Goal: Task Accomplishment & Management: Manage account settings

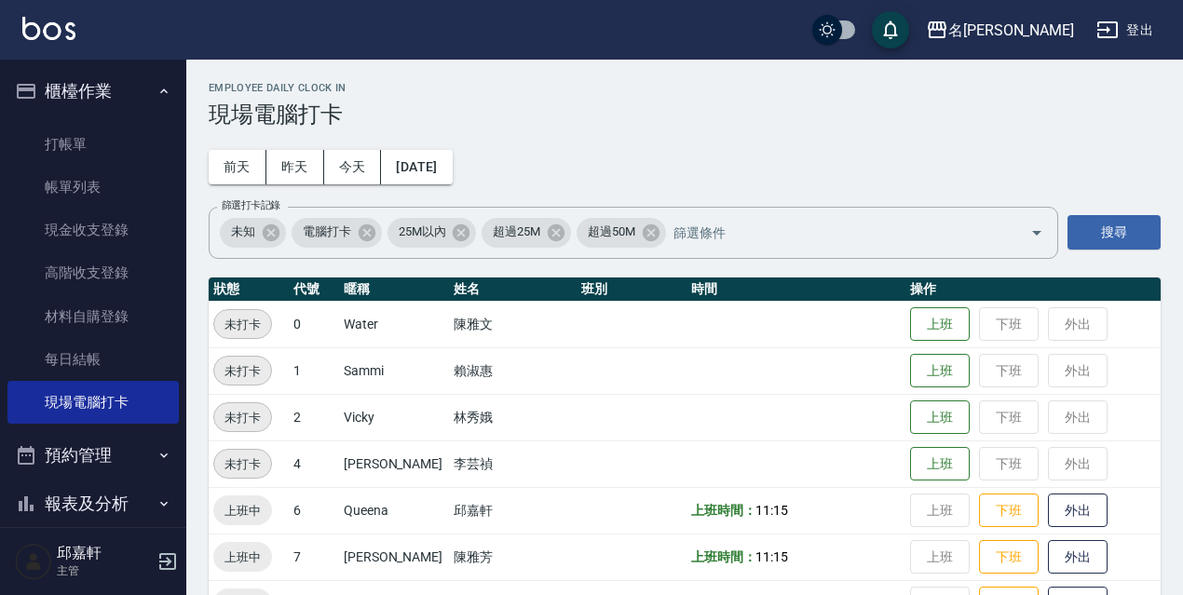
scroll to position [319, 0]
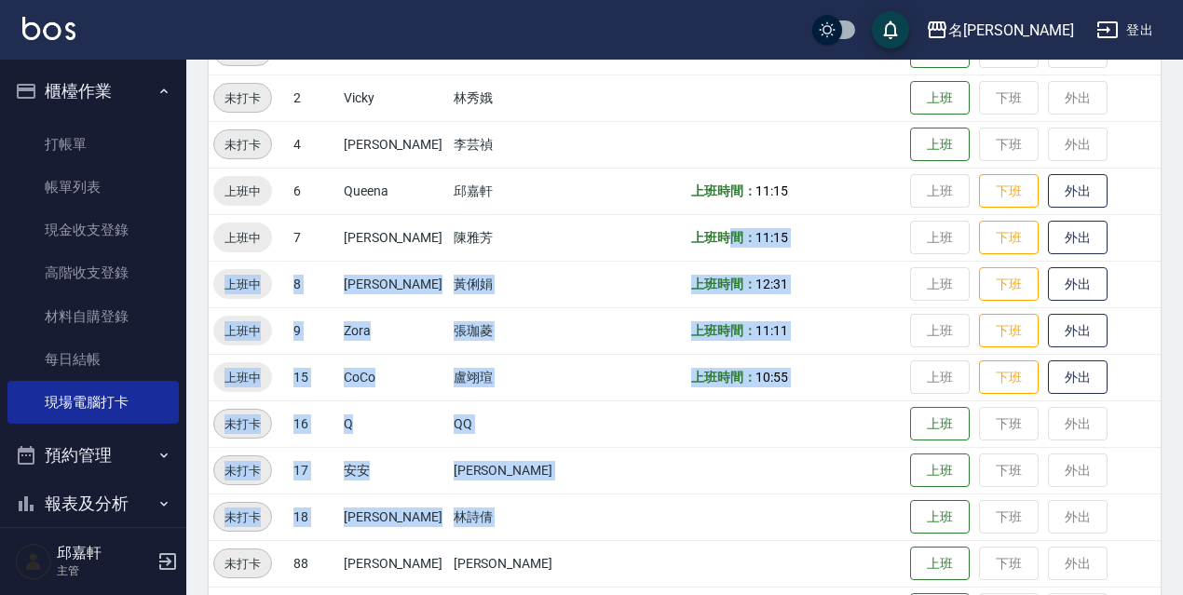
click at [851, 441] on td at bounding box center [796, 424] width 220 height 47
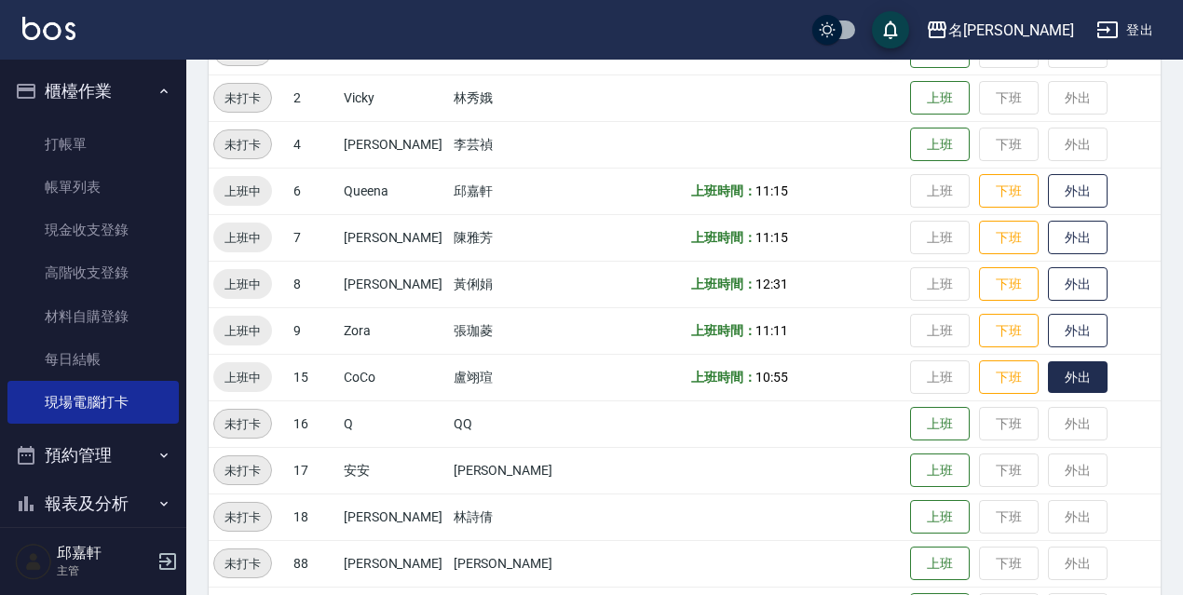
click at [1071, 368] on button "外出" at bounding box center [1078, 377] width 60 height 33
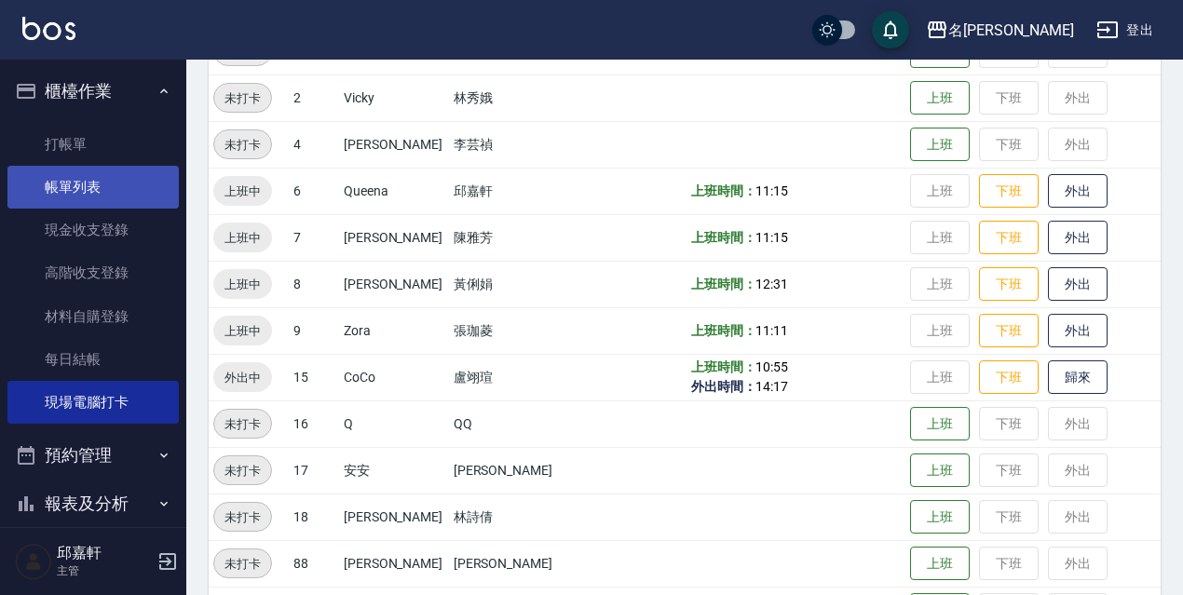
click at [107, 174] on link "帳單列表" at bounding box center [92, 187] width 171 height 43
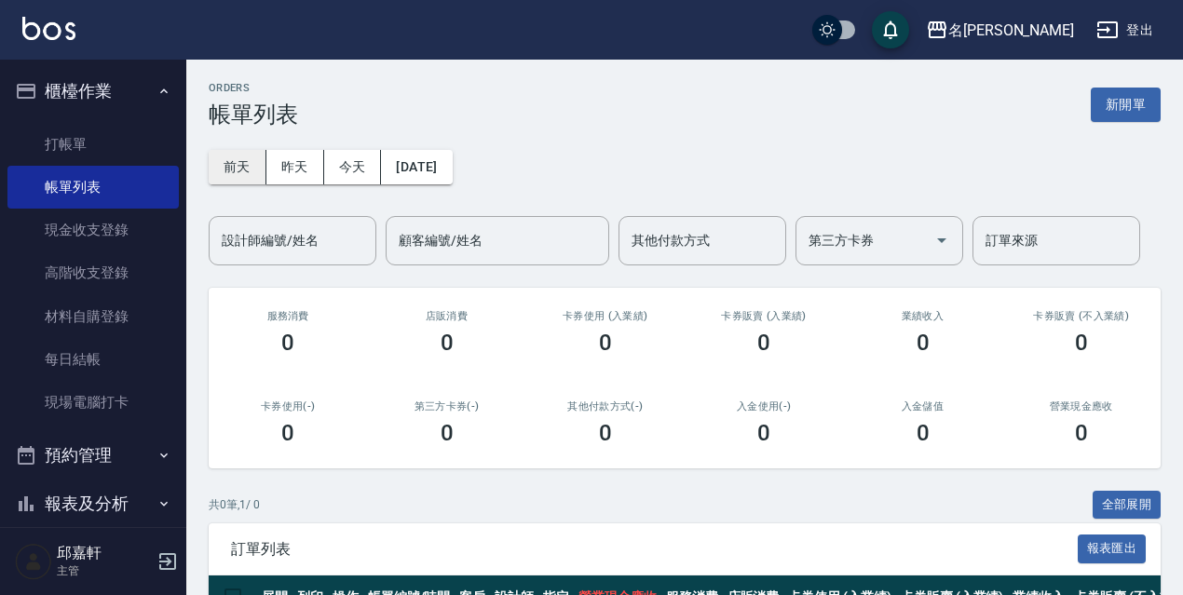
click at [246, 179] on button "前天" at bounding box center [238, 167] width 58 height 34
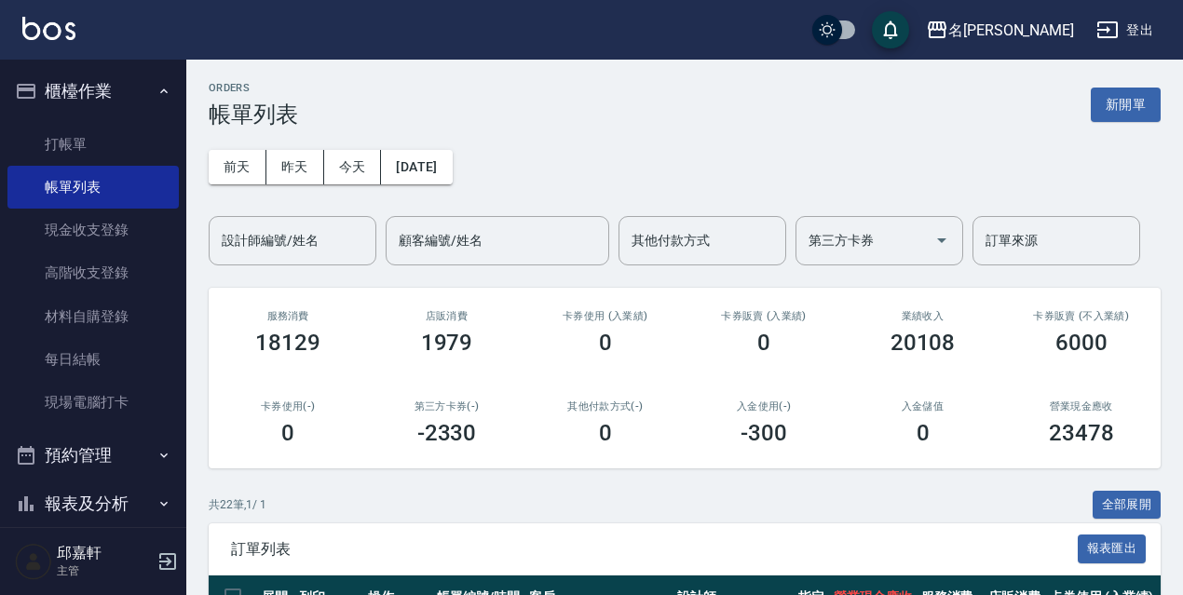
scroll to position [279, 0]
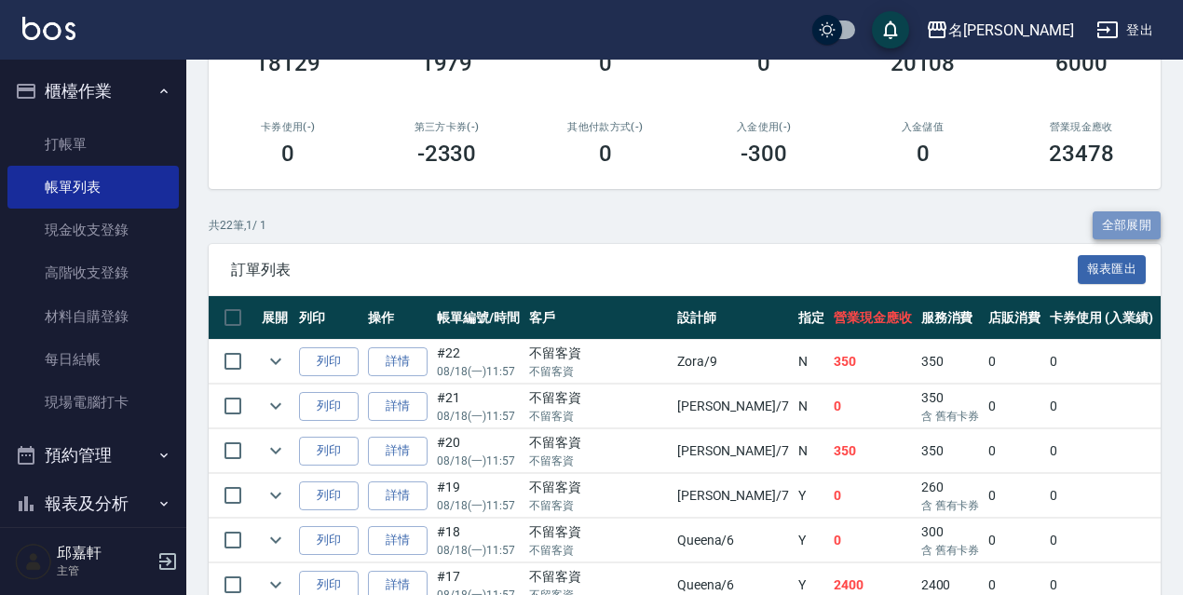
click at [1121, 215] on button "全部展開" at bounding box center [1127, 225] width 69 height 29
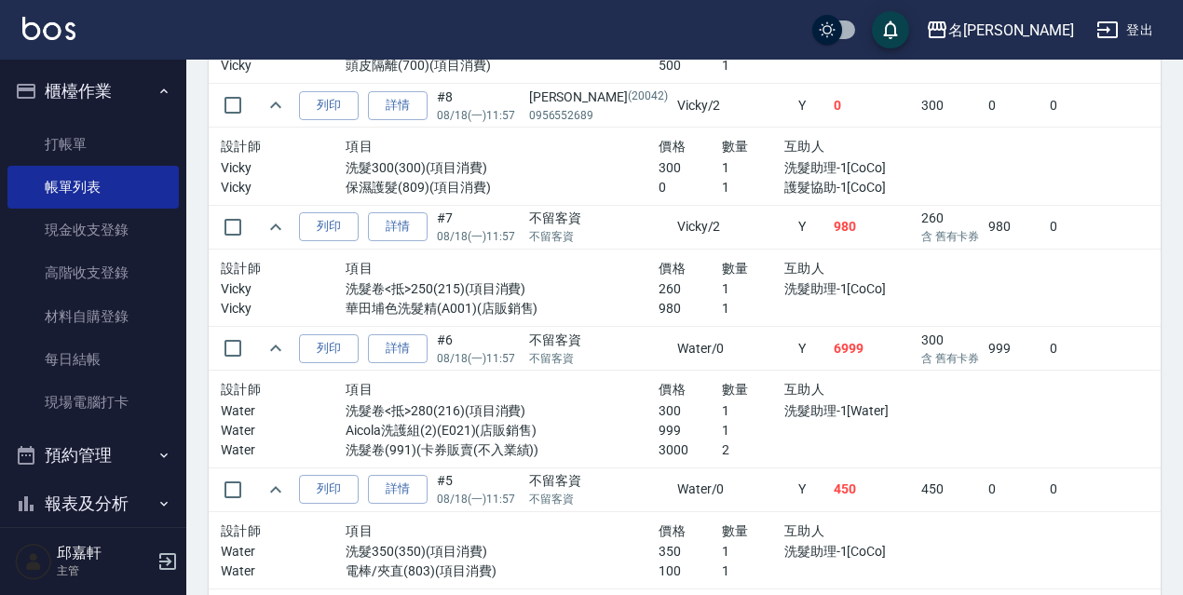
scroll to position [2726, 0]
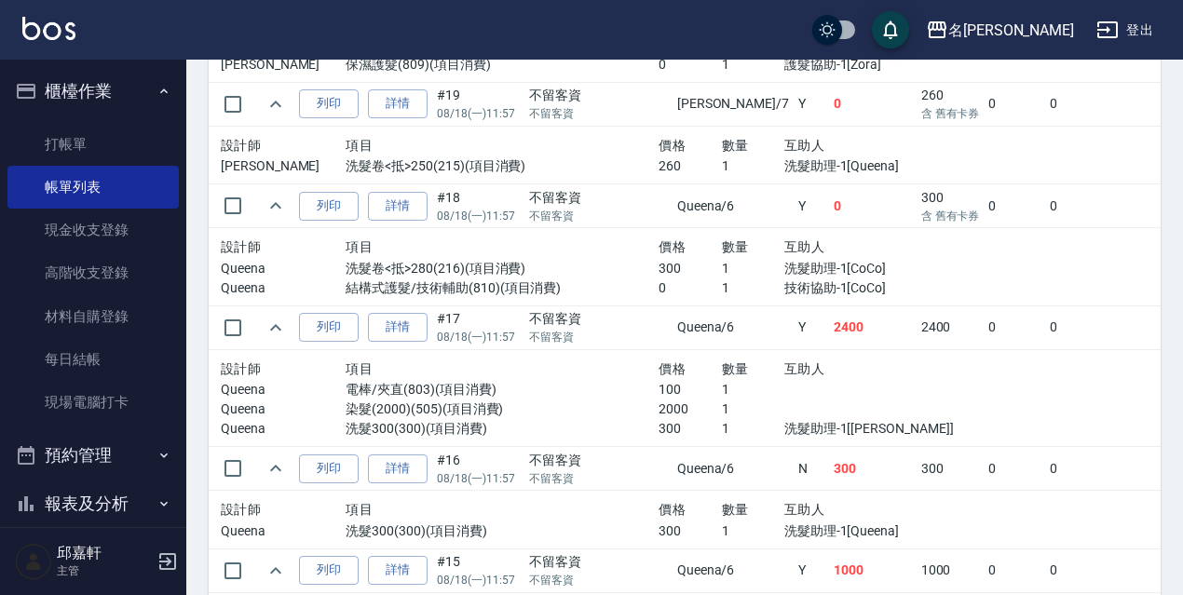
scroll to position [416, 0]
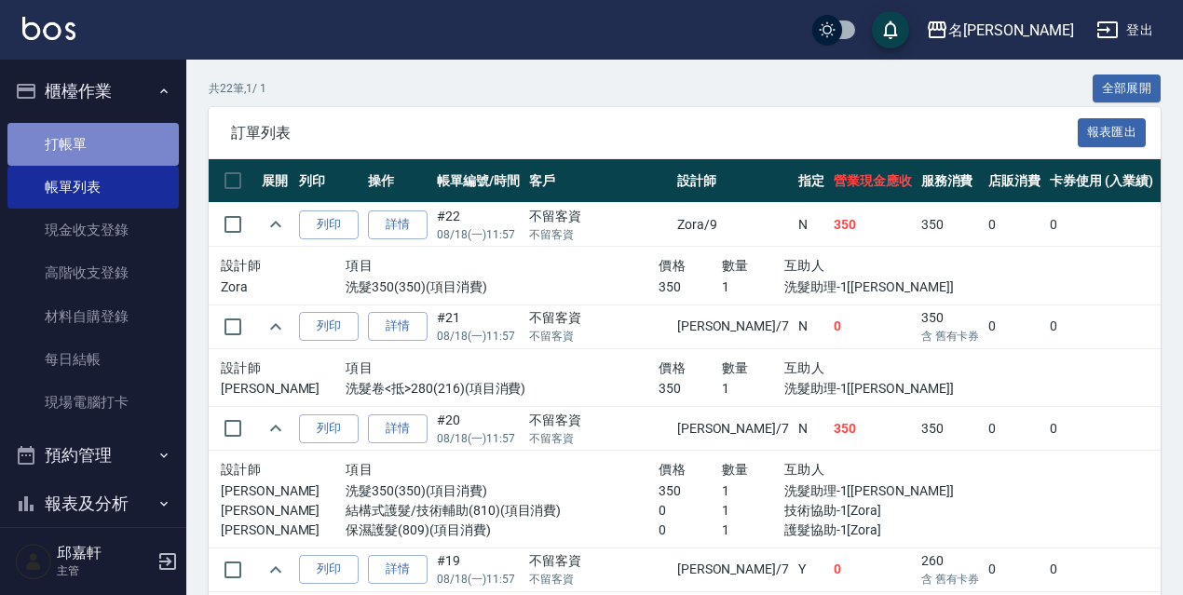
click at [119, 134] on link "打帳單" at bounding box center [92, 144] width 171 height 43
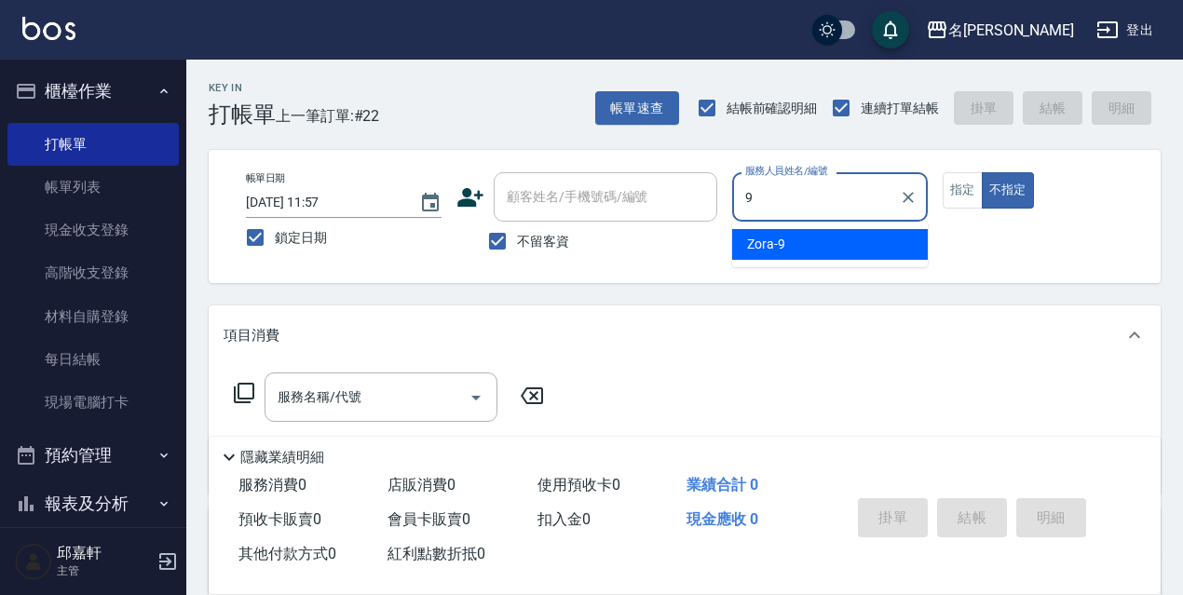
type input "Zora-9"
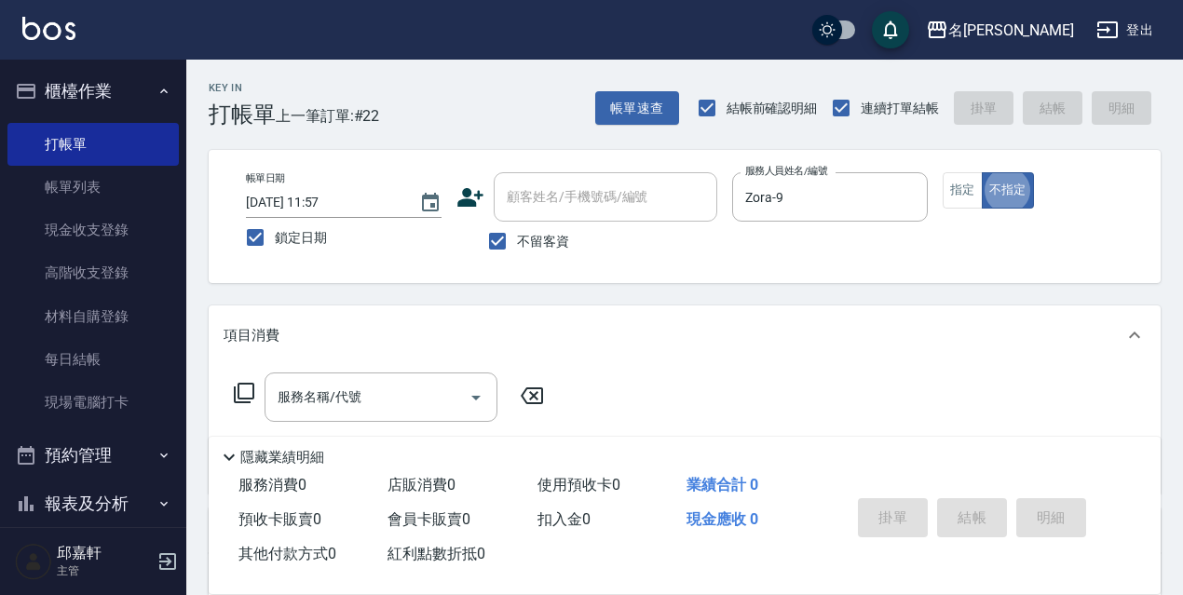
type button "false"
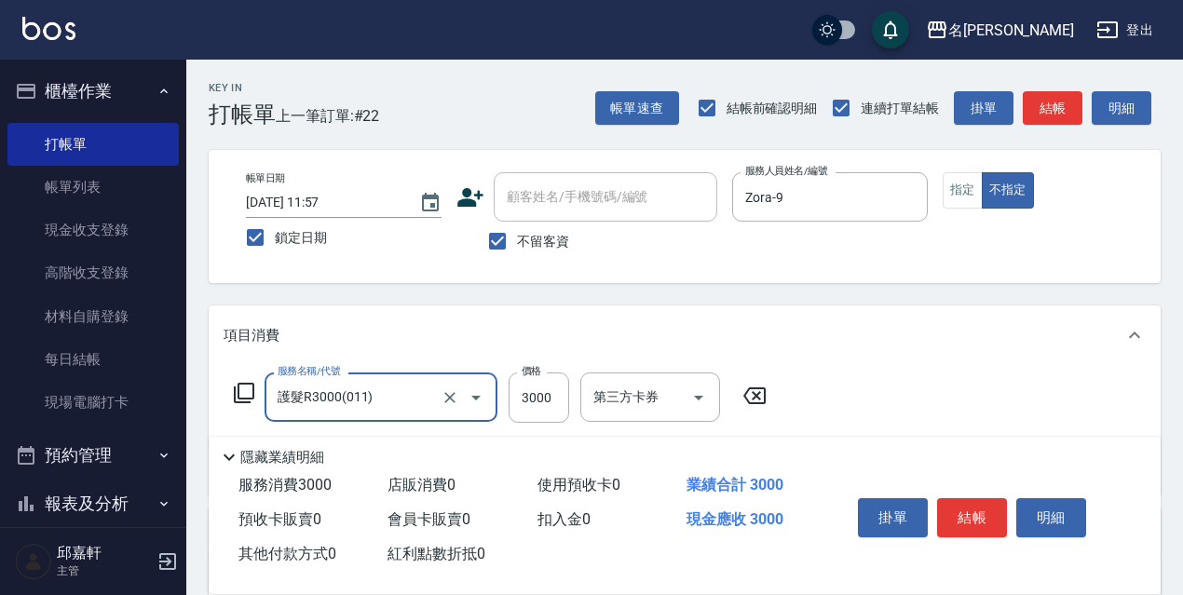
type input "護髮R3000(011)"
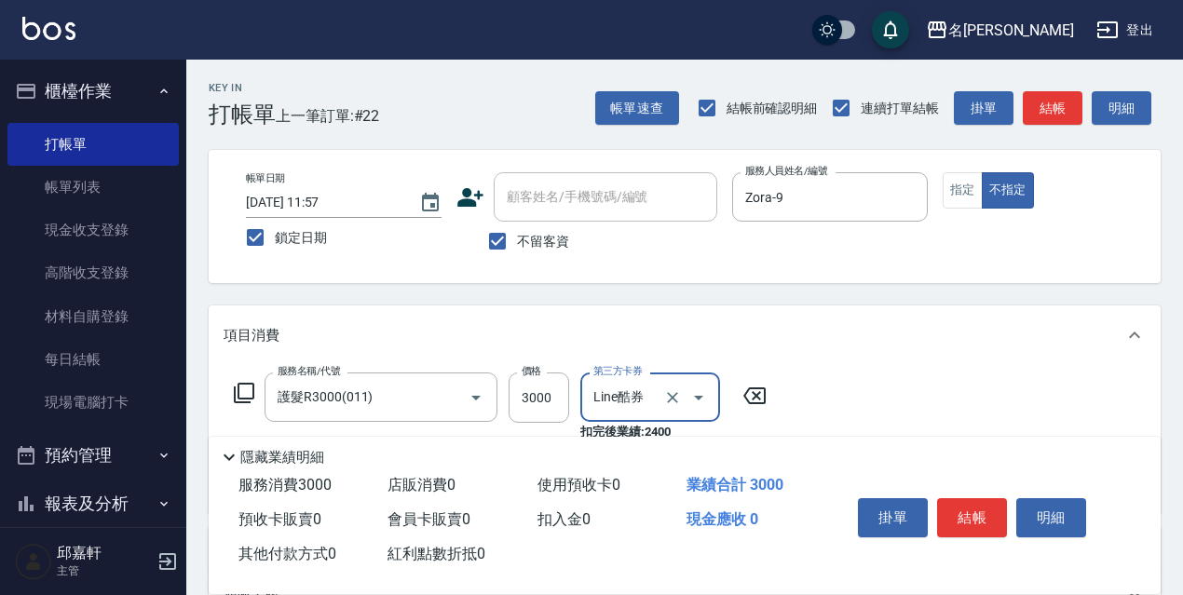
type input "Line酷券"
click at [773, 414] on div "服務名稱/代號 護髮R3000(011) 服務名稱/代號 價格 3000 價格 第三方卡券 Line酷券 第三方卡券 扣完後業績: 2400" at bounding box center [501, 407] width 554 height 69
click at [754, 385] on icon at bounding box center [754, 396] width 47 height 22
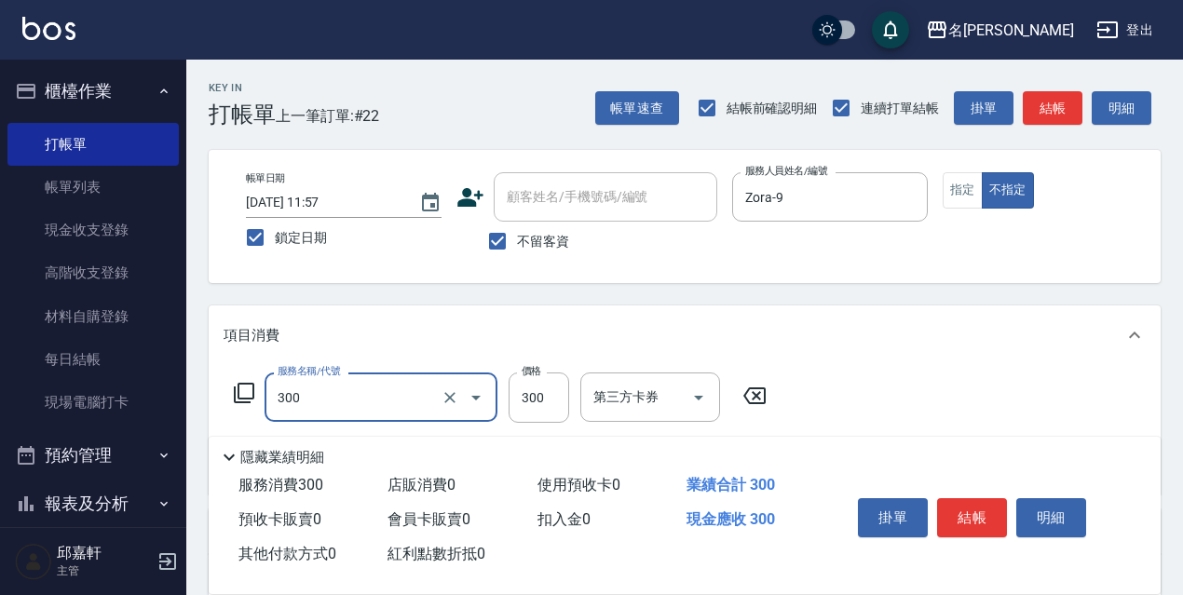
type input "洗髮300(300)"
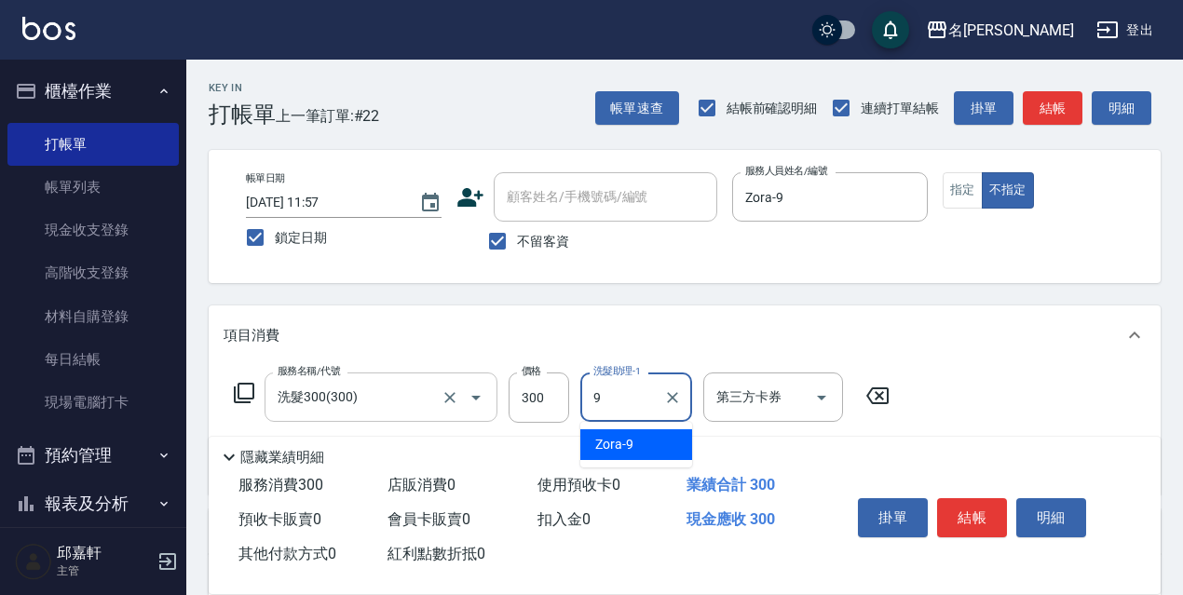
type input "Zora-9"
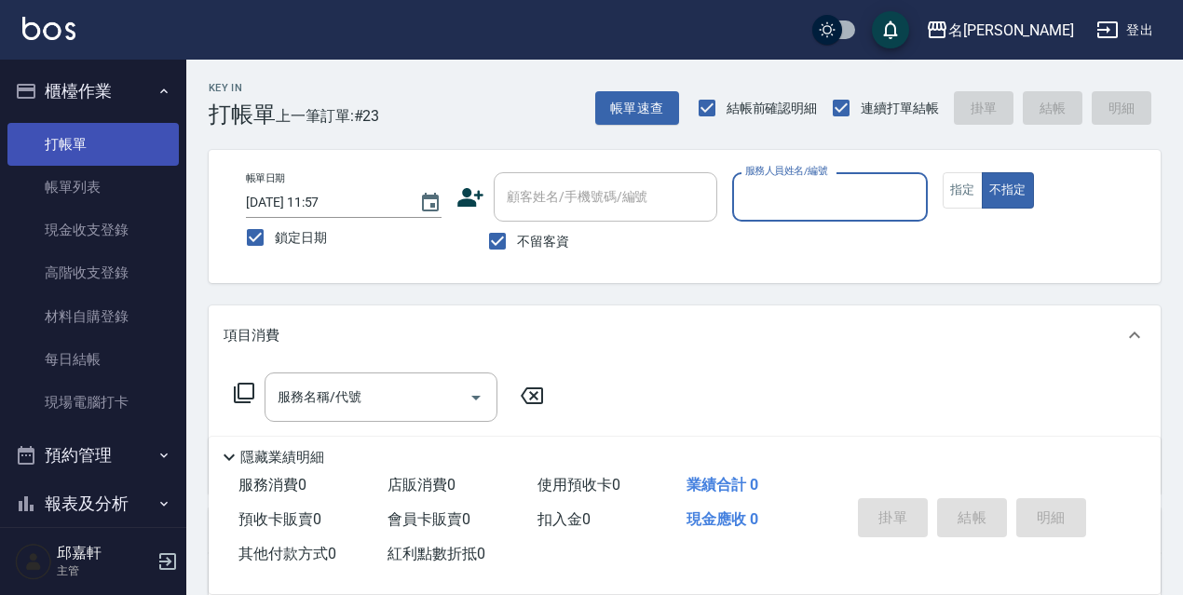
click at [111, 156] on link "打帳單" at bounding box center [92, 144] width 171 height 43
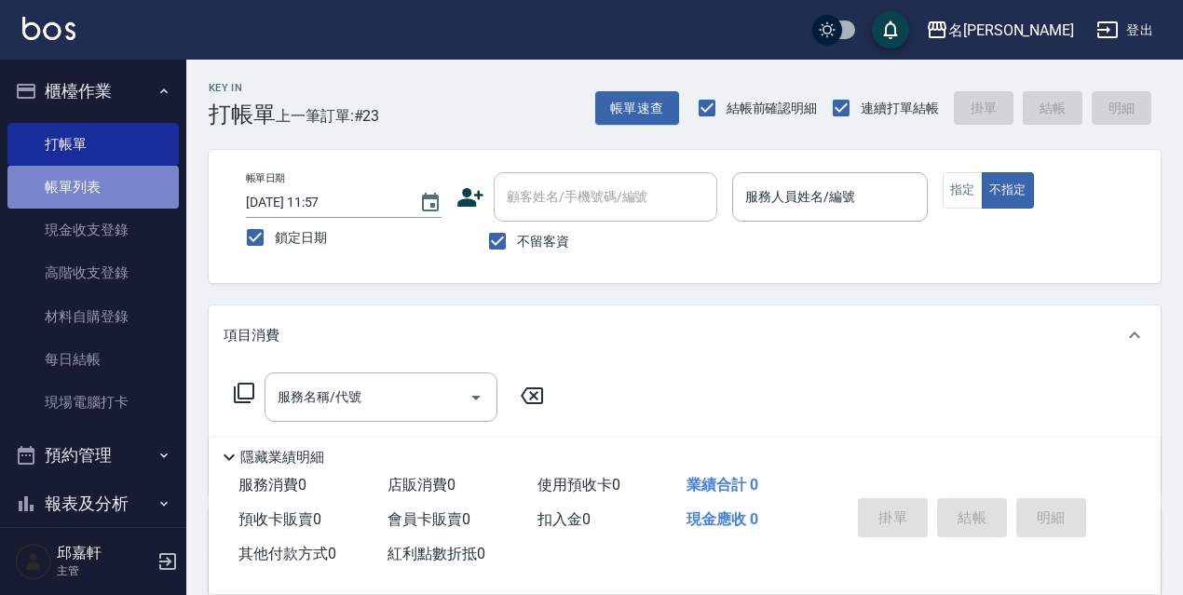
click at [112, 173] on link "帳單列表" at bounding box center [92, 187] width 171 height 43
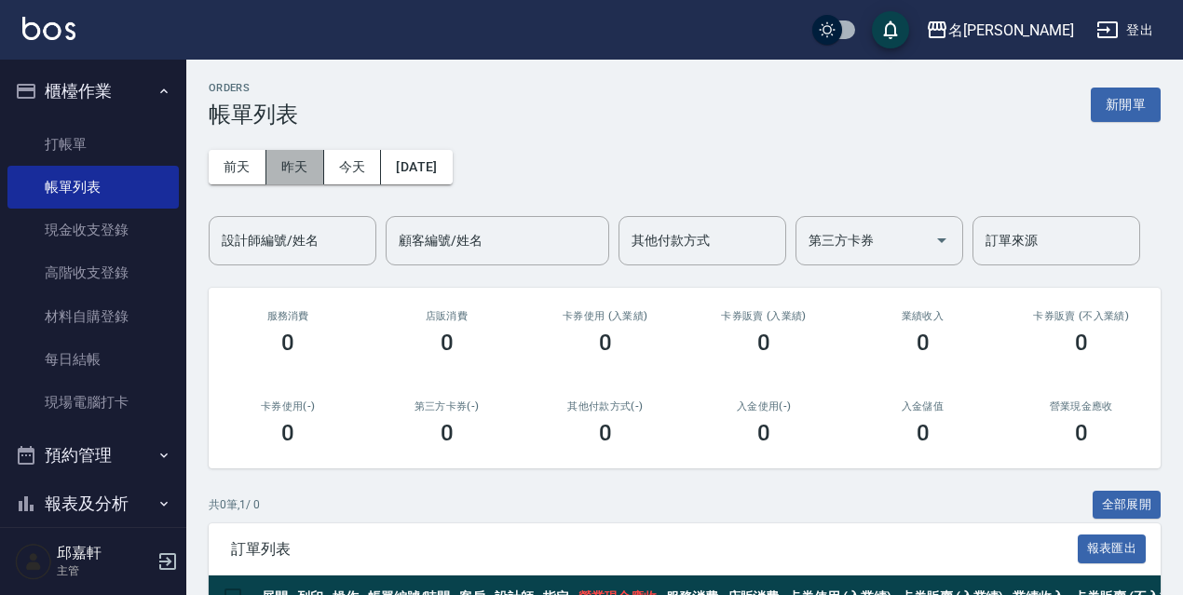
click at [288, 159] on button "昨天" at bounding box center [295, 167] width 58 height 34
drag, startPoint x: 257, startPoint y: 180, endPoint x: 278, endPoint y: 190, distance: 22.9
click at [272, 186] on div "[DATE] [DATE] [DATE] [DATE] 設計師編號/姓名 設計師編號/姓名 顧客編號/姓名 顧客編號/姓名 其他付款方式 其他付款方式 第三方…" at bounding box center [685, 197] width 952 height 138
click at [230, 162] on button "前天" at bounding box center [238, 167] width 58 height 34
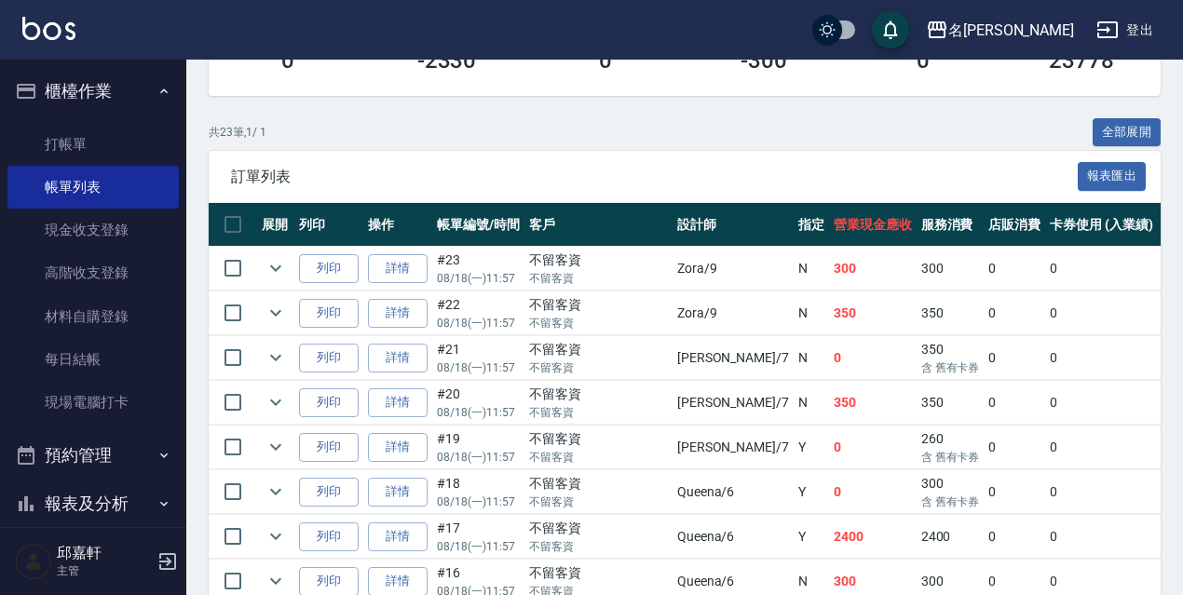
scroll to position [186, 0]
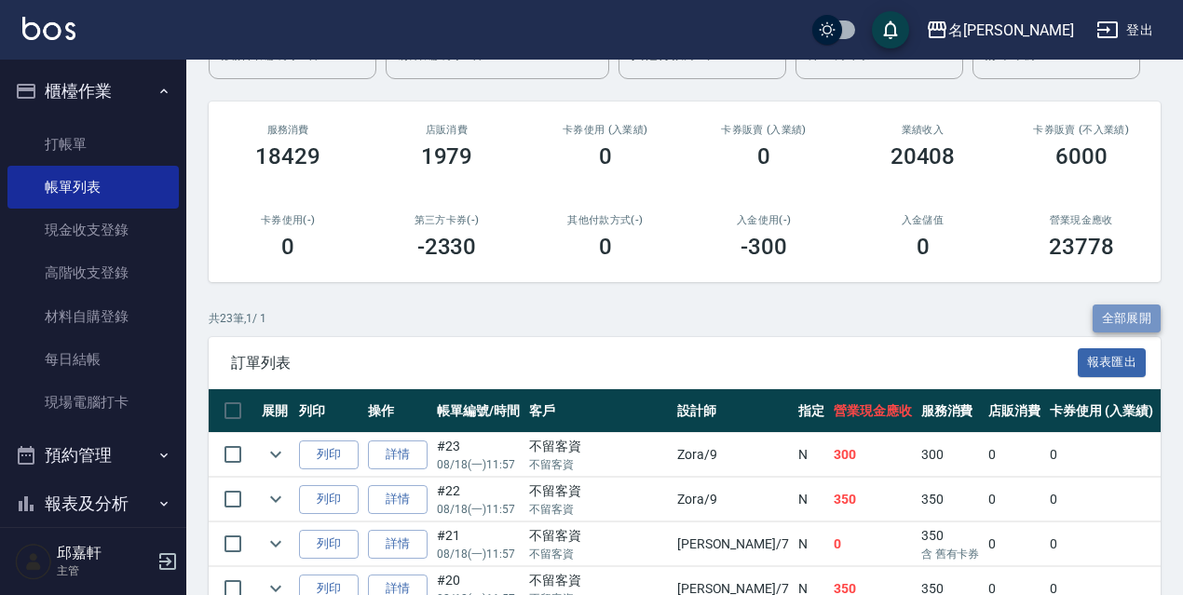
click at [1150, 311] on button "全部展開" at bounding box center [1127, 319] width 69 height 29
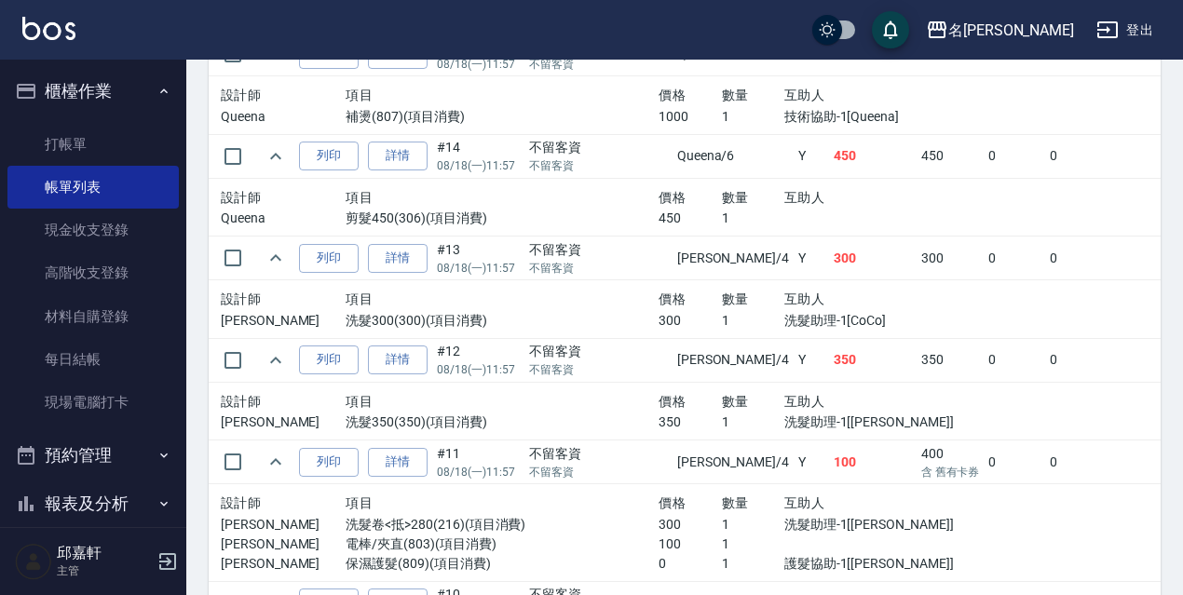
scroll to position [2829, 0]
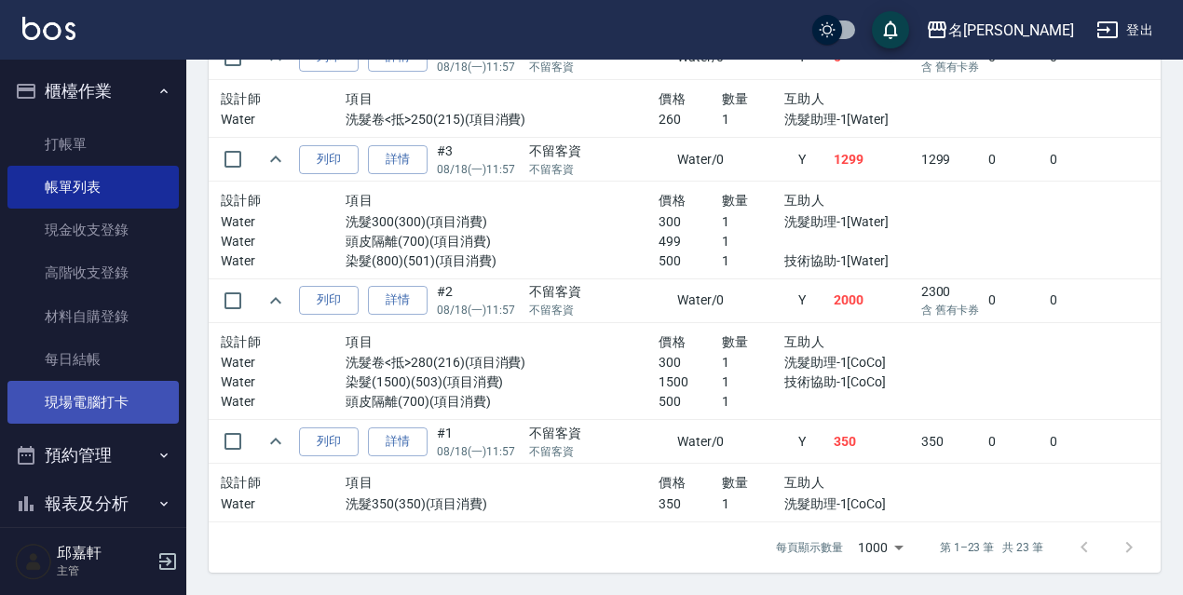
click at [130, 413] on link "現場電腦打卡" at bounding box center [92, 402] width 171 height 43
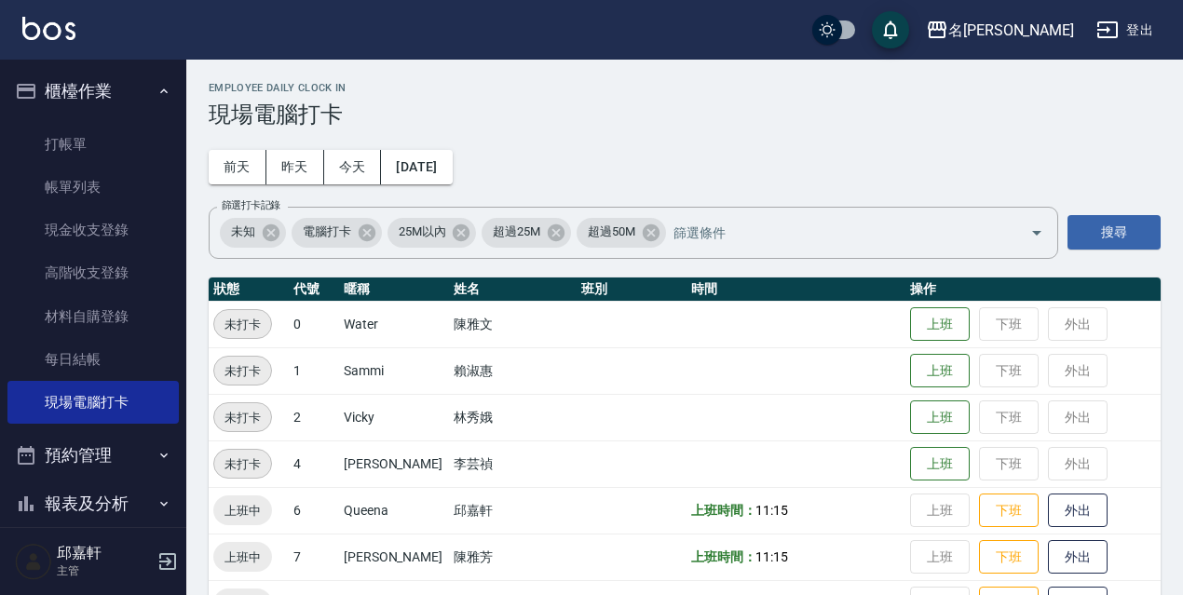
scroll to position [279, 0]
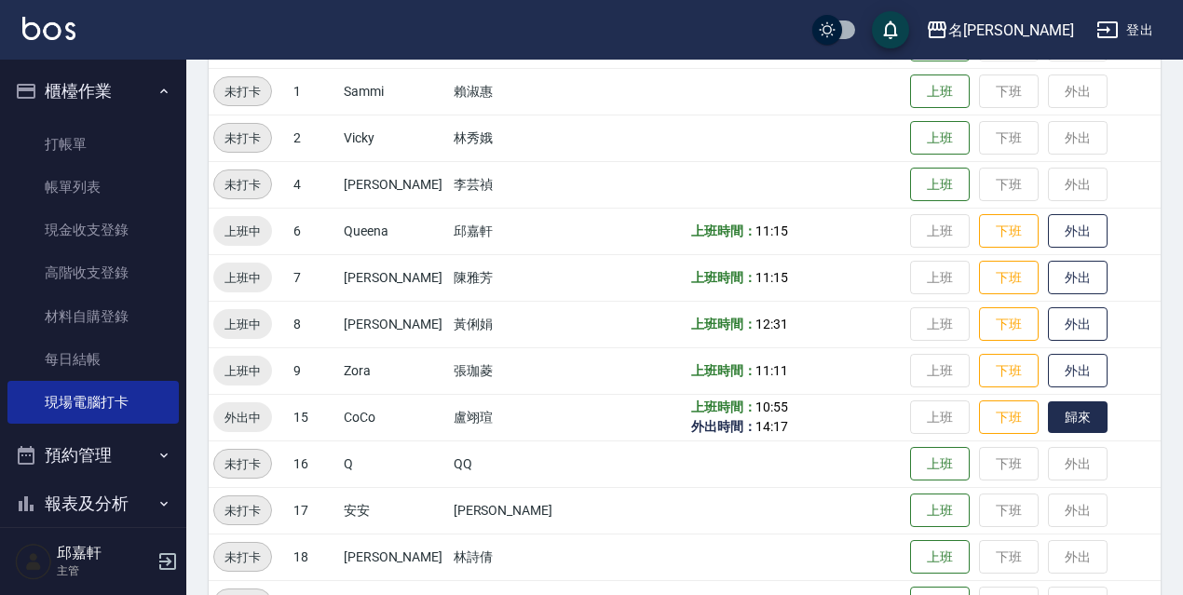
click at [1052, 423] on button "歸來" at bounding box center [1078, 417] width 60 height 33
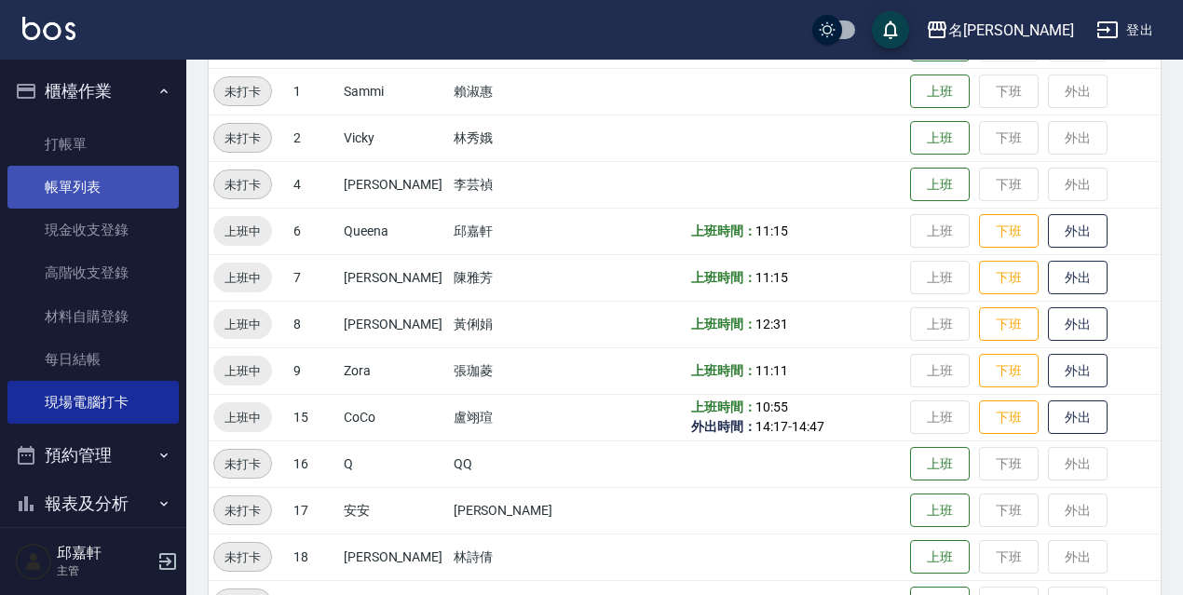
click at [91, 207] on link "帳單列表" at bounding box center [92, 187] width 171 height 43
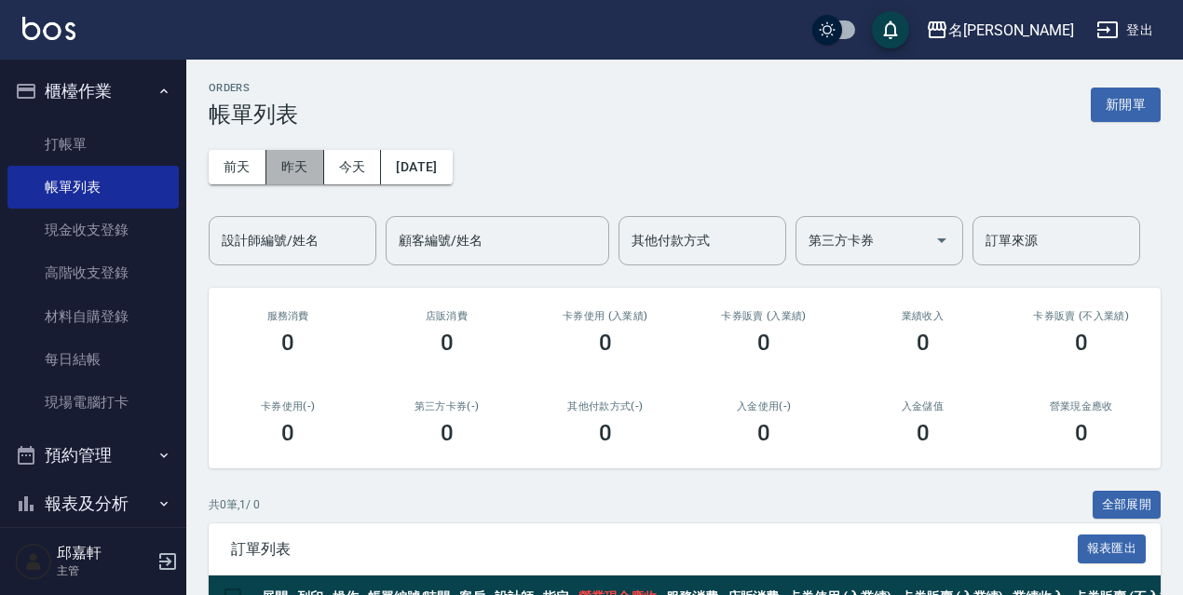
click at [313, 160] on button "昨天" at bounding box center [295, 167] width 58 height 34
click at [220, 169] on button "前天" at bounding box center [238, 167] width 58 height 34
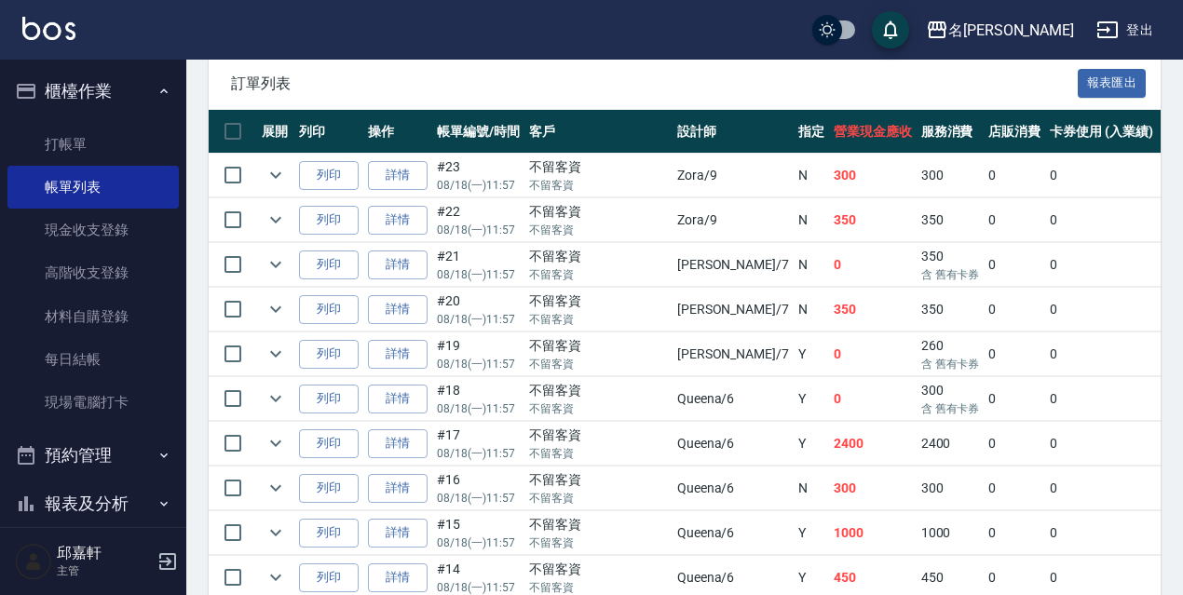
scroll to position [1139, 0]
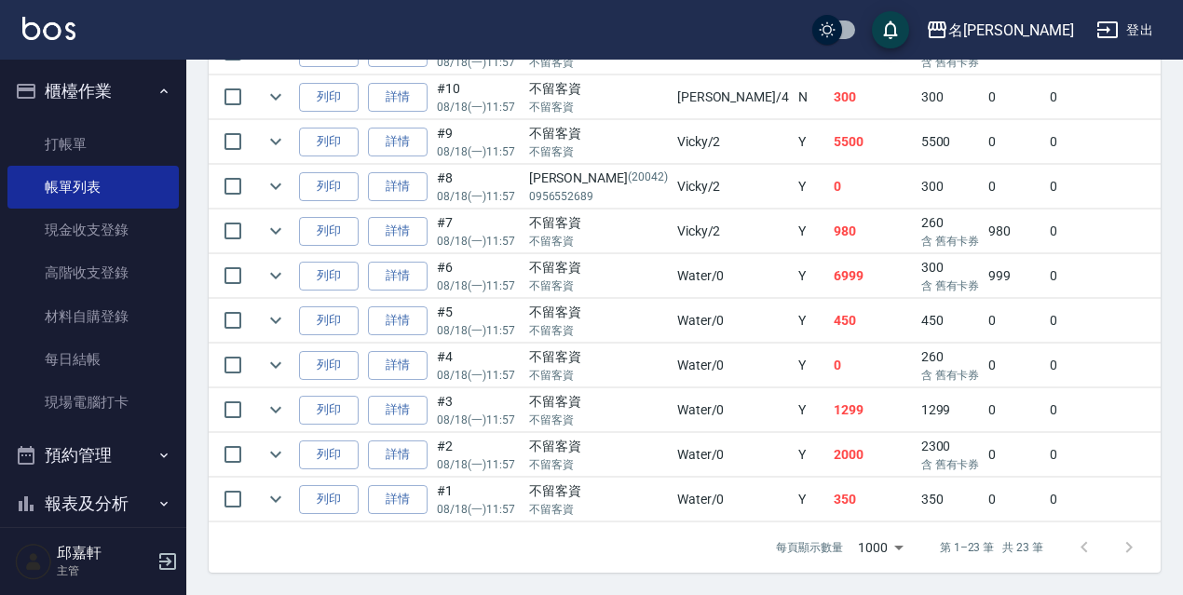
click at [1045, 357] on td "0" at bounding box center [1101, 366] width 113 height 44
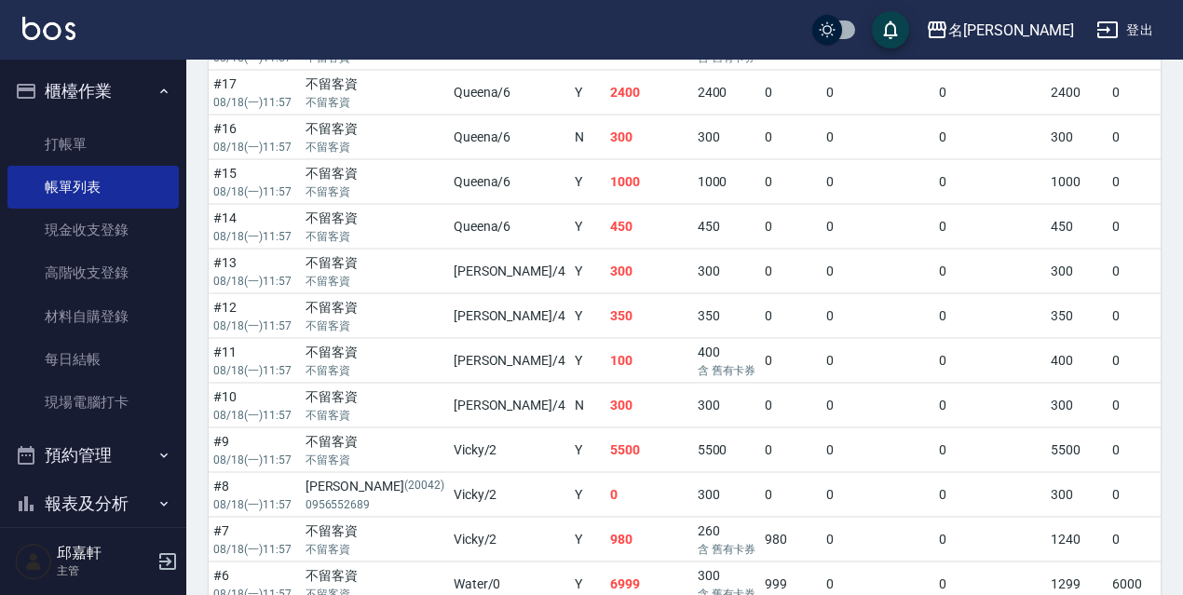
scroll to position [186, 0]
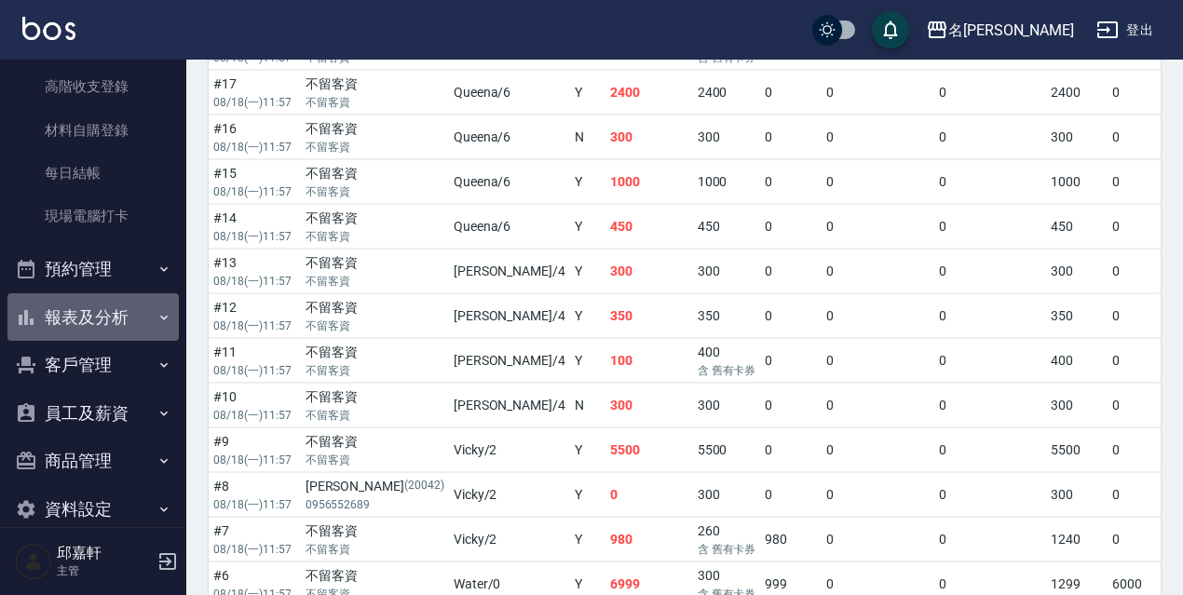
click at [141, 329] on button "報表及分析" at bounding box center [92, 317] width 171 height 48
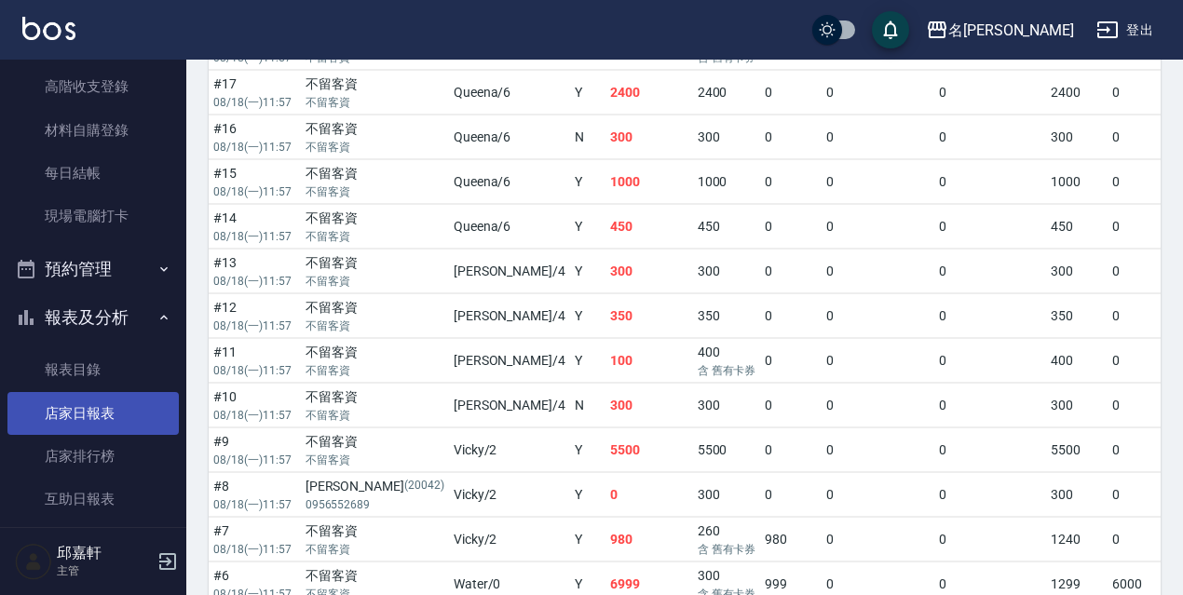
click at [117, 405] on link "店家日報表" at bounding box center [92, 413] width 171 height 43
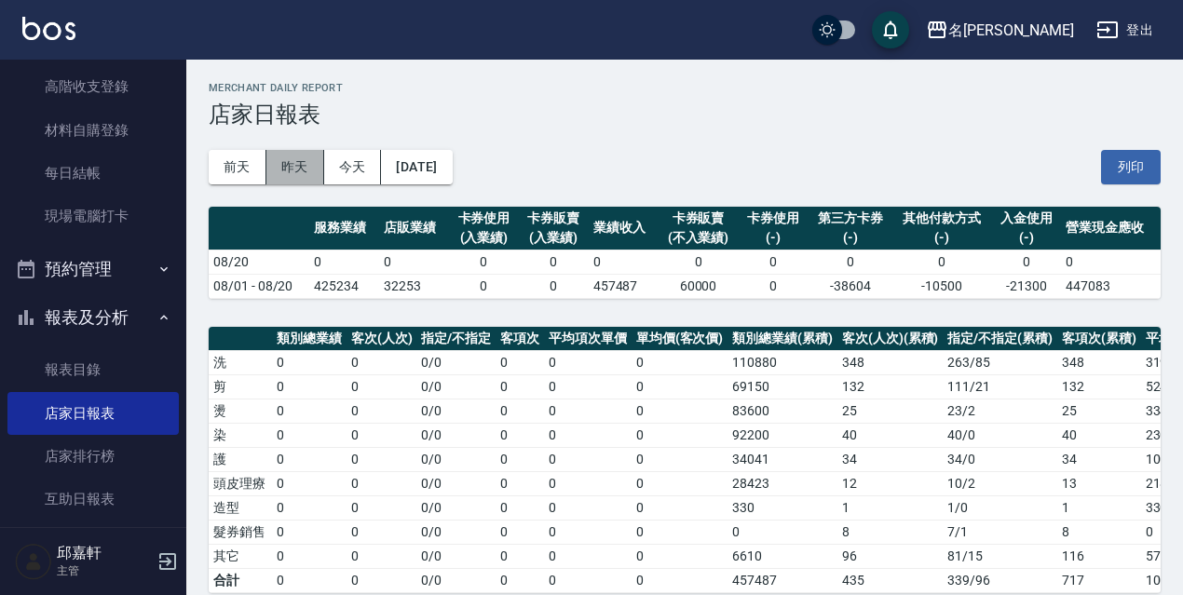
click at [272, 175] on button "昨天" at bounding box center [295, 167] width 58 height 34
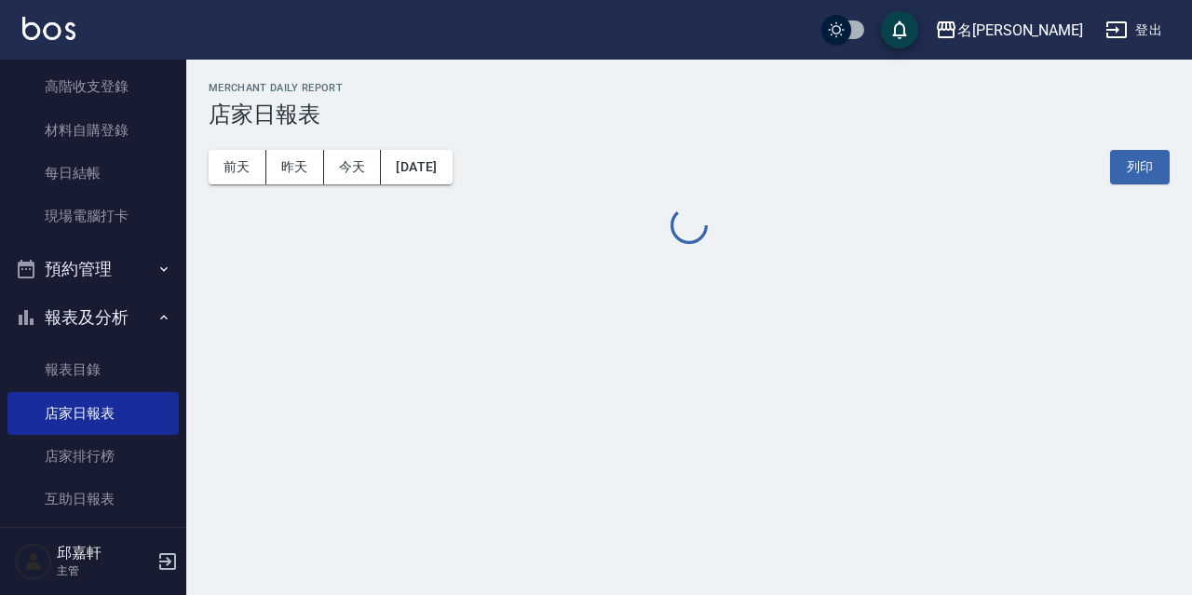
click at [250, 189] on div "[DATE] [DATE] [DATE] [DATE] 列印" at bounding box center [689, 167] width 961 height 79
click at [254, 189] on div "[DATE] [DATE] [DATE] [DATE] 列印" at bounding box center [689, 167] width 961 height 79
click at [255, 181] on button "前天" at bounding box center [238, 167] width 58 height 34
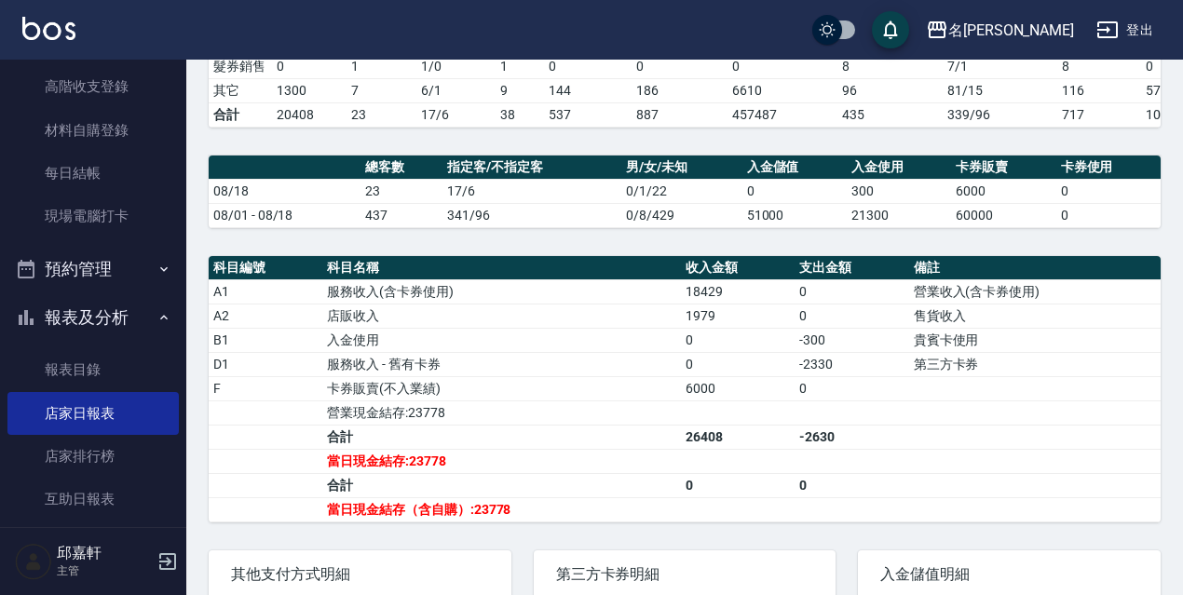
scroll to position [559, 0]
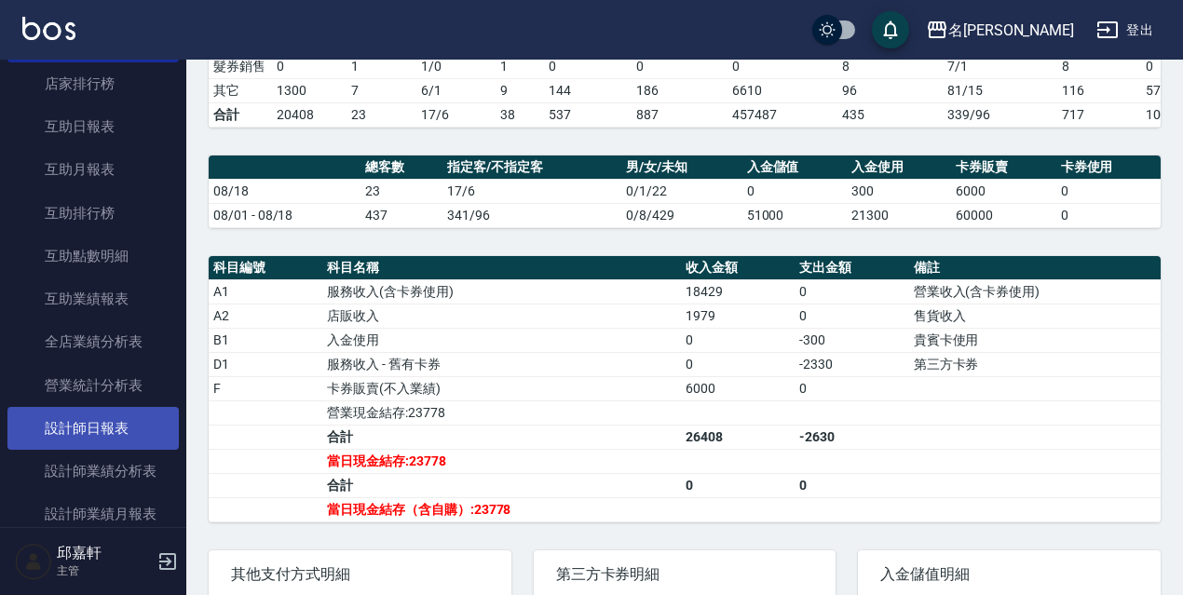
click at [110, 448] on link "設計師日報表" at bounding box center [92, 428] width 171 height 43
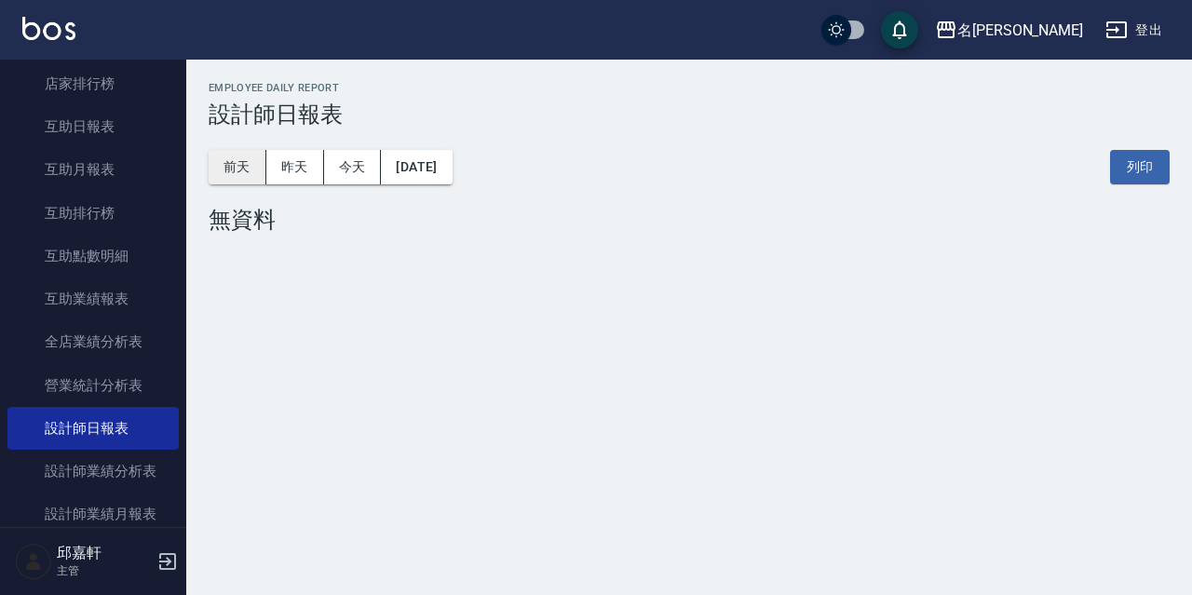
click at [216, 171] on button "前天" at bounding box center [238, 167] width 58 height 34
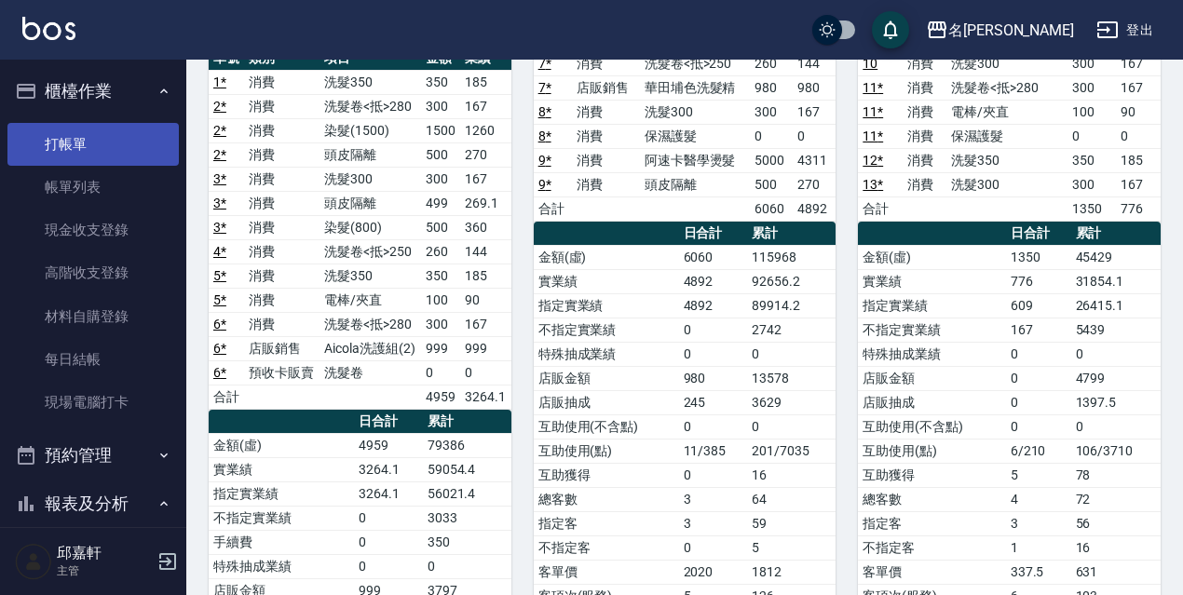
click at [123, 143] on link "打帳單" at bounding box center [92, 144] width 171 height 43
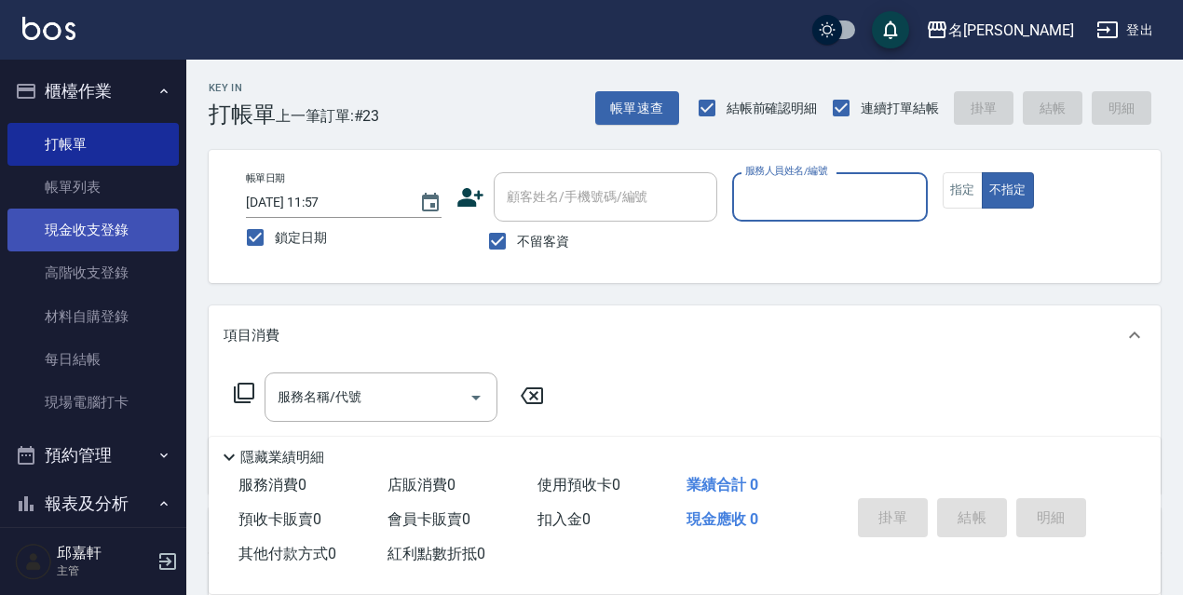
click at [103, 220] on link "現金收支登錄" at bounding box center [92, 230] width 171 height 43
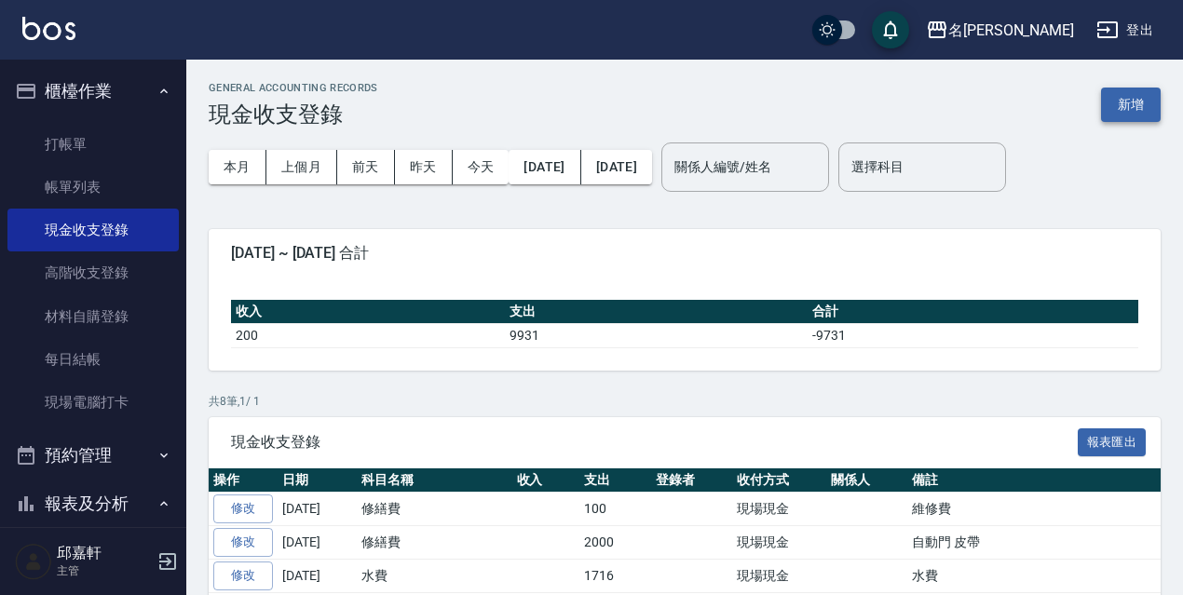
click at [1128, 98] on button "新增" at bounding box center [1131, 105] width 60 height 34
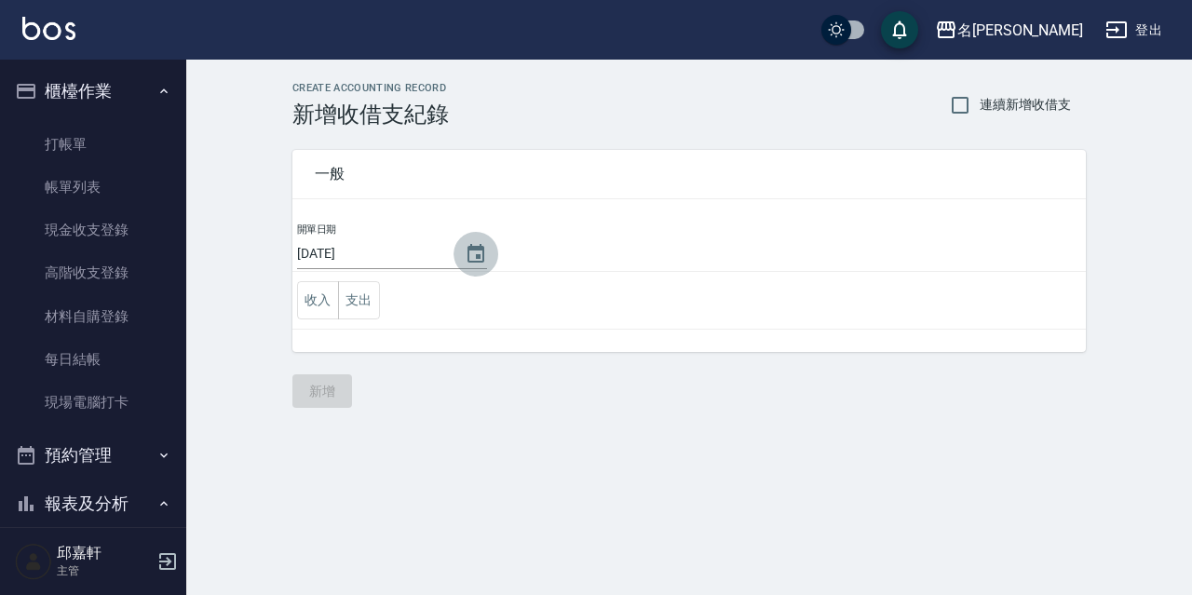
click at [474, 251] on icon "Choose date, selected date is 2025-08-20" at bounding box center [476, 254] width 22 height 22
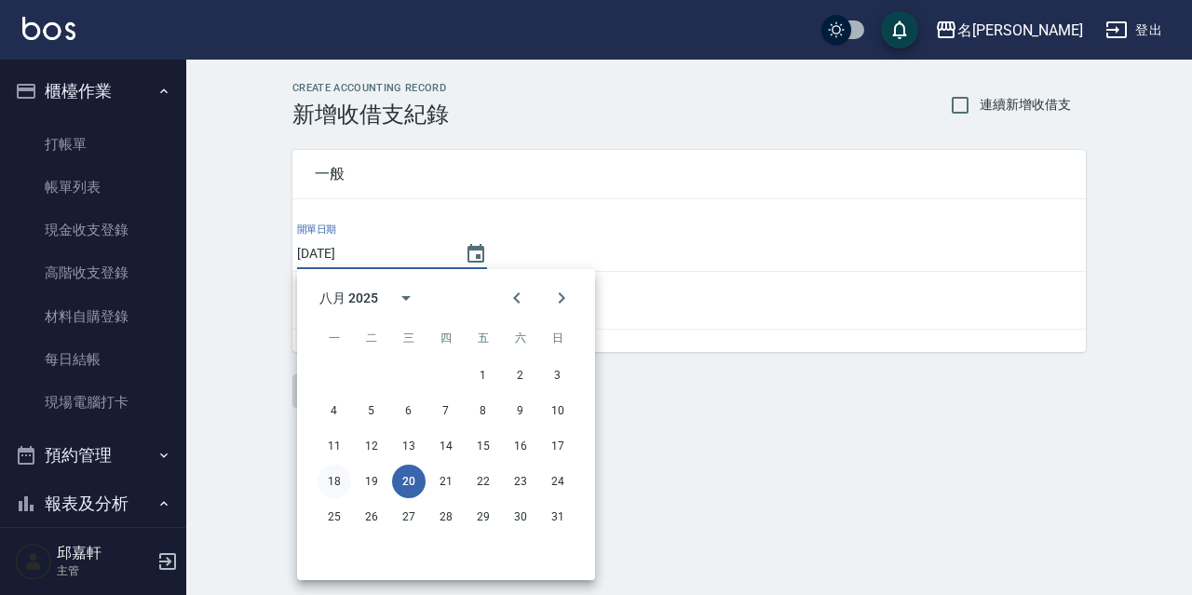
click at [325, 481] on button "18" at bounding box center [335, 482] width 34 height 34
type input "[DATE]"
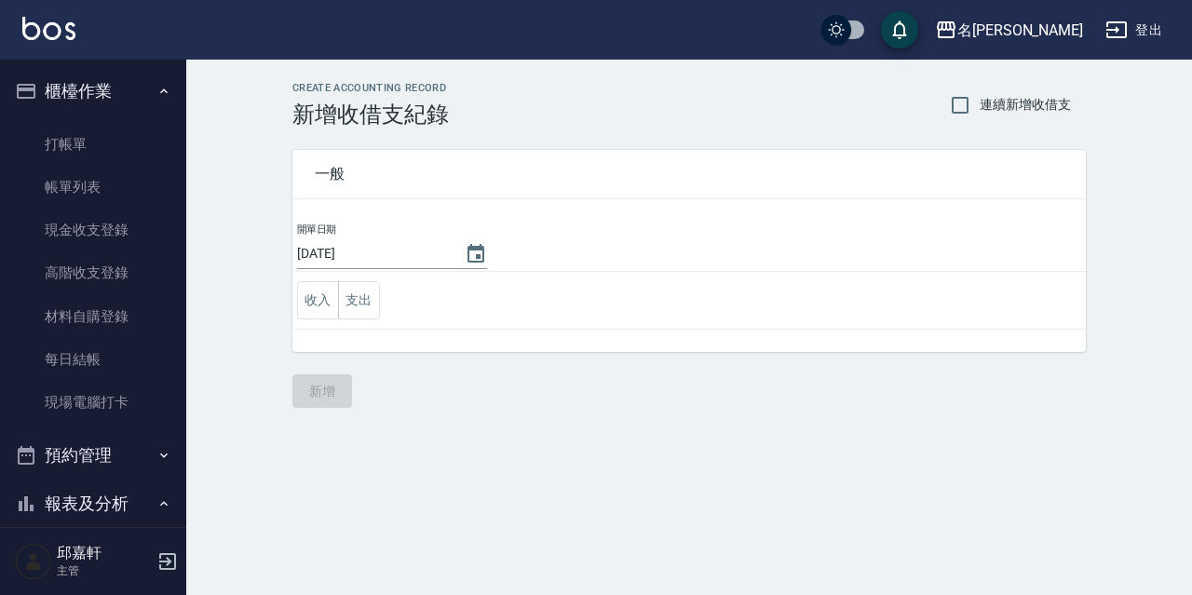
click at [388, 280] on td "收入 支出" at bounding box center [689, 301] width 794 height 58
click at [356, 304] on button "支出" at bounding box center [359, 300] width 42 height 38
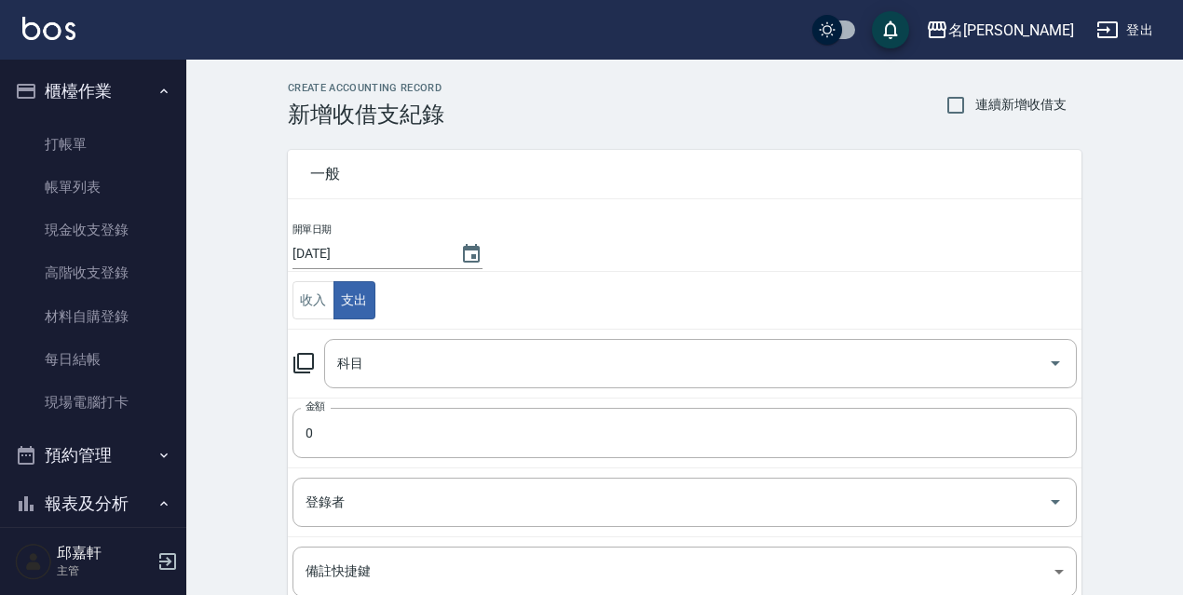
click at [311, 368] on icon at bounding box center [303, 363] width 22 height 22
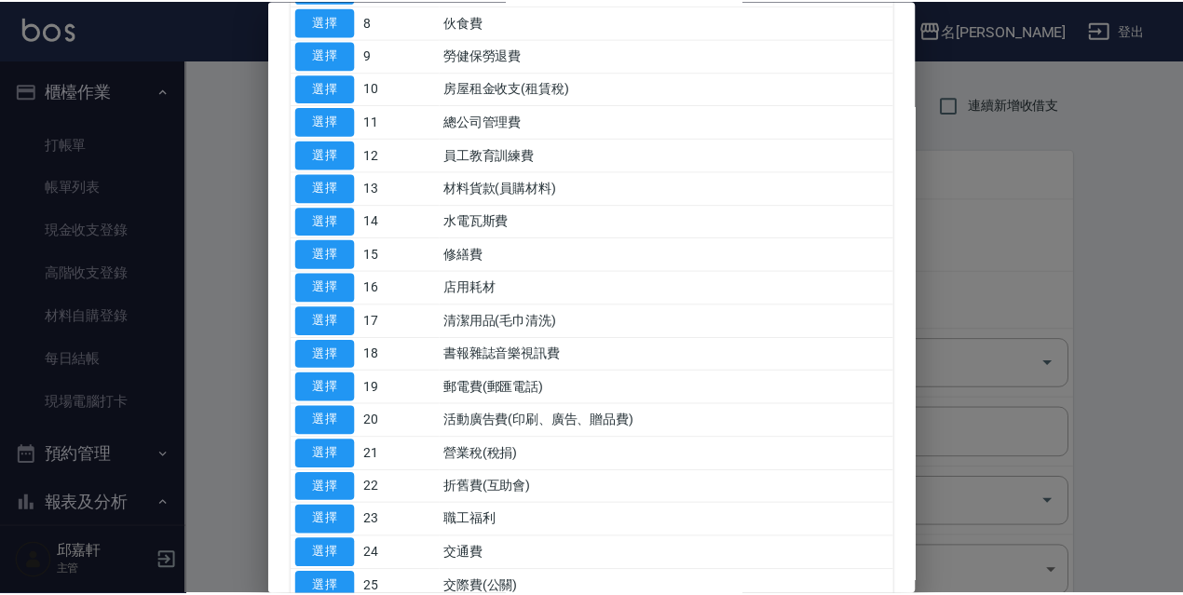
scroll to position [466, 0]
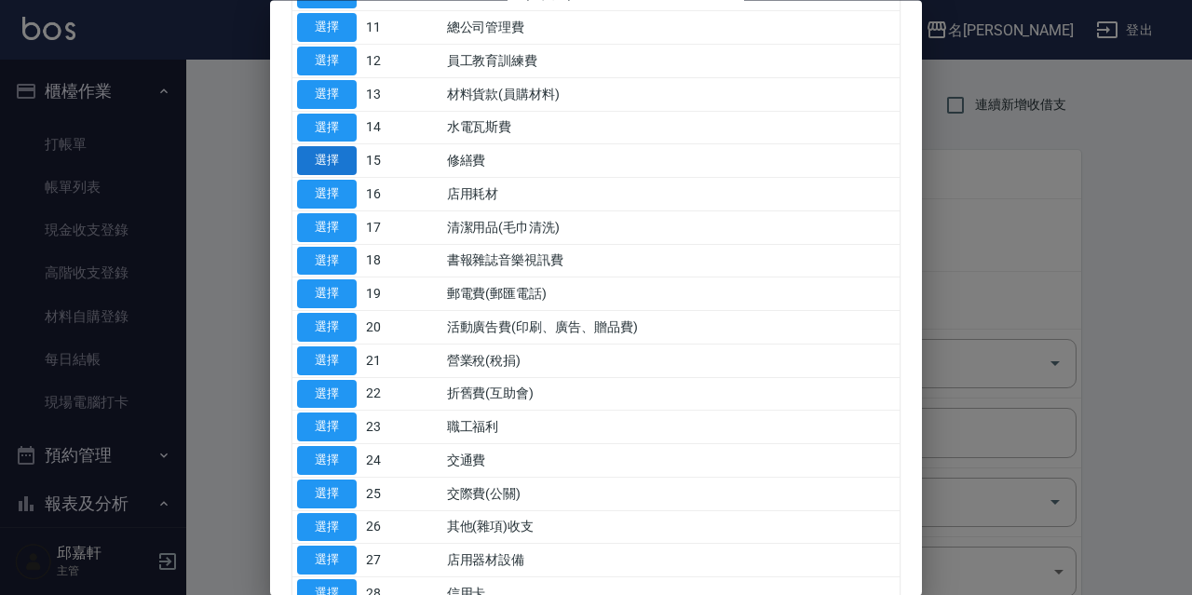
click at [360, 157] on td "選擇" at bounding box center [326, 161] width 69 height 34
drag, startPoint x: 347, startPoint y: 158, endPoint x: 352, endPoint y: 168, distance: 10.4
click at [347, 160] on button "選擇" at bounding box center [327, 161] width 60 height 29
type input "15 修繕費"
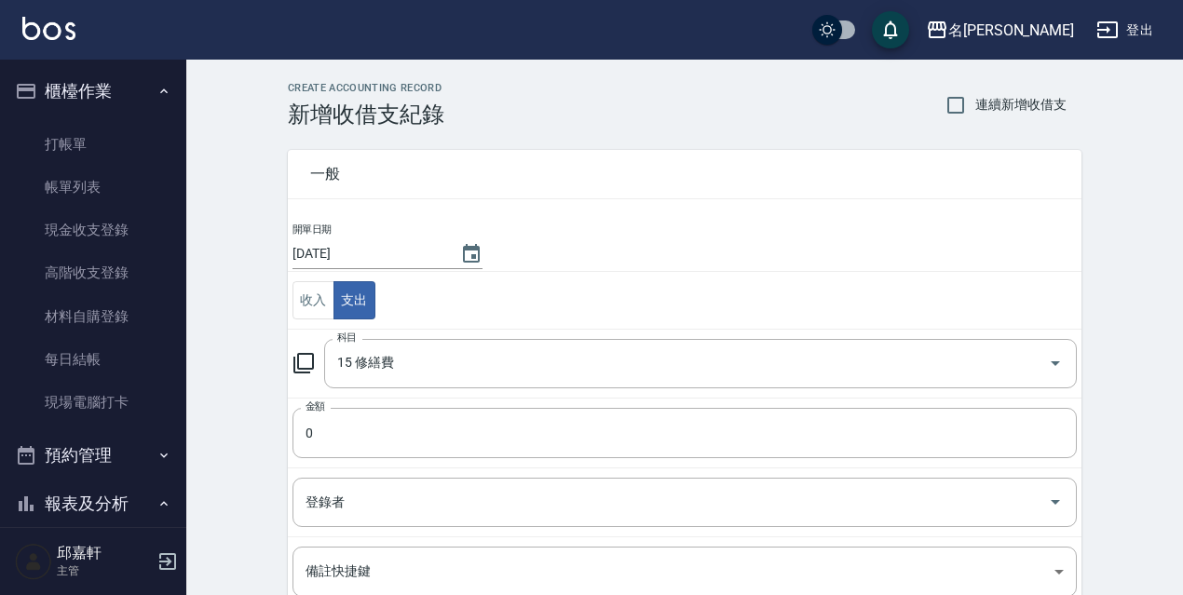
click at [388, 458] on td "金額 0 金額" at bounding box center [685, 433] width 794 height 70
click at [370, 441] on input "0" at bounding box center [684, 433] width 784 height 50
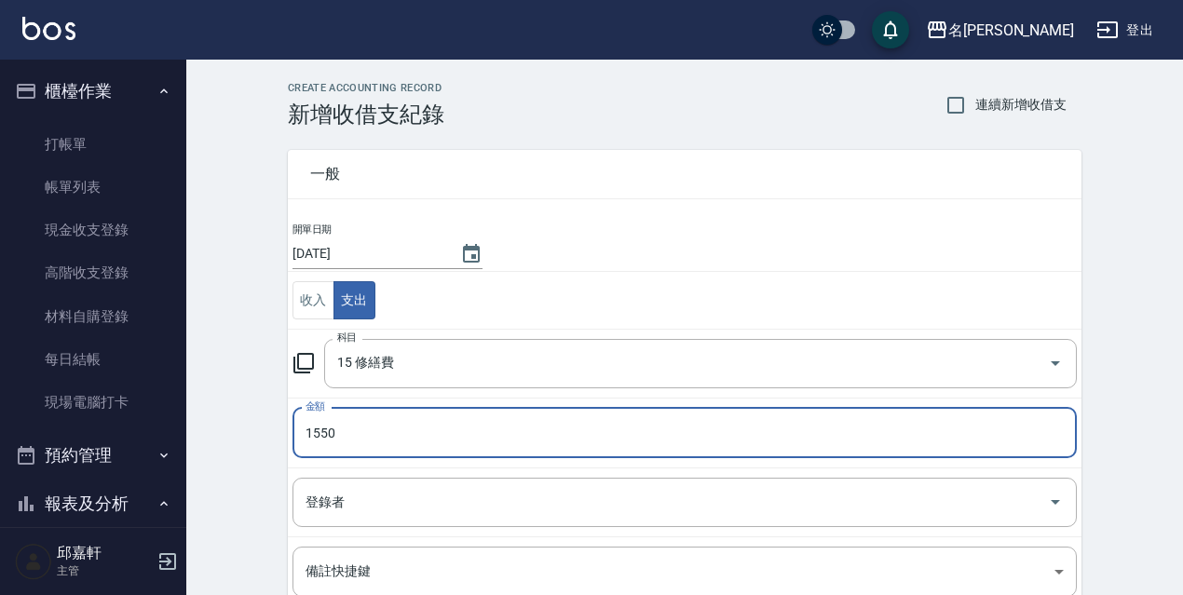
scroll to position [227, 0]
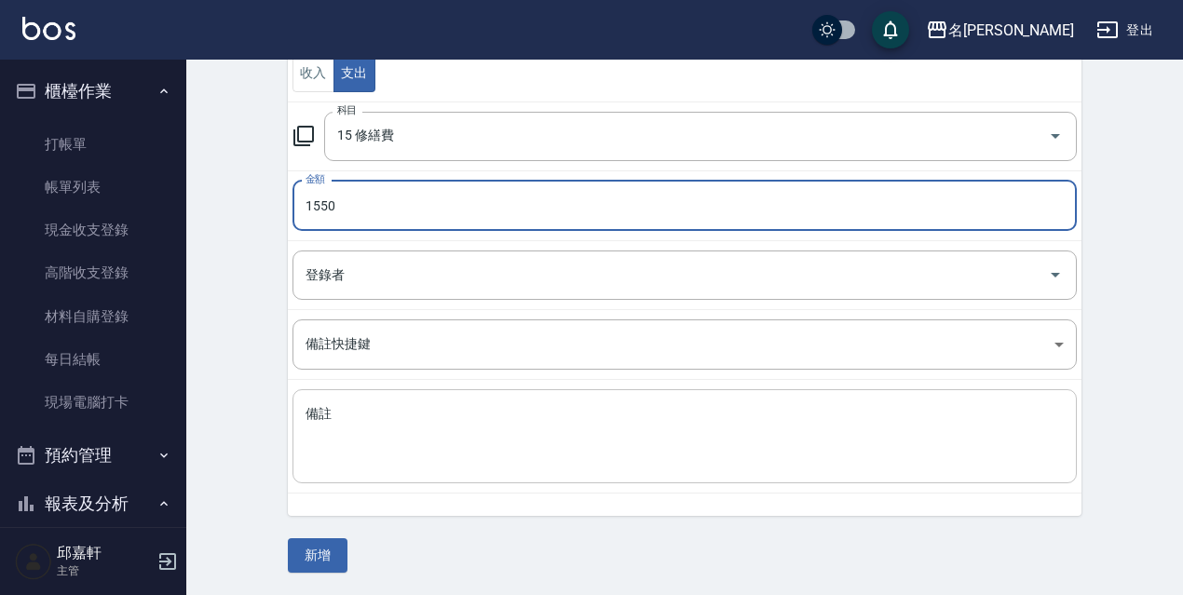
type input "1550"
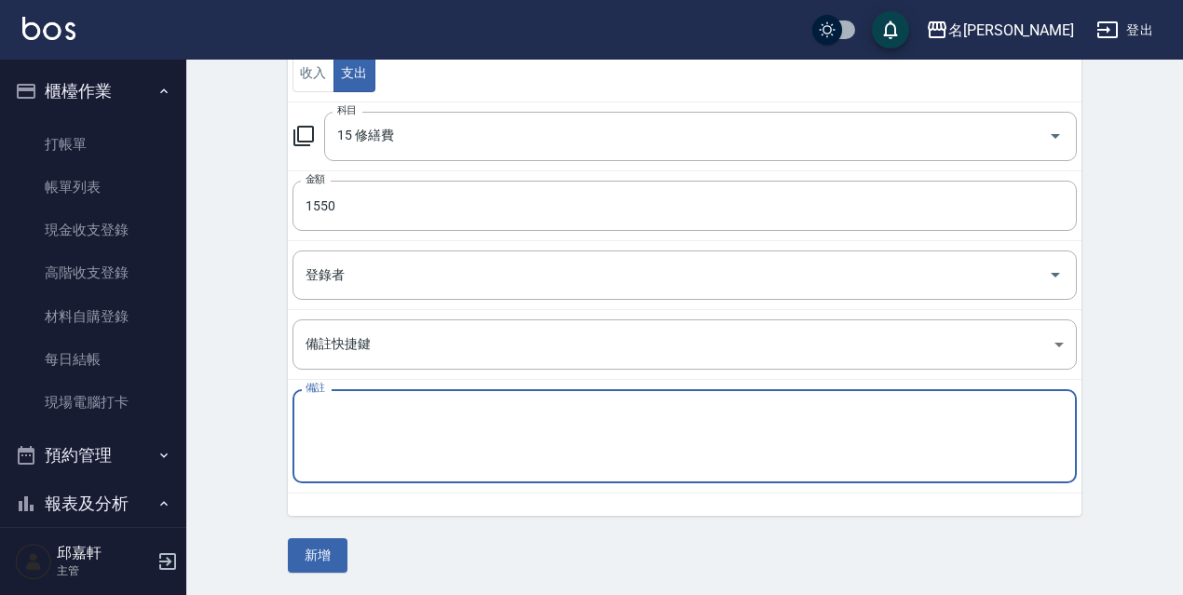
click at [420, 452] on textarea "備註" at bounding box center [684, 436] width 758 height 63
type textarea "飲水機濾心"
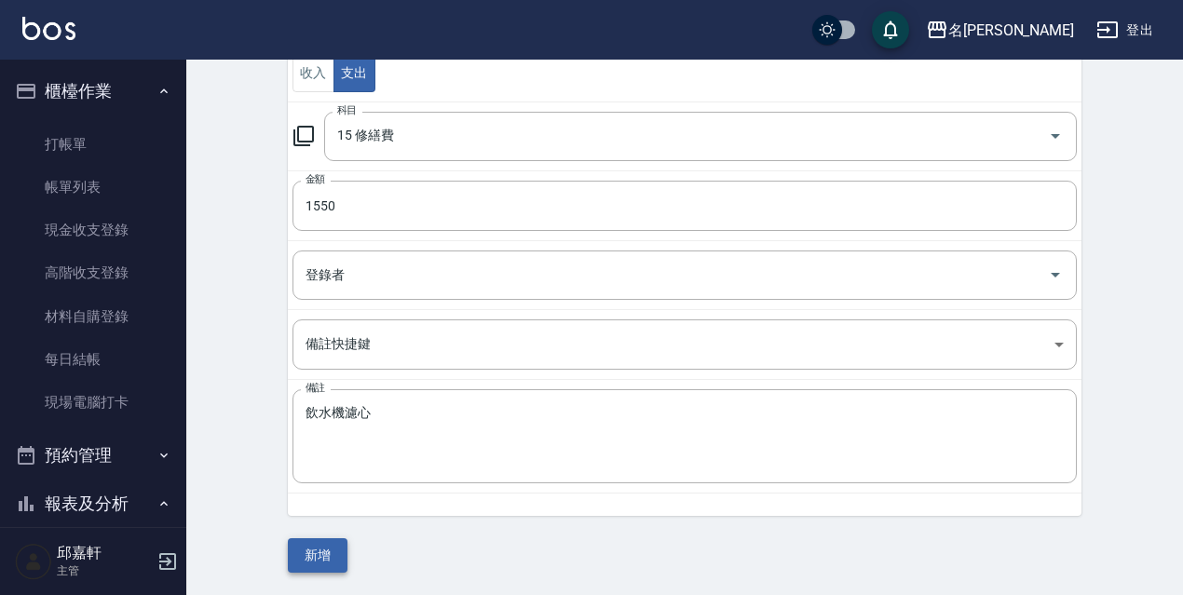
click at [324, 539] on div "一般 開單日期 [DATE] 收入 支出 科目 15 修繕費 科目 金額 1550 金額 登錄者 登錄者 備註快捷鍵 ​ 備註快捷鍵 備註 飲水機濾心 x 備…" at bounding box center [685, 236] width 794 height 672
click at [300, 554] on button "新增" at bounding box center [318, 555] width 60 height 34
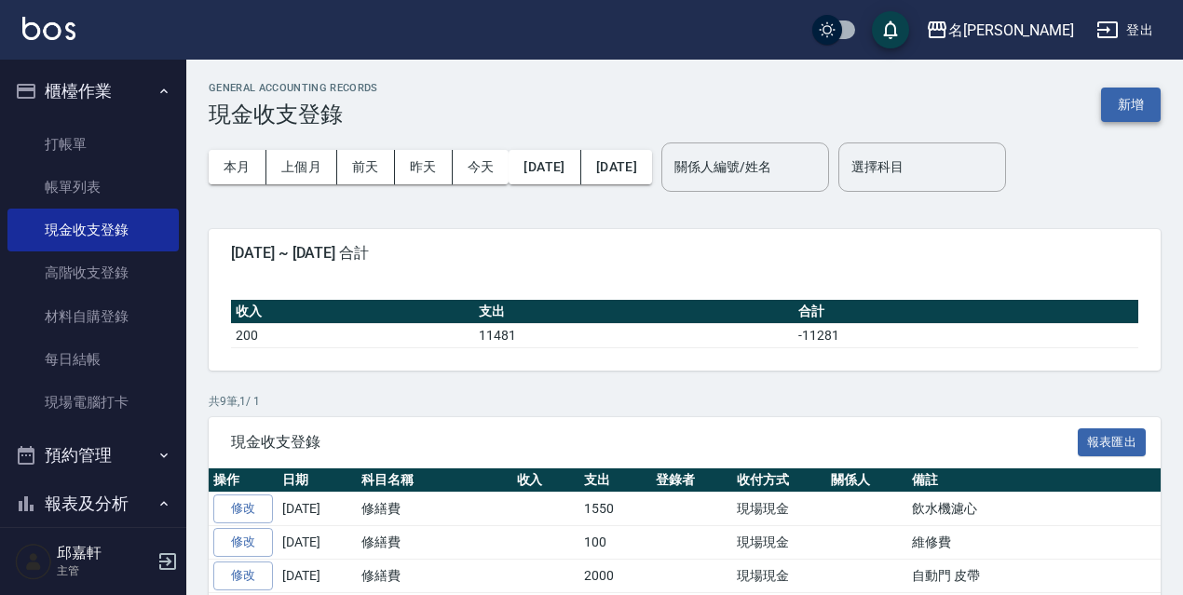
click at [1144, 95] on button "新增" at bounding box center [1131, 105] width 60 height 34
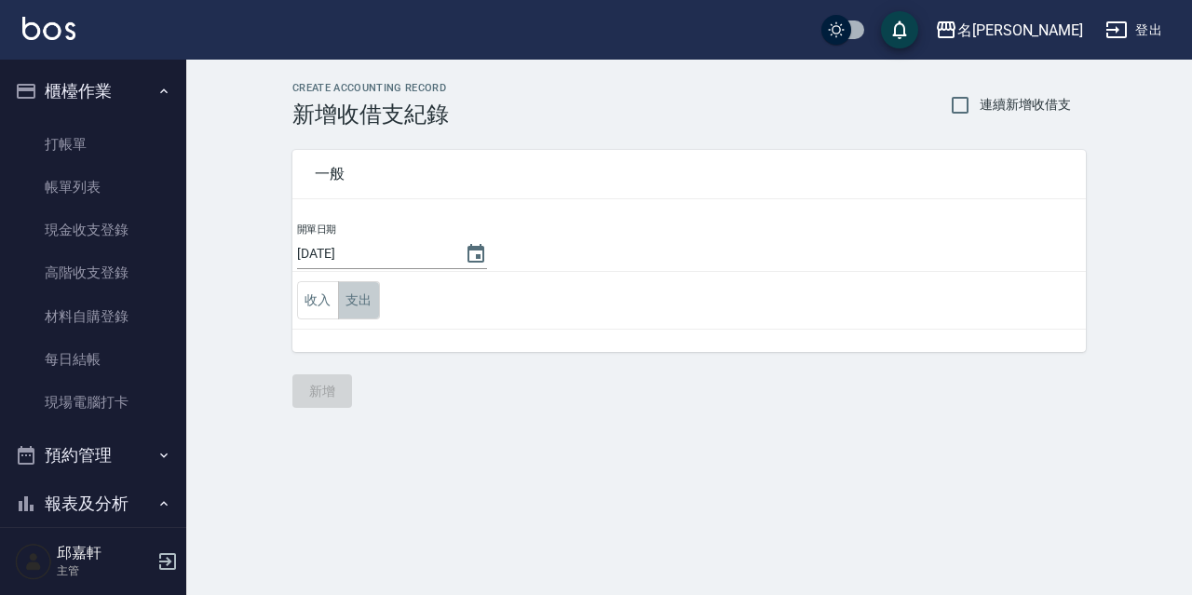
click at [372, 298] on button "支出" at bounding box center [359, 300] width 42 height 38
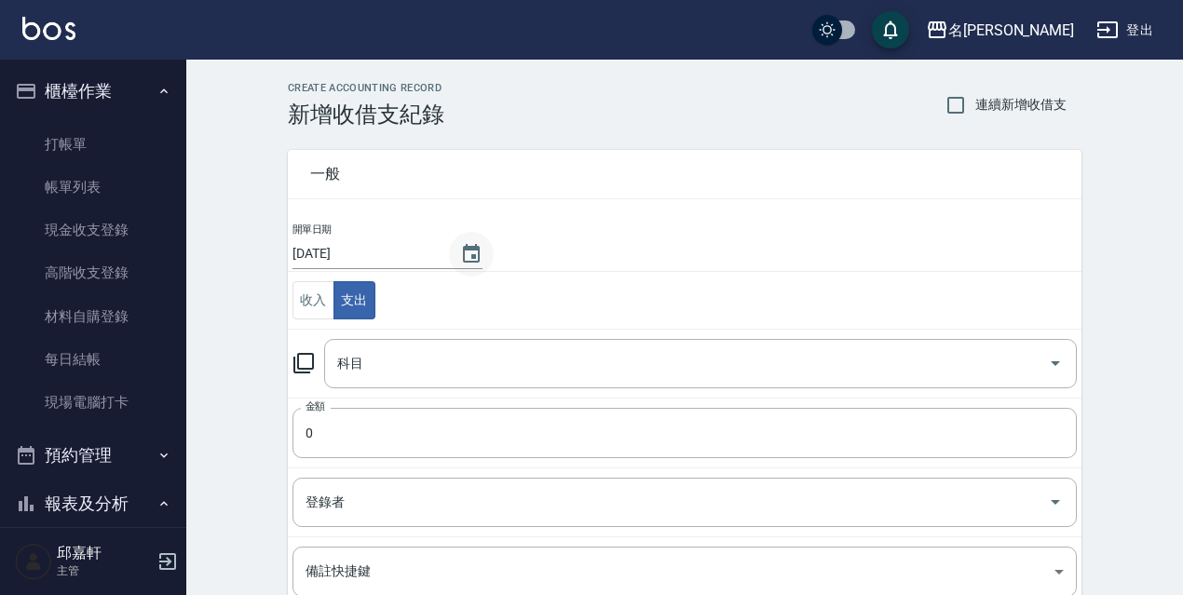
click at [478, 253] on button "Choose date, selected date is 2025-08-20" at bounding box center [471, 254] width 45 height 45
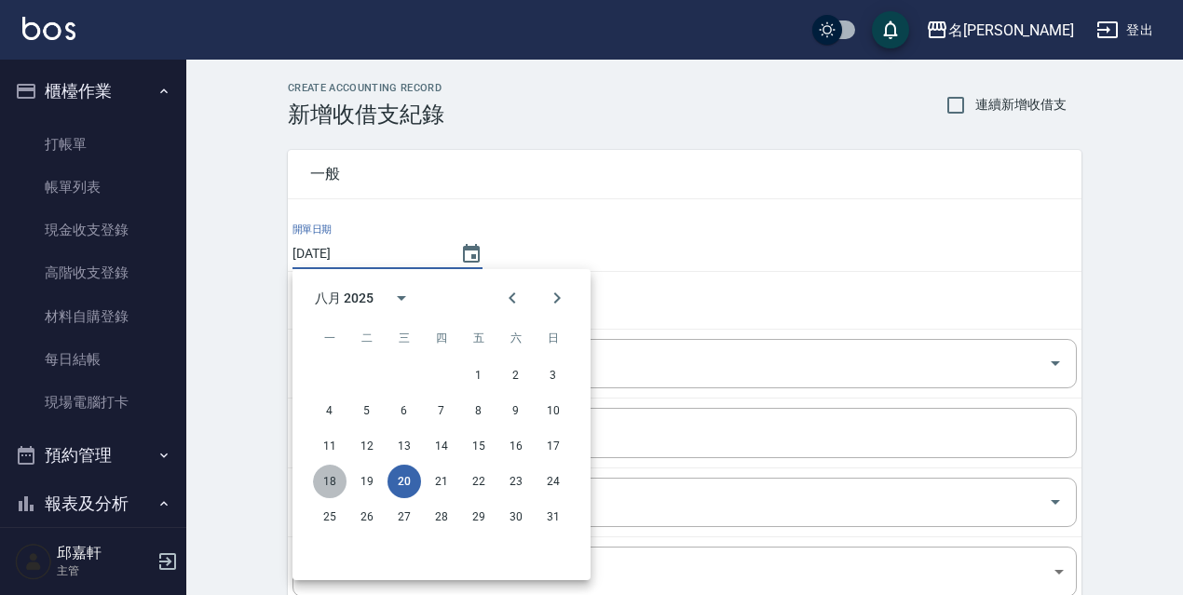
click at [338, 482] on button "18" at bounding box center [330, 482] width 34 height 34
type input "[DATE]"
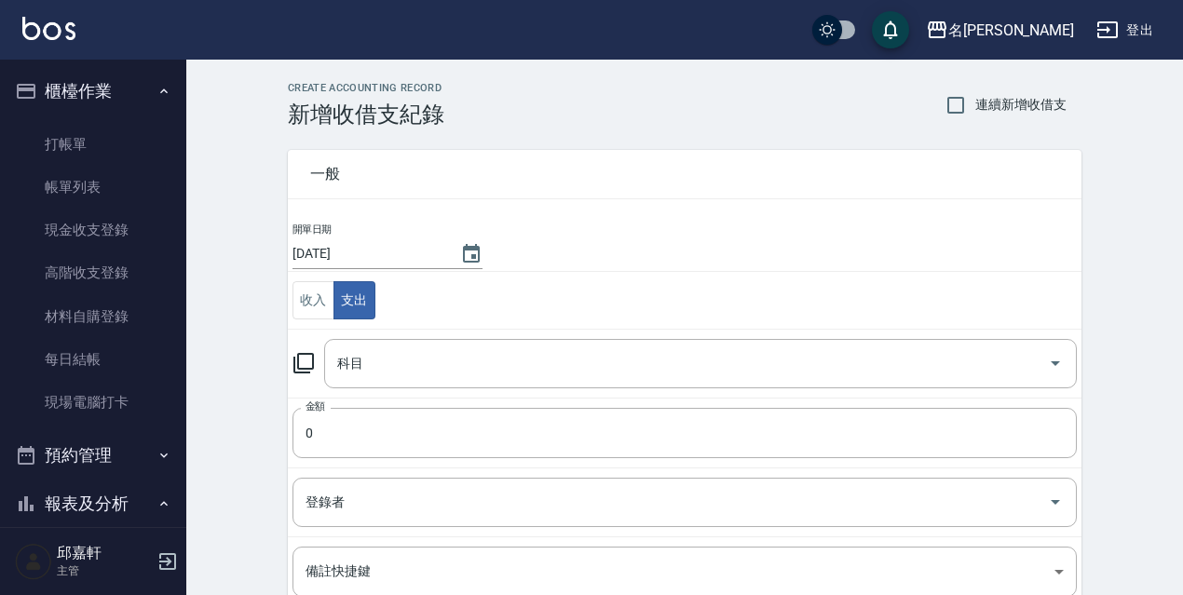
click at [303, 366] on icon at bounding box center [303, 363] width 22 height 22
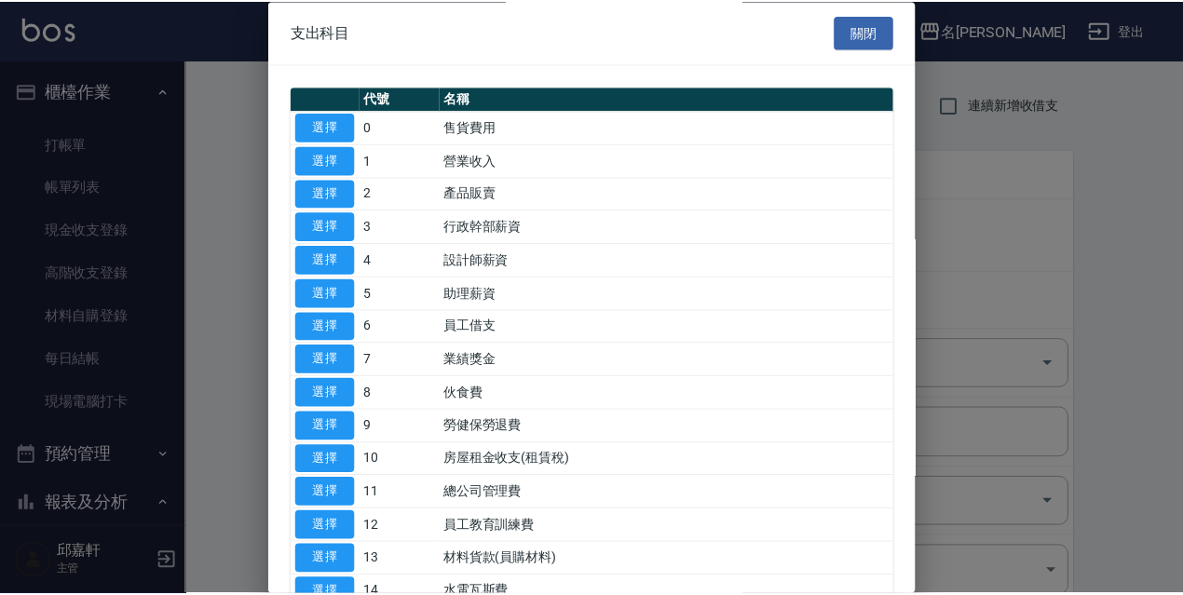
scroll to position [279, 0]
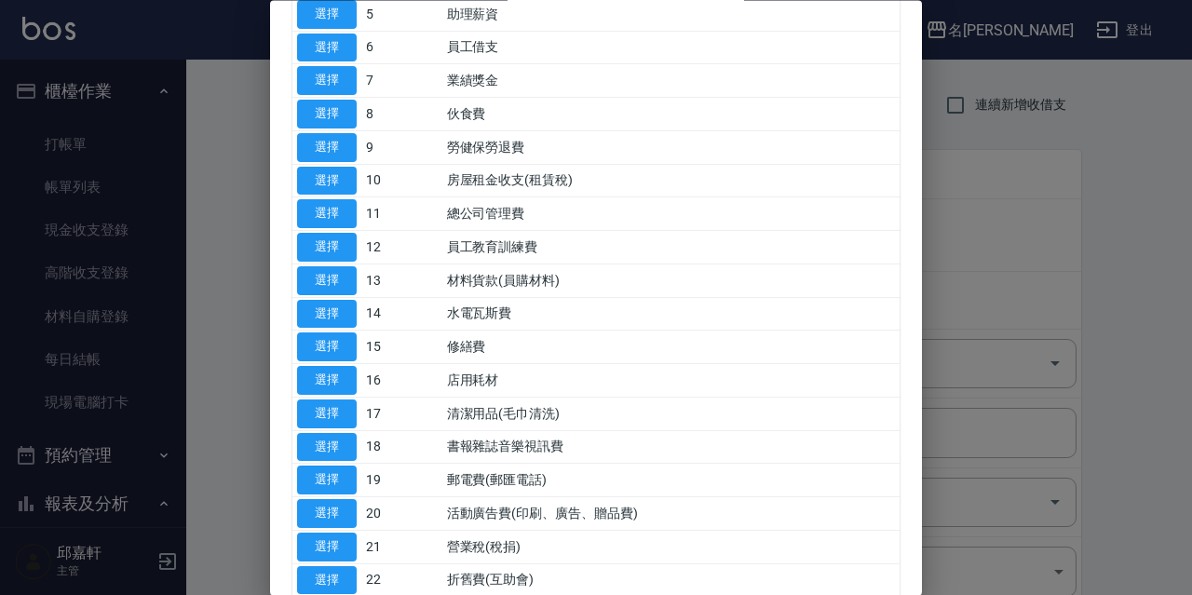
click at [357, 472] on td "選擇" at bounding box center [326, 481] width 69 height 34
click at [344, 475] on button "選擇" at bounding box center [327, 481] width 60 height 29
type input "19 郵電費(郵匯電話)"
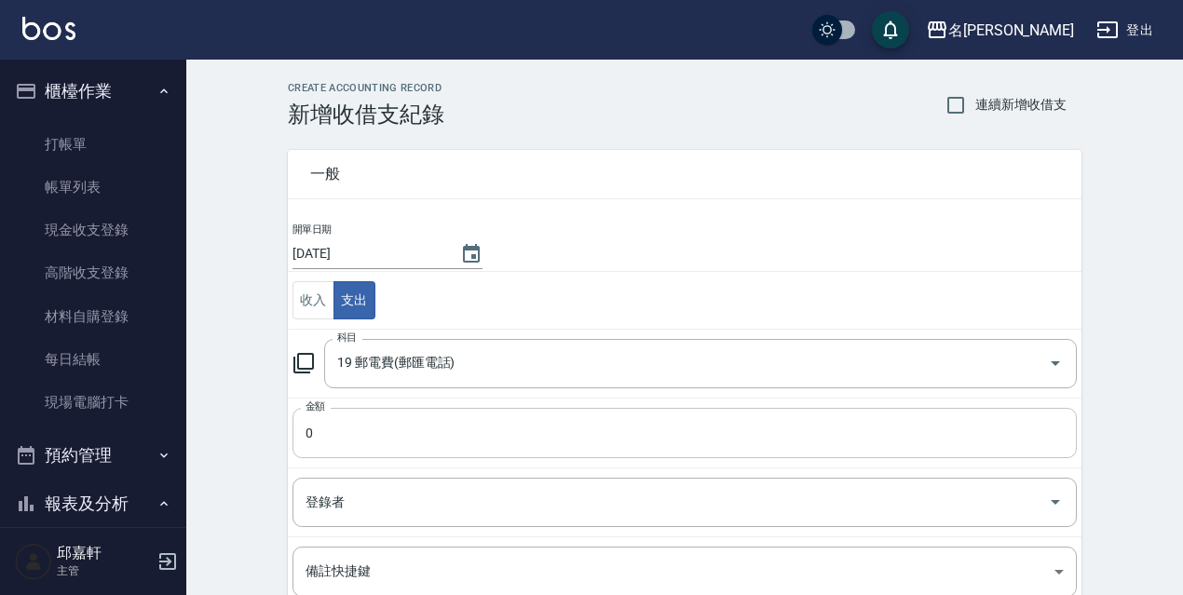
click at [359, 429] on input "0" at bounding box center [684, 433] width 784 height 50
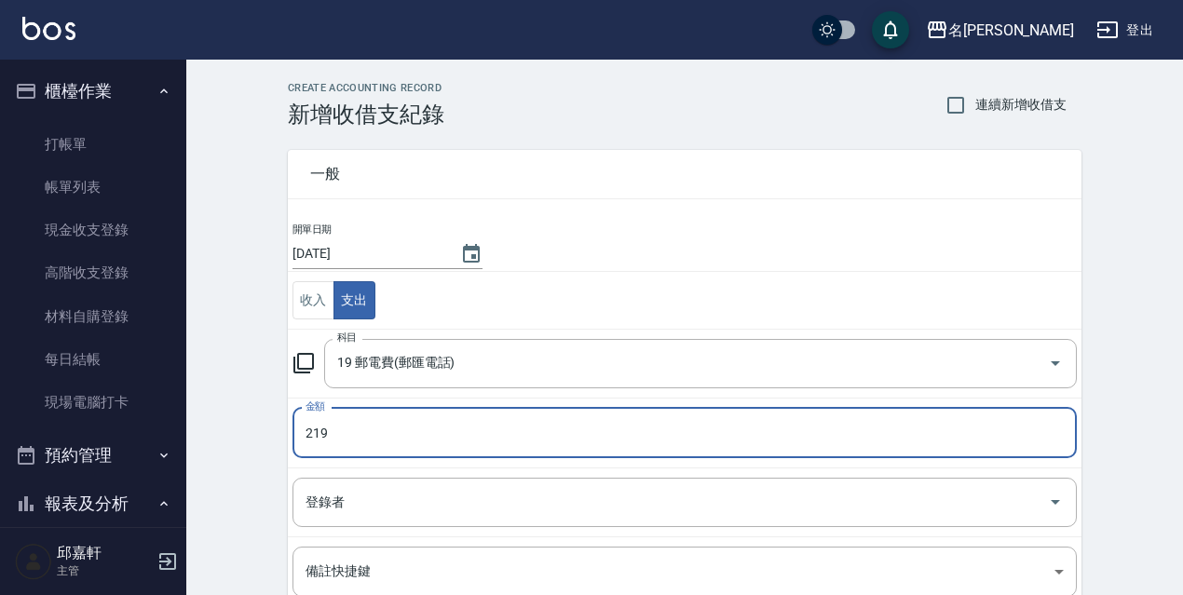
scroll to position [227, 0]
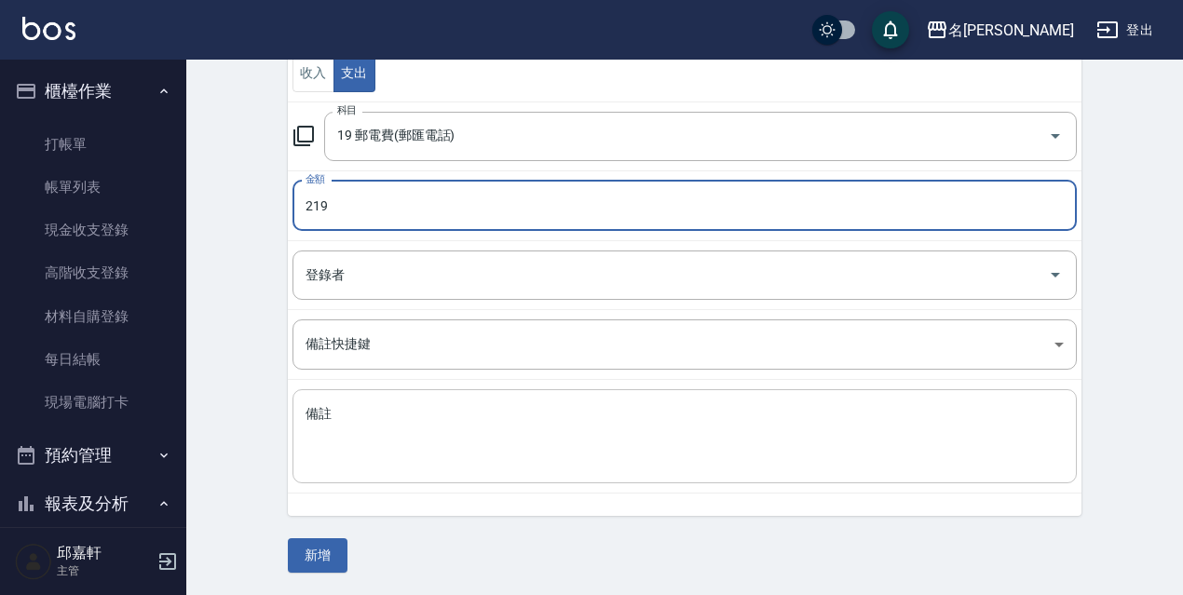
type input "219"
click at [365, 422] on textarea "備註" at bounding box center [684, 436] width 758 height 63
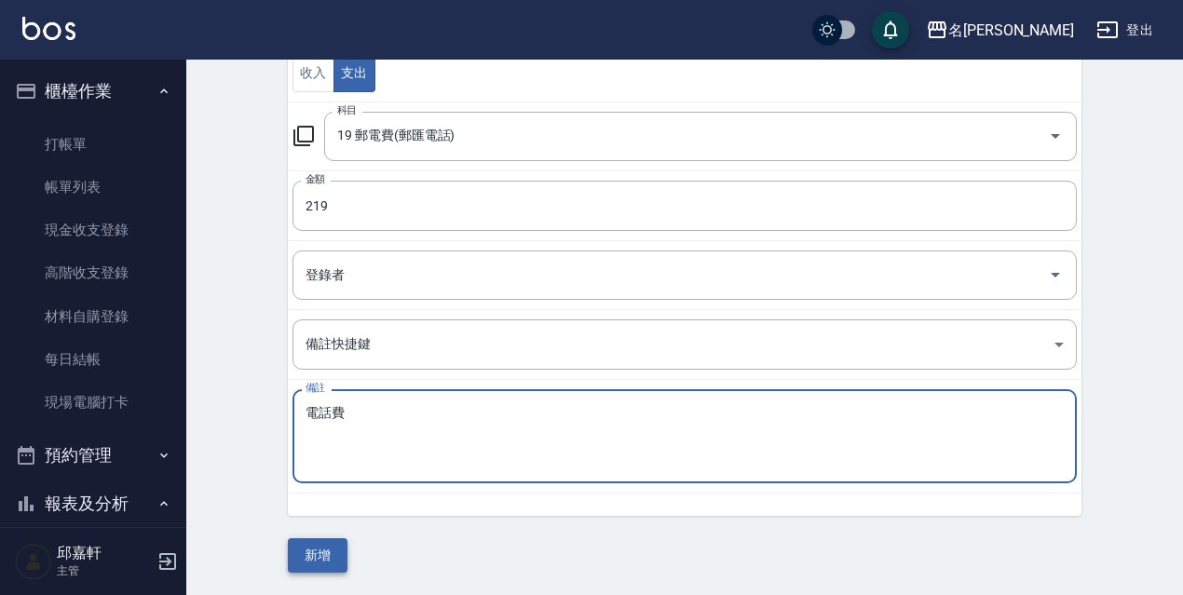
type textarea "電話費"
click at [340, 564] on button "新增" at bounding box center [318, 555] width 60 height 34
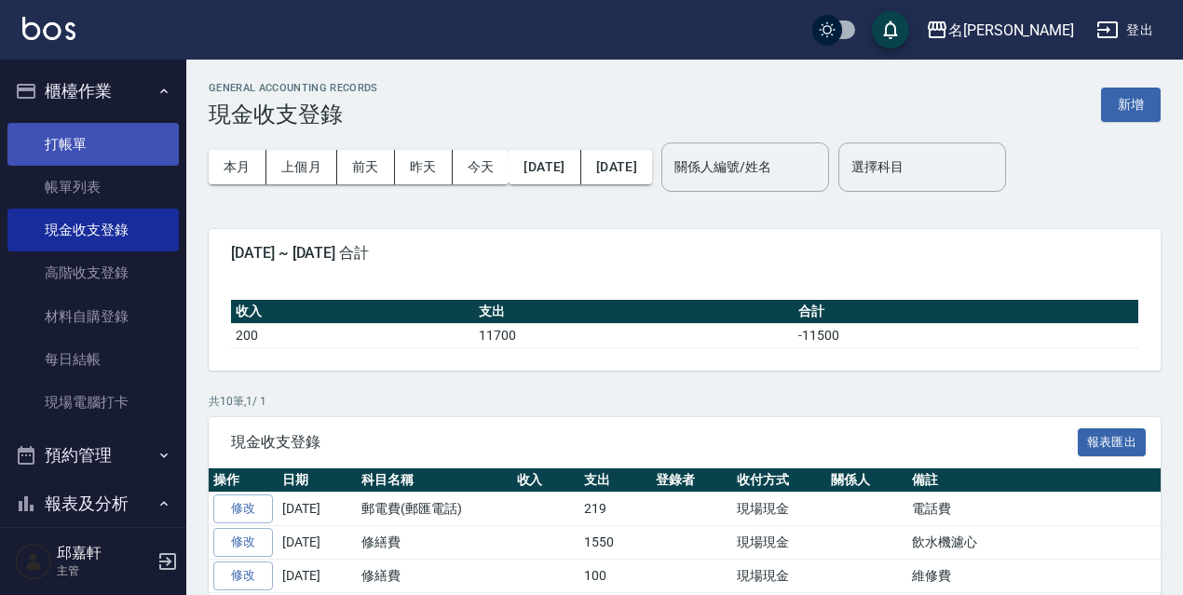
click at [155, 149] on link "打帳單" at bounding box center [92, 144] width 171 height 43
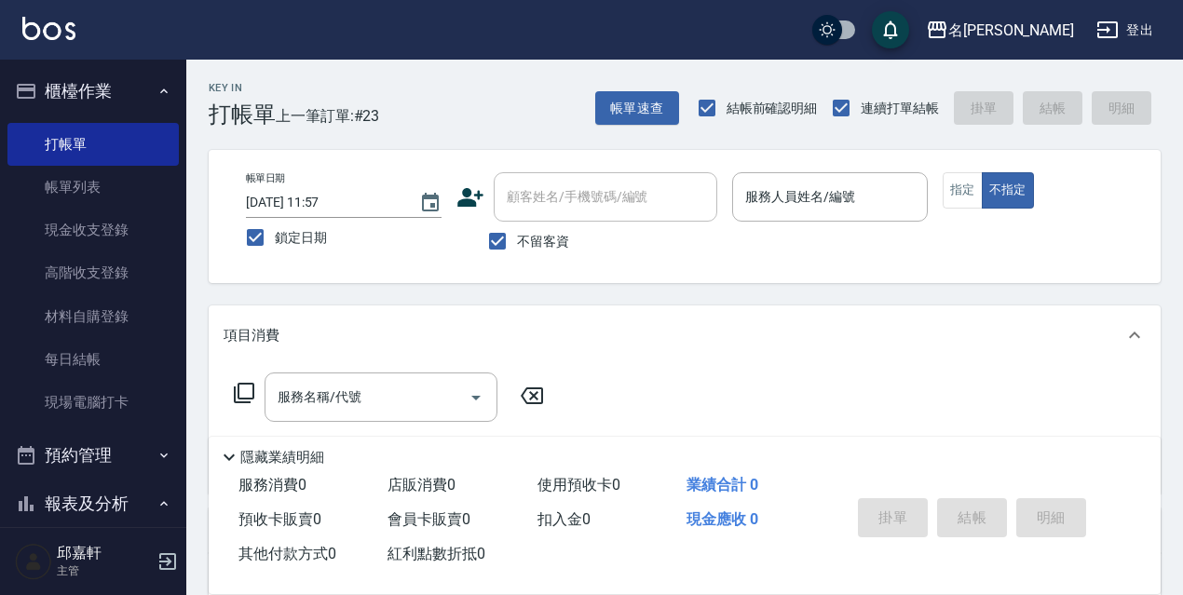
click at [323, 238] on span "鎖定日期" at bounding box center [301, 238] width 52 height 20
click at [275, 238] on input "鎖定日期" at bounding box center [255, 237] width 39 height 39
checkbox input "false"
type input "[DATE] 15:06"
click at [322, 238] on span "鎖定日期" at bounding box center [301, 238] width 52 height 20
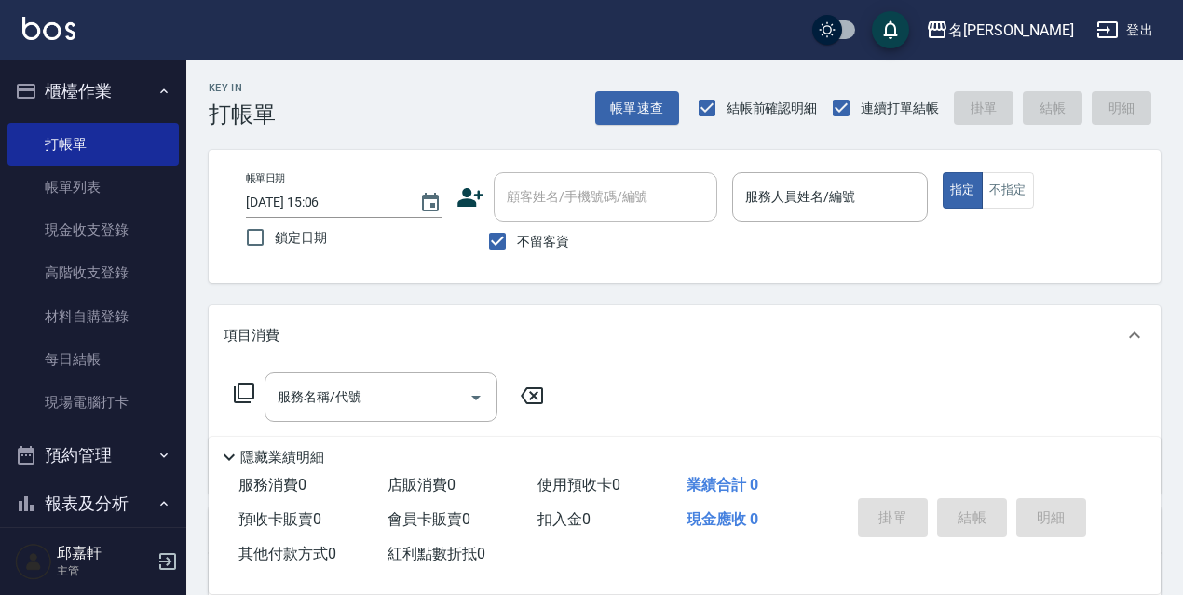
click at [275, 238] on input "鎖定日期" at bounding box center [255, 237] width 39 height 39
checkbox input "true"
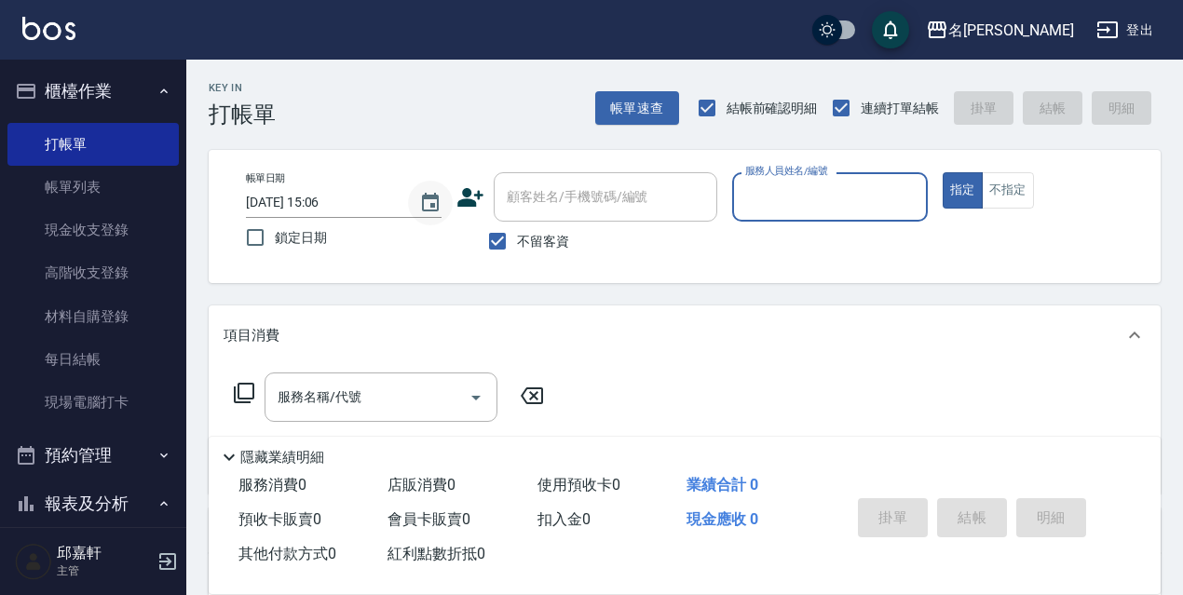
click at [441, 205] on button "Choose date, selected date is 2025-08-20" at bounding box center [430, 203] width 45 height 45
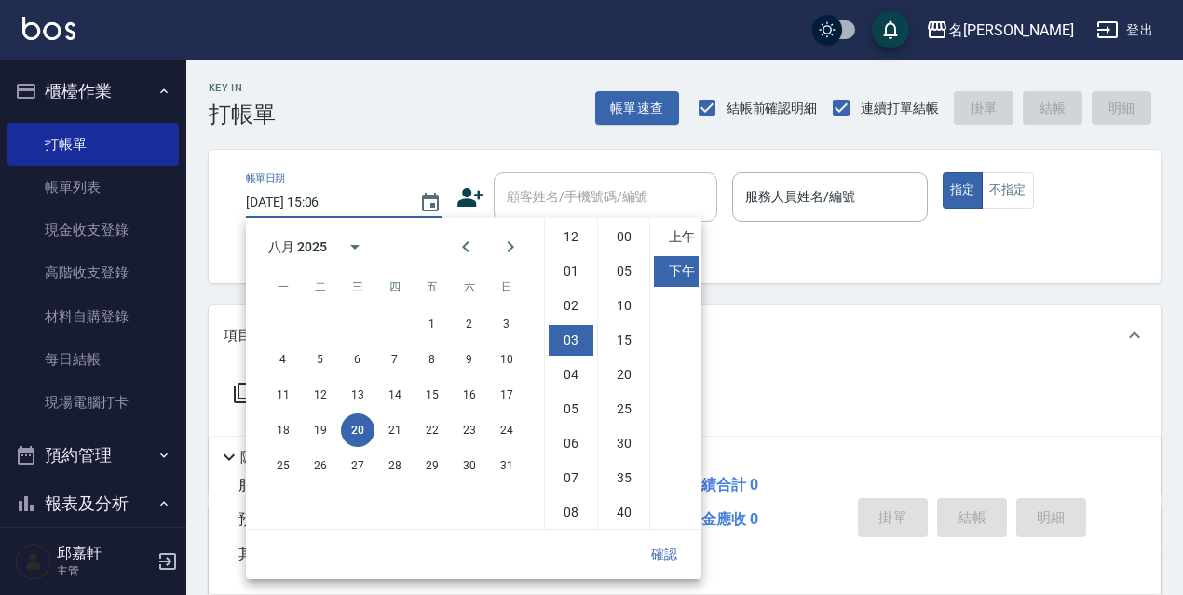
scroll to position [103, 0]
click at [314, 436] on button "19" at bounding box center [321, 431] width 34 height 34
type input "[DATE] 15:06"
click at [639, 557] on button "確認" at bounding box center [664, 554] width 60 height 34
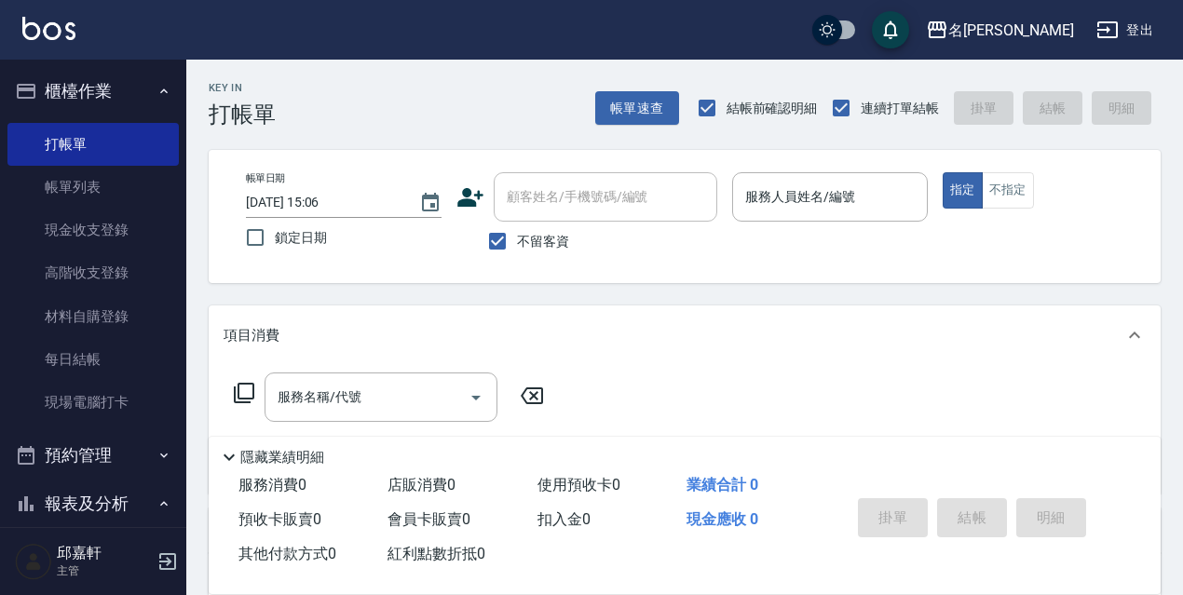
click at [284, 242] on span "鎖定日期" at bounding box center [301, 238] width 52 height 20
click at [275, 242] on input "鎖定日期" at bounding box center [255, 237] width 39 height 39
checkbox input "true"
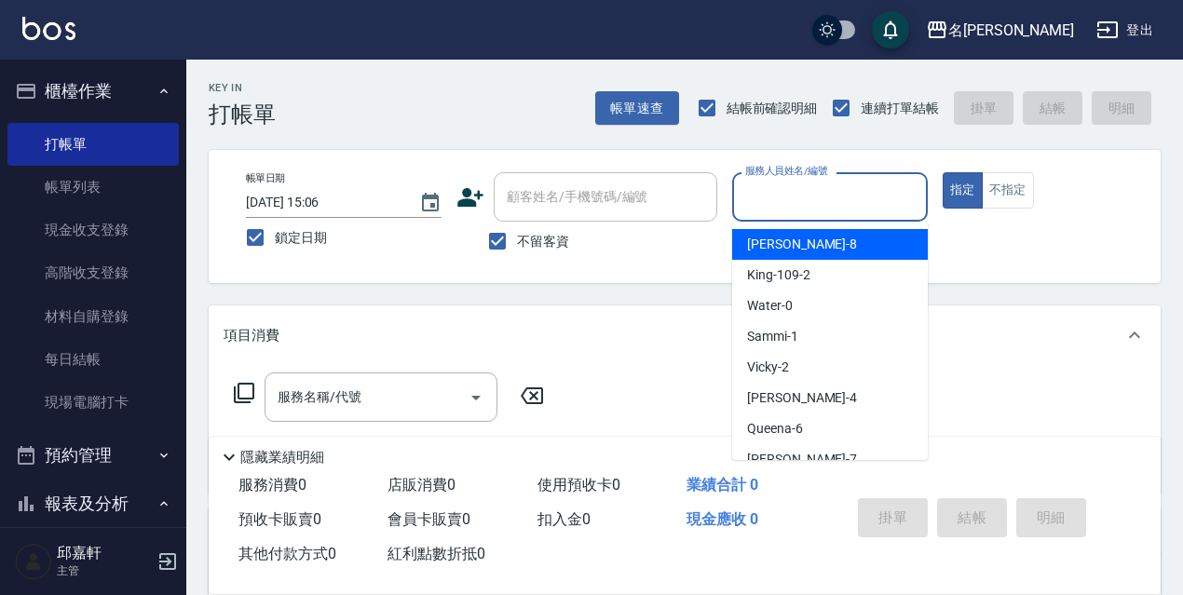
click at [785, 194] on input "服務人員姓名/編號" at bounding box center [829, 197] width 179 height 33
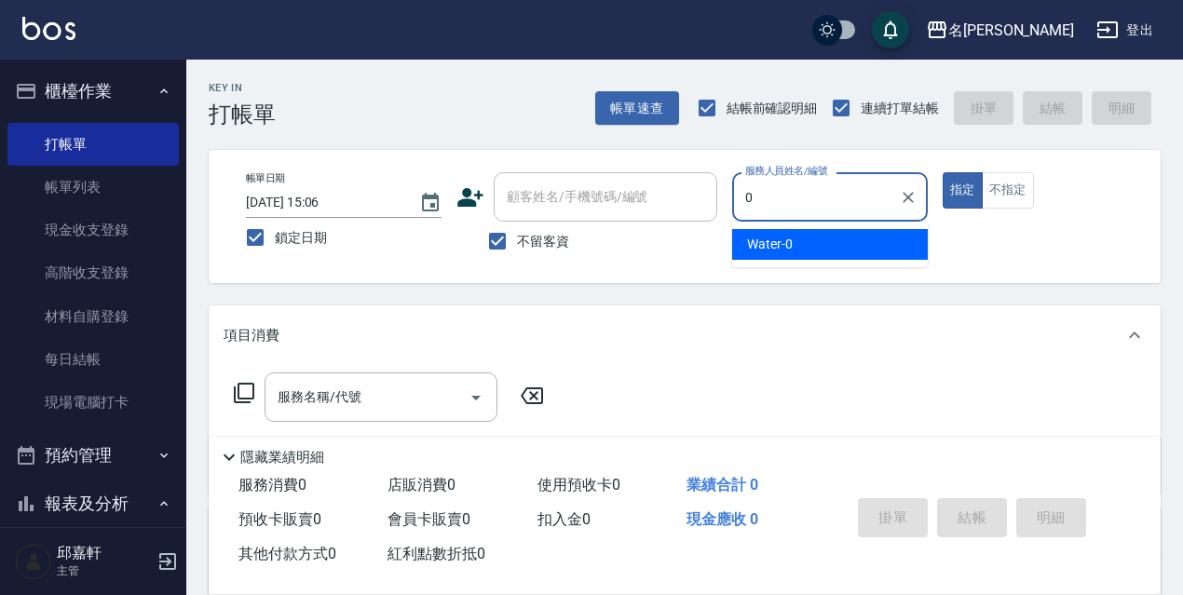
type input "Water-0"
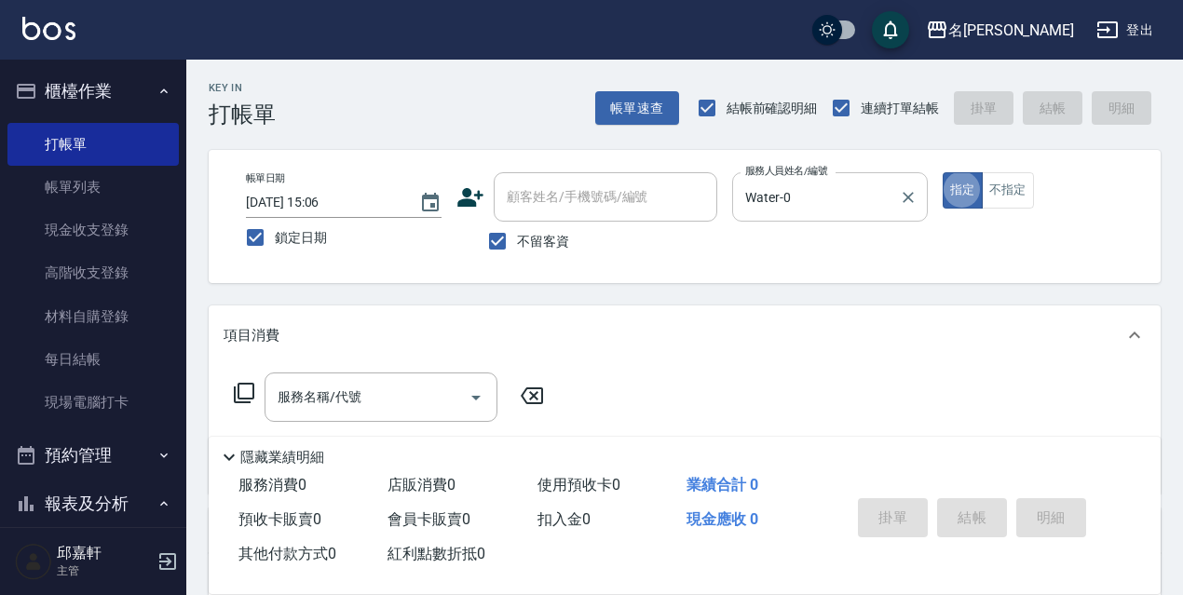
type button "true"
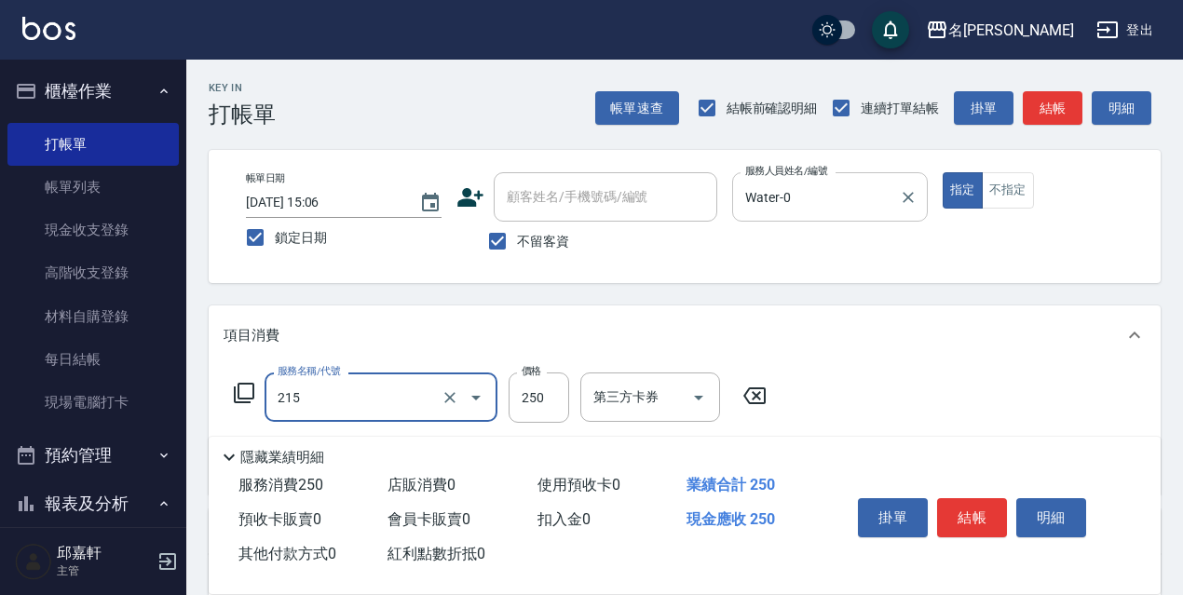
type input "洗髮卷<抵>250(215)"
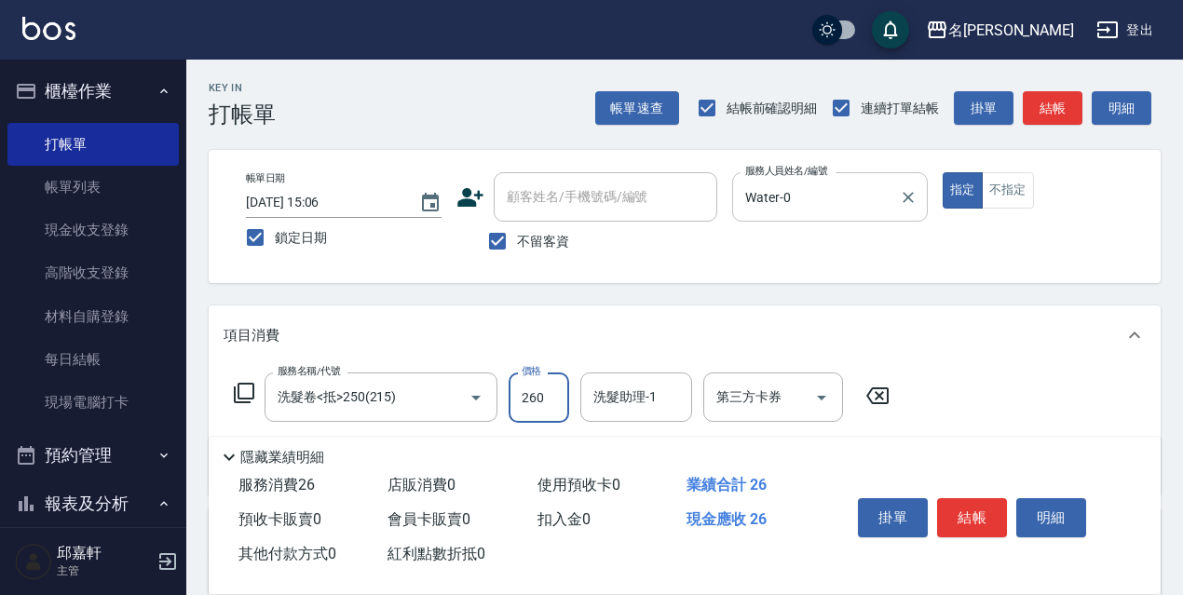
type input "260"
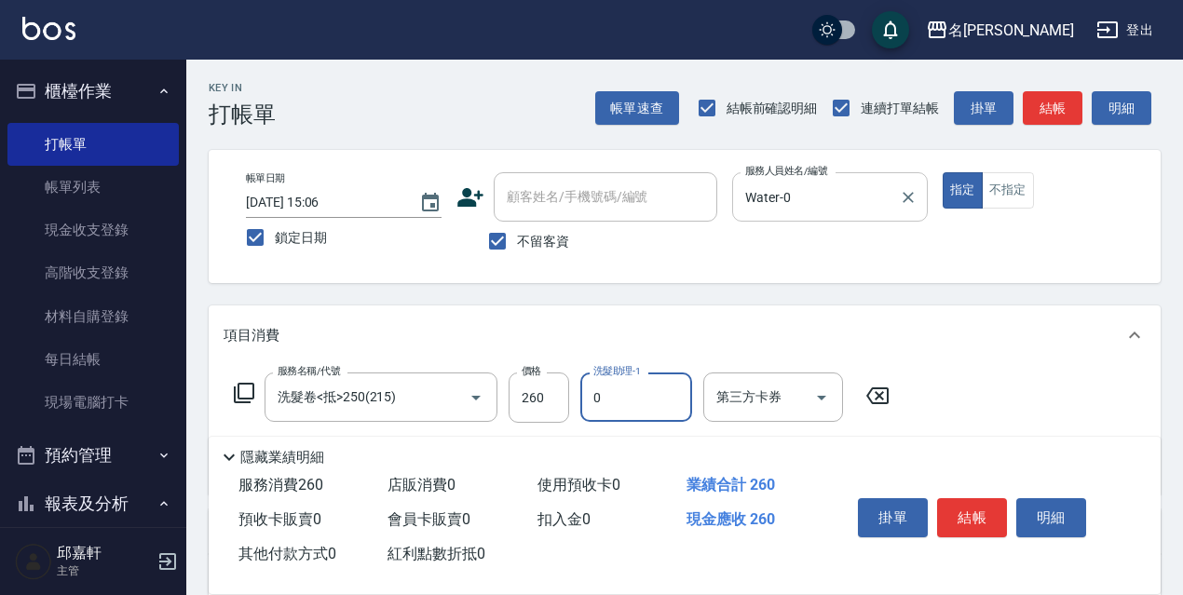
type input "Water-0"
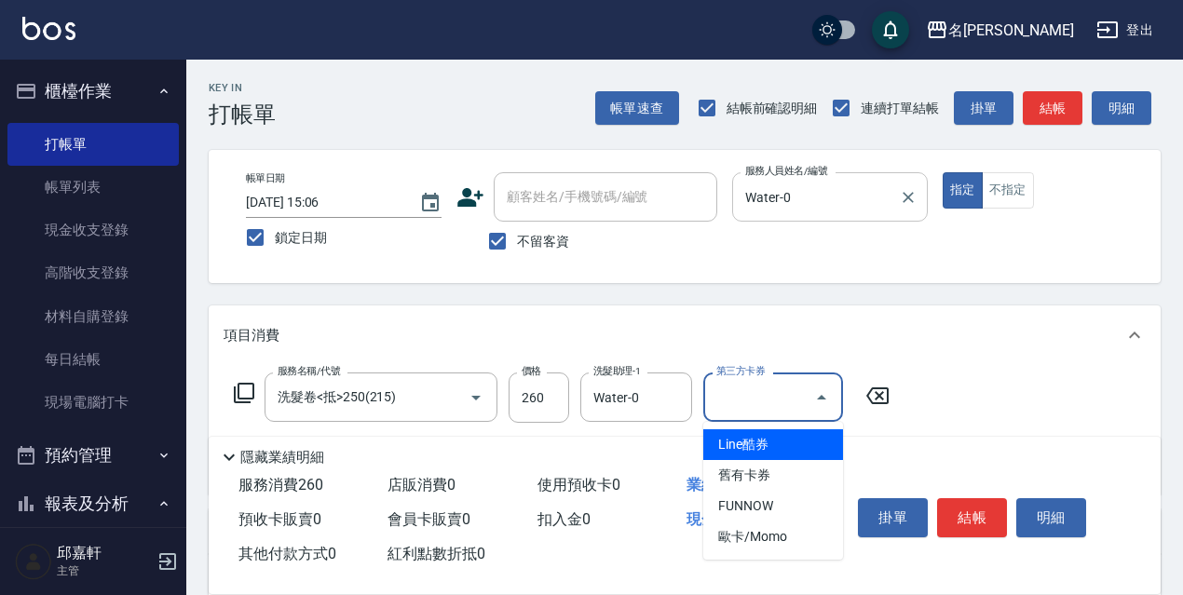
type input "舊有卡券"
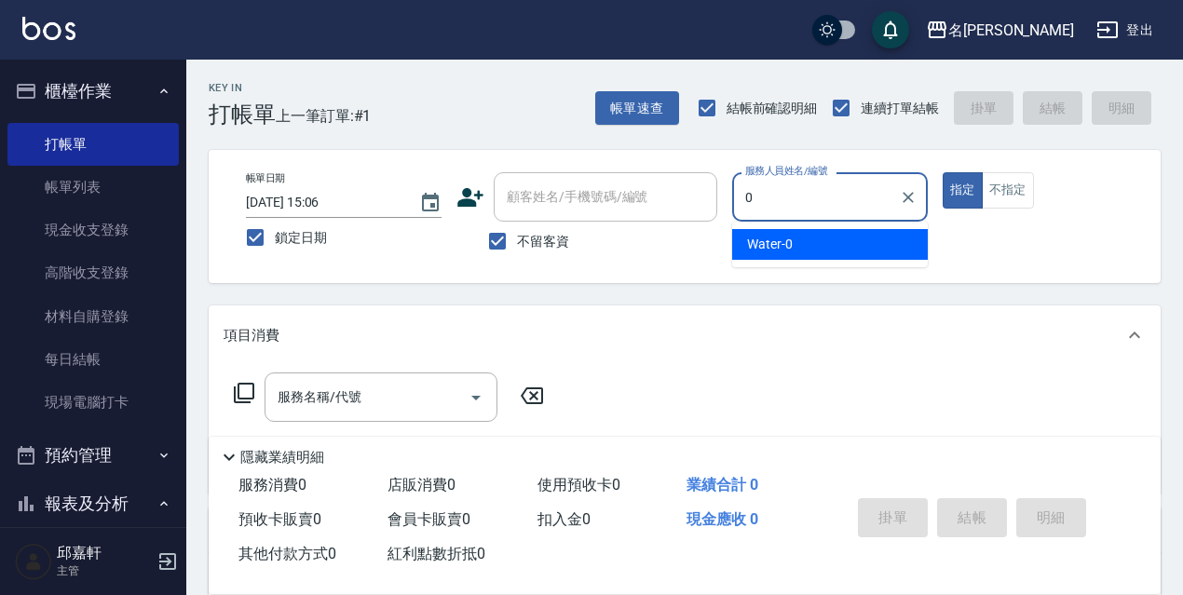
type input "Water-0"
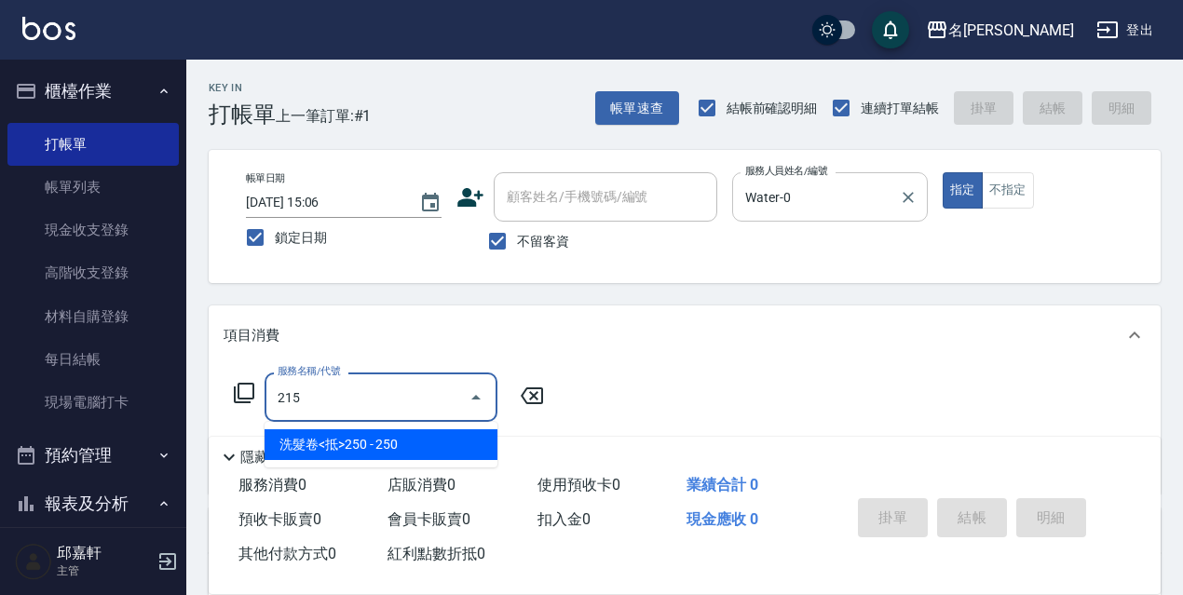
type input "洗髮卷<抵>250(215)"
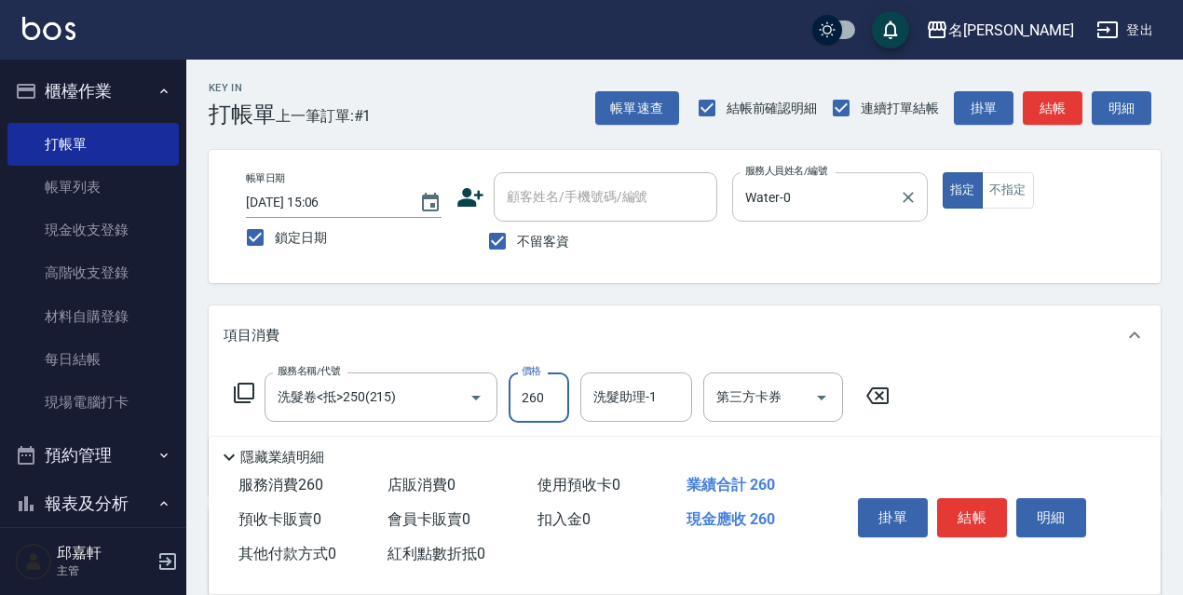
type input "260"
type input "Fanny-7"
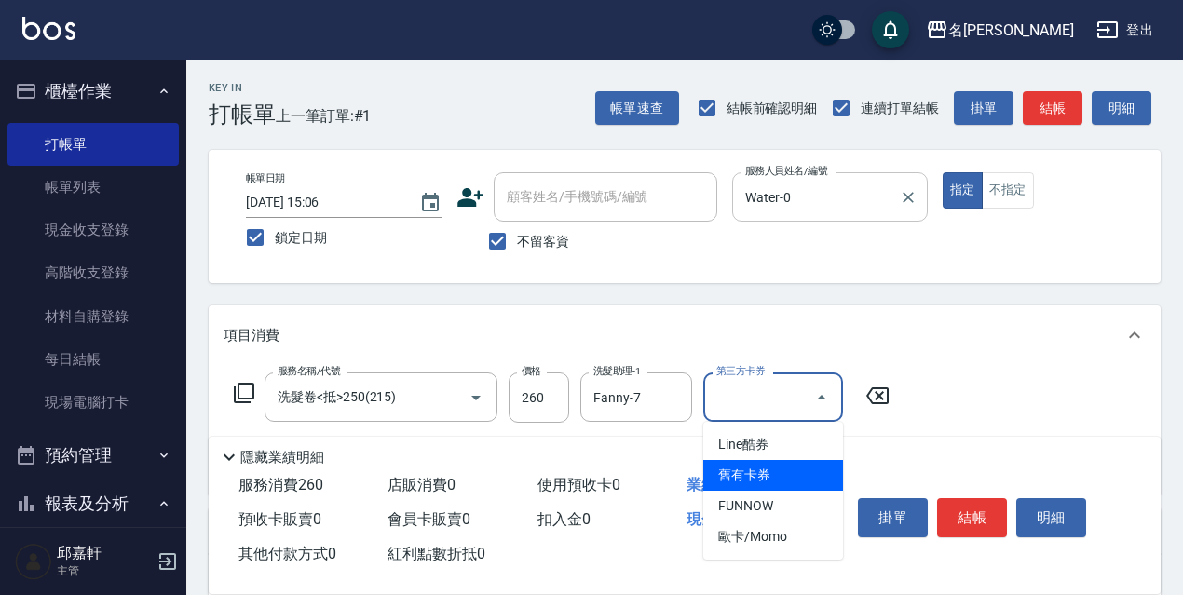
type input "舊有卡券"
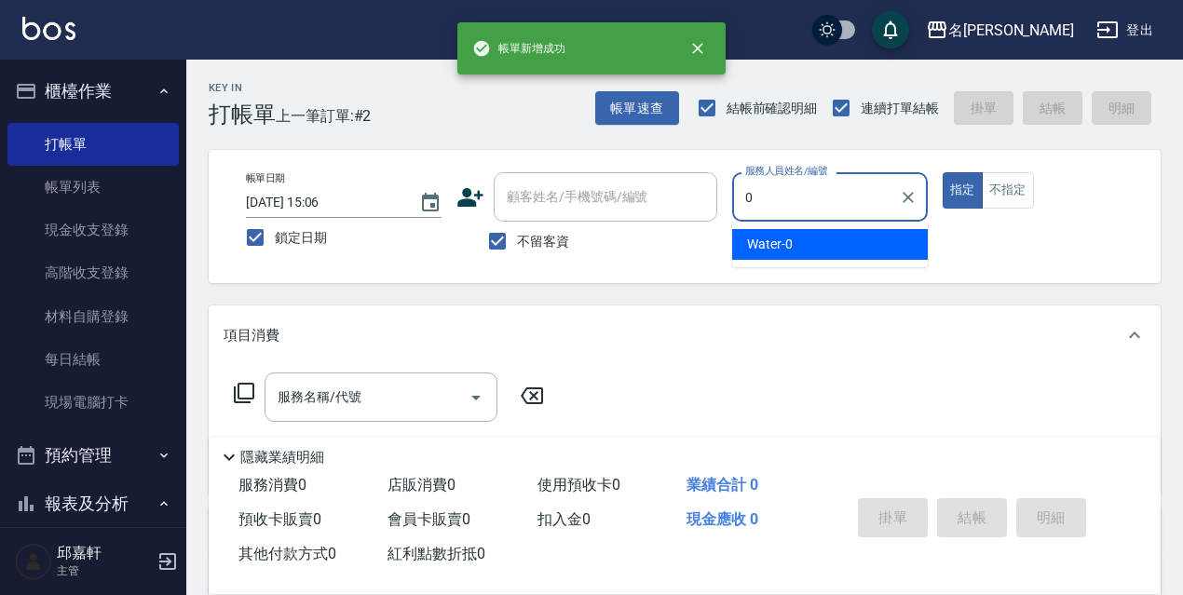
type input "Water-0"
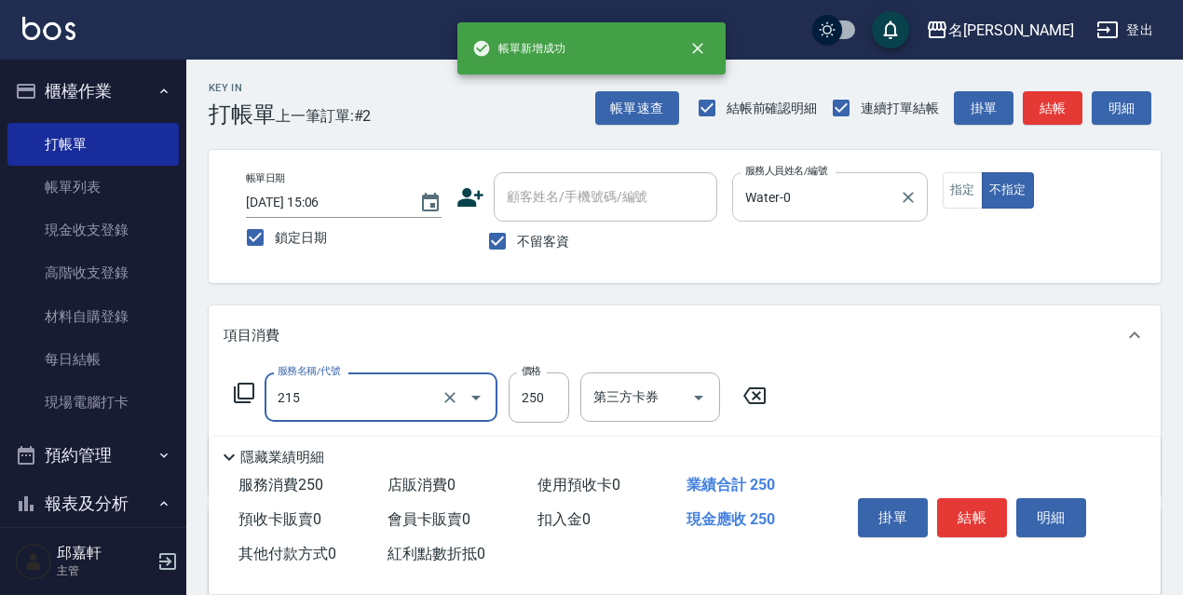
type input "洗髮卷<抵>250(215)"
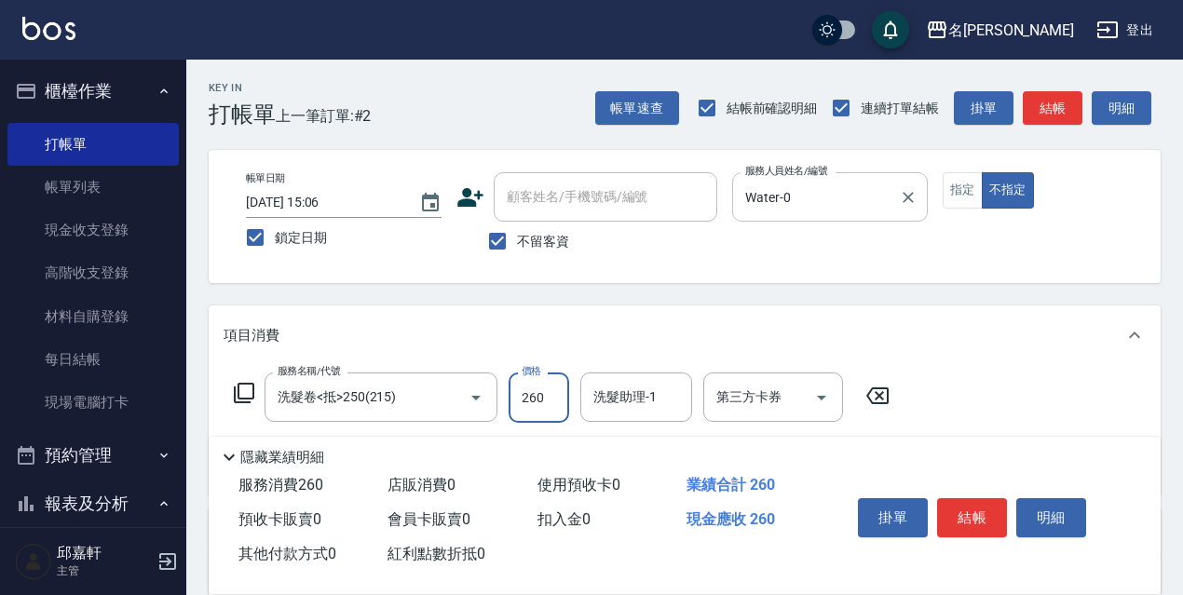
type input "260"
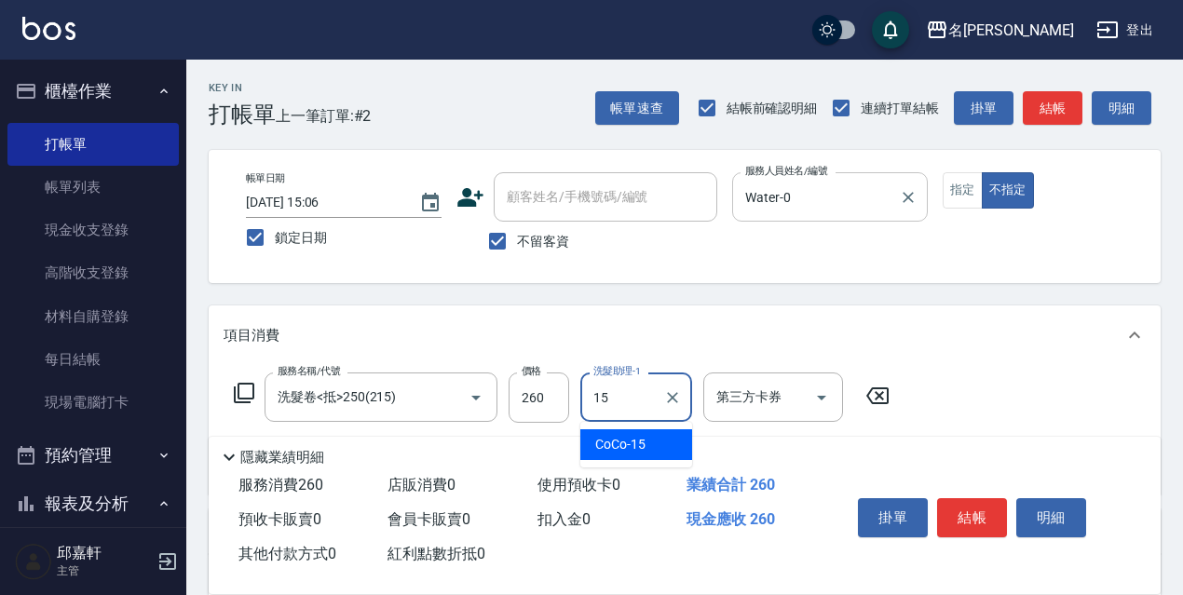
type input "CoCo-15"
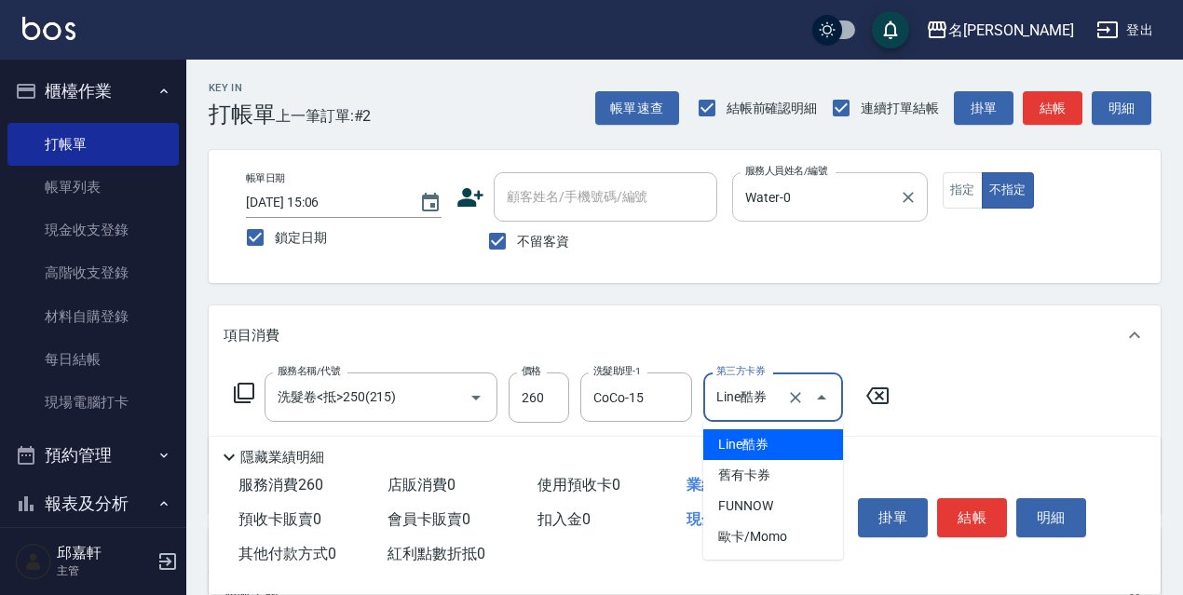
type input "舊有卡券"
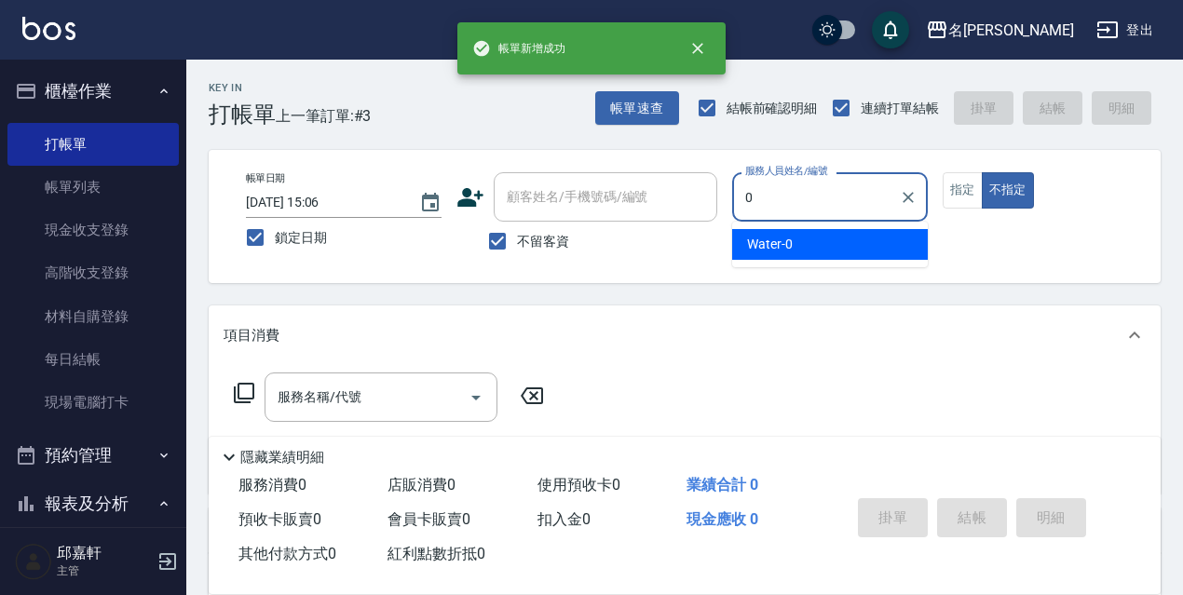
type input "Water-0"
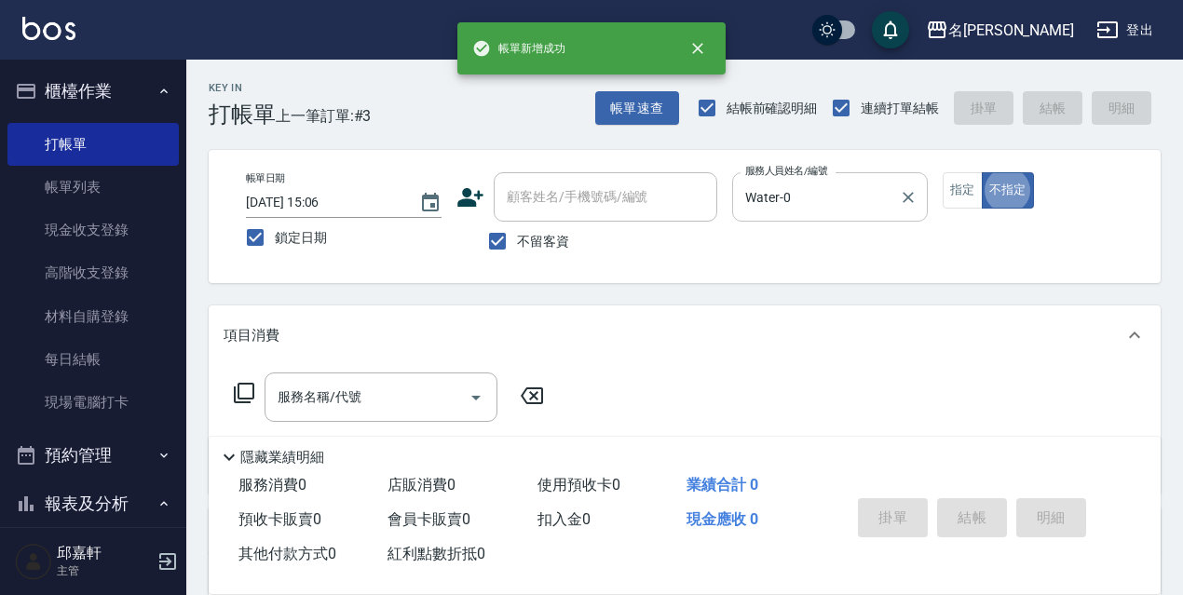
type button "false"
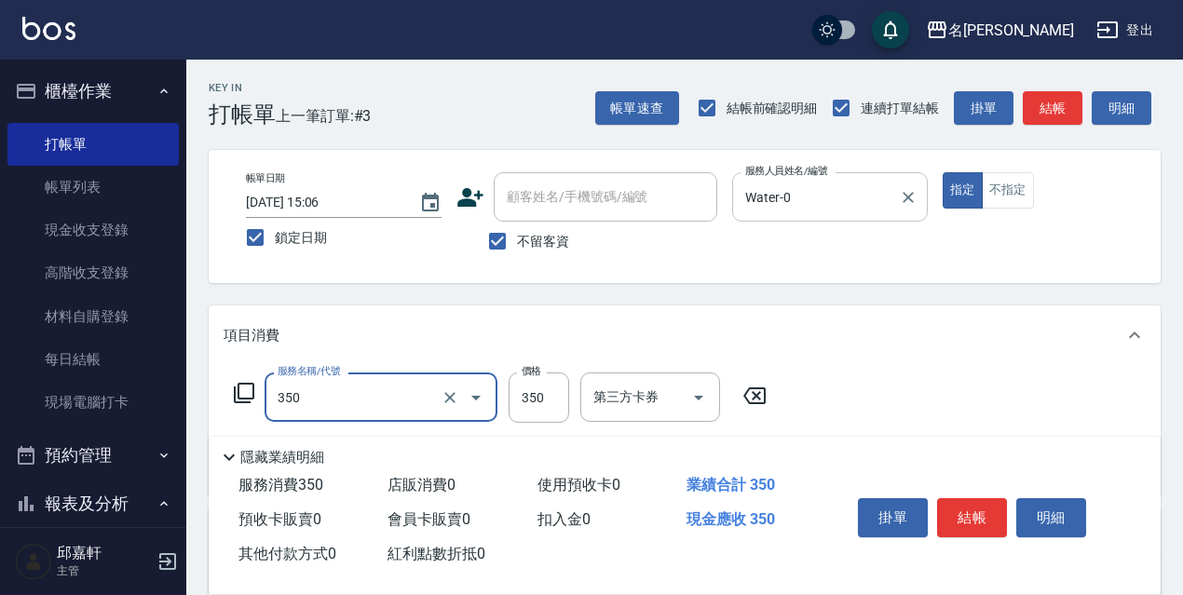
type input "洗髮350(350)"
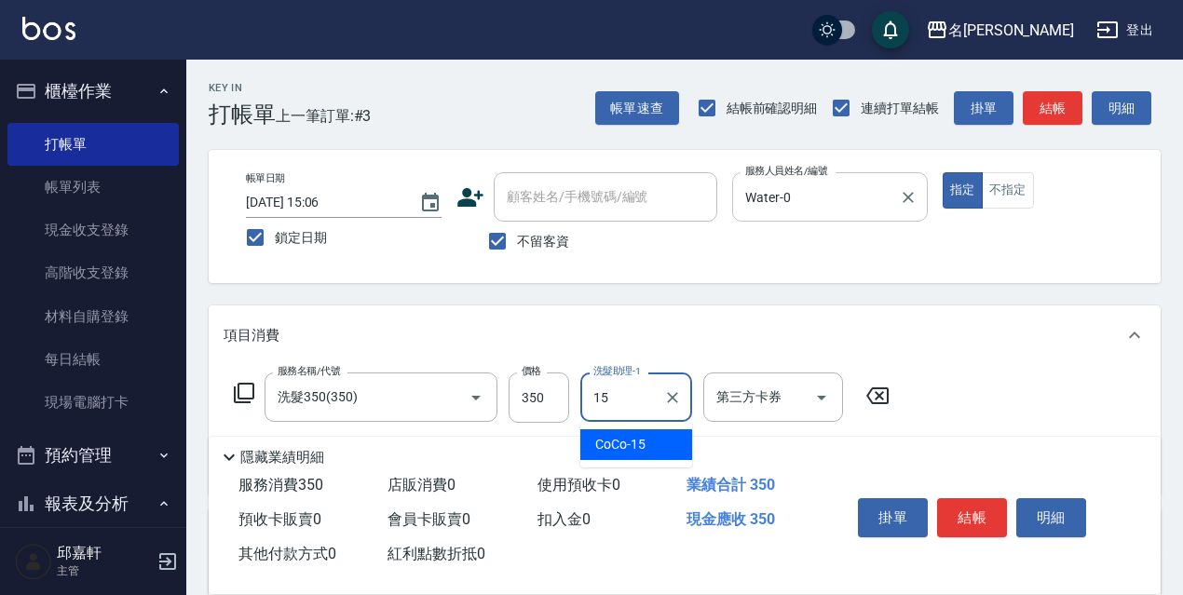
type input "CoCo-15"
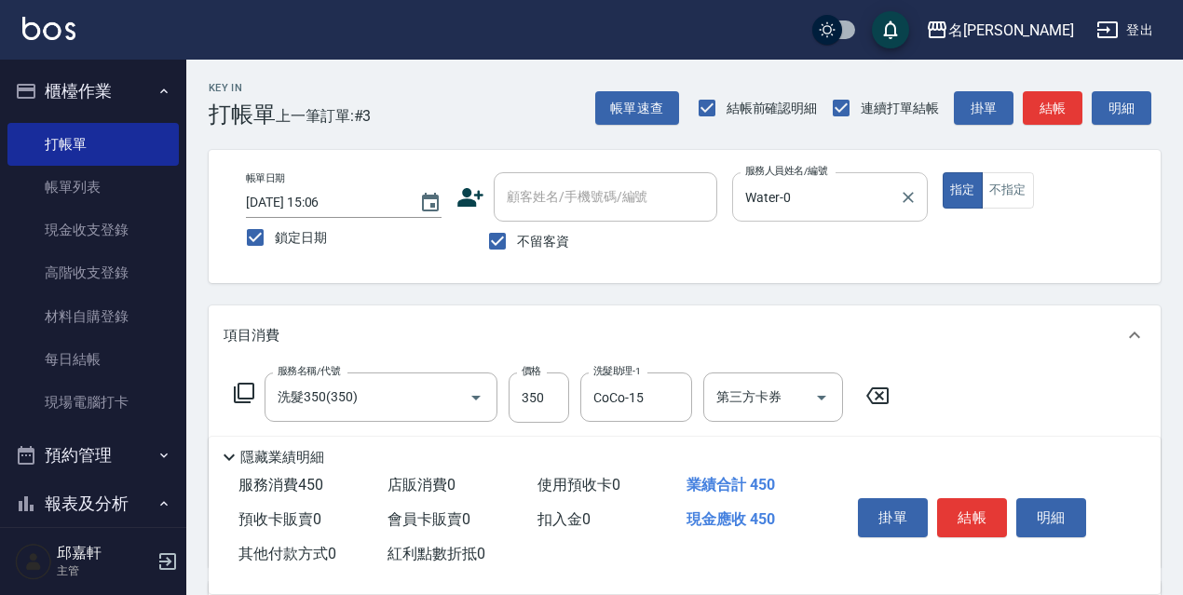
type input "電棒/夾直(803)"
type input "150"
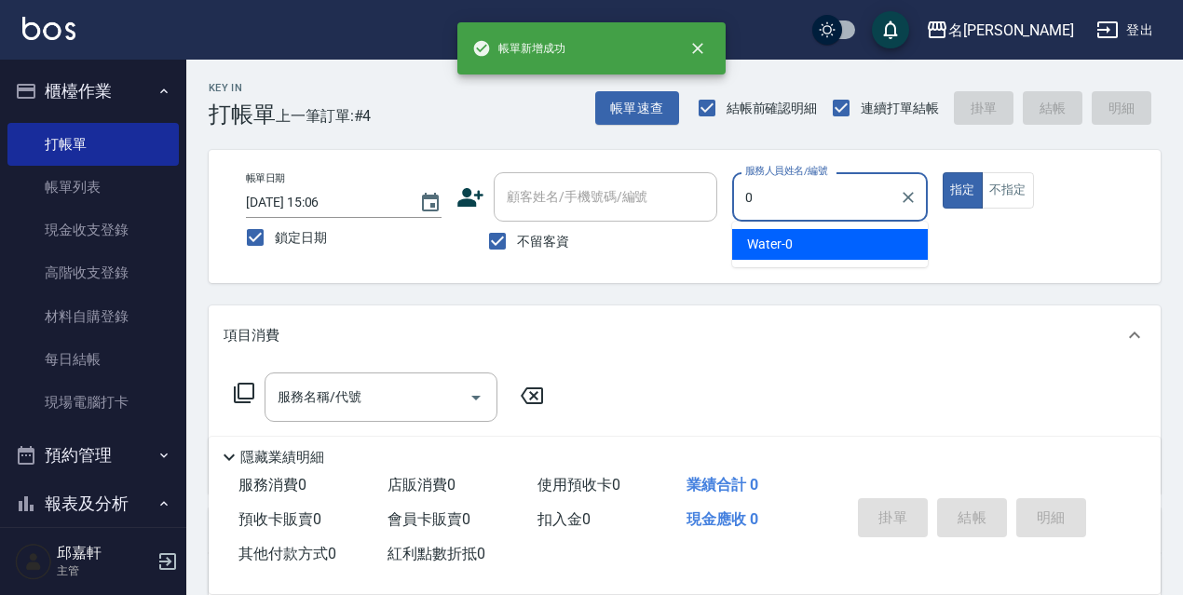
type input "Water-0"
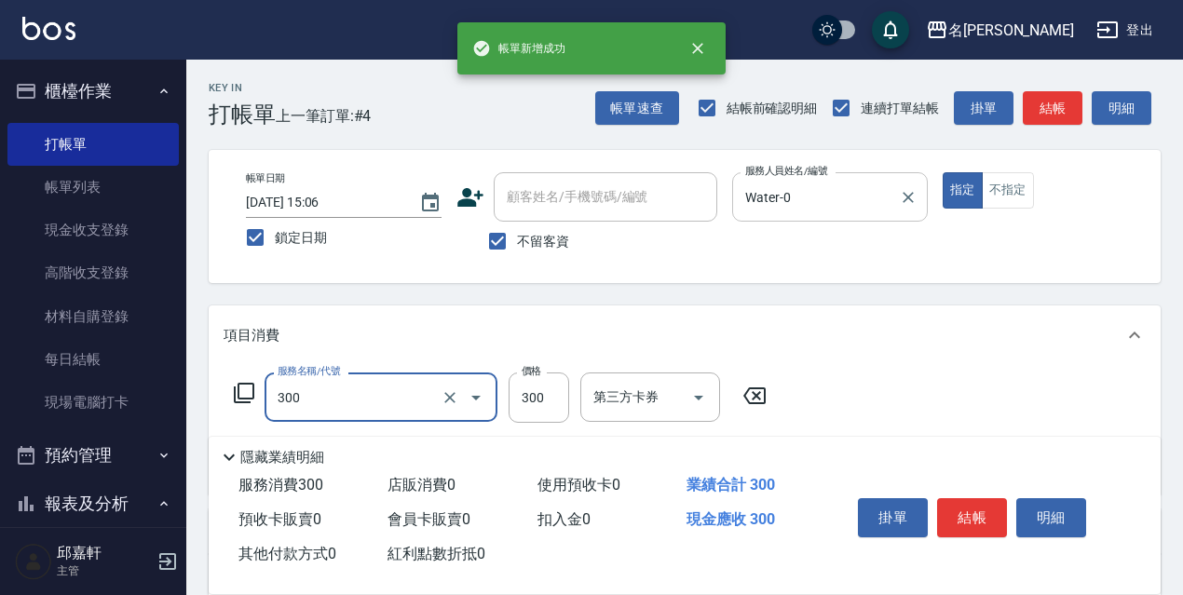
type input "洗髮300(300)"
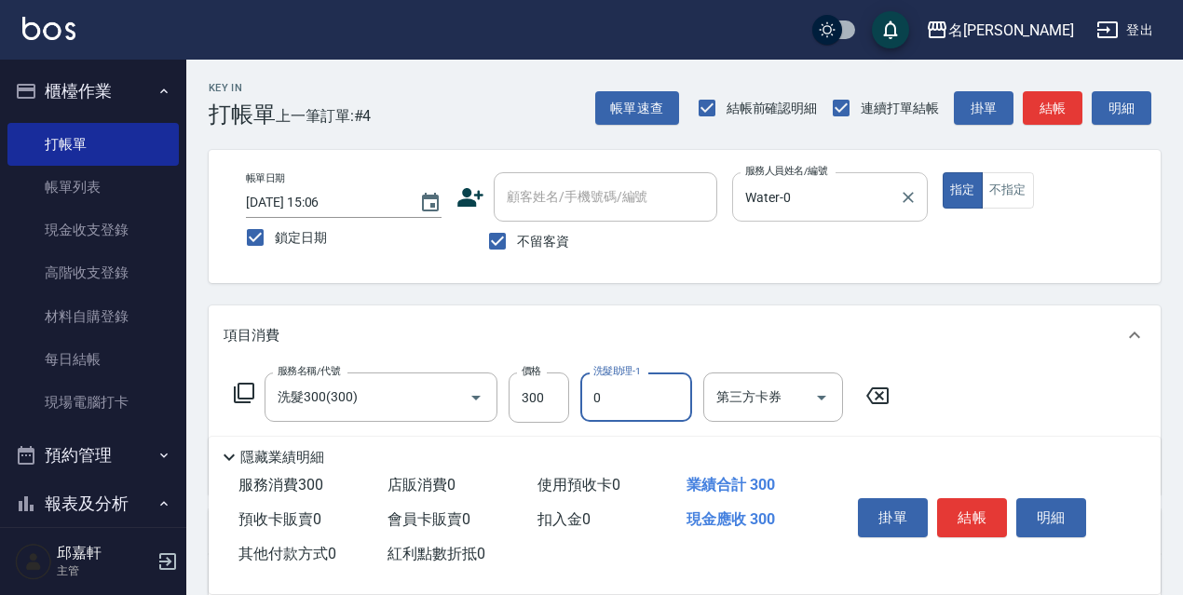
type input "Water-0"
type input "染髮(1500)(503)"
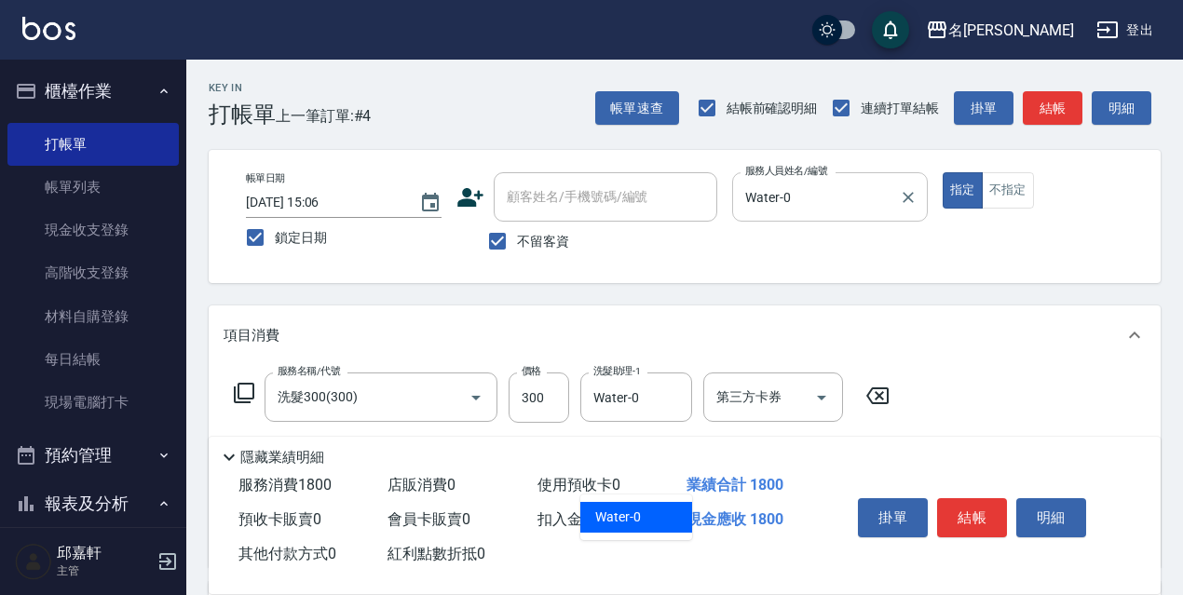
type input "Water-0"
type input "頭皮隔離(700)"
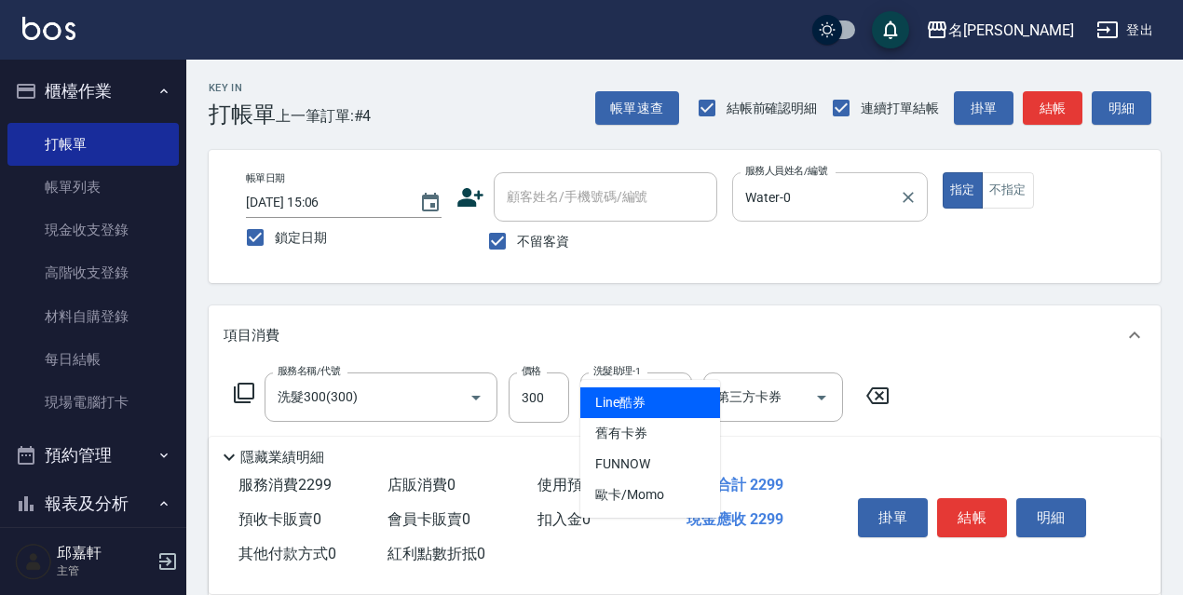
scroll to position [279, 0]
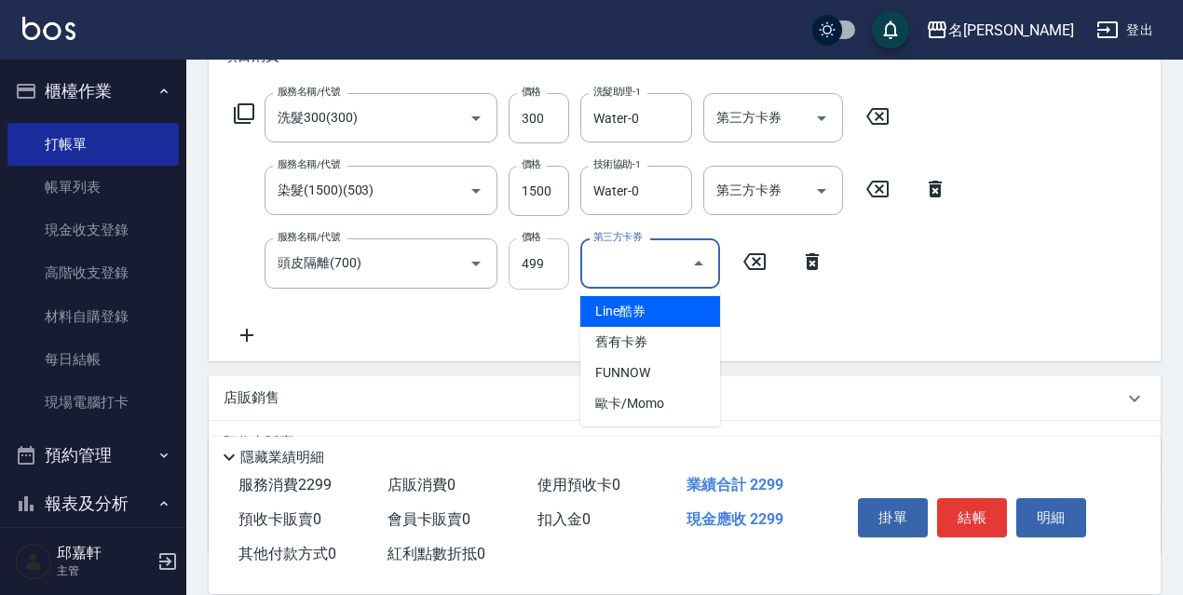
click at [547, 276] on input "499" at bounding box center [539, 263] width 61 height 50
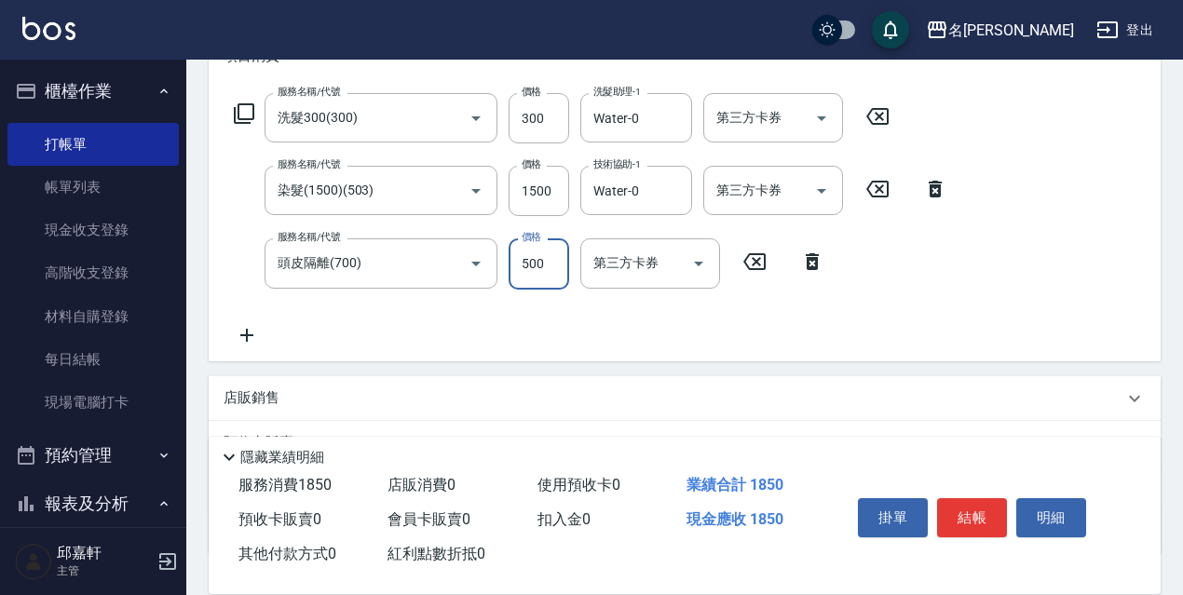
type input "500"
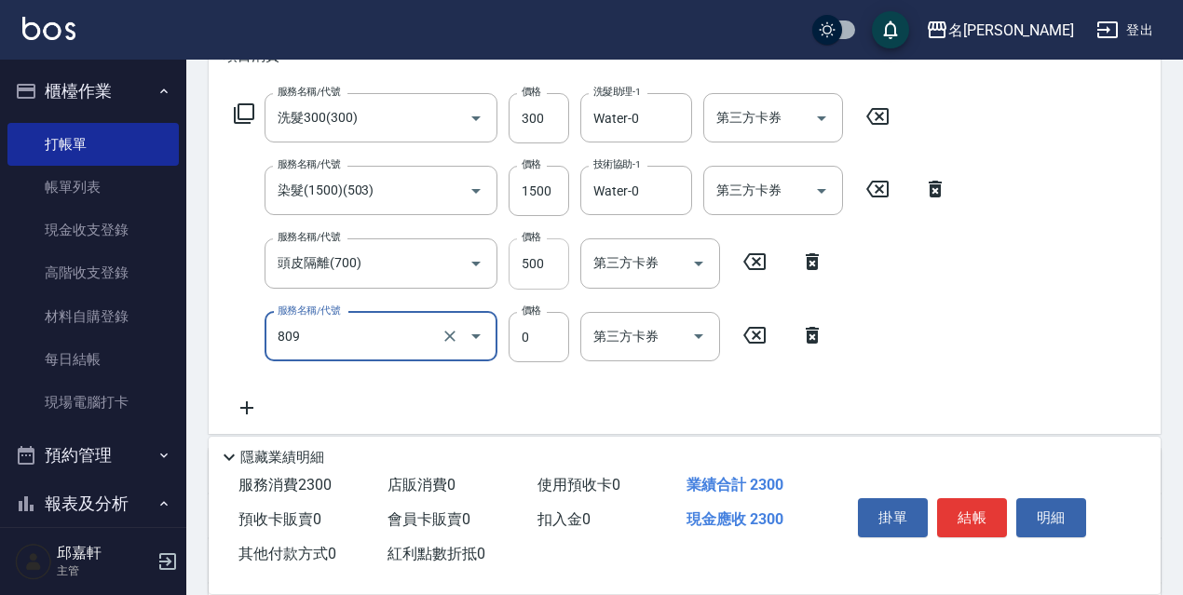
type input "保濕護髮(809)"
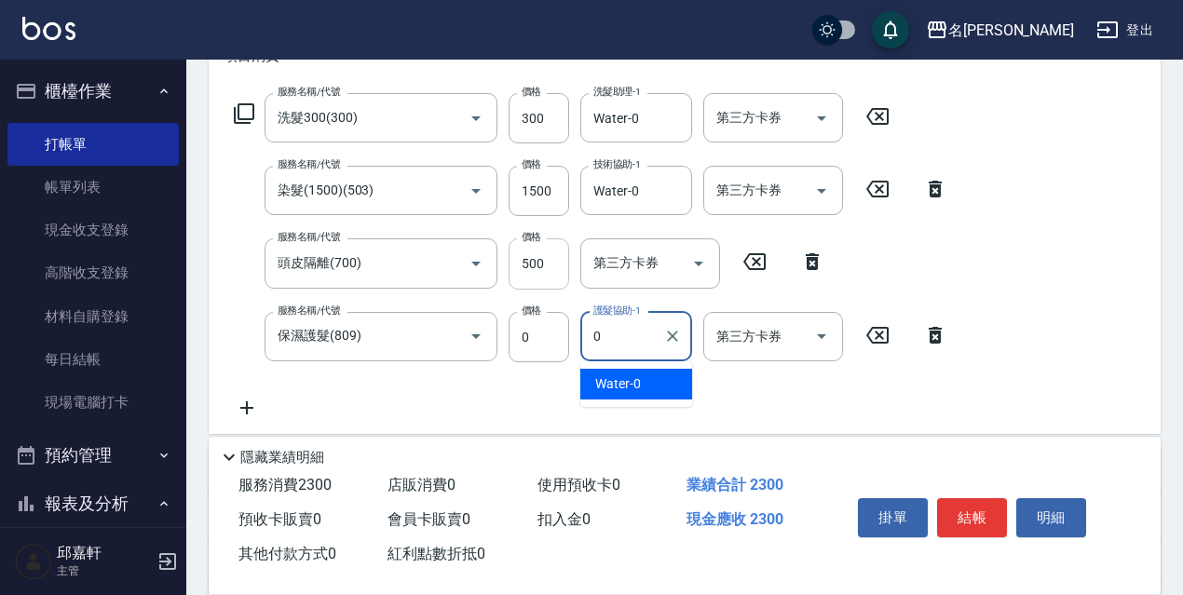
type input "Water-0"
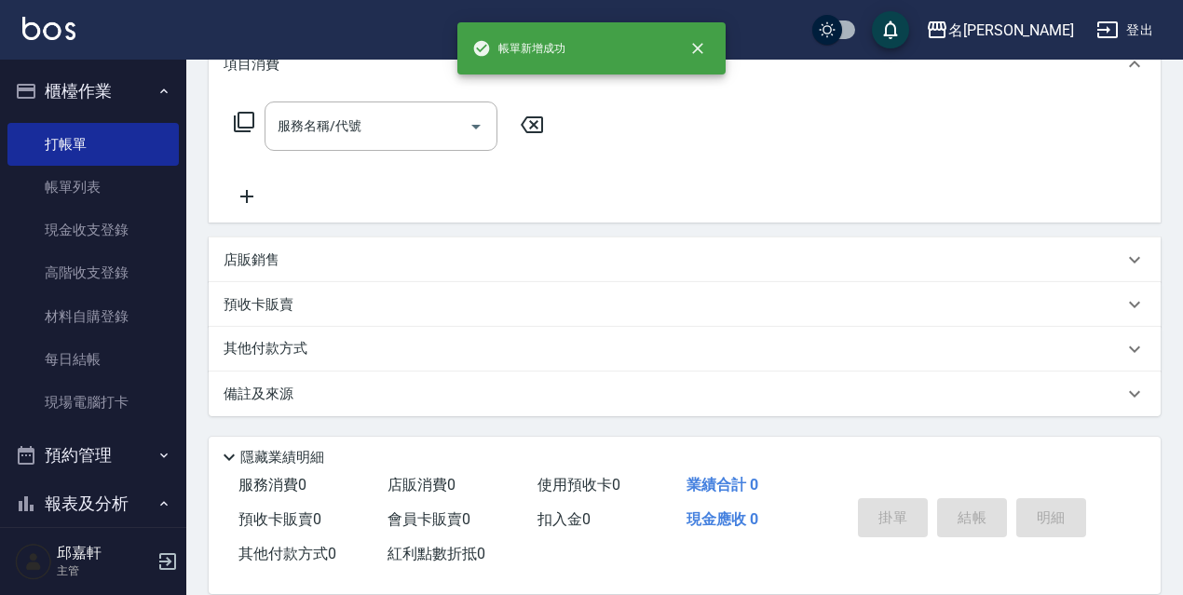
scroll to position [0, 0]
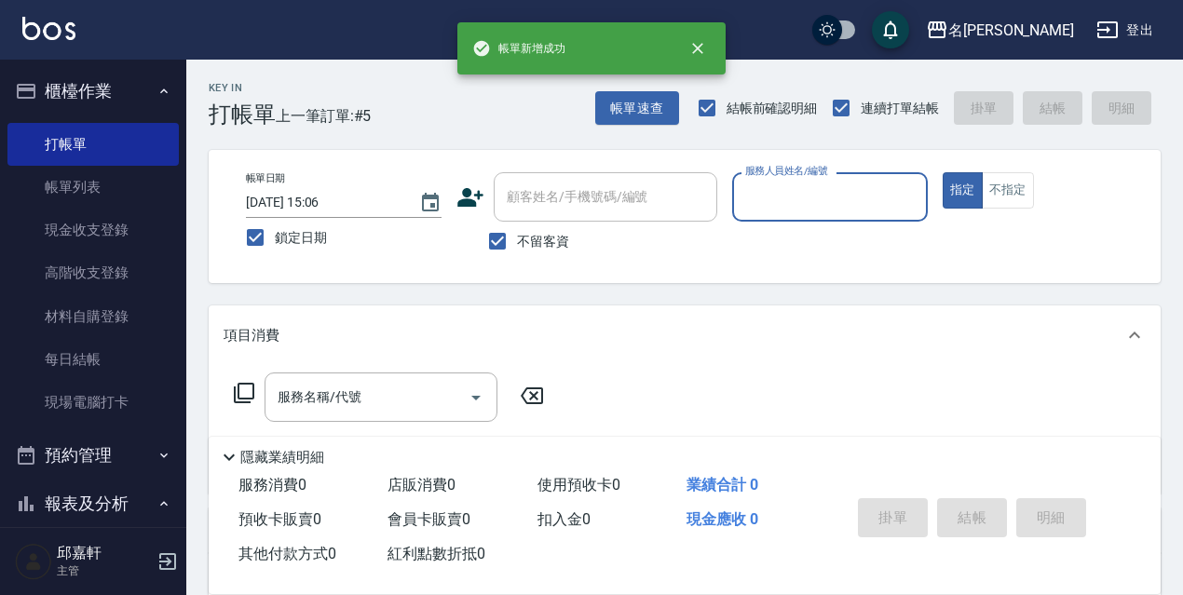
type input "0"
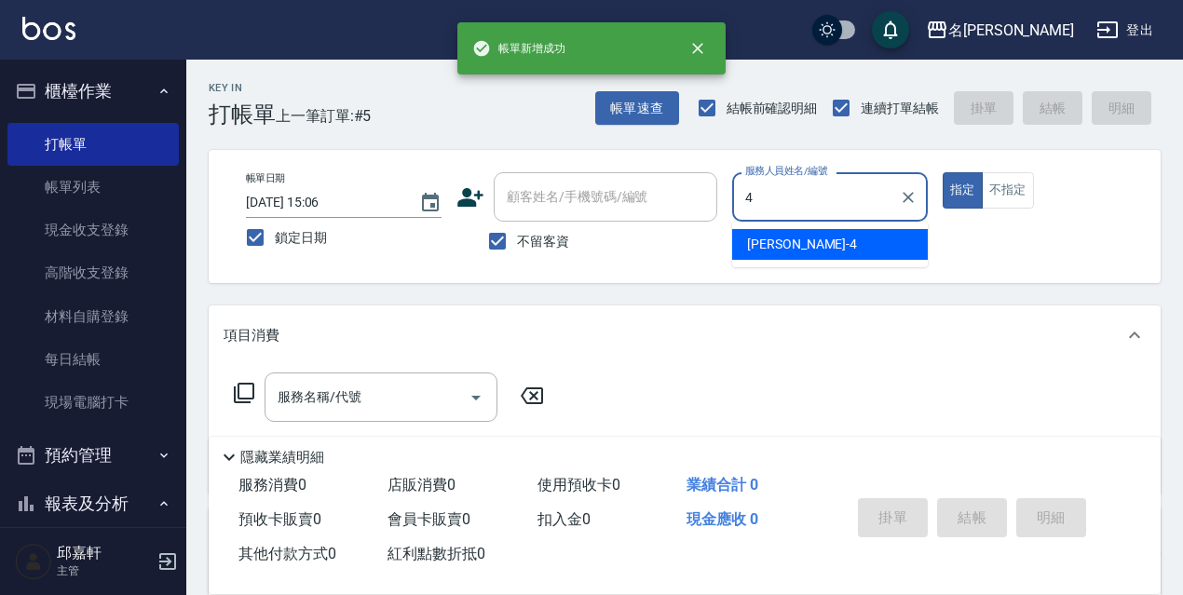
type input "[PERSON_NAME]-4"
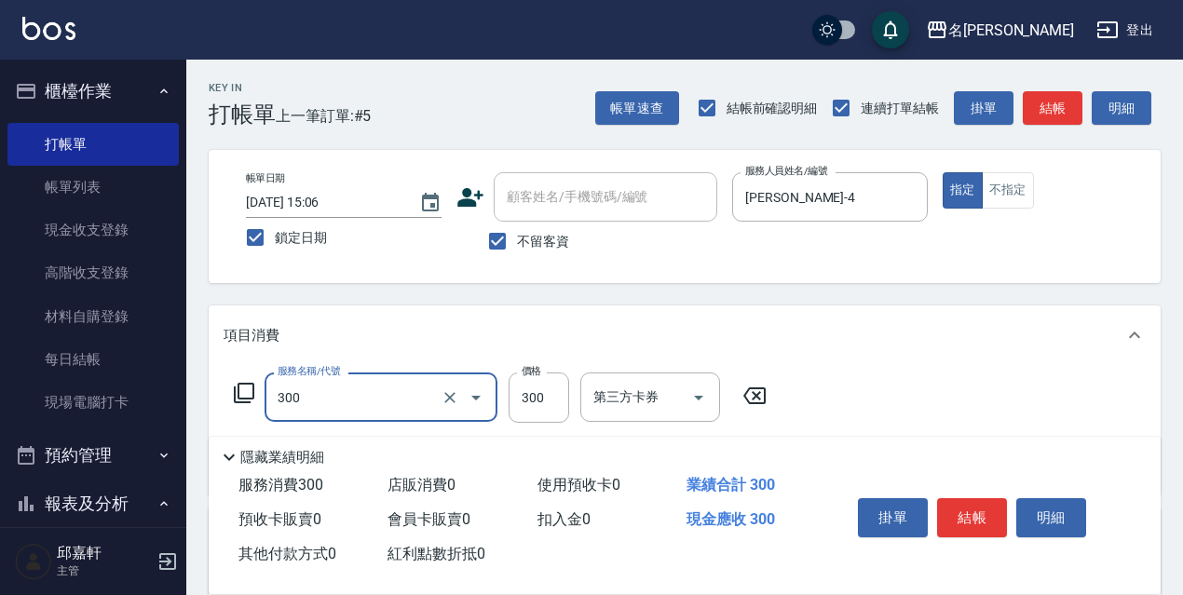
type input "洗髮300(300)"
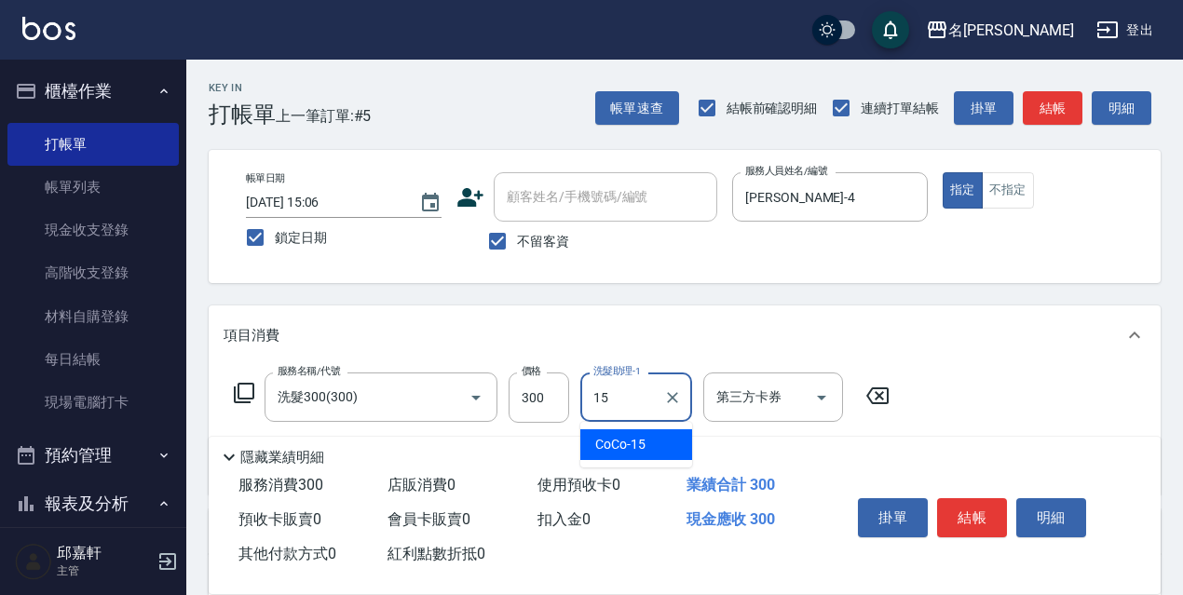
type input "CoCo-15"
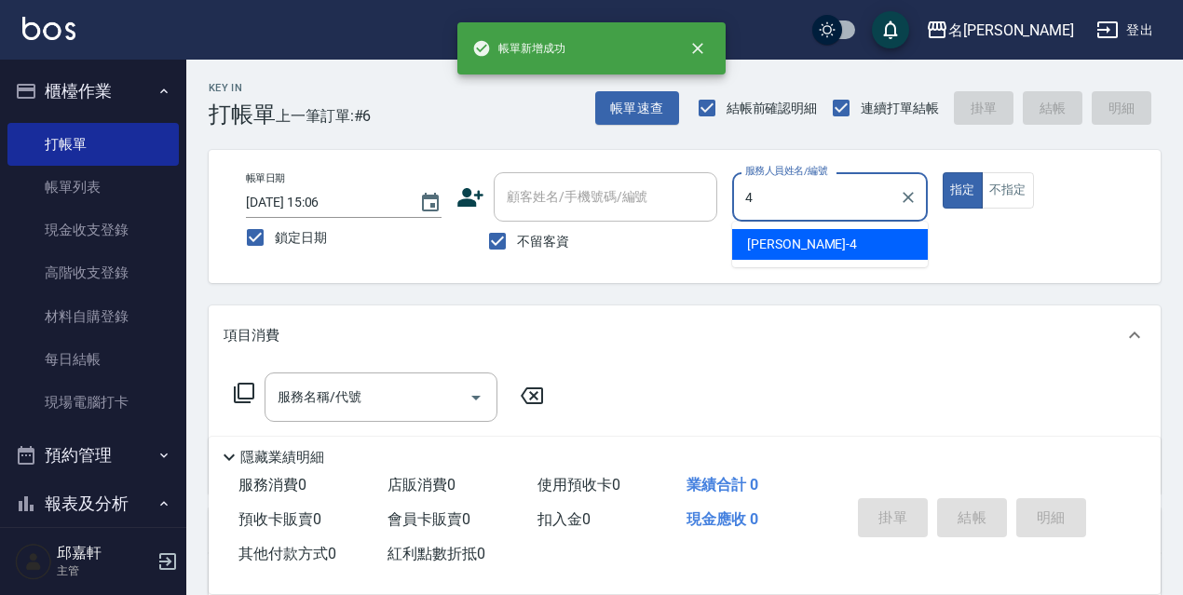
type input "[PERSON_NAME]-4"
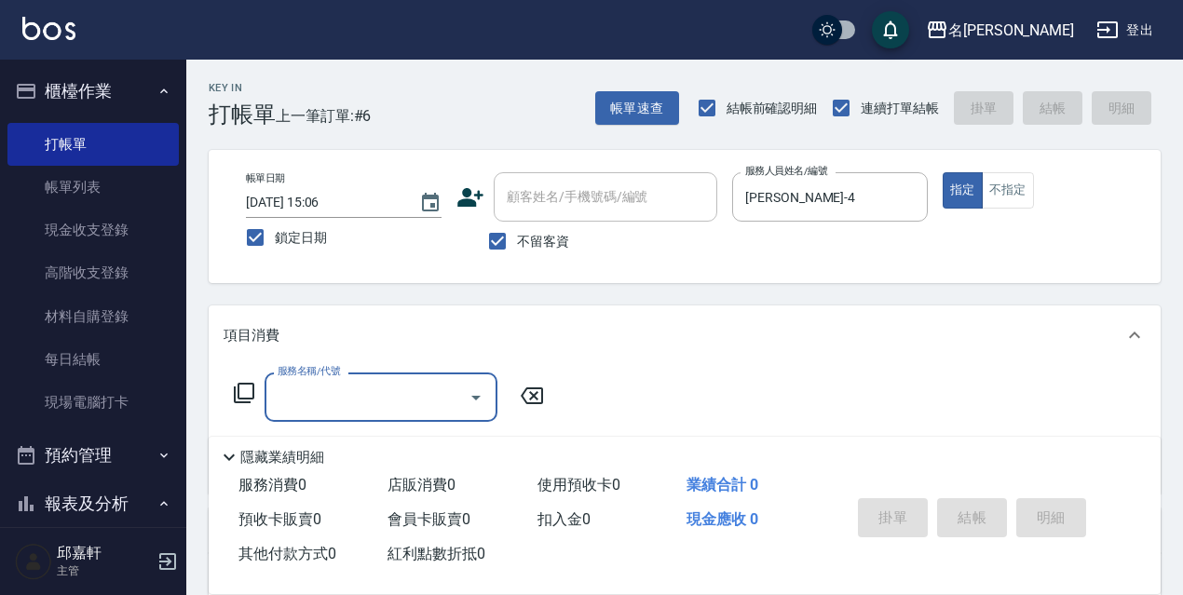
type input "5"
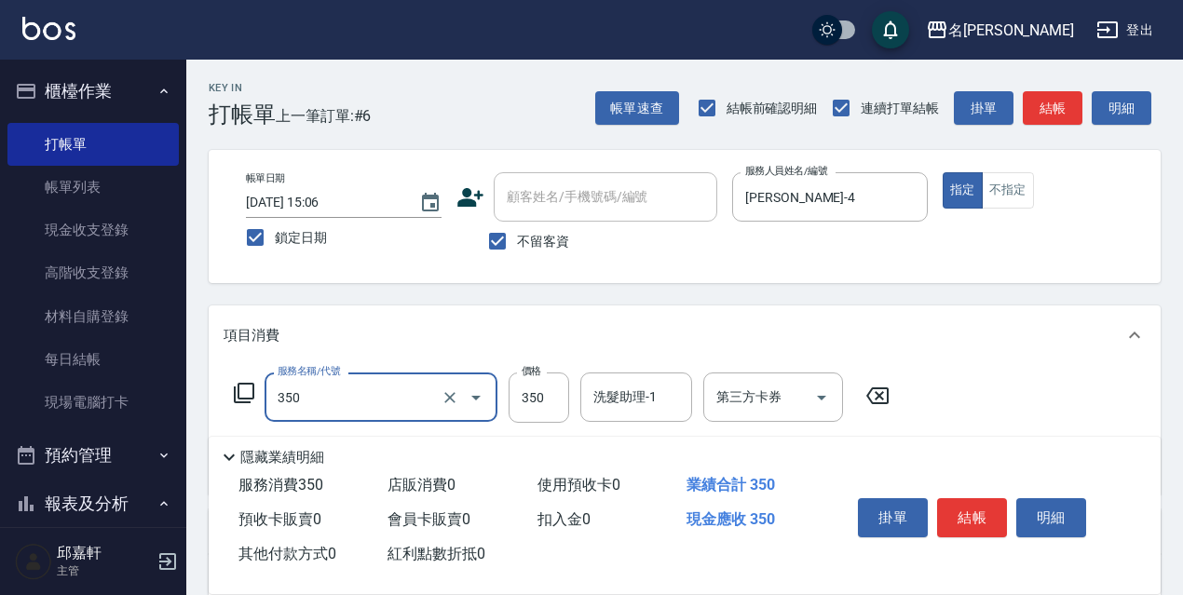
type input "洗髮350(350)"
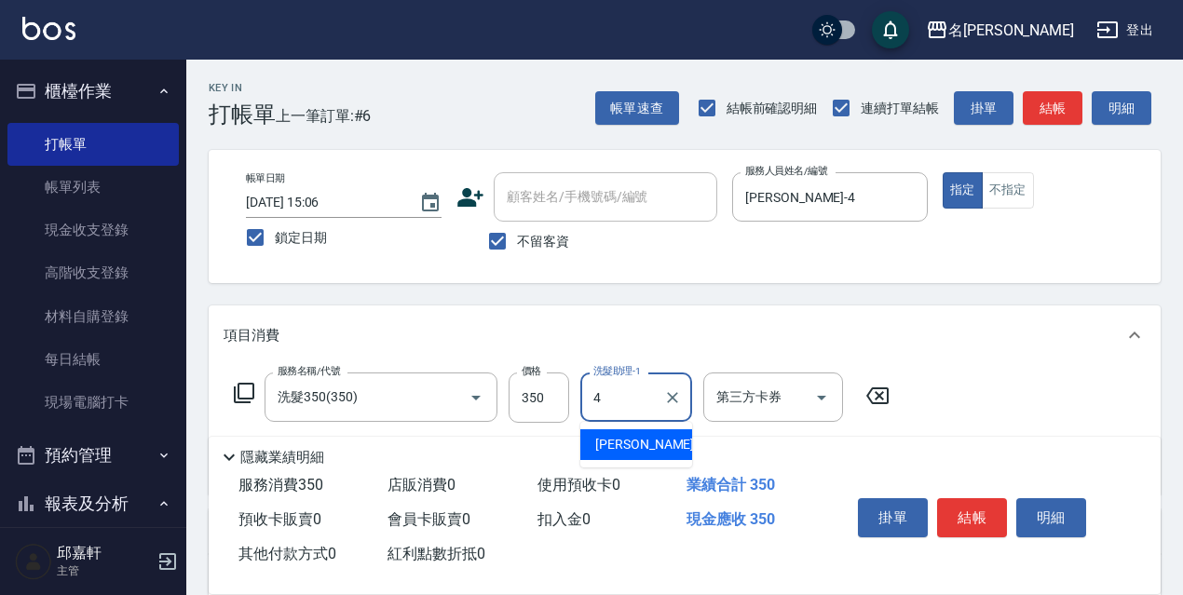
type input "[PERSON_NAME]-4"
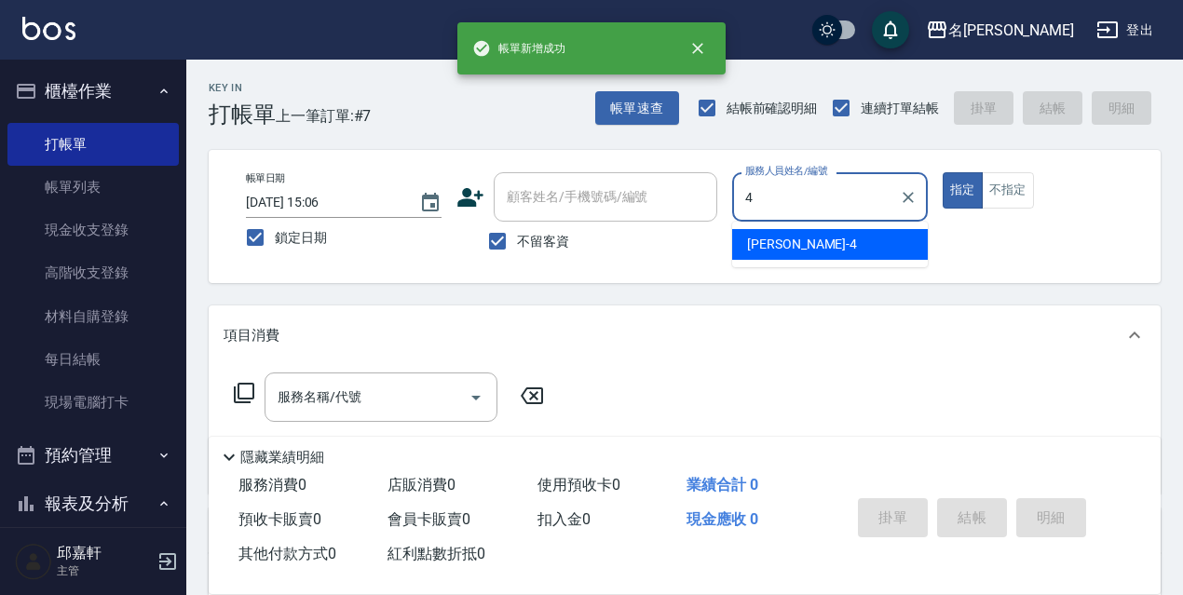
type input "[PERSON_NAME]-4"
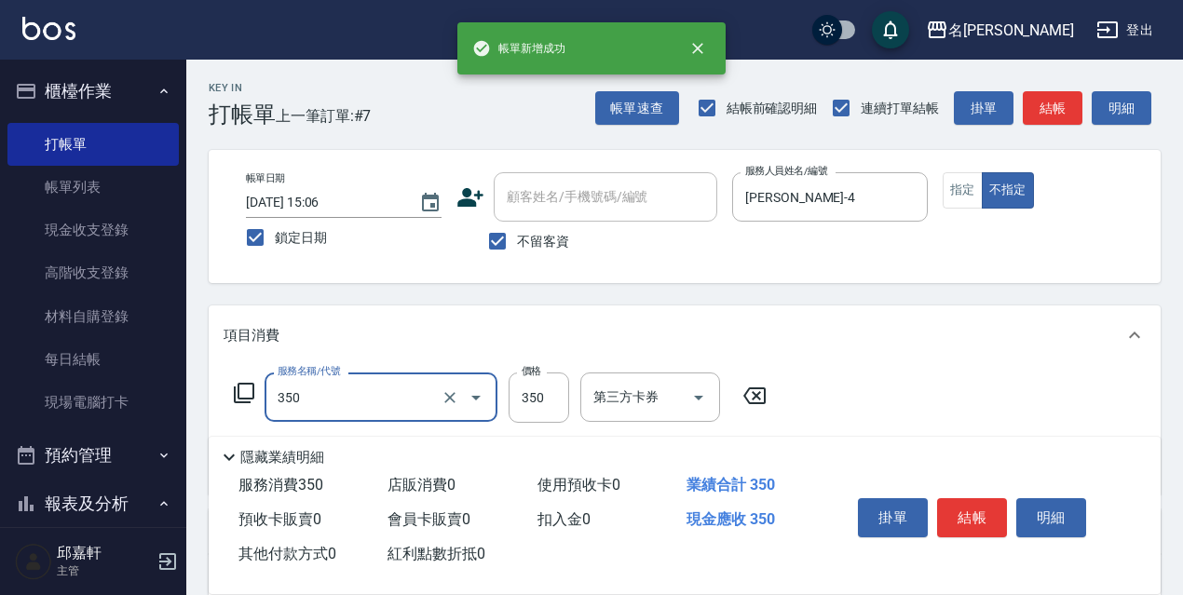
type input "洗髮350(350)"
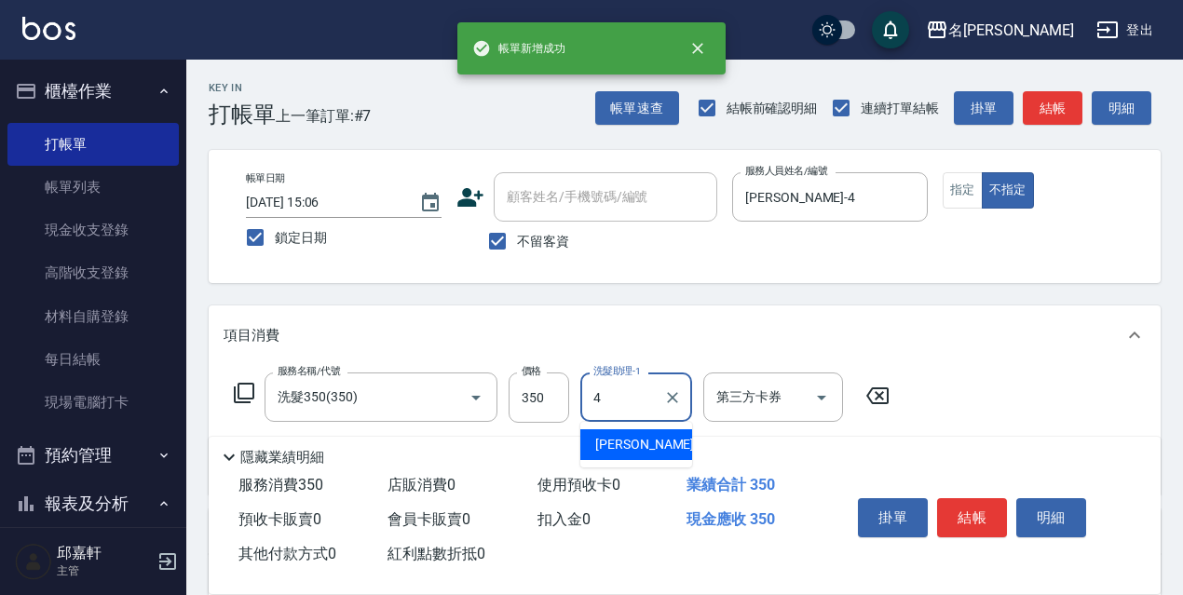
type input "[PERSON_NAME]-4"
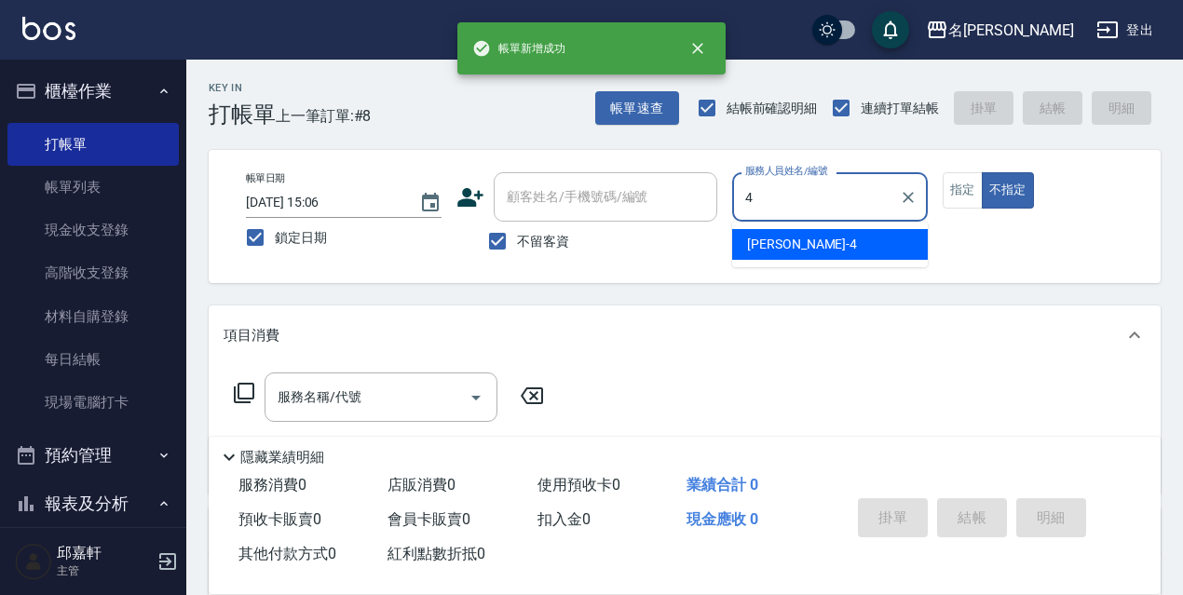
type input "[PERSON_NAME]-4"
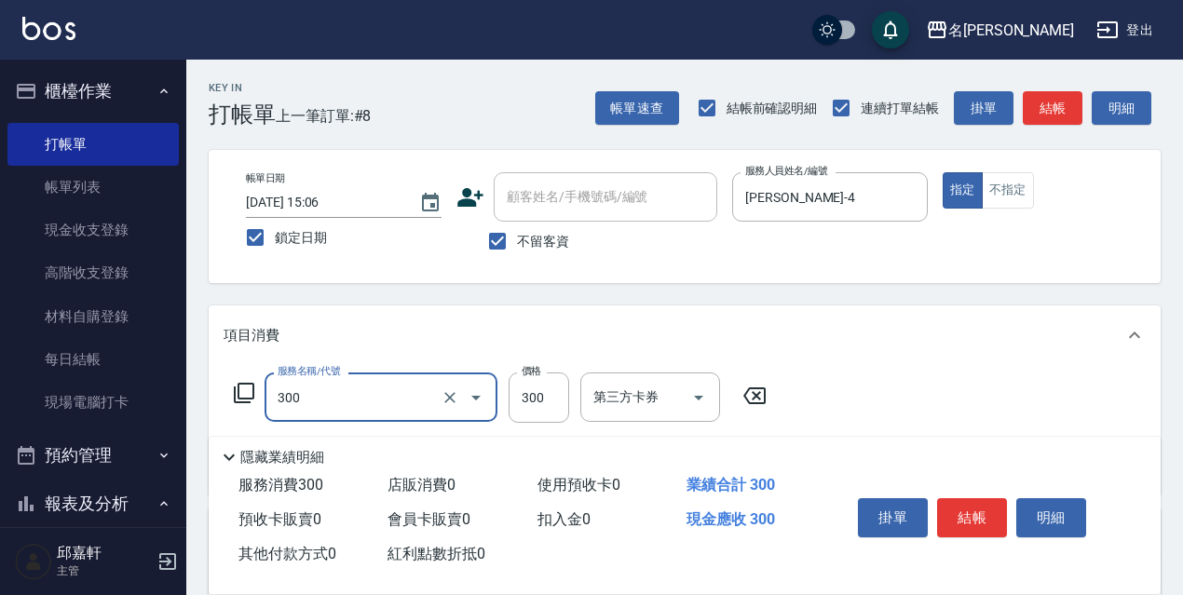
type input "洗髮300(300)"
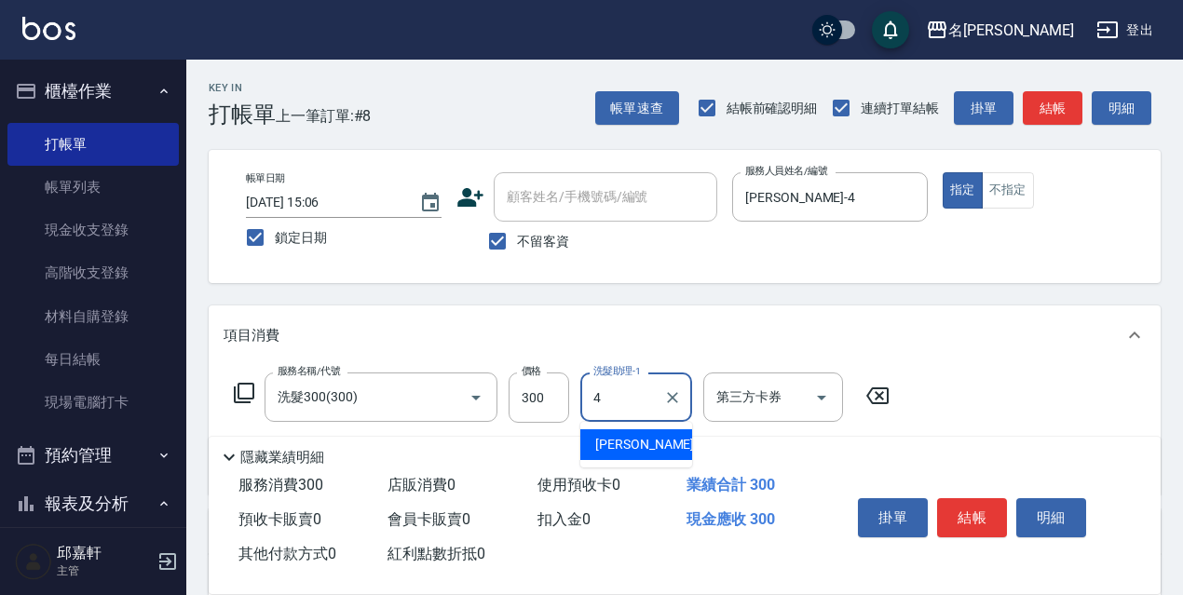
type input "[PERSON_NAME]-4"
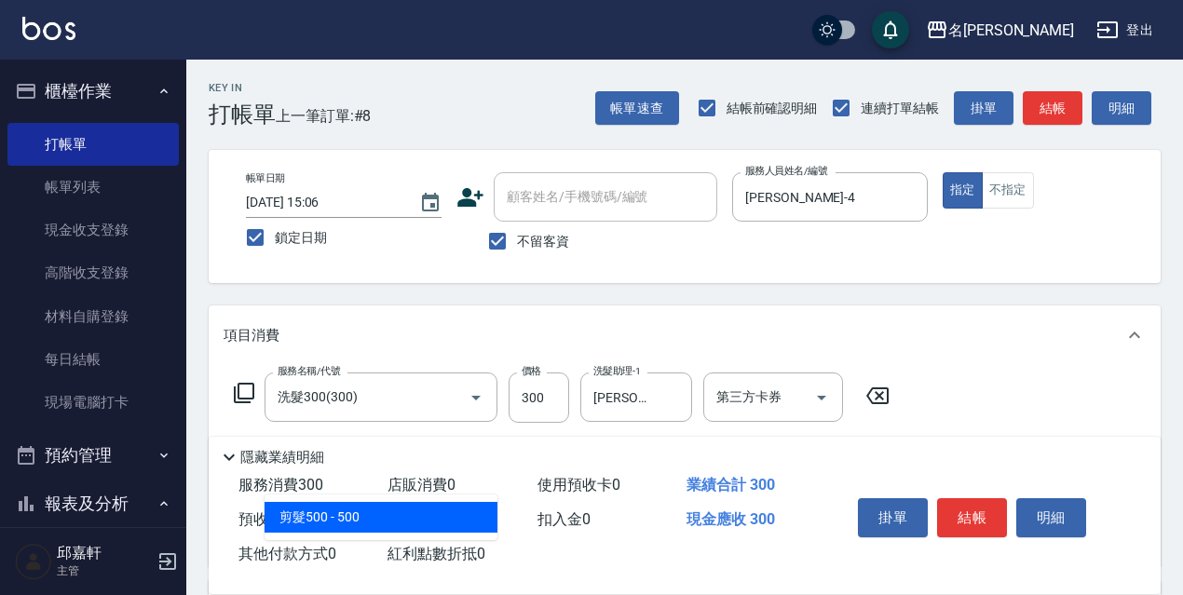
type input "剪髮500(307)"
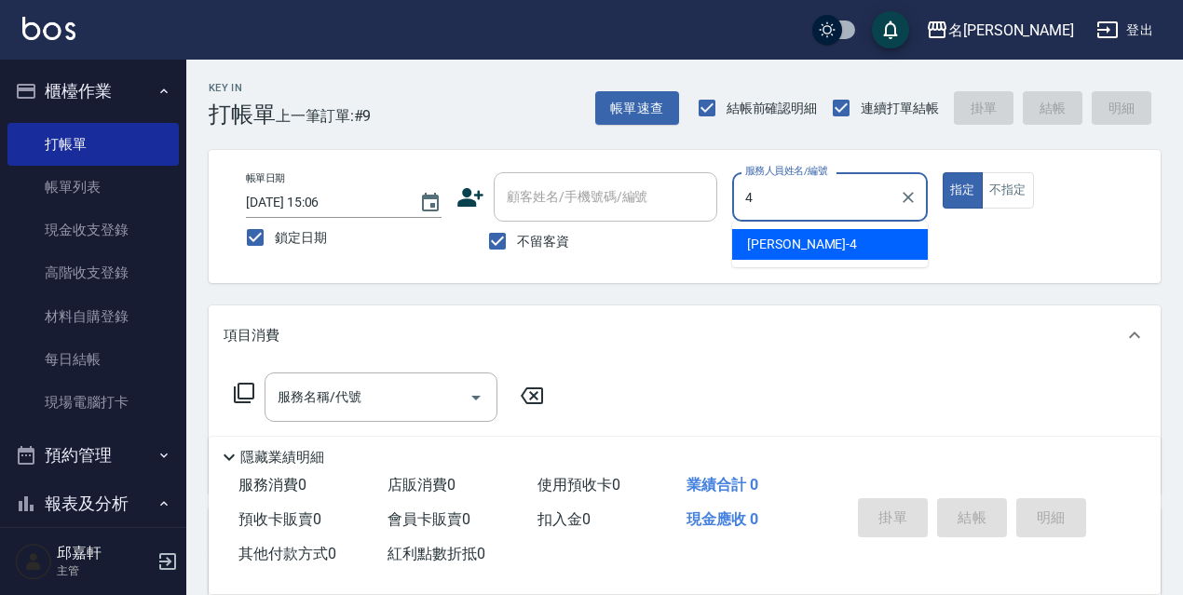
type input "[PERSON_NAME]-4"
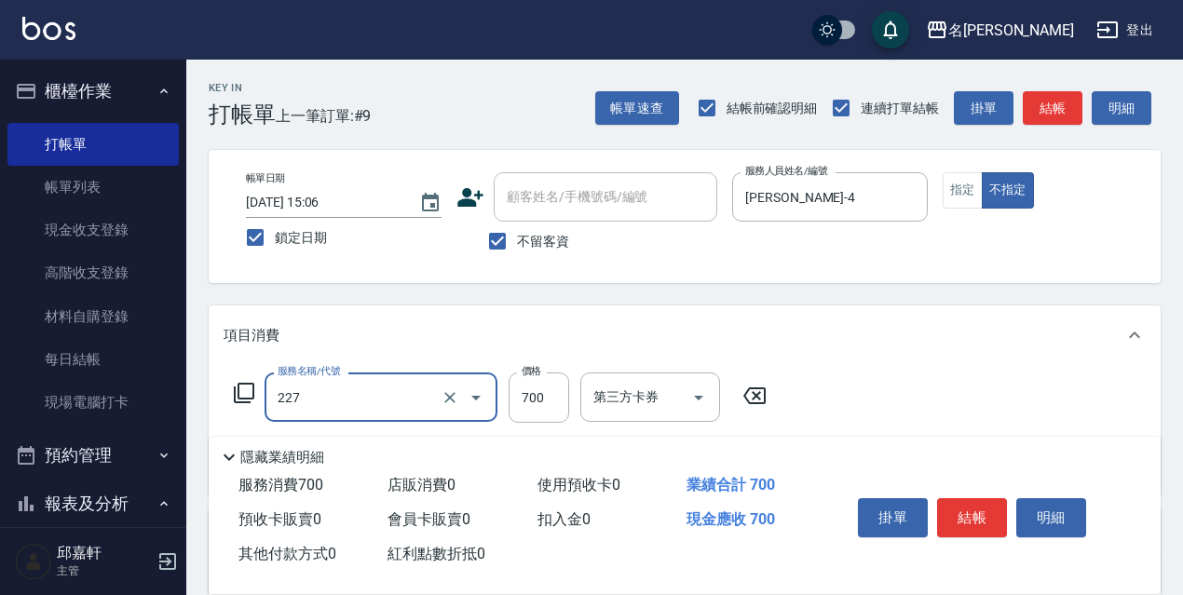
type input "頭皮角質大掃除(227)"
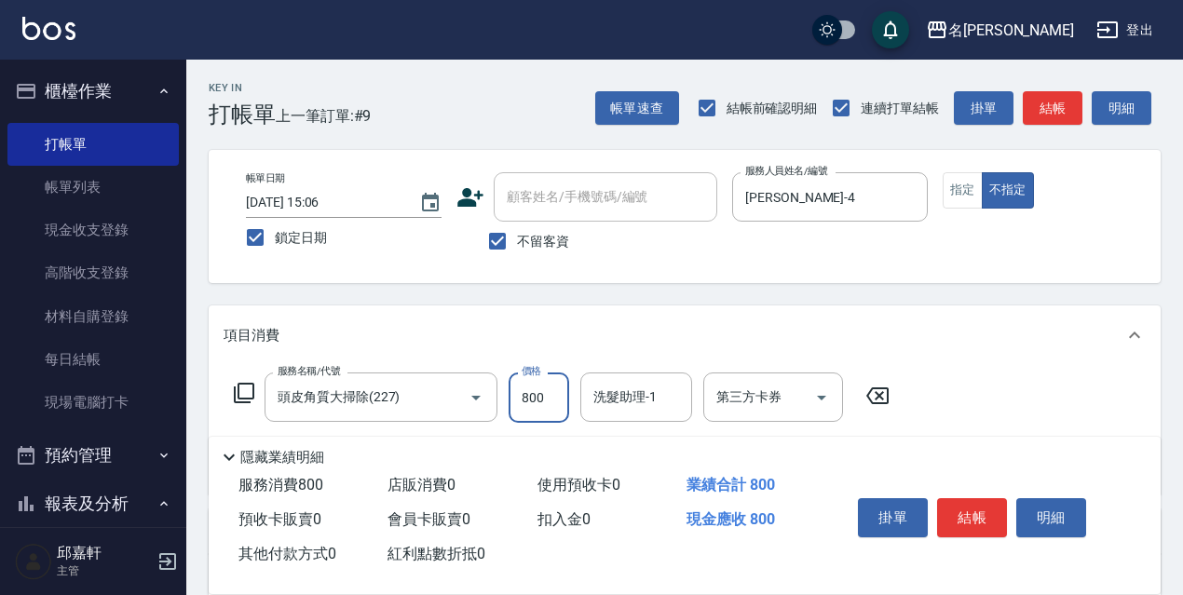
type input "800"
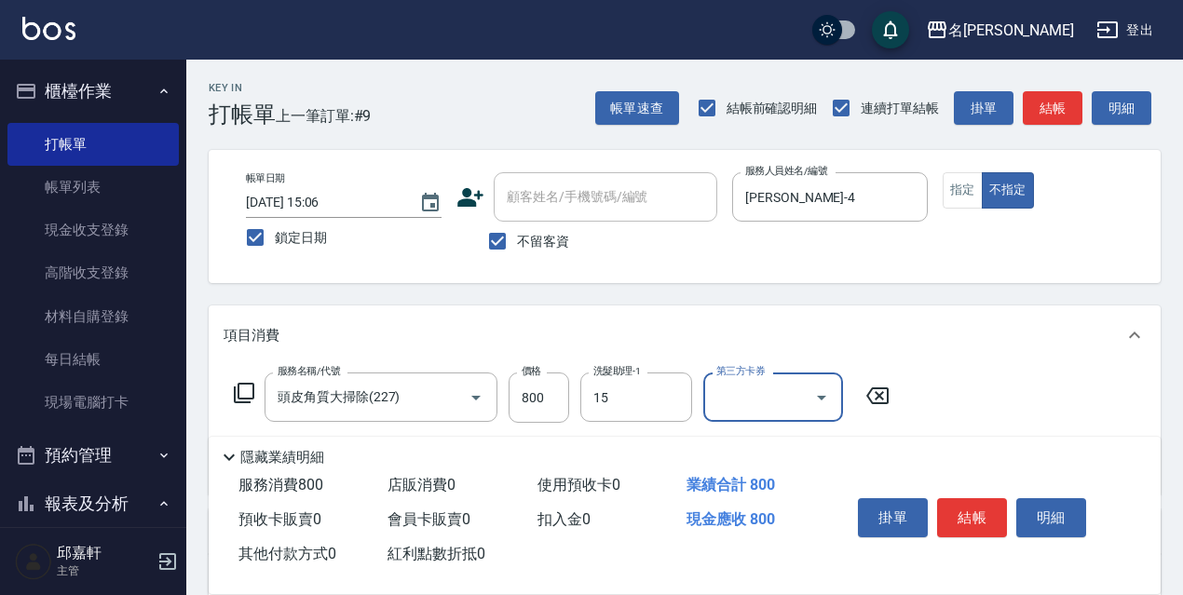
type input "CoCo-15"
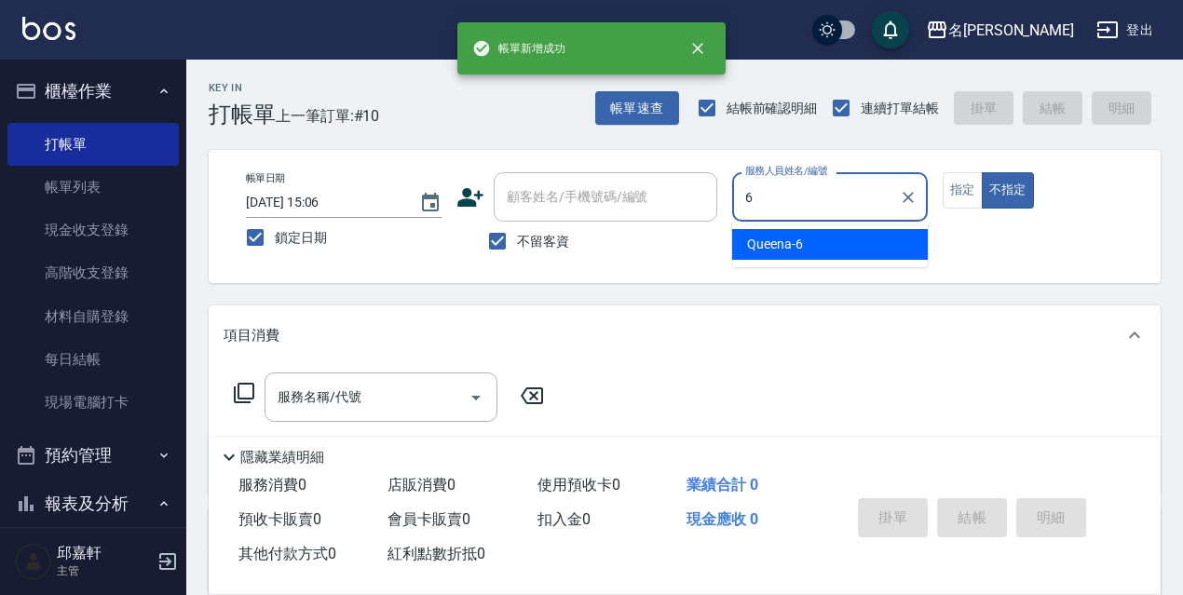
type input "Queena-6"
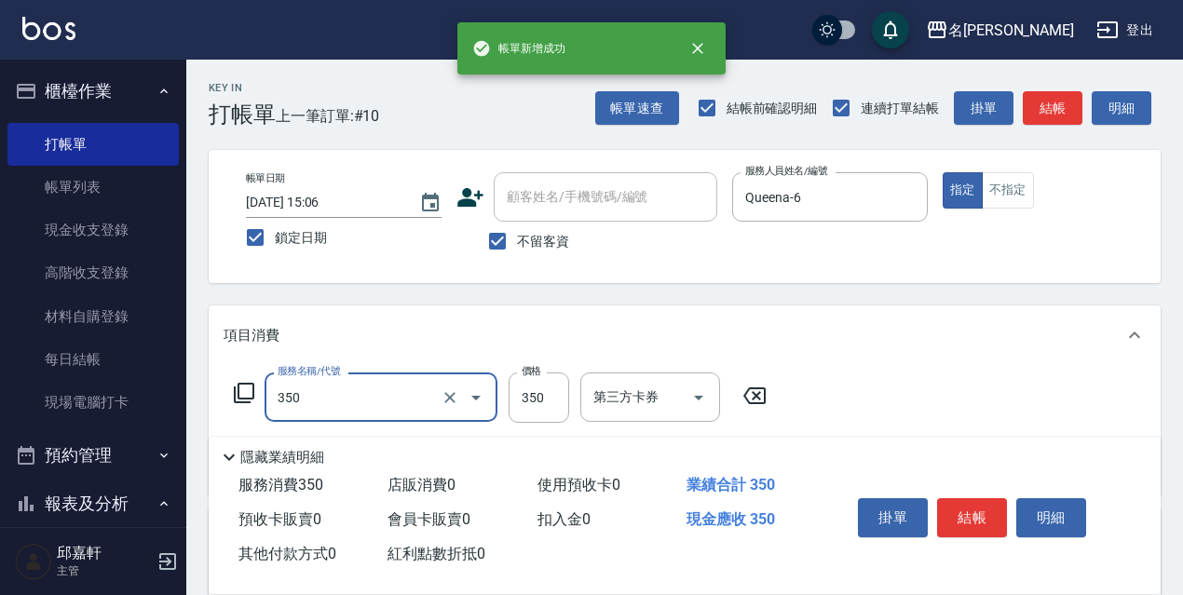
type input "洗髮350(350)"
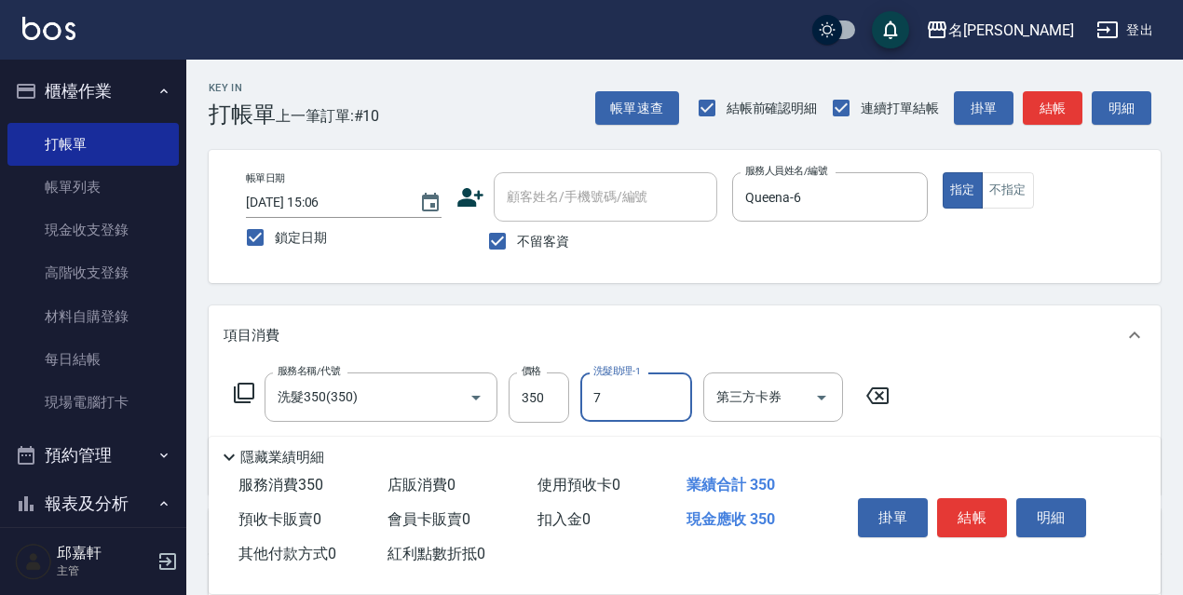
type input "Fanny-7"
type input "電棒/夾直(803)"
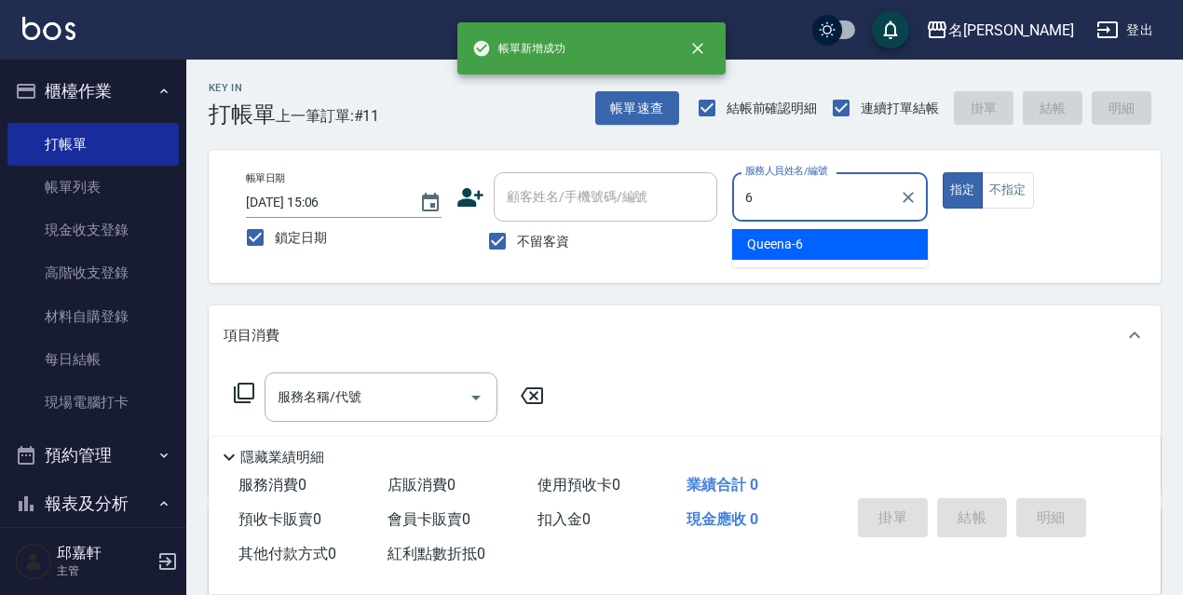
type input "Queena-6"
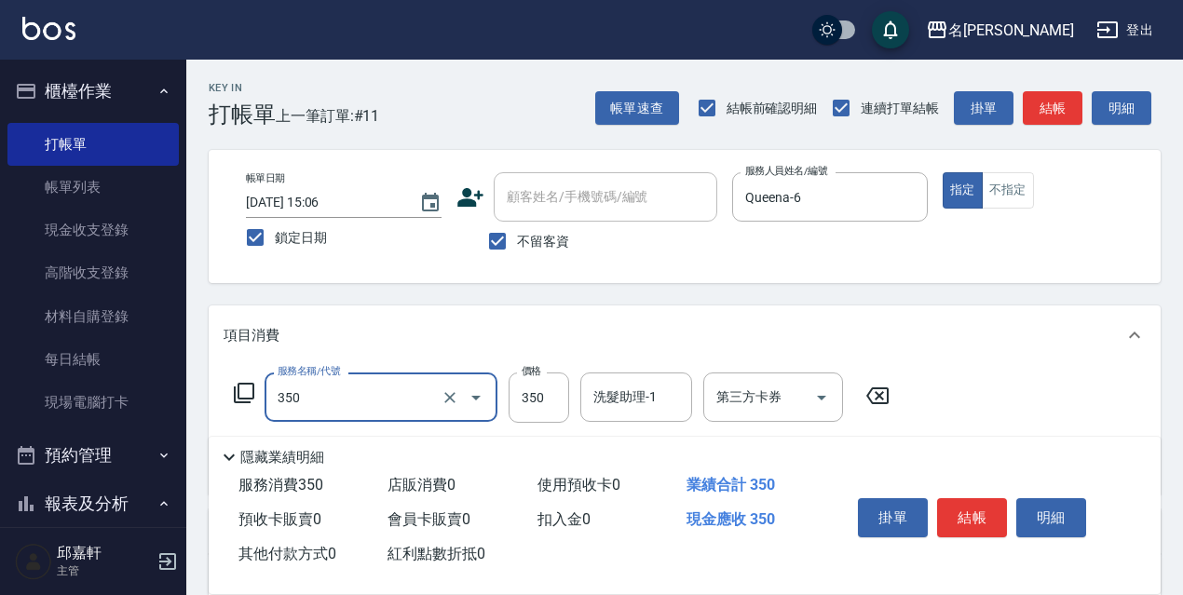
type input "洗髮350(350)"
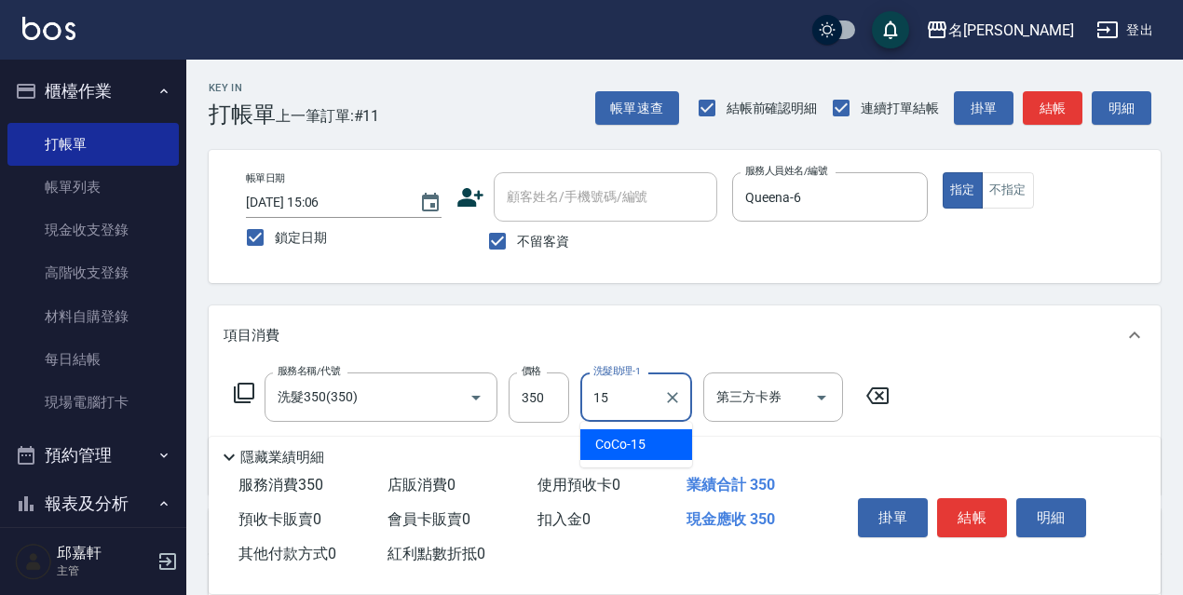
type input "CoCo-15"
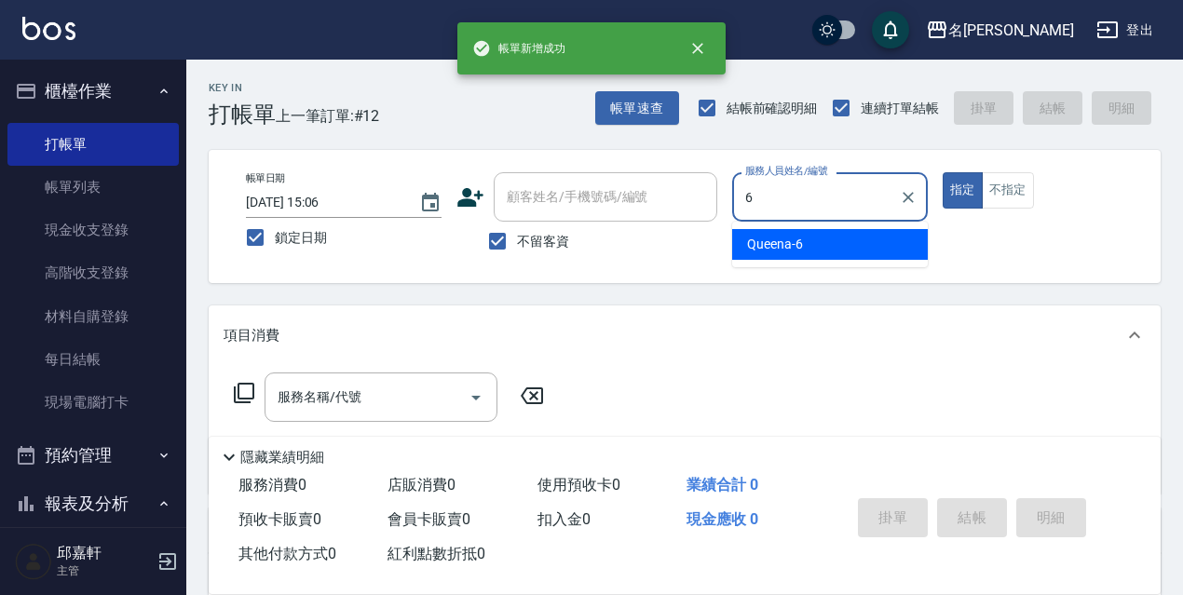
type input "Queena-6"
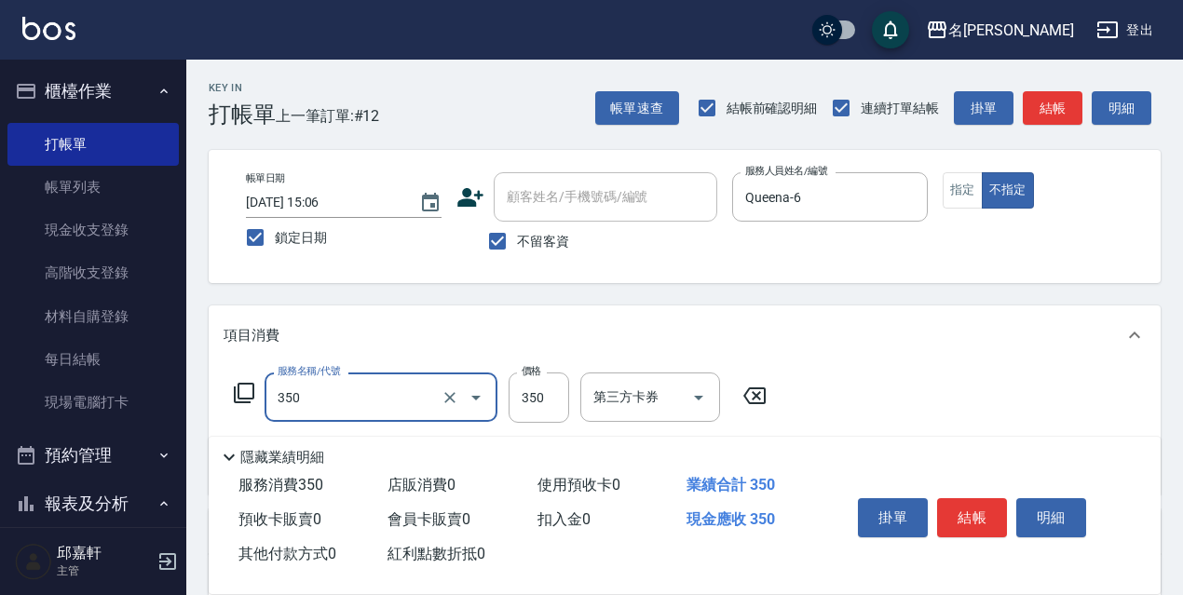
type input "洗髮350(350)"
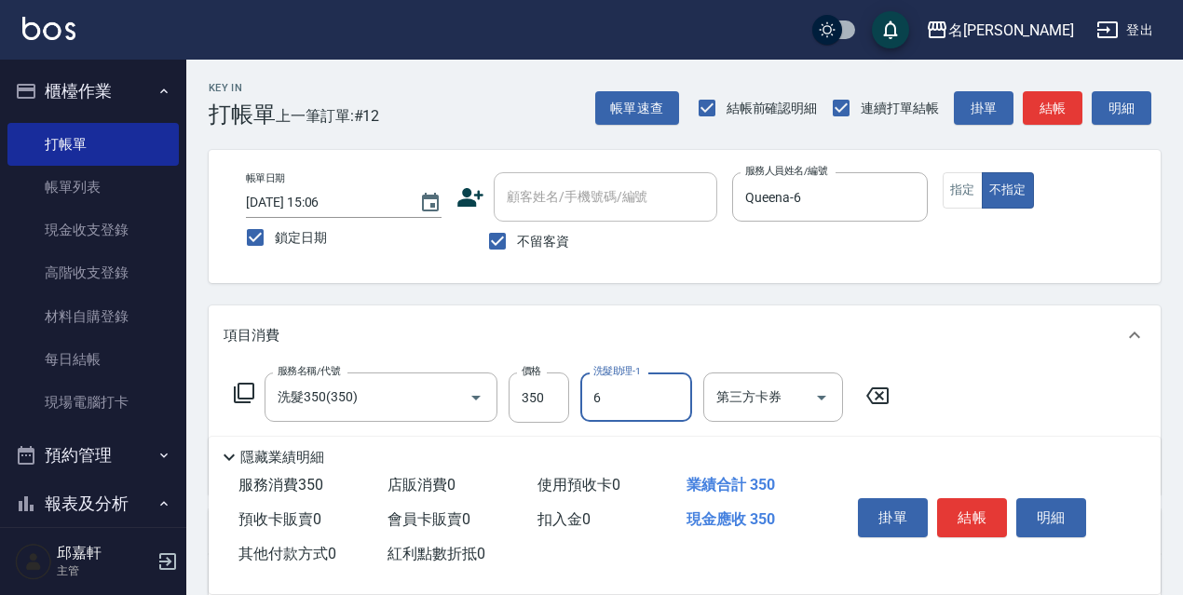
type input "Queena-6"
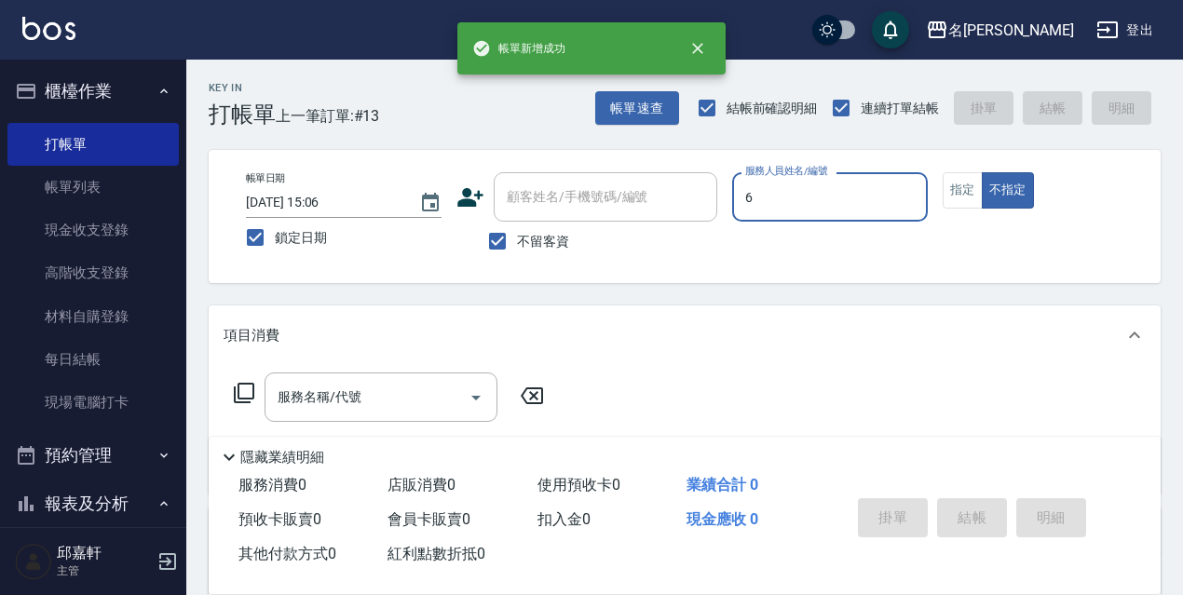
type input "Queena-6"
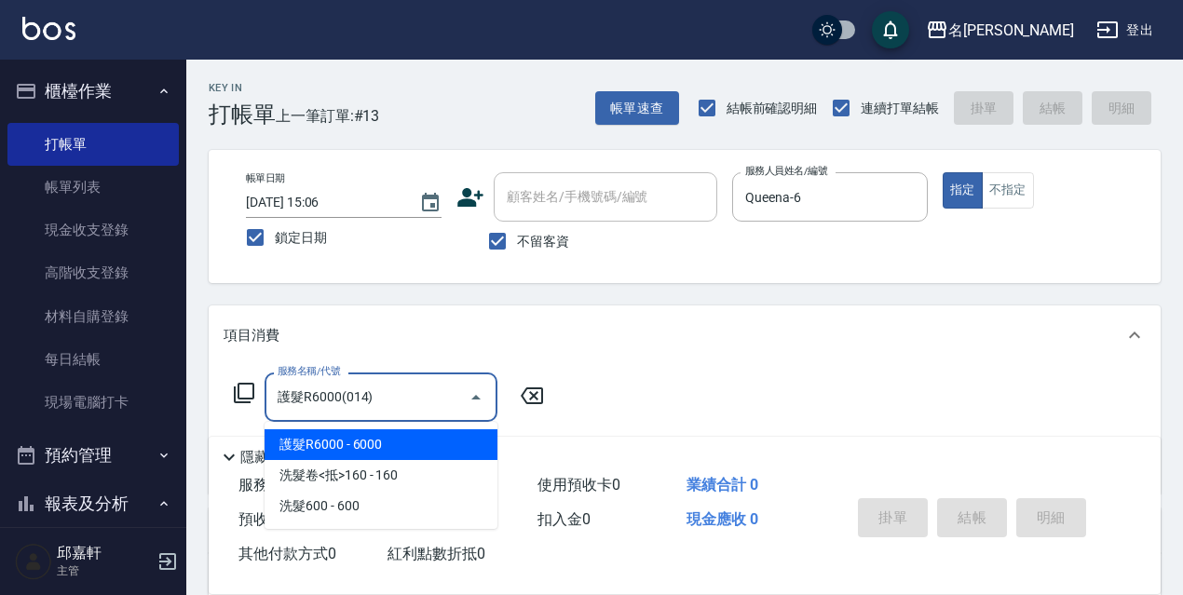
type input "6"
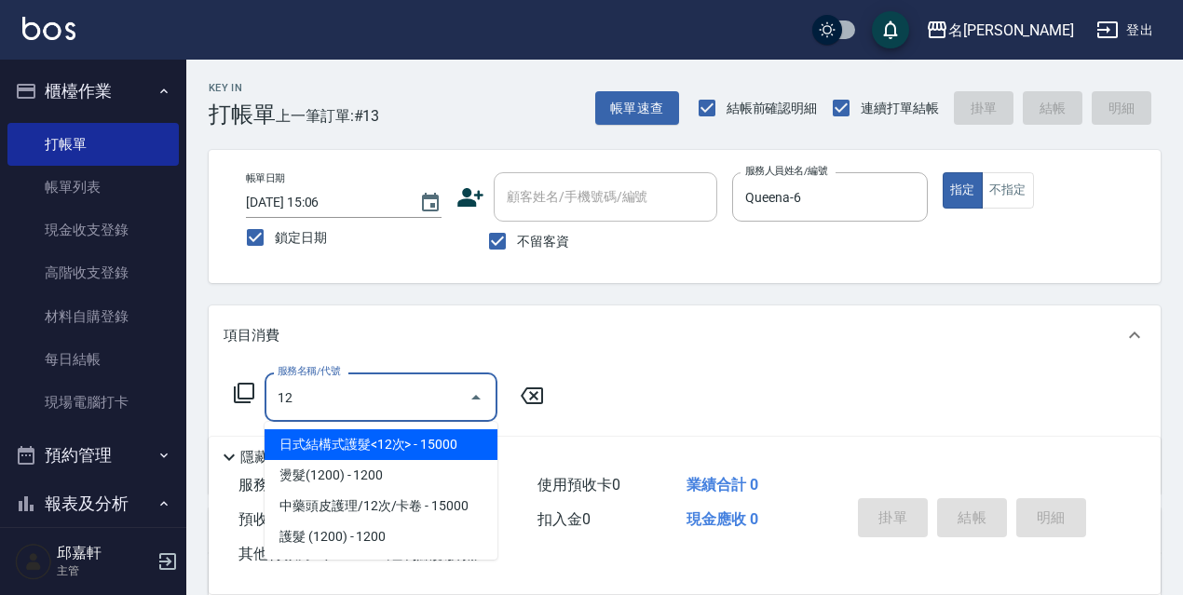
type input "1"
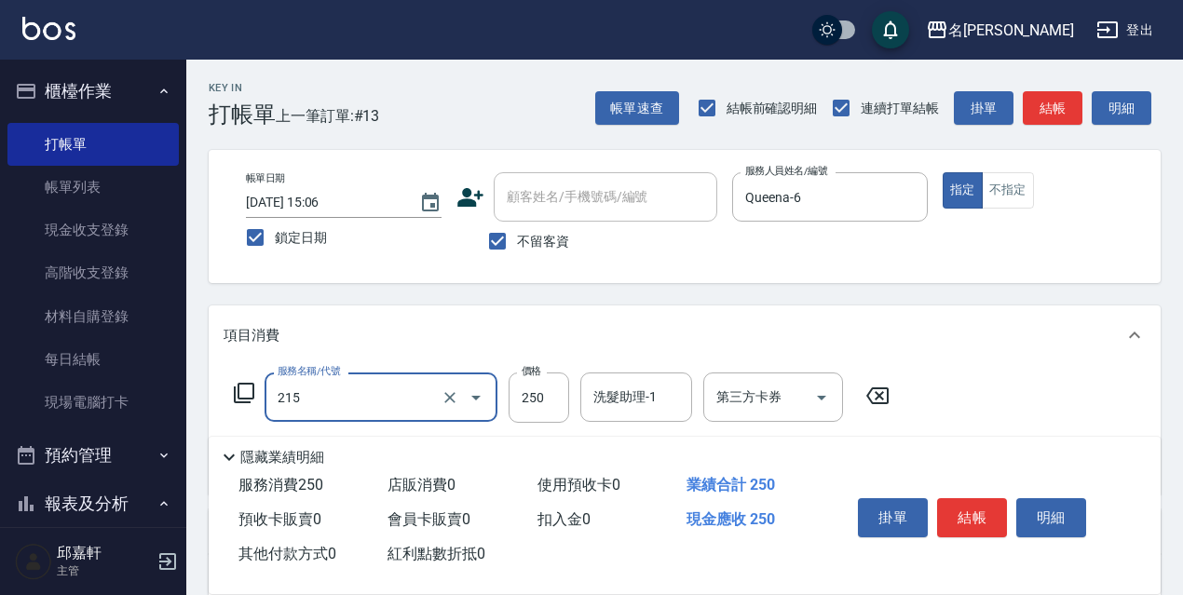
type input "洗髮卷<抵>250(215)"
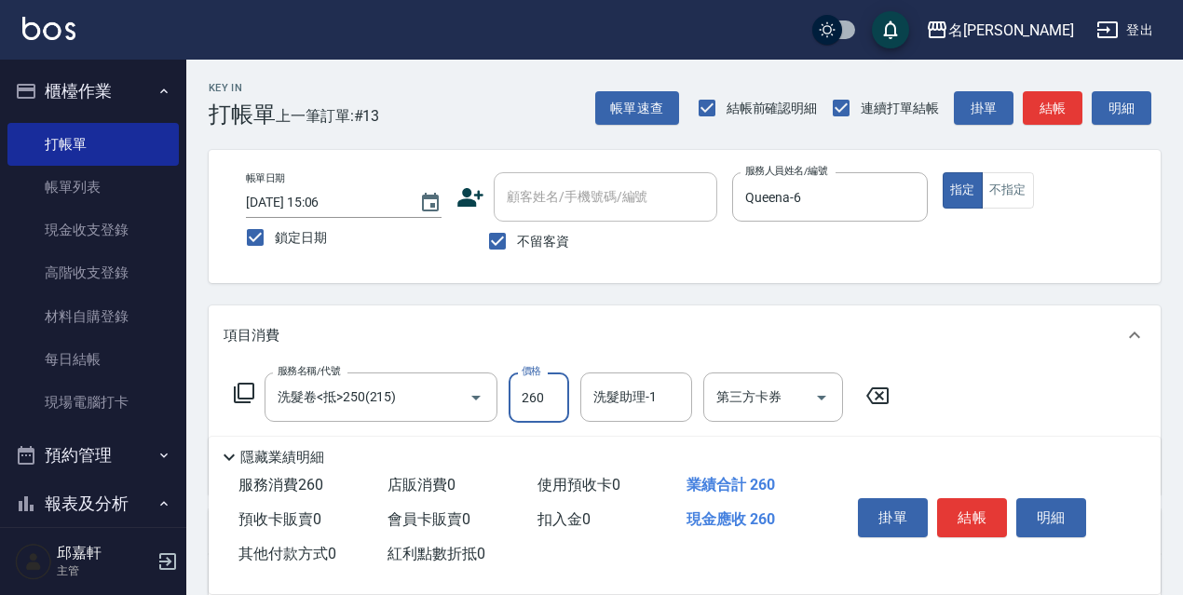
type input "260"
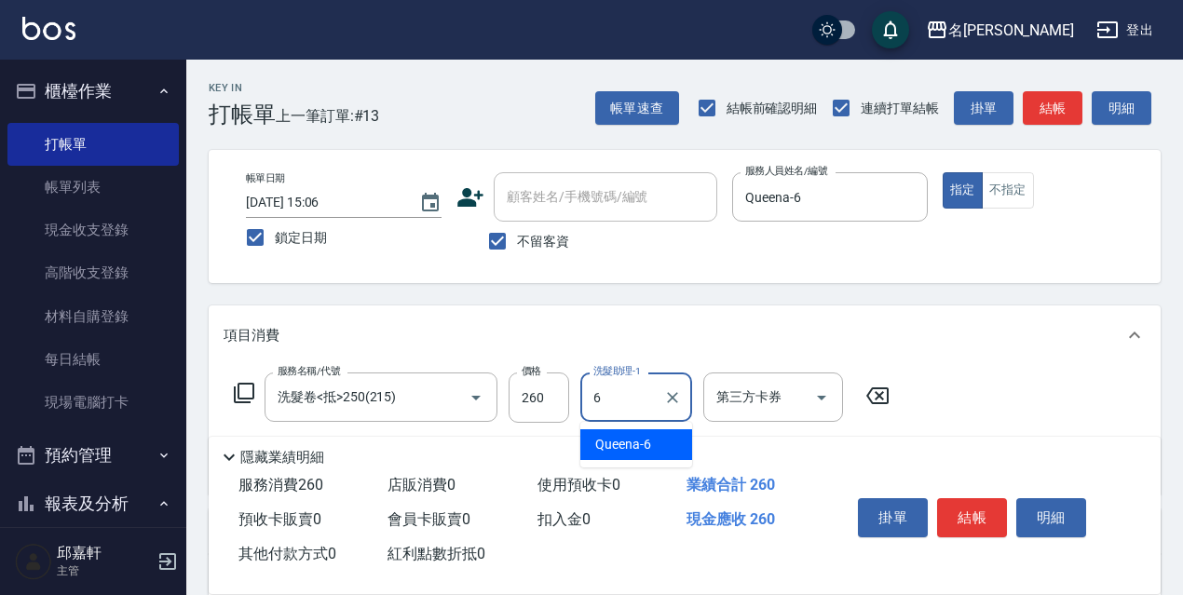
type input "Queena-6"
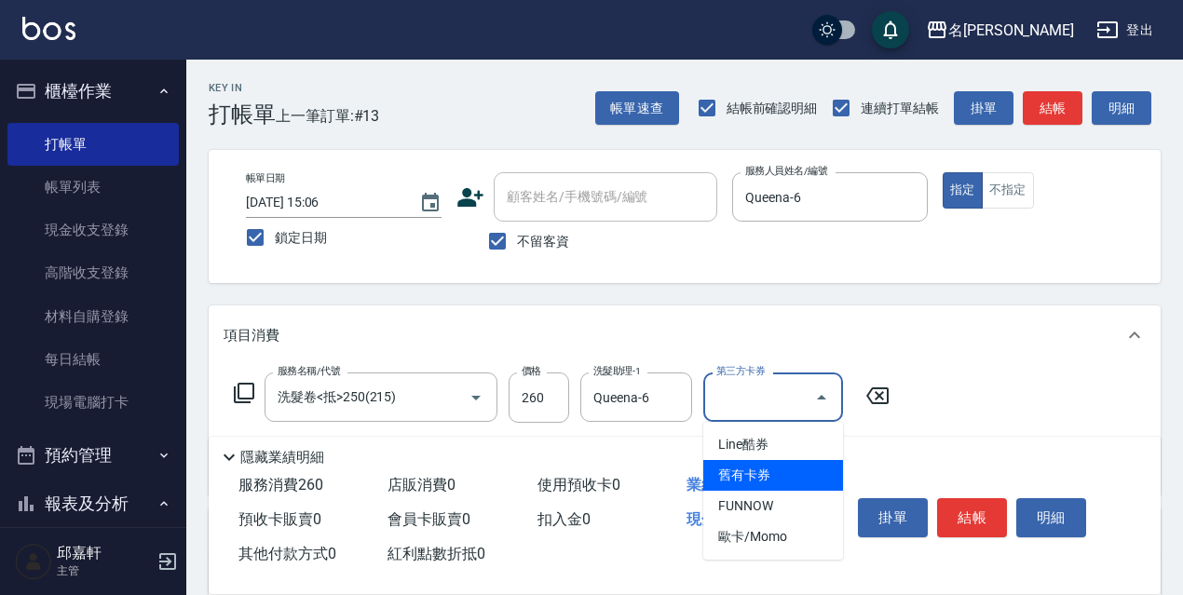
type input "舊有卡券"
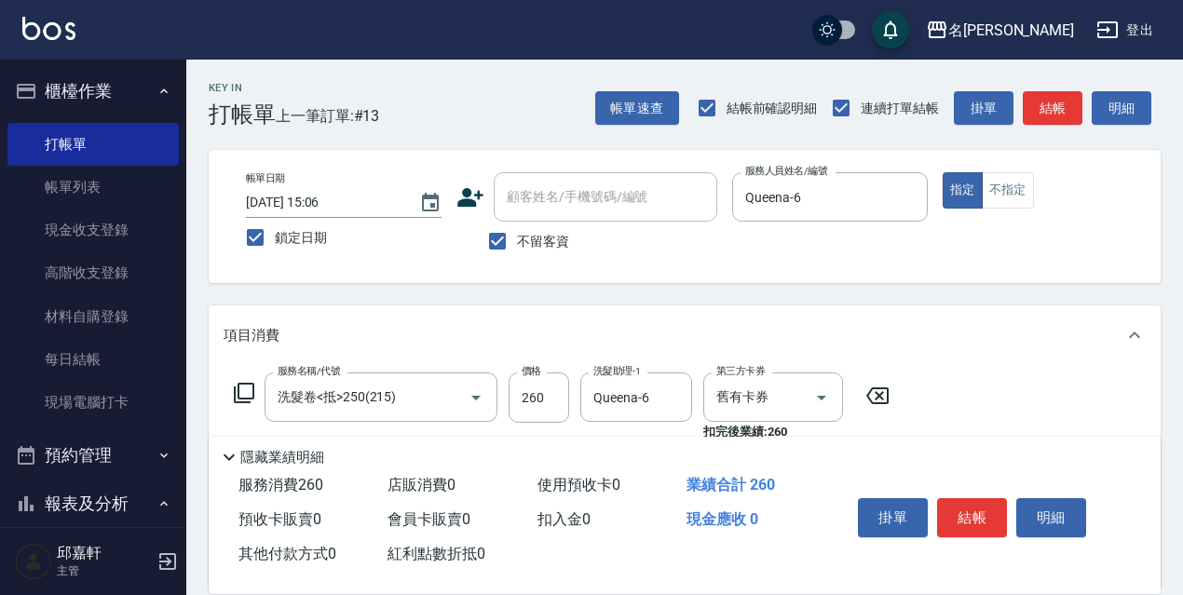
type input "結構式護髮/技術輔助(810)"
type input "CoCo-15"
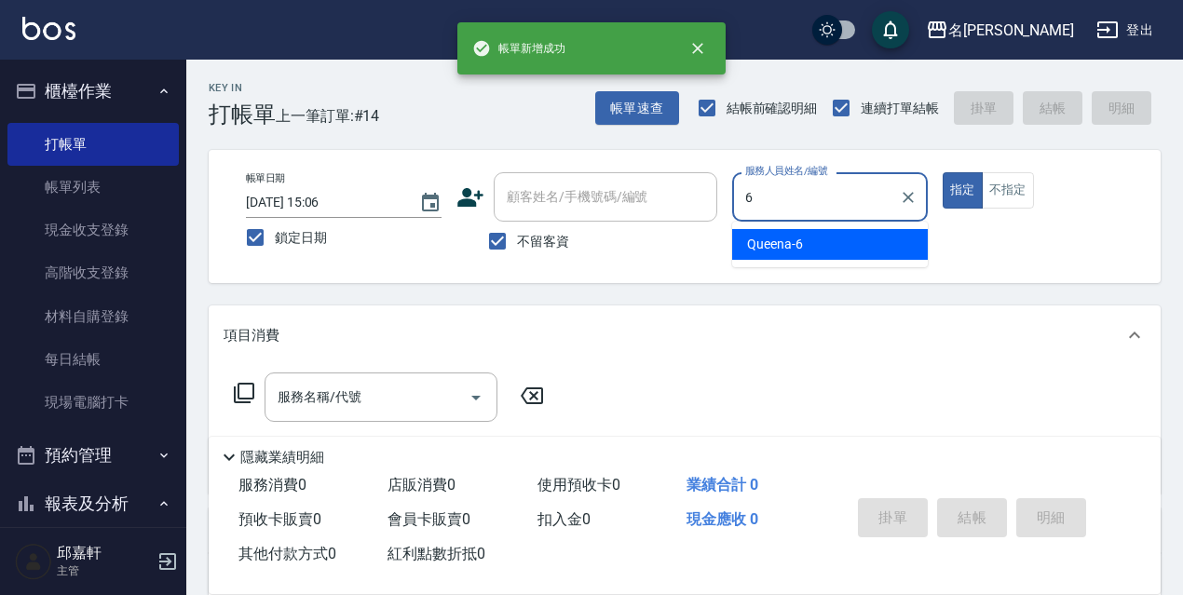
type input "Queena-6"
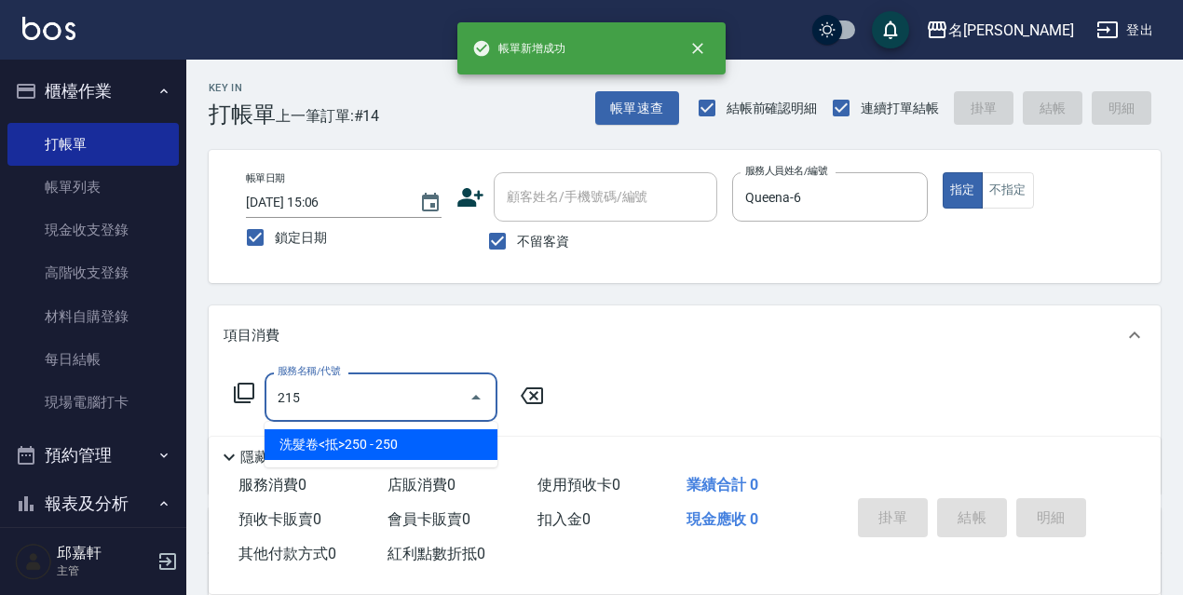
type input "洗髮卷<抵>250(215)"
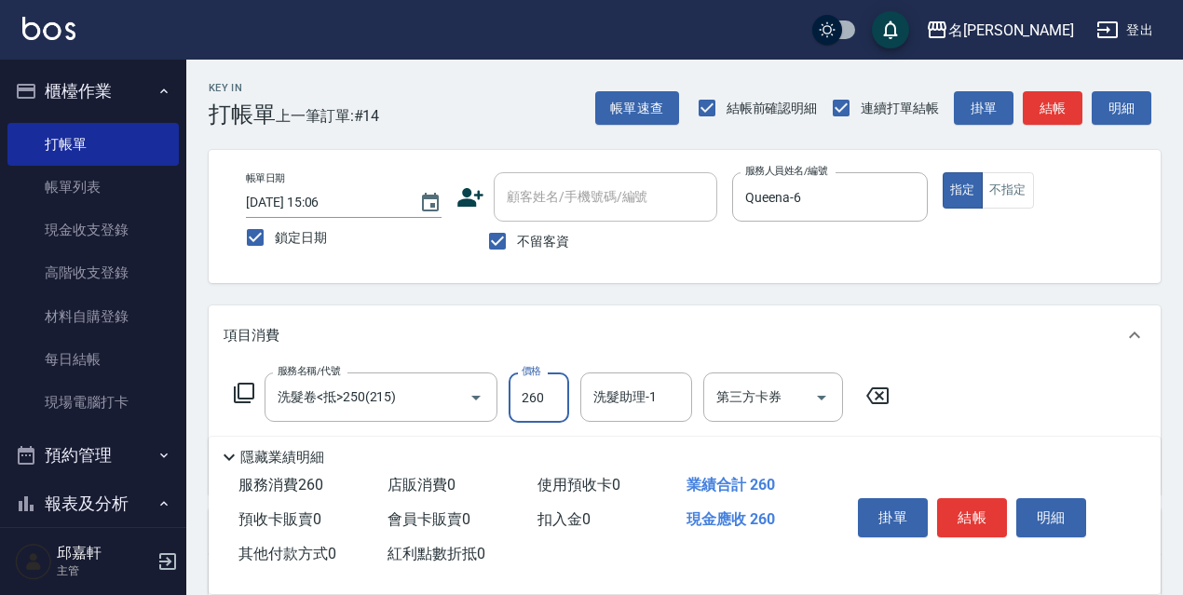
type input "260"
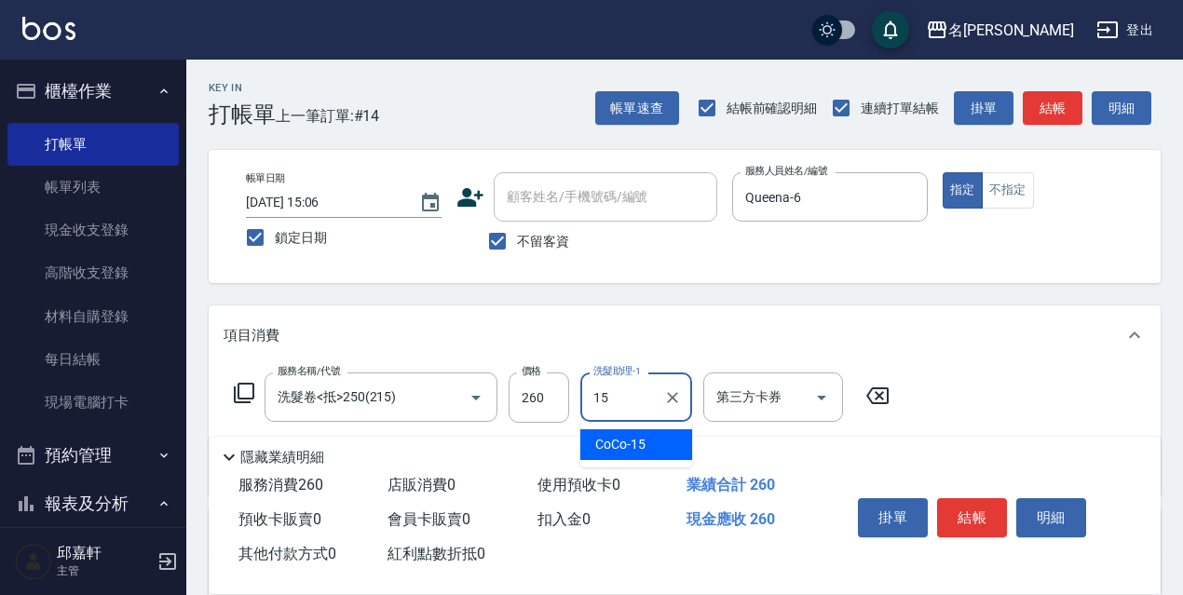
type input "CoCo-15"
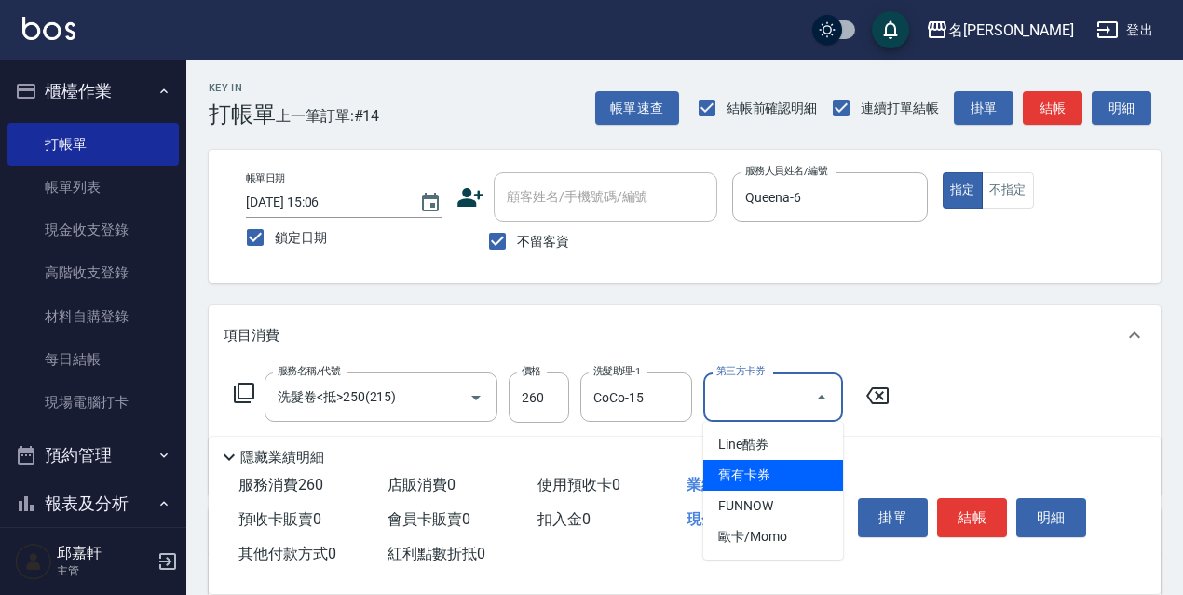
type input "舊有卡券"
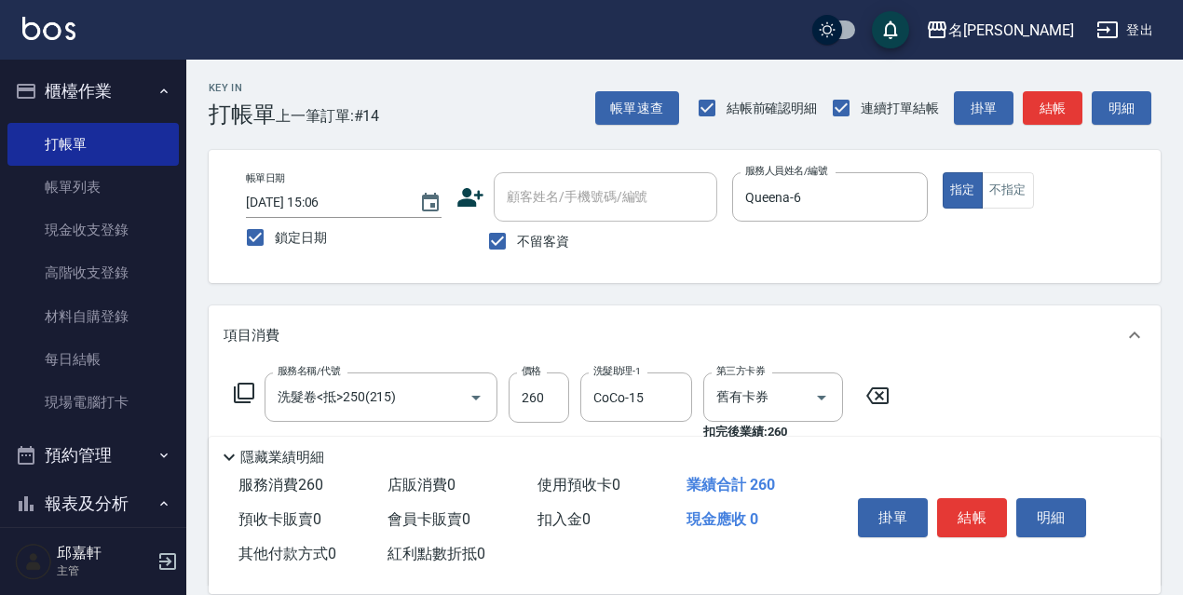
scroll to position [279, 0]
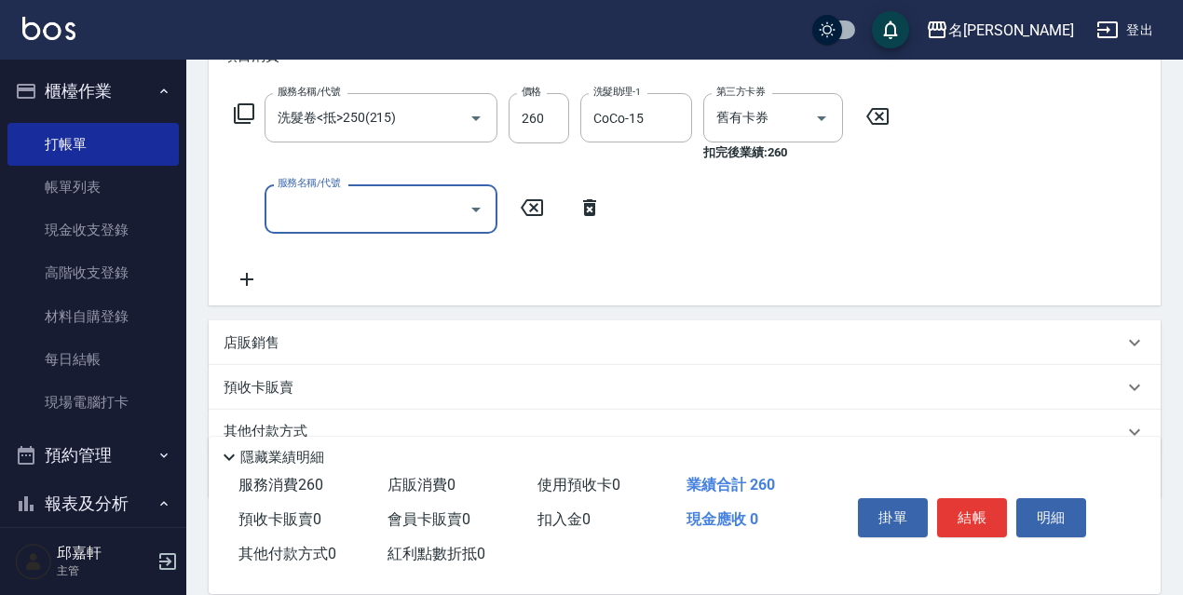
click at [344, 334] on div "店販銷售" at bounding box center [674, 343] width 900 height 20
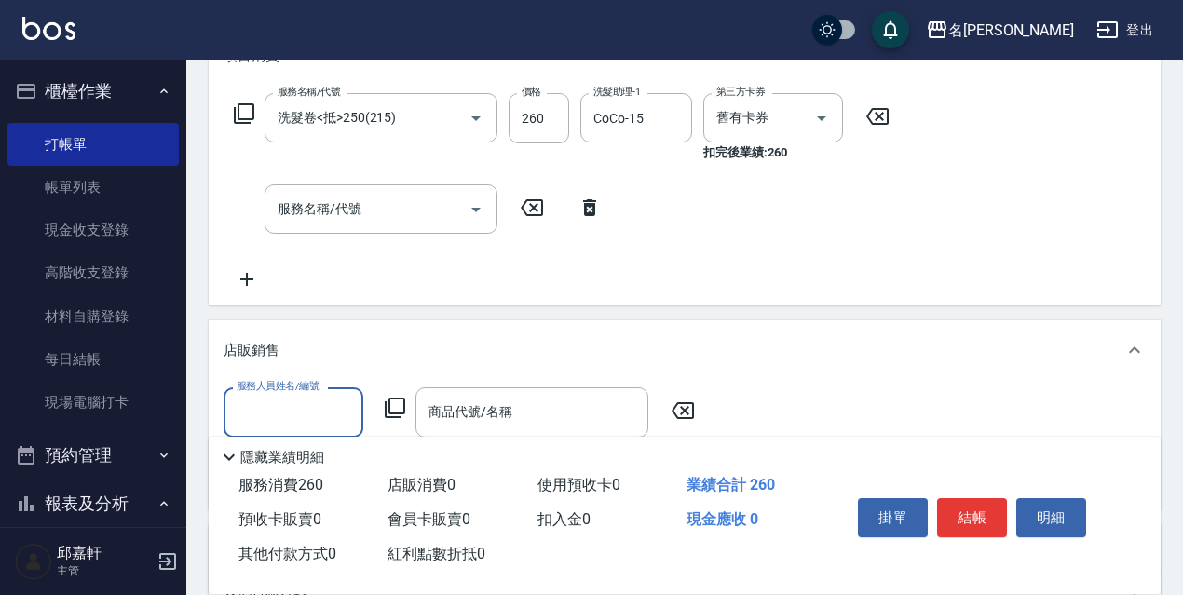
scroll to position [522, 0]
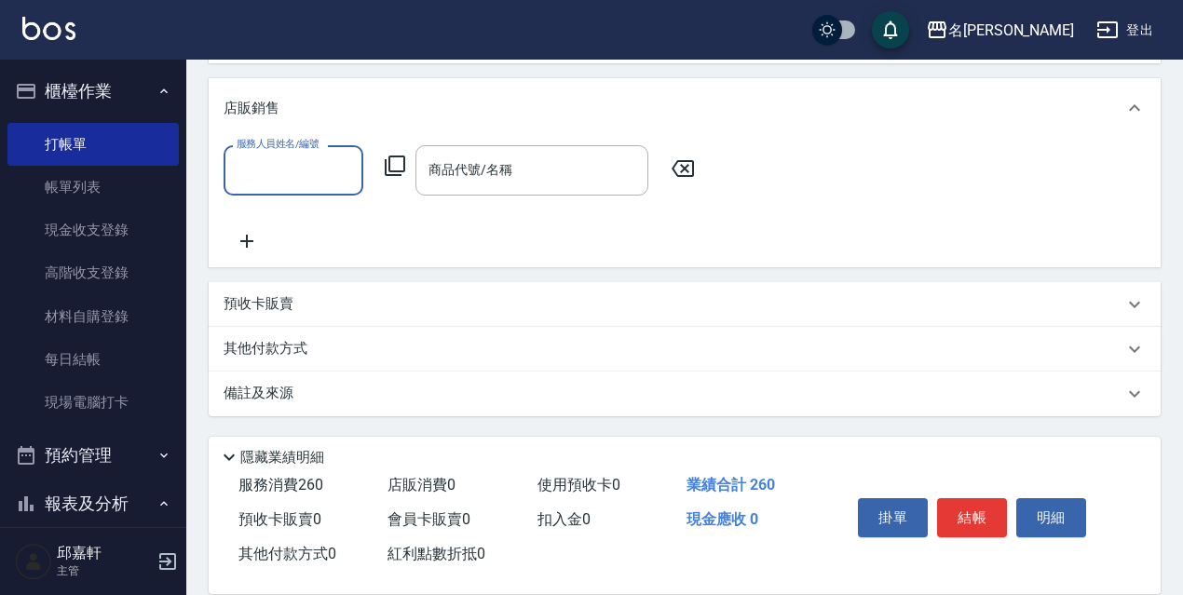
click at [344, 305] on div "預收卡販賣" at bounding box center [674, 304] width 900 height 20
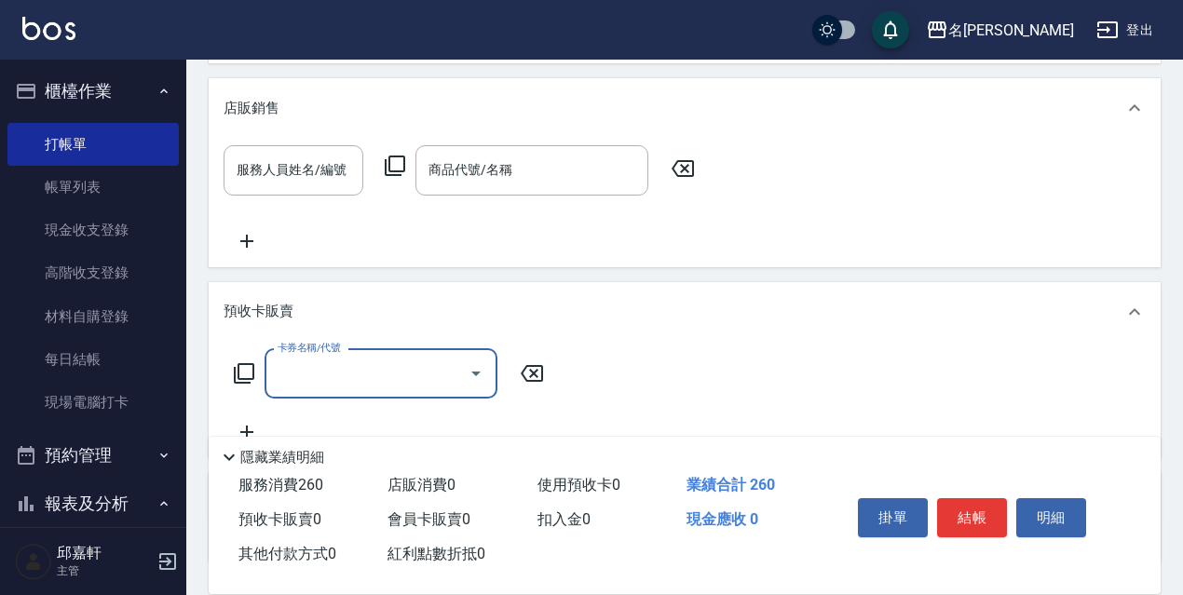
scroll to position [0, 0]
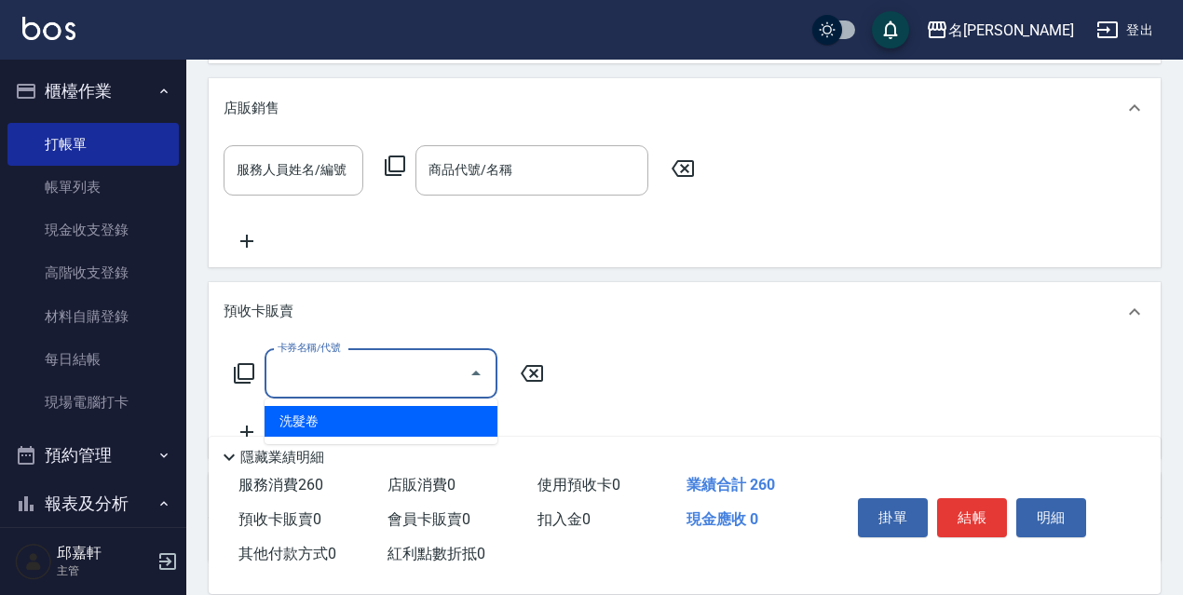
type input "洗髮卷(991)"
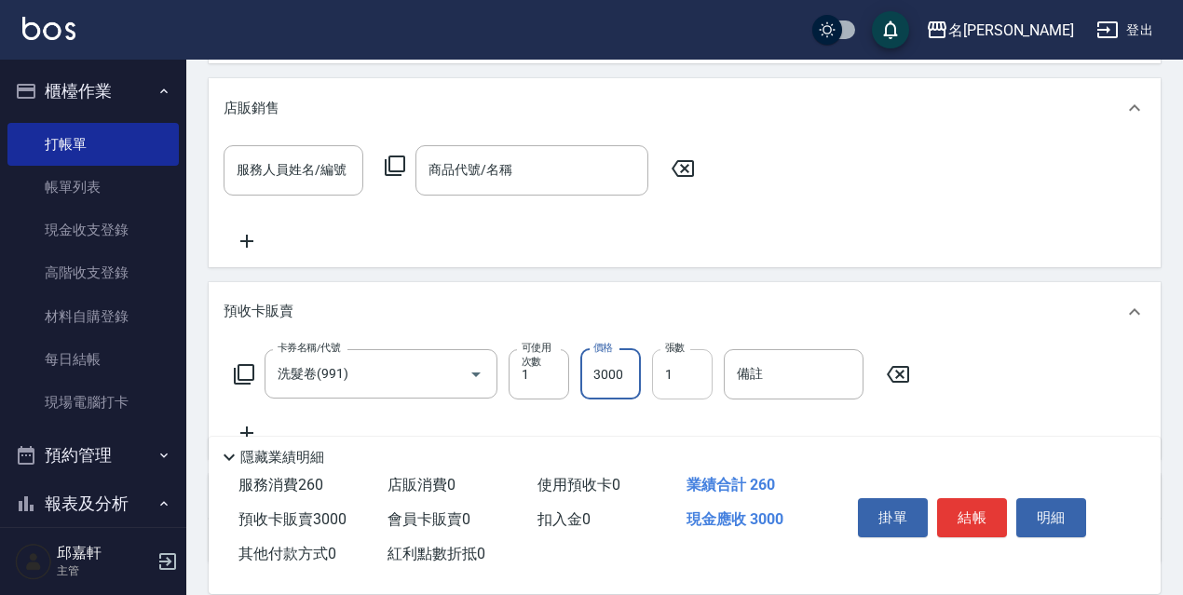
type input "3000"
drag, startPoint x: 686, startPoint y: 376, endPoint x: 645, endPoint y: 403, distance: 49.1
click at [655, 389] on input "1" at bounding box center [682, 374] width 61 height 50
type input "2"
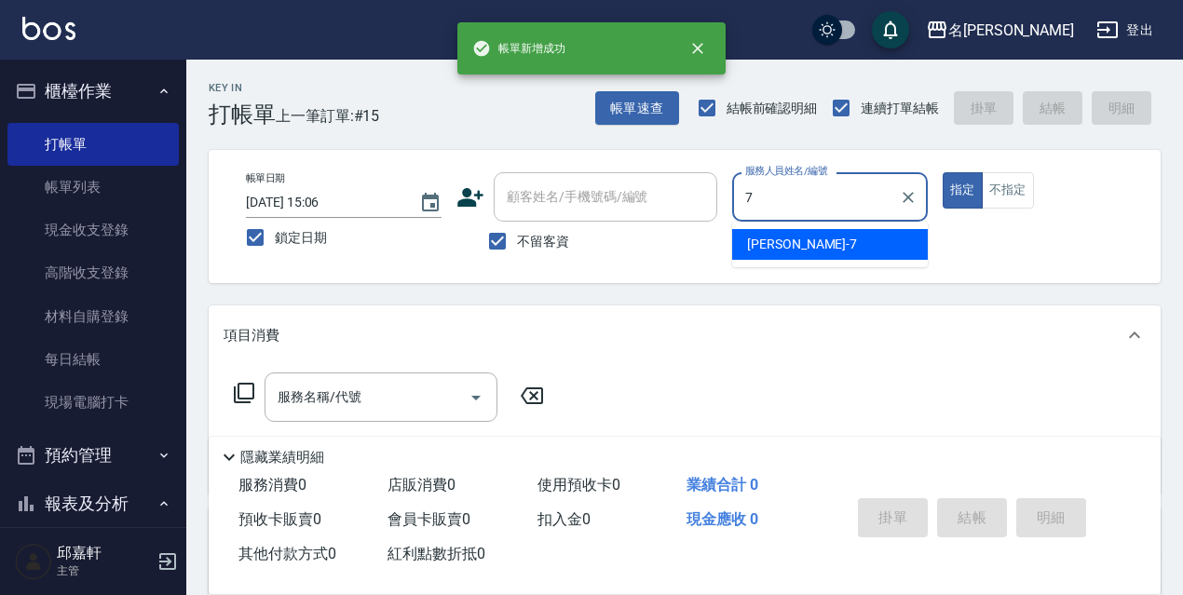
type input "Fanny-7"
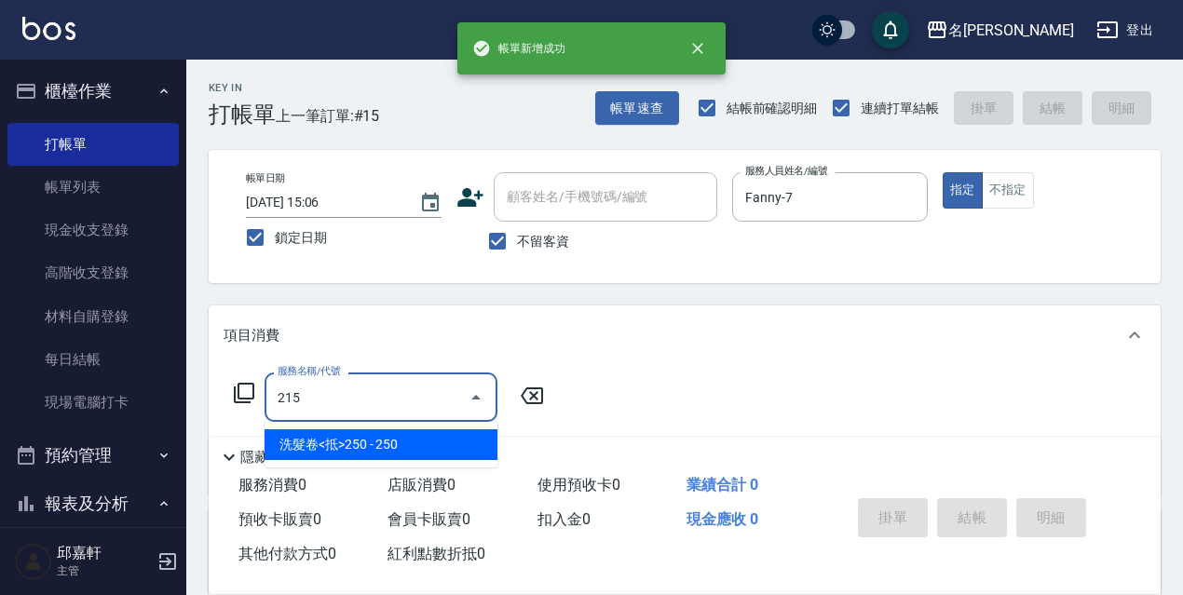
type input "洗髮卷<抵>250(215)"
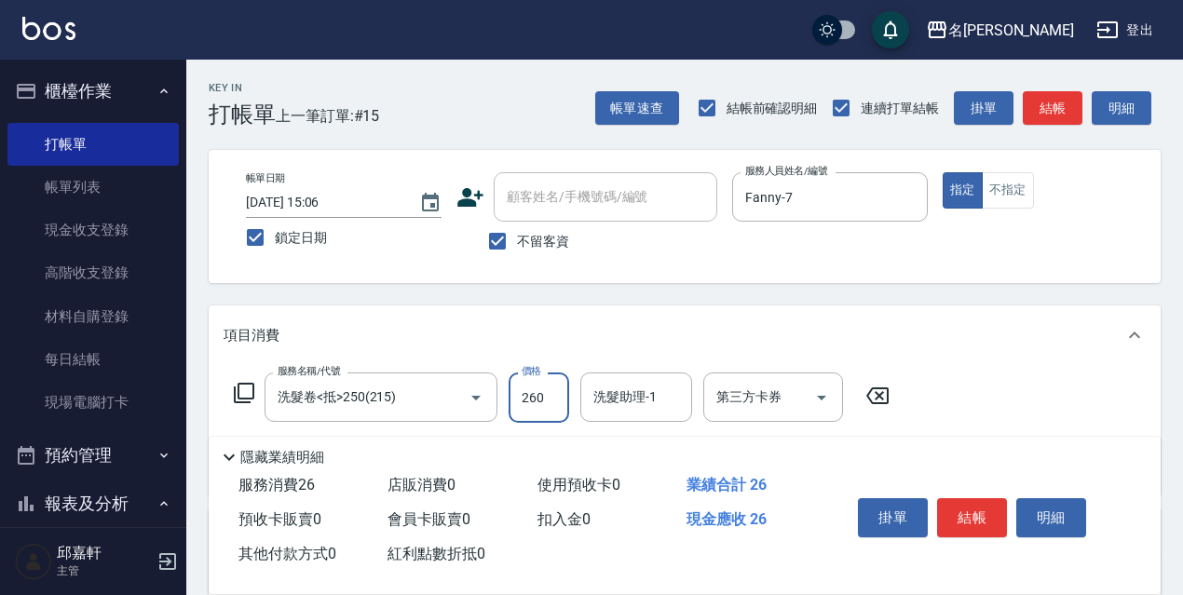
type input "260"
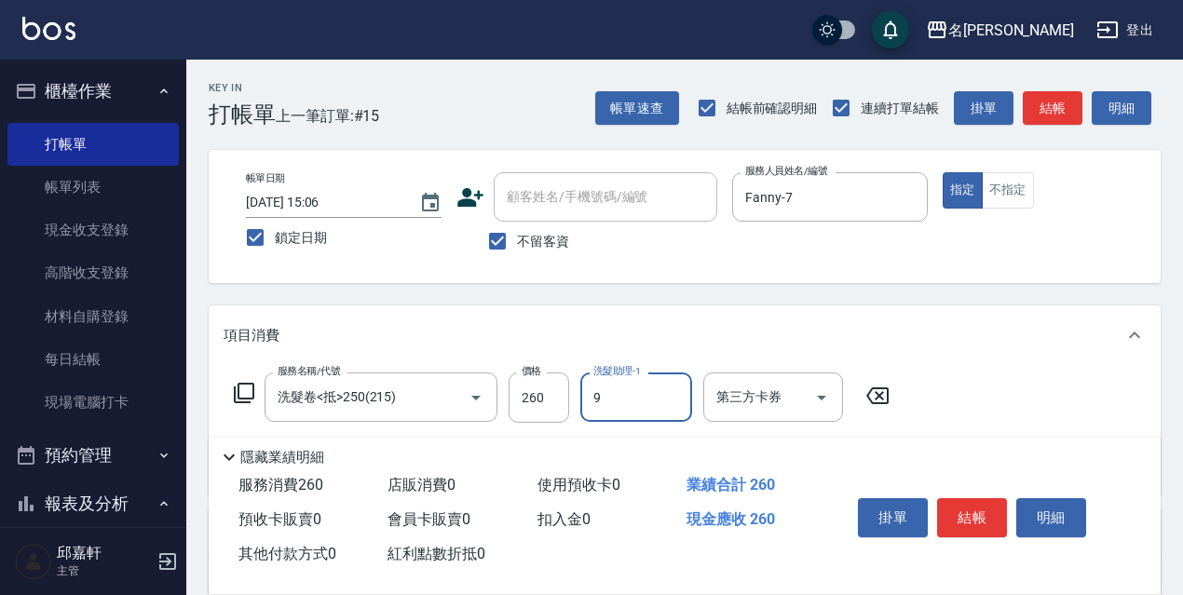
type input "Zora-9"
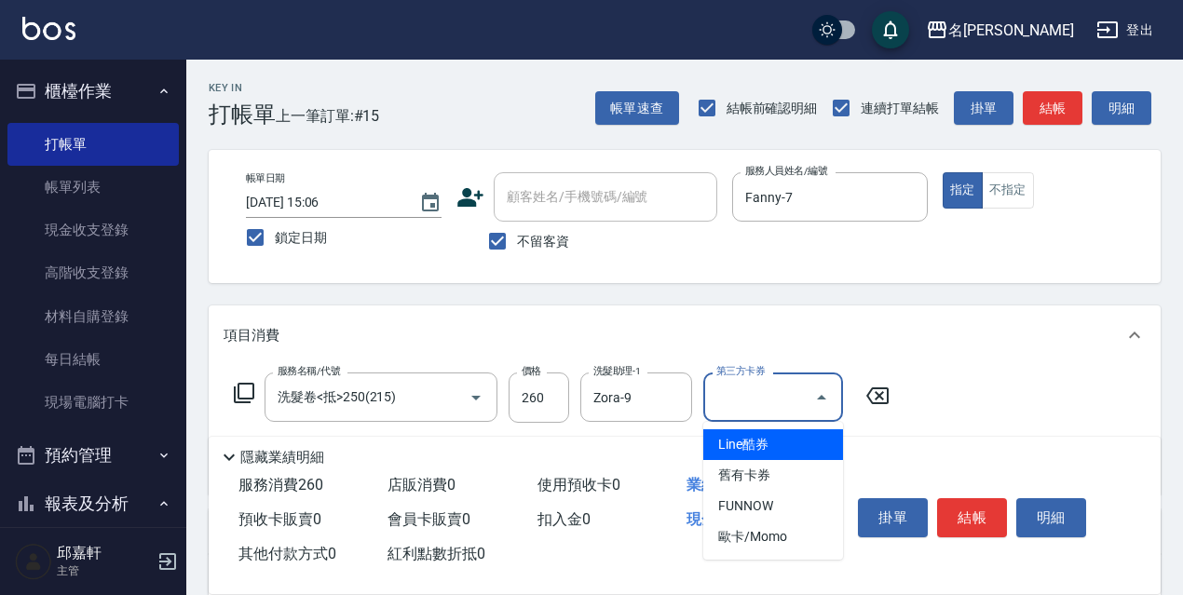
type input "舊有卡券"
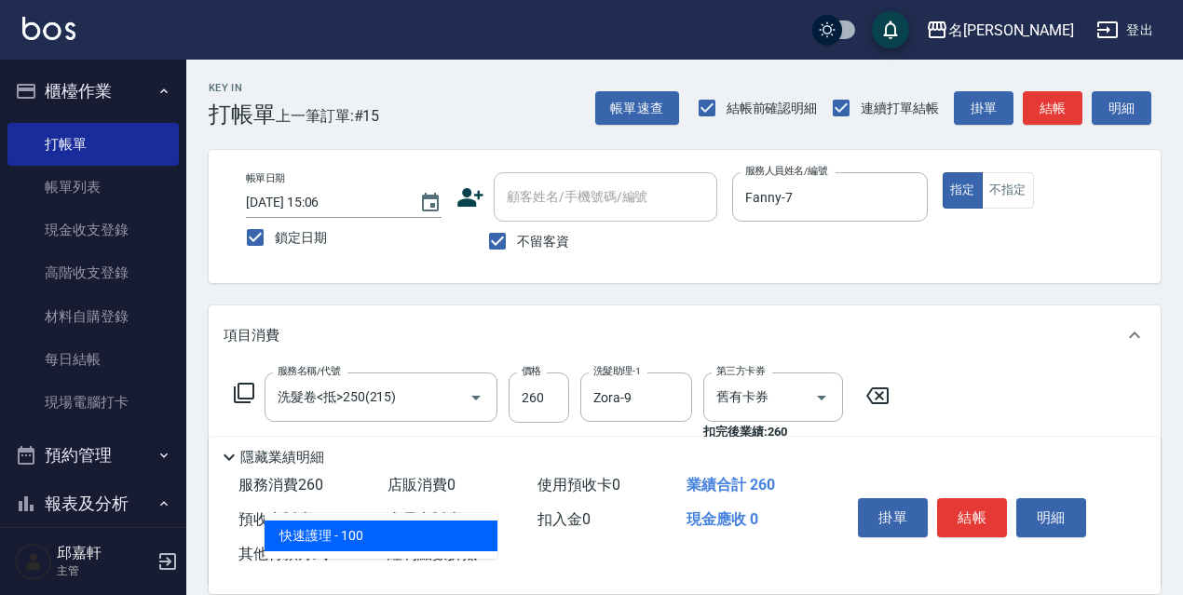
type input "快速護理(806)"
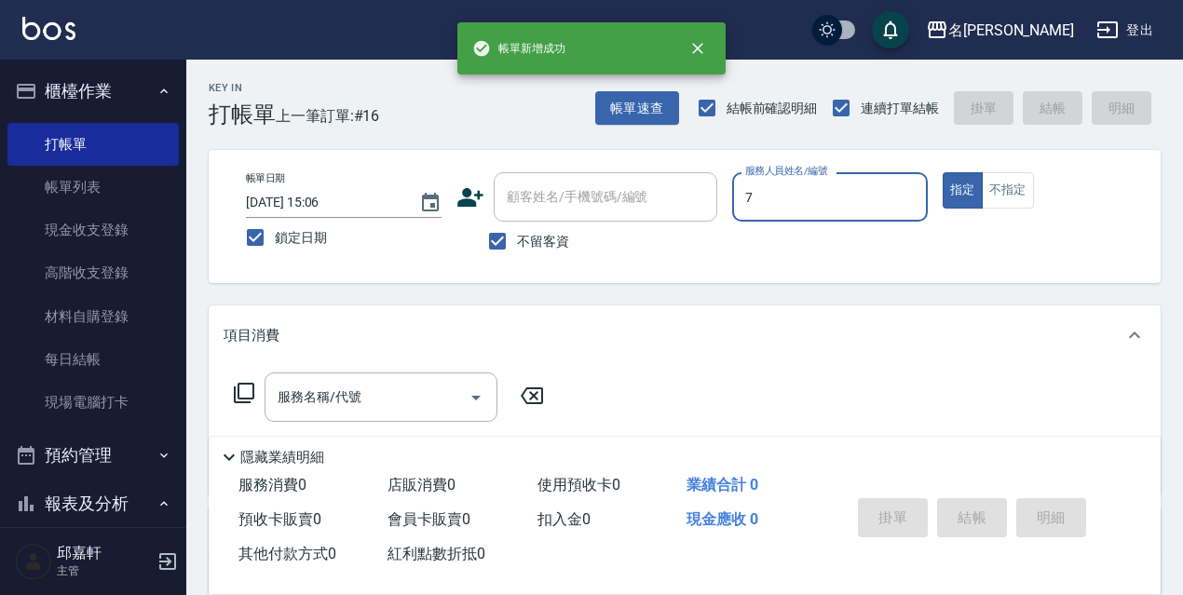
type input "Fanny-7"
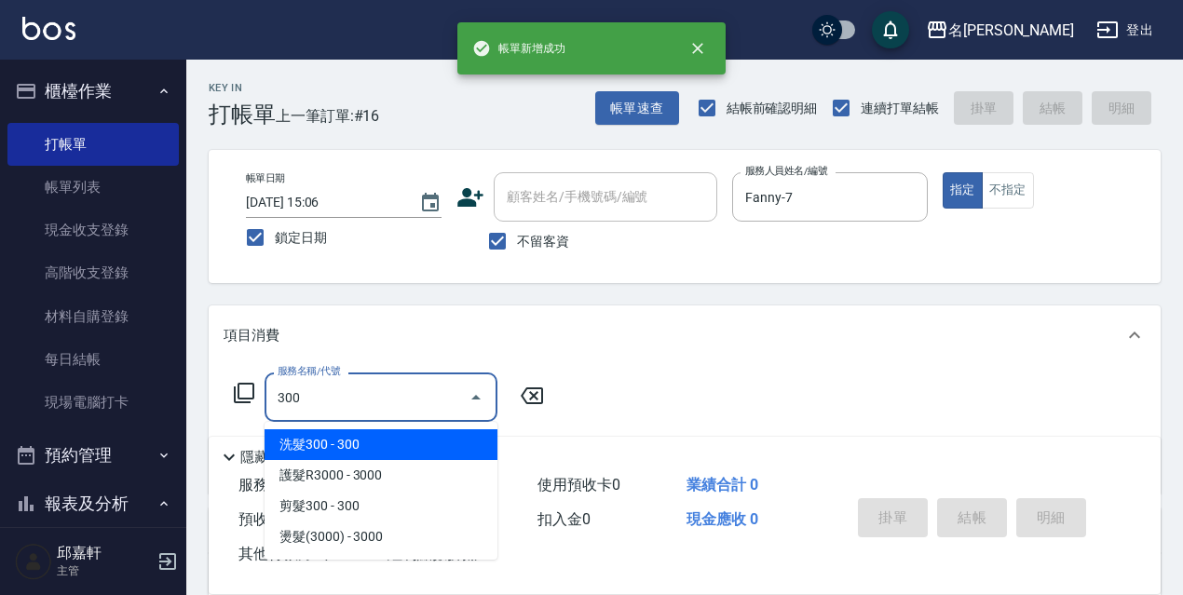
type input "洗髮300(300)"
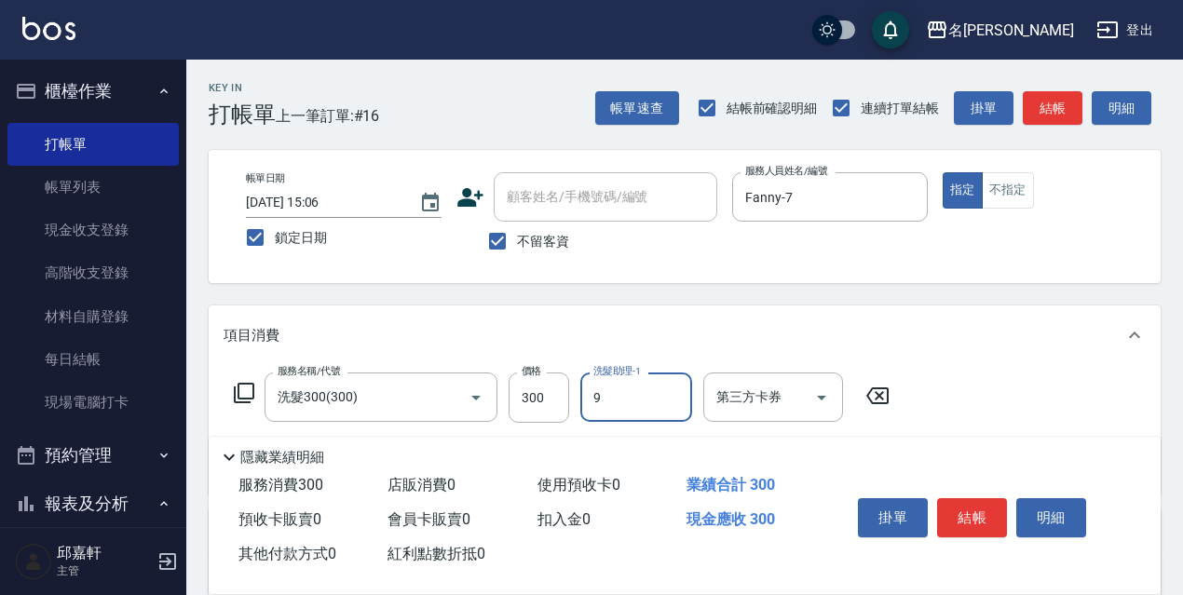
type input "Zora-9"
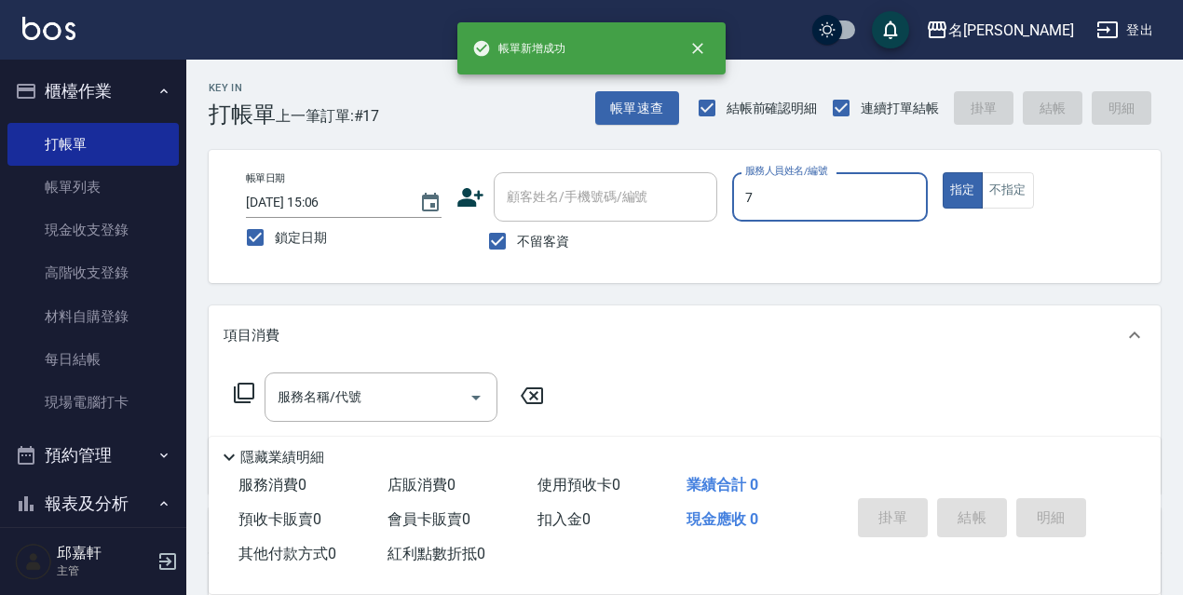
type input "Fanny-7"
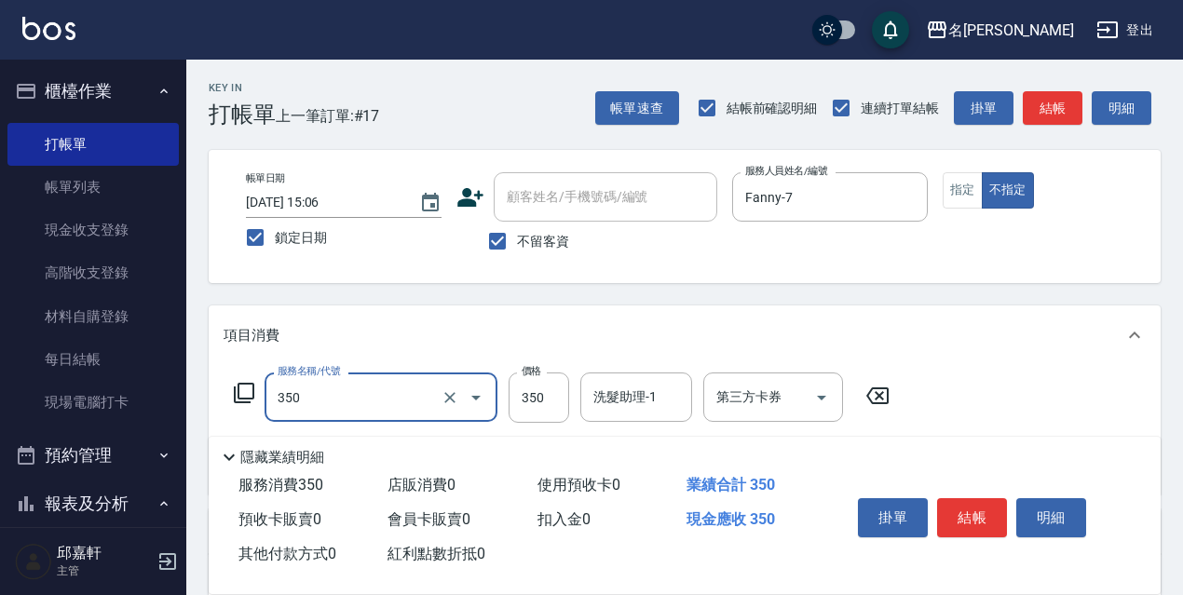
type input "洗髮350(350)"
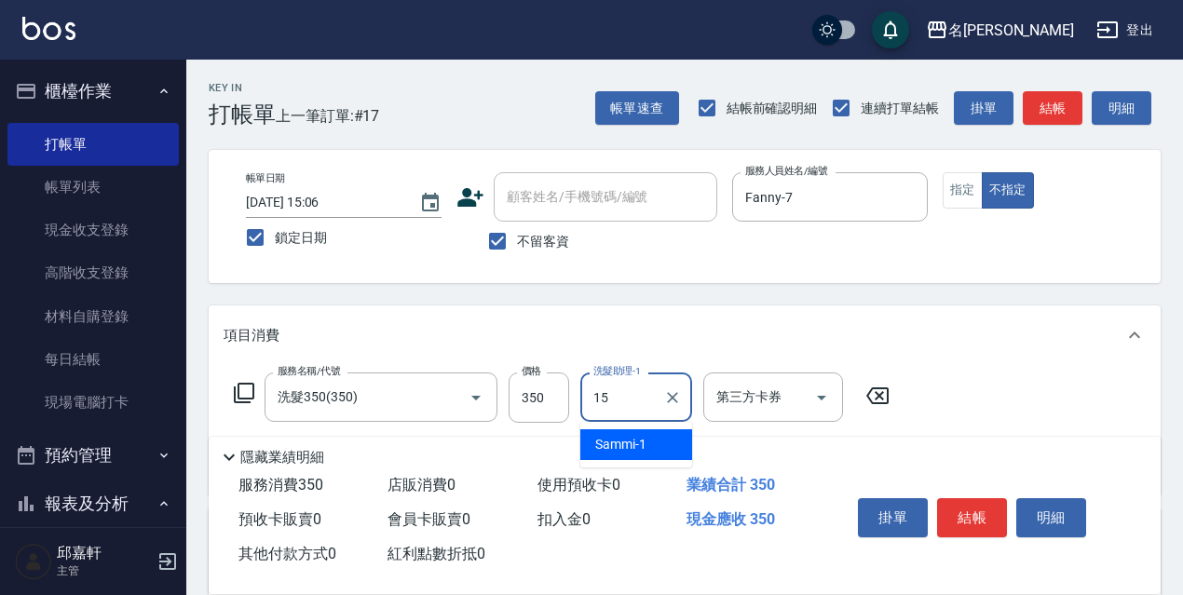
type input "CoCo-15"
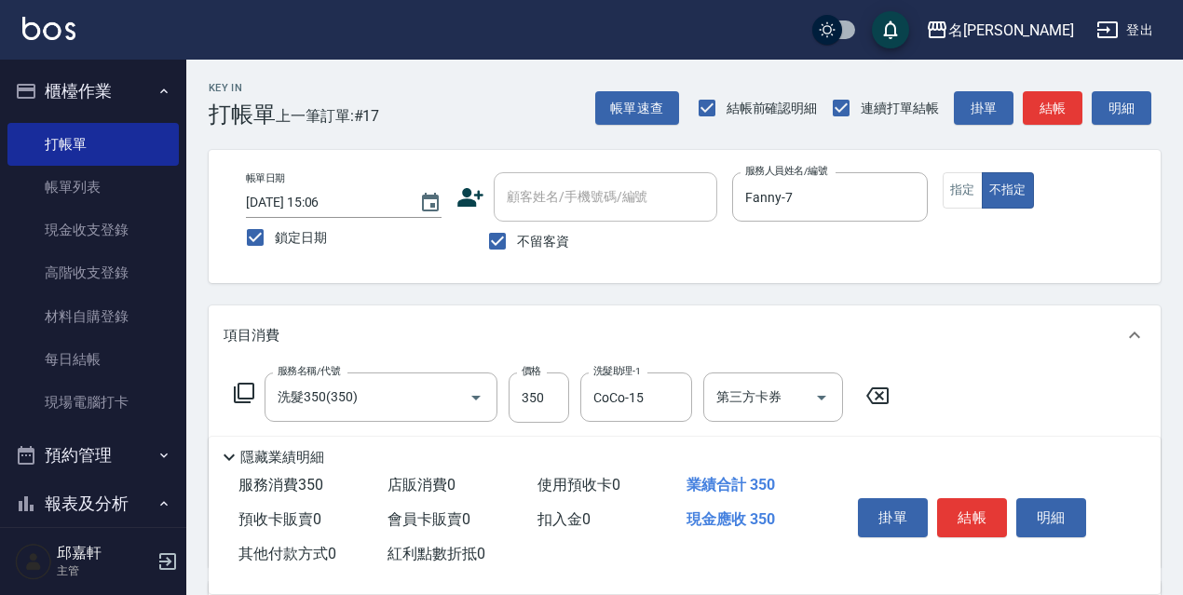
type input "結構式護髮/技術輔助(810)"
type input "CoCo-15"
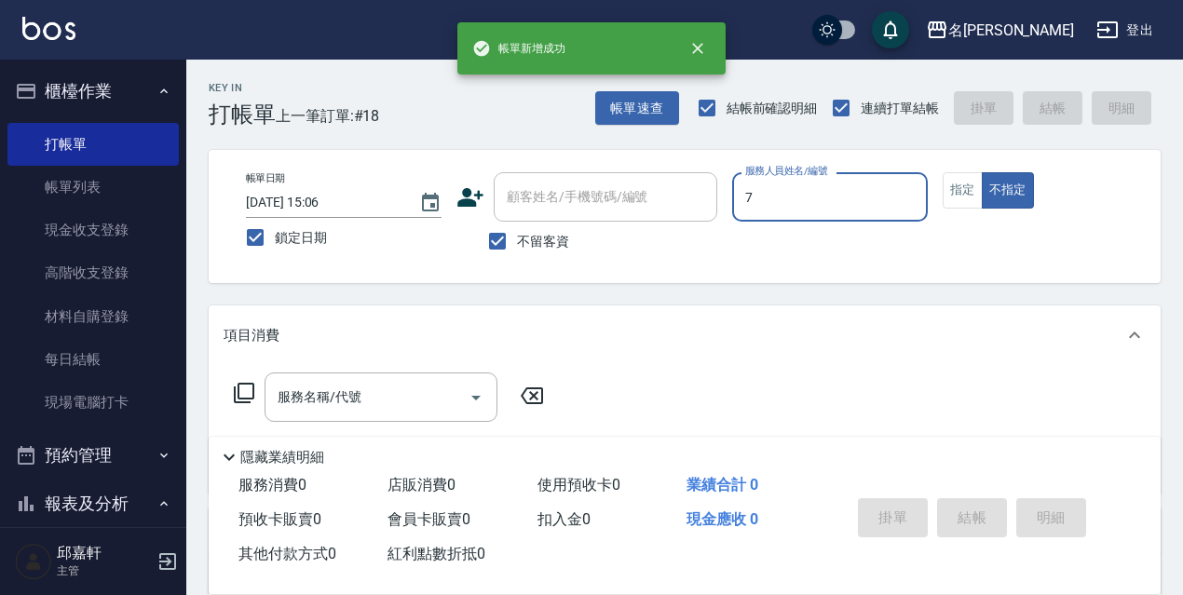
type input "Fanny-7"
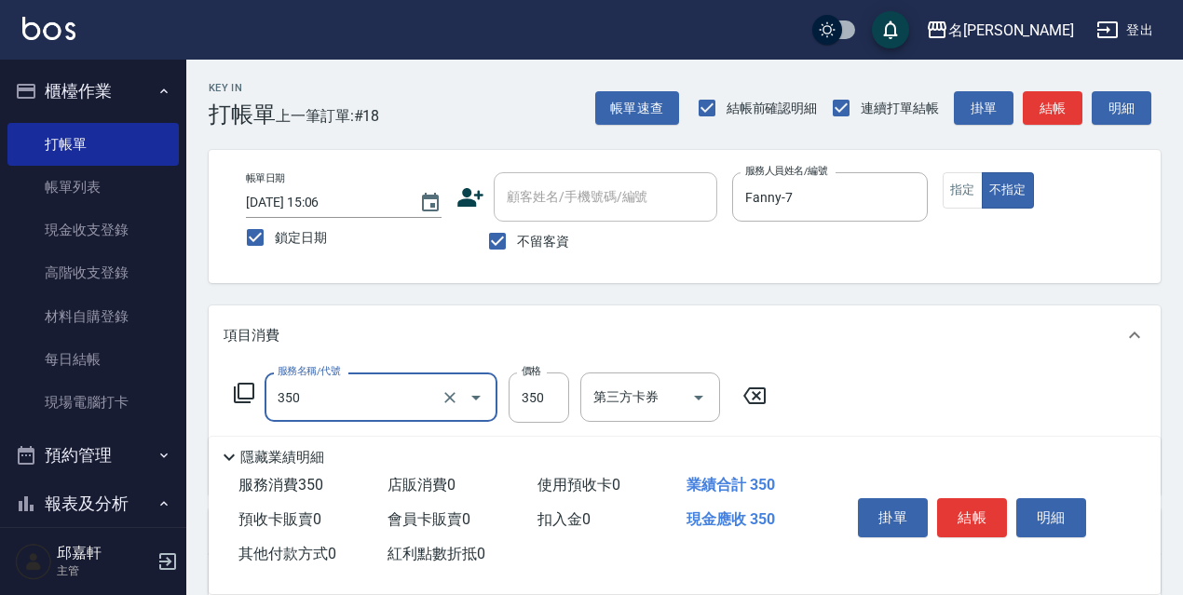
type input "洗髮350(350)"
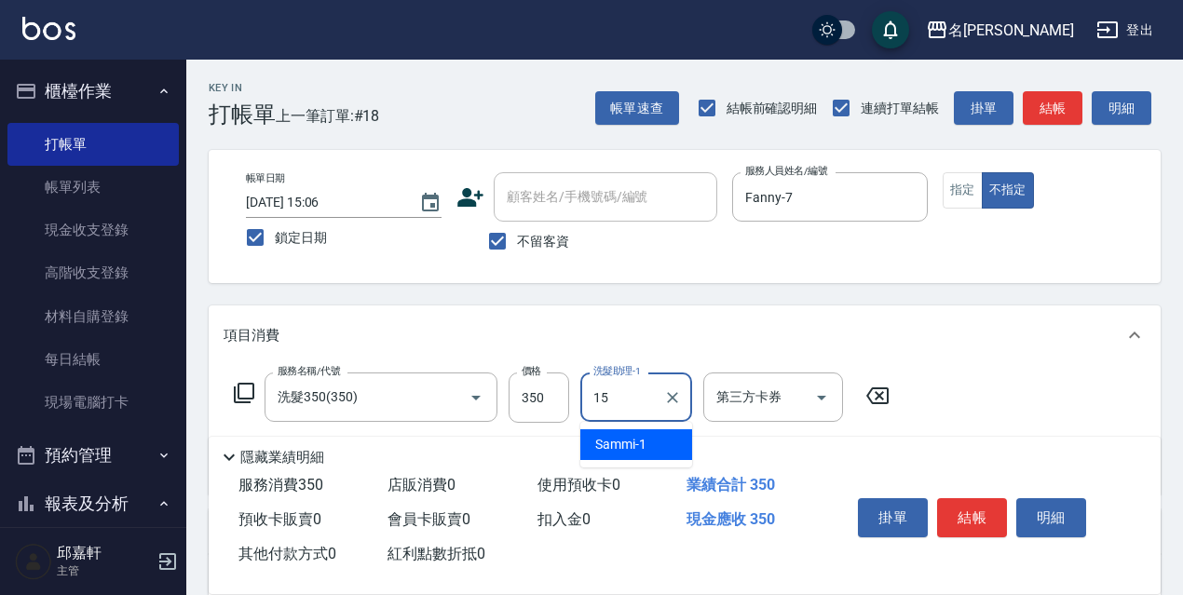
type input "CoCo-15"
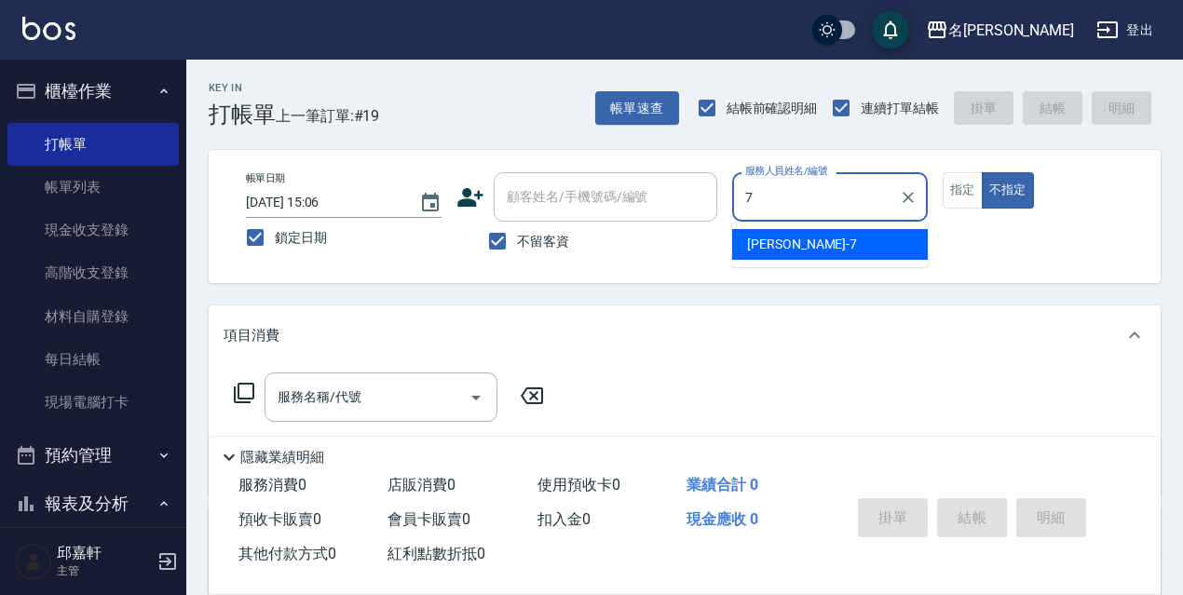
type input "Fanny-7"
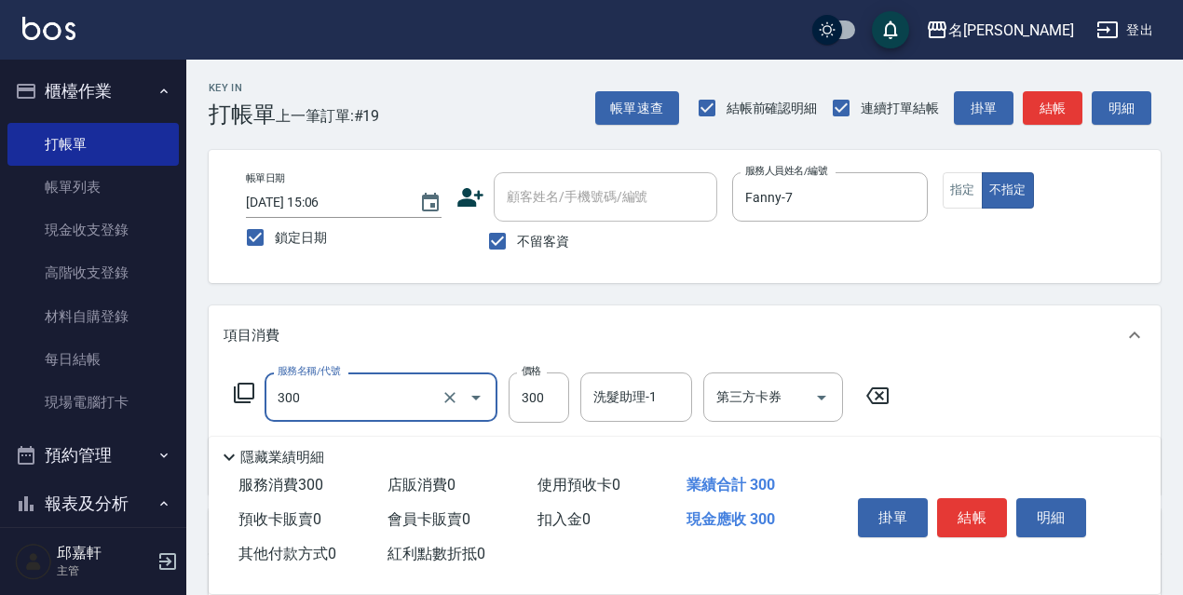
type input "洗髮300(300)"
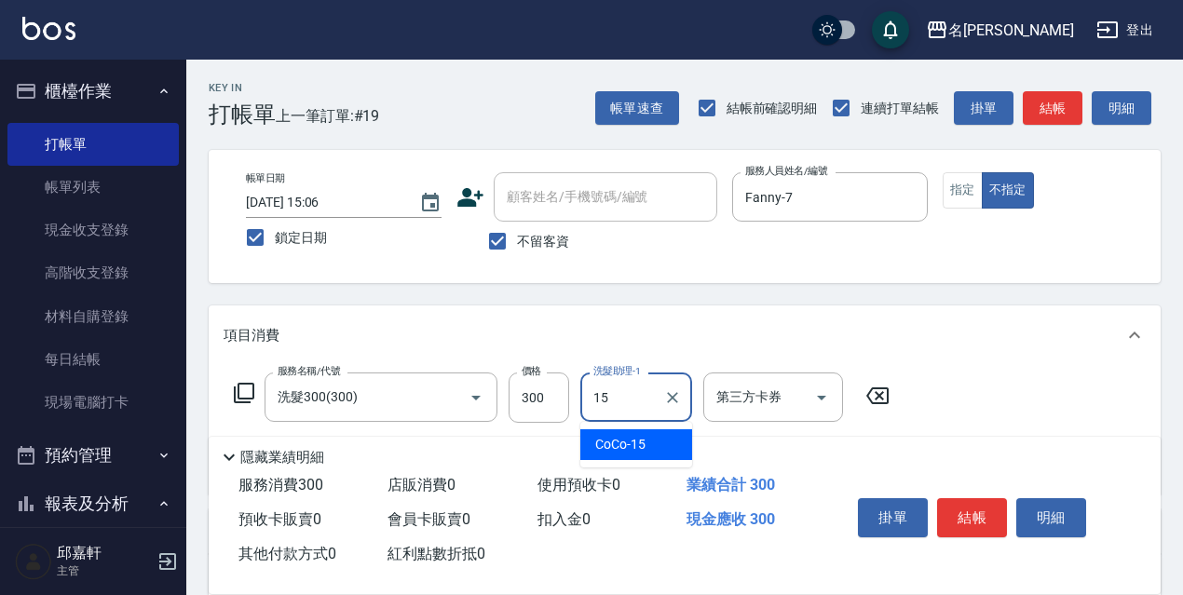
type input "CoCo-15"
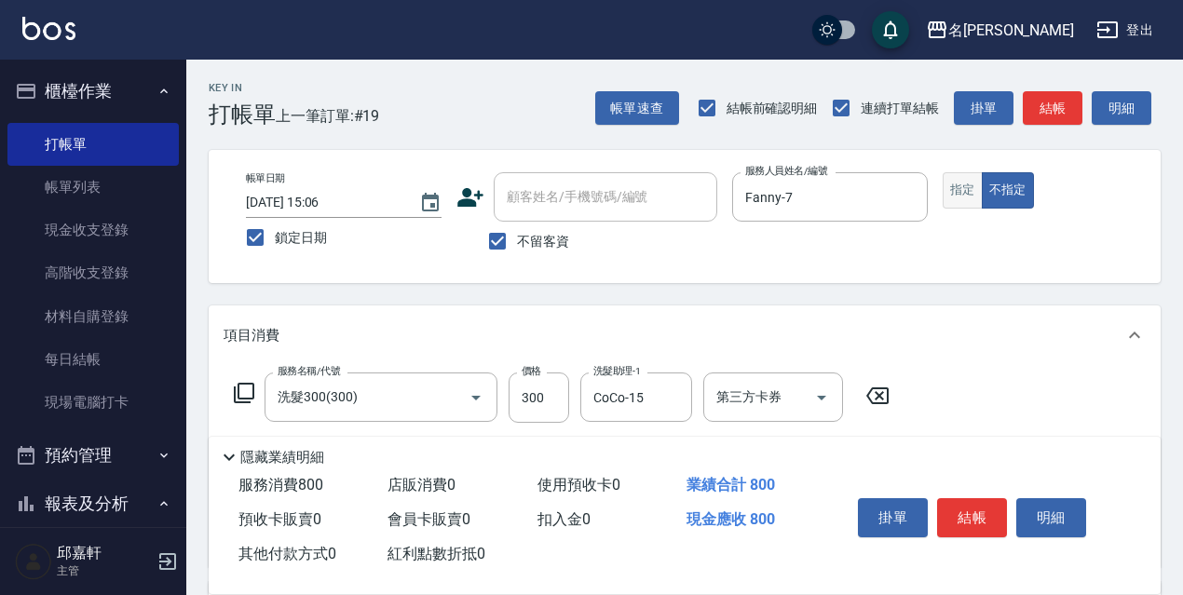
type input "剪髮500(307)"
click at [948, 188] on button "指定" at bounding box center [963, 190] width 40 height 36
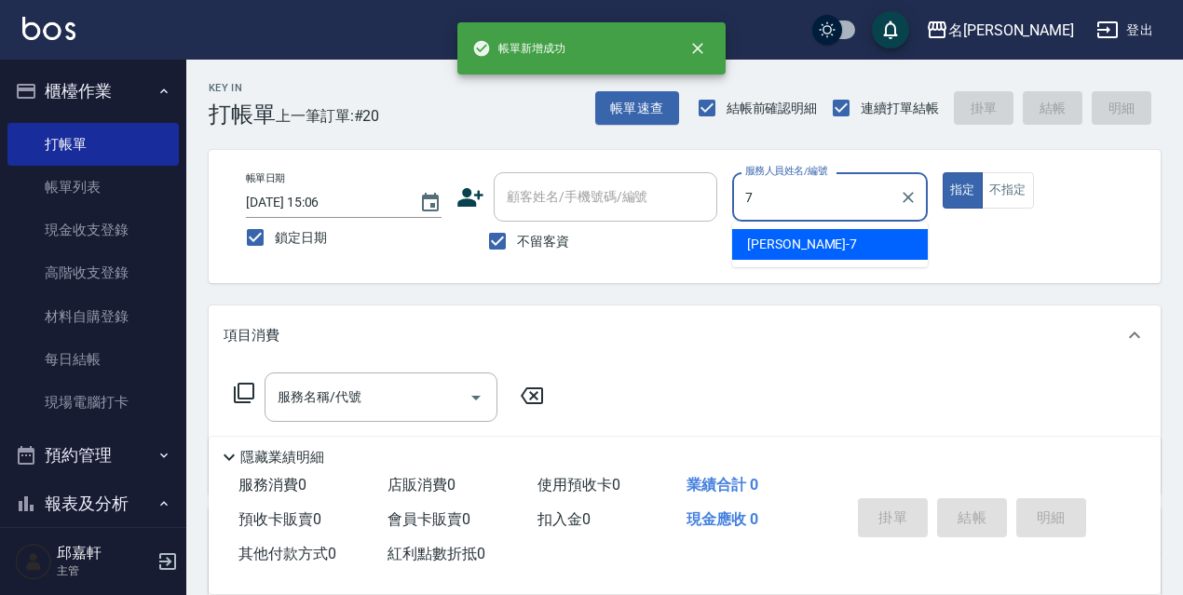
type input "Fanny-7"
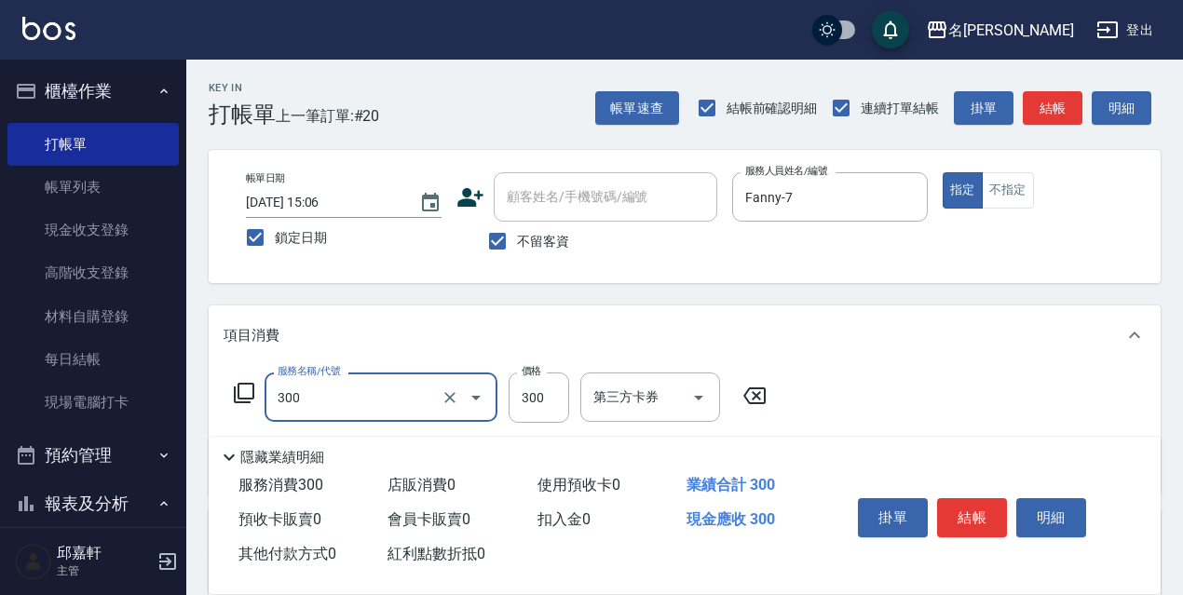
type input "洗髮300(300)"
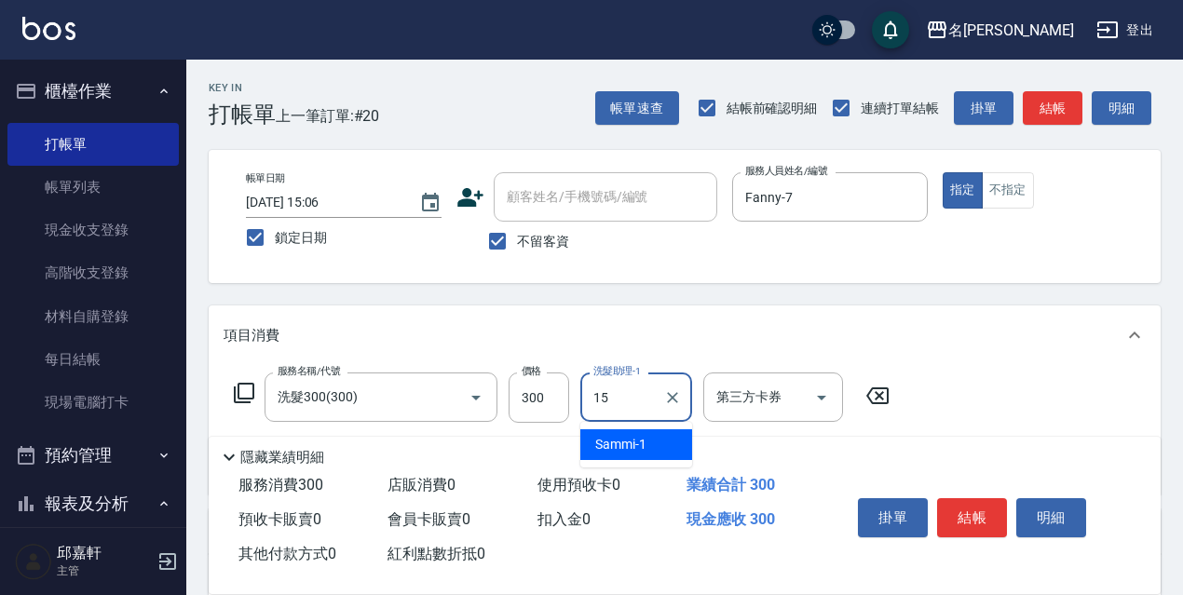
type input "CoCo-15"
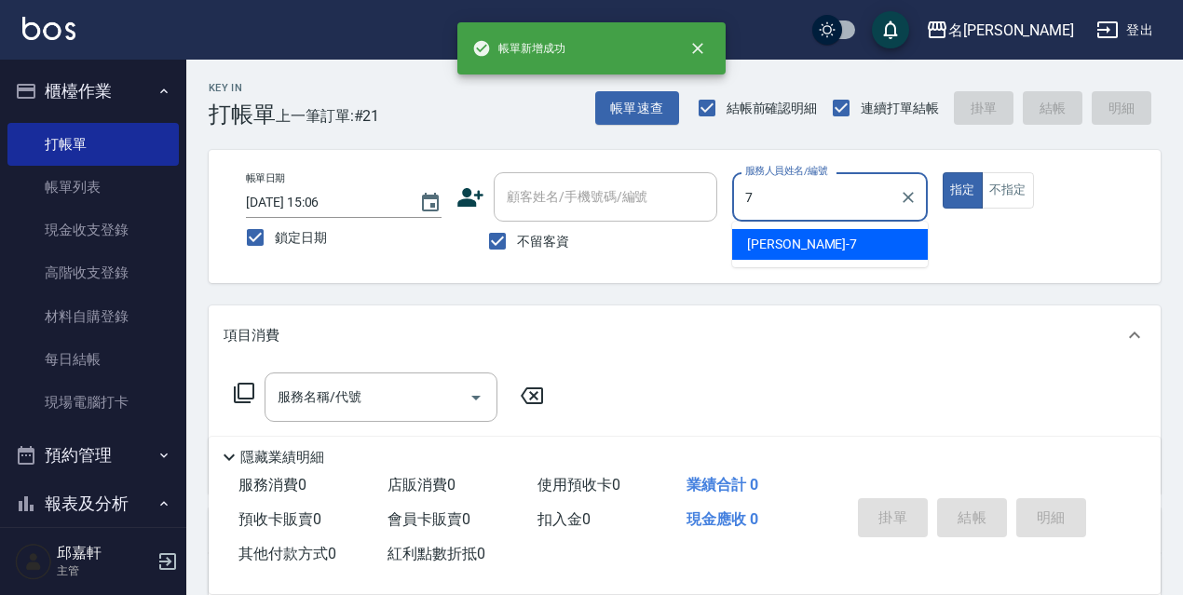
type input "Fanny-7"
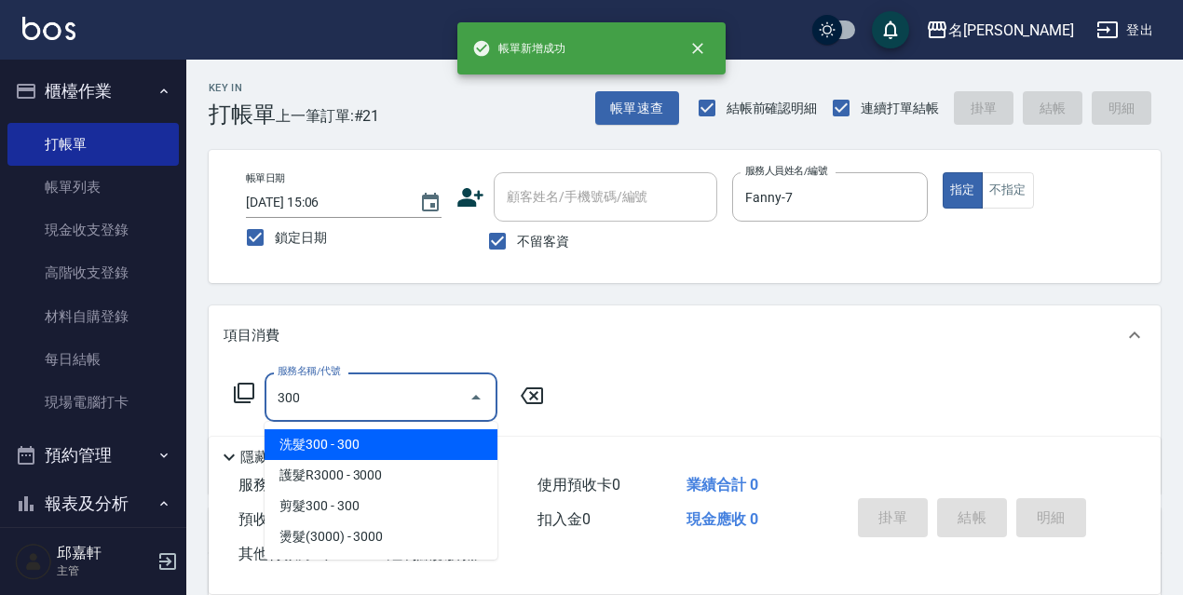
type input "洗髮300(300)"
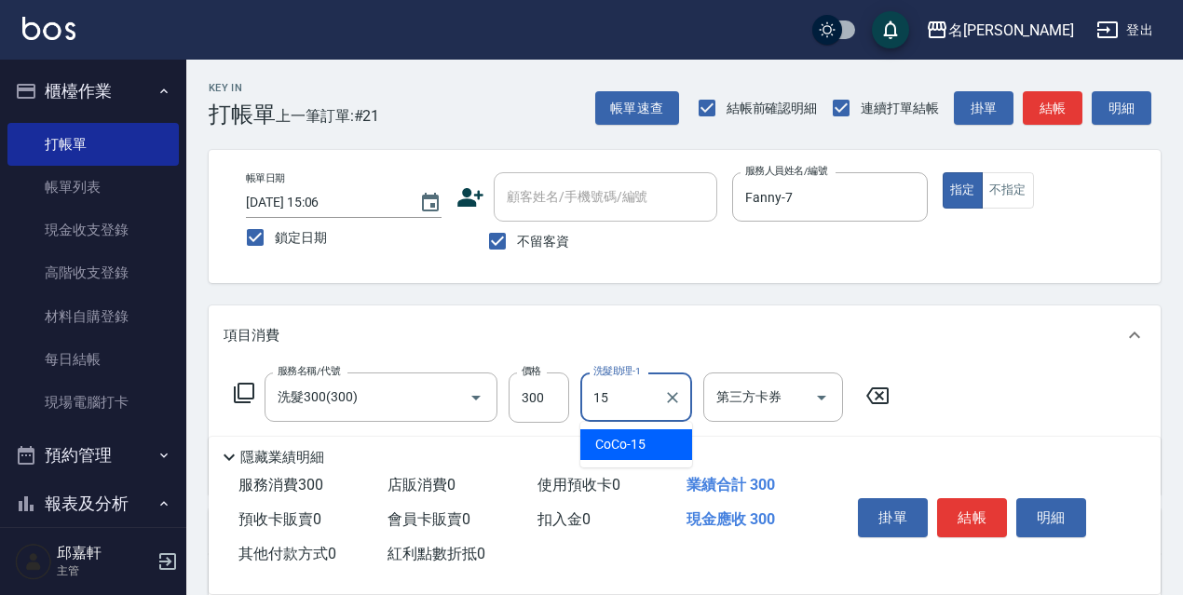
type input "CoCo-15"
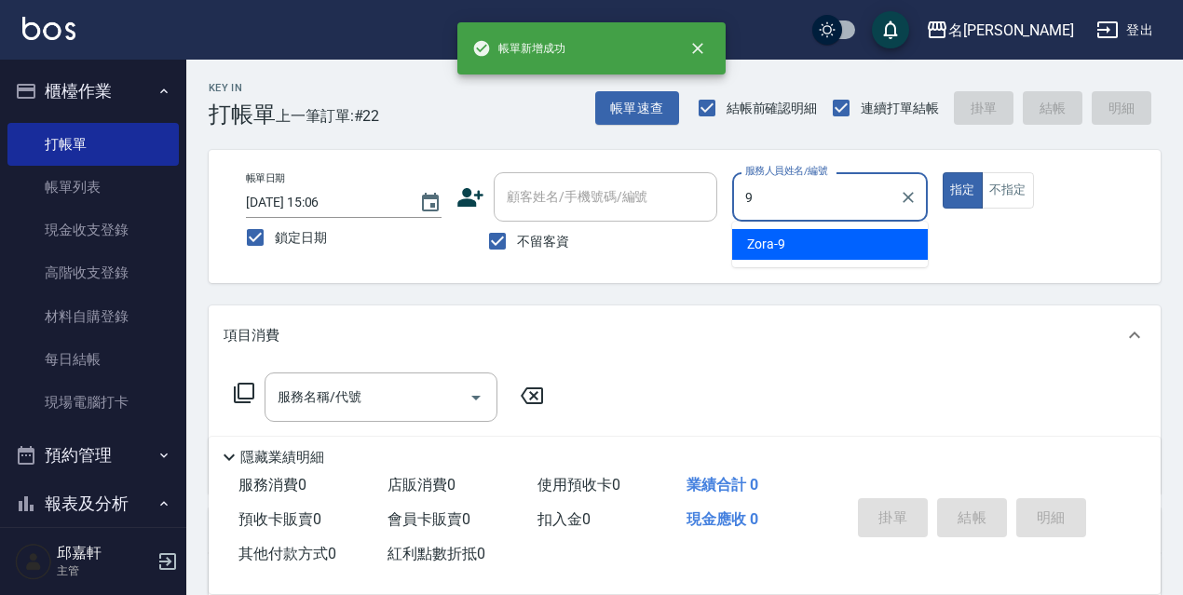
type input "Zora-9"
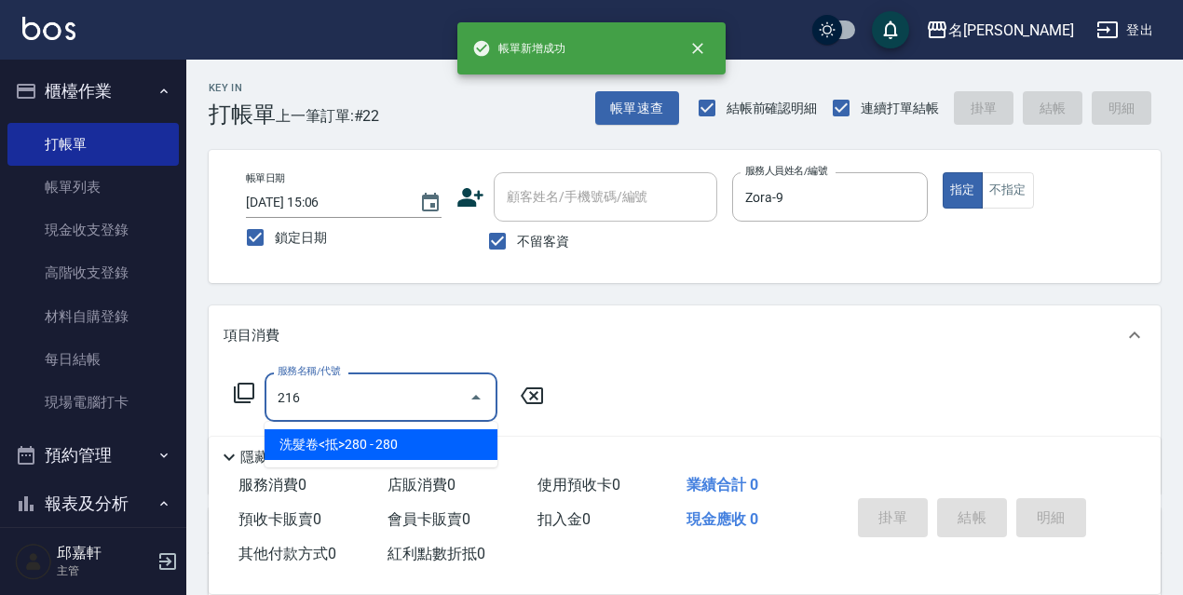
type input "洗髮卷<抵>280(216)"
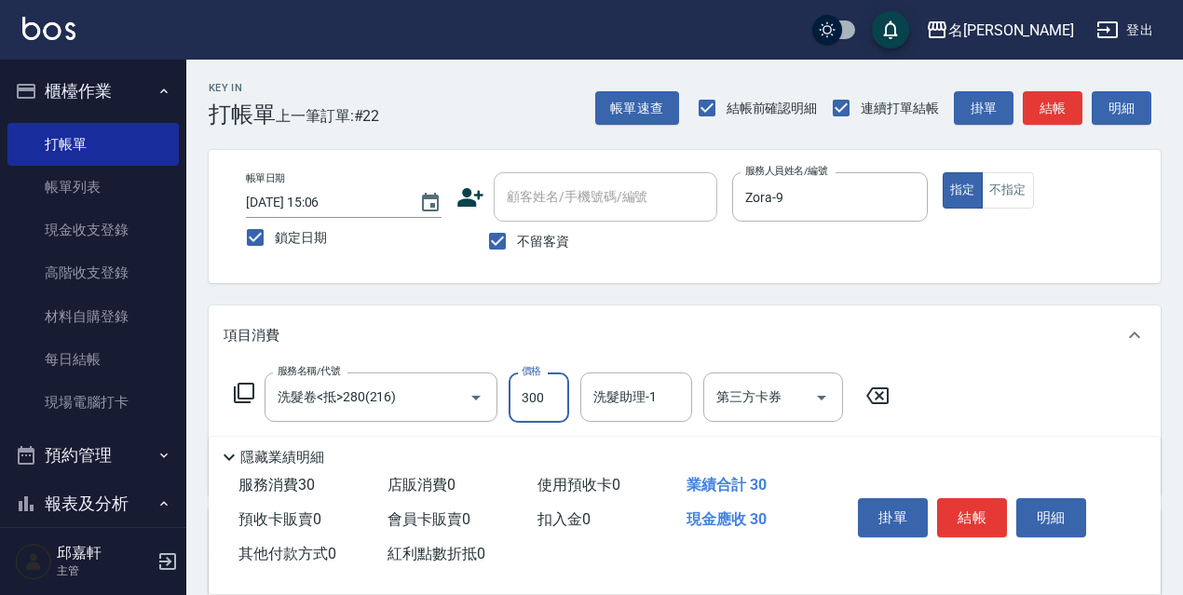
type input "300"
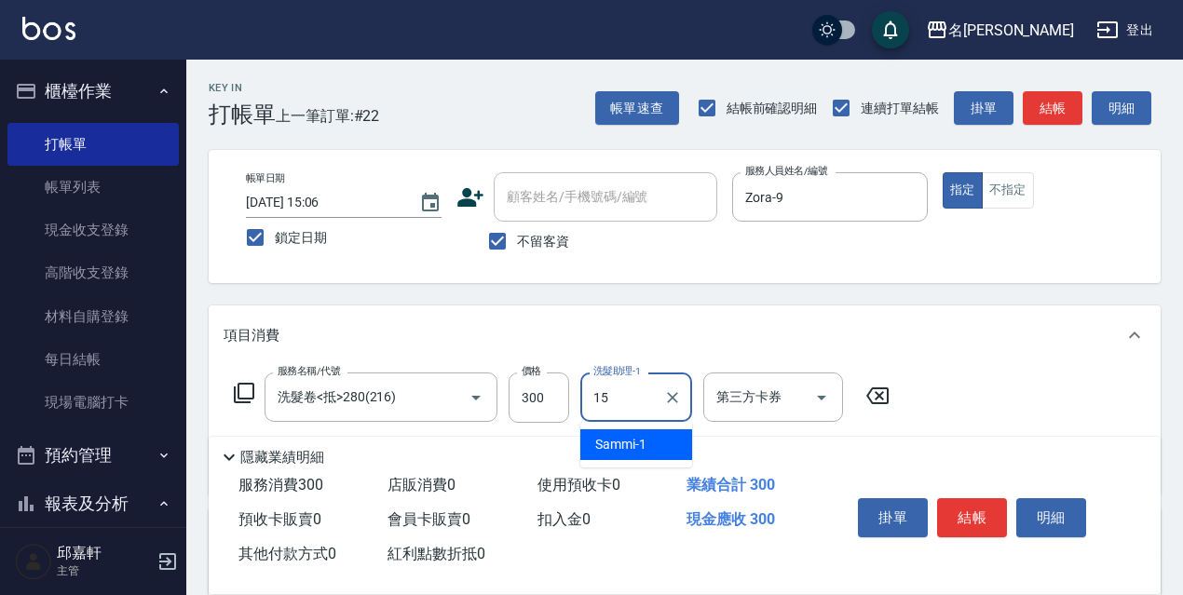
type input "CoCo-15"
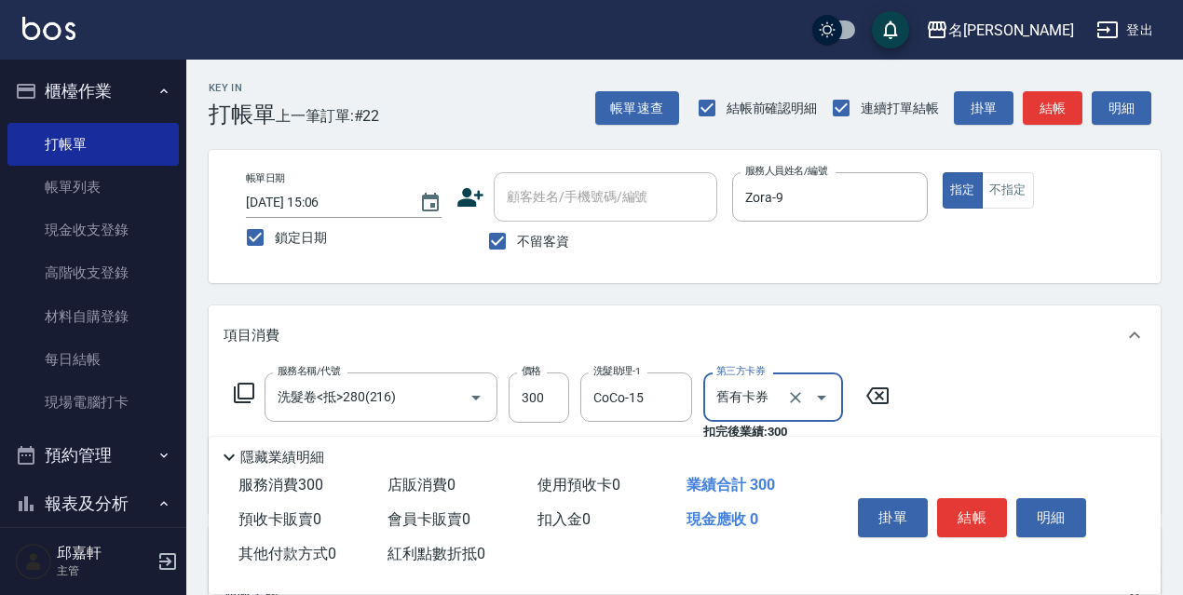
type input "舊有卡券"
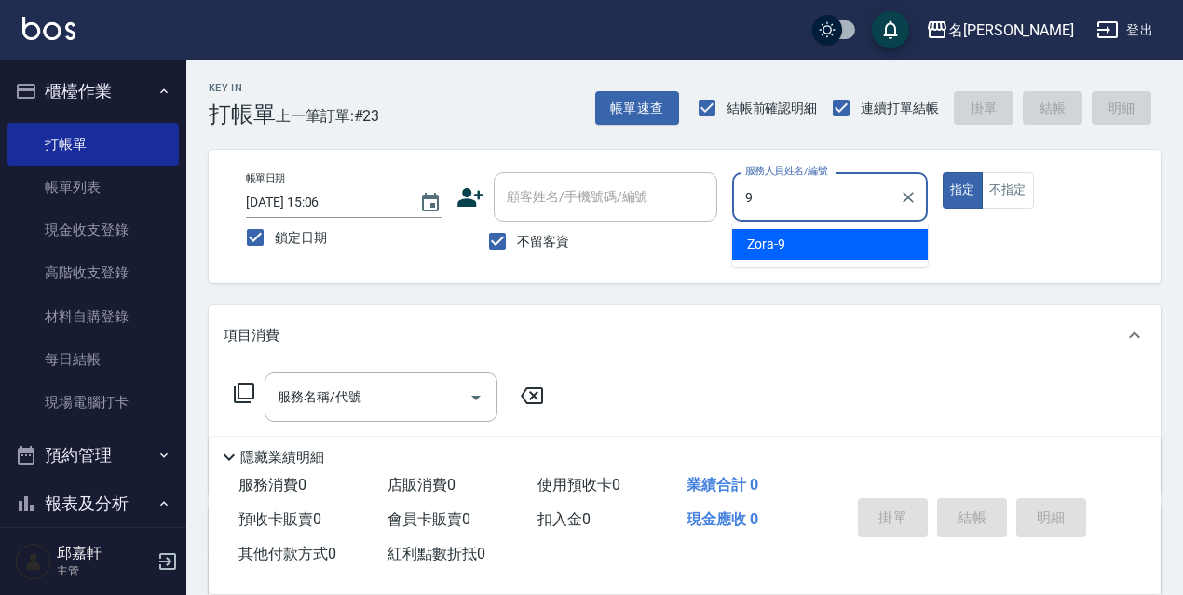
type input "Zora-9"
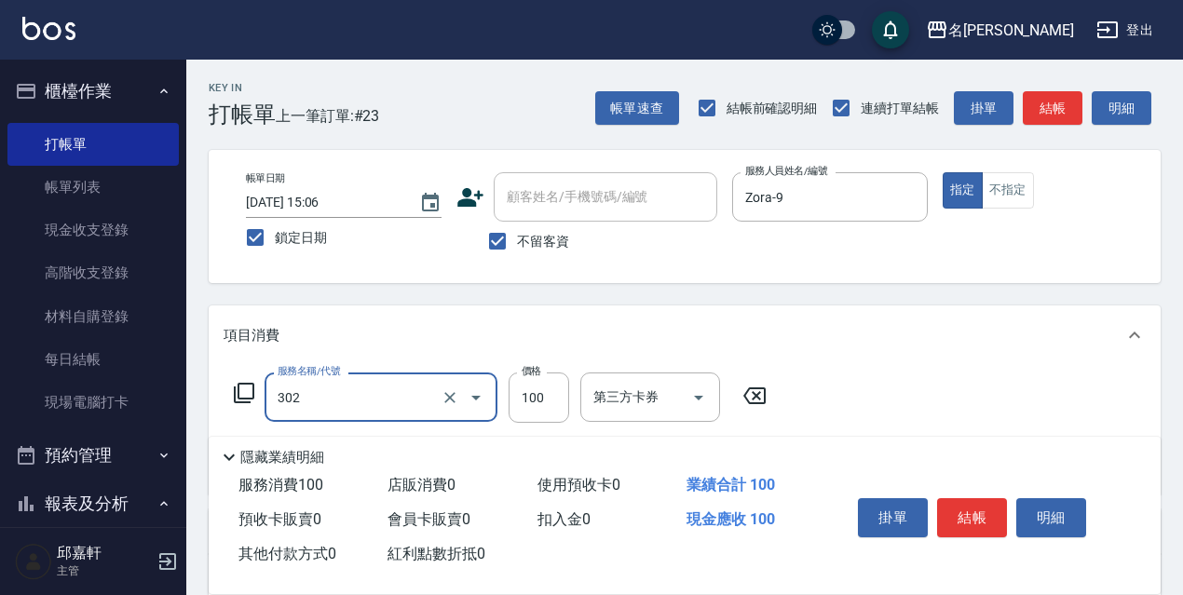
type input "剪髮<瀏海>(302)"
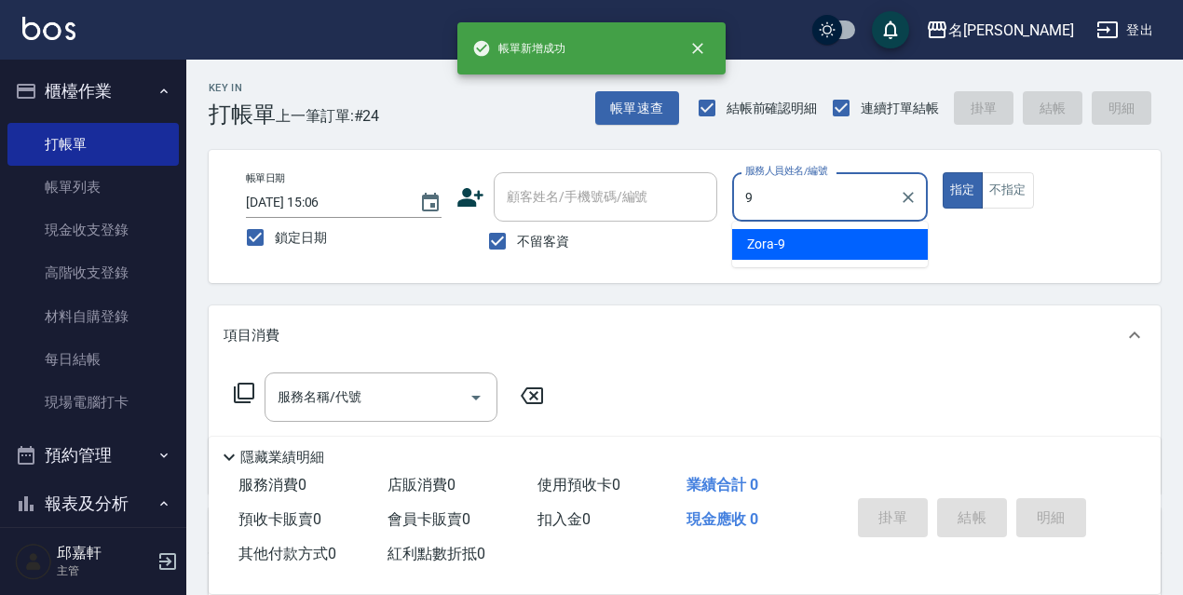
type input "Zora-9"
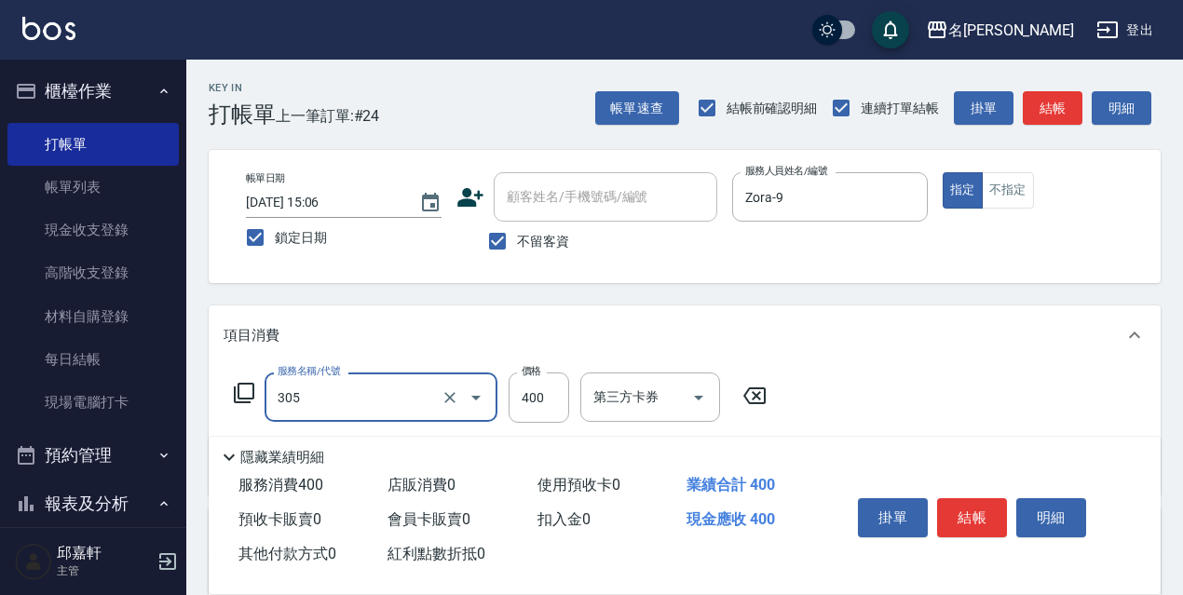
type input "剪髮400(305)"
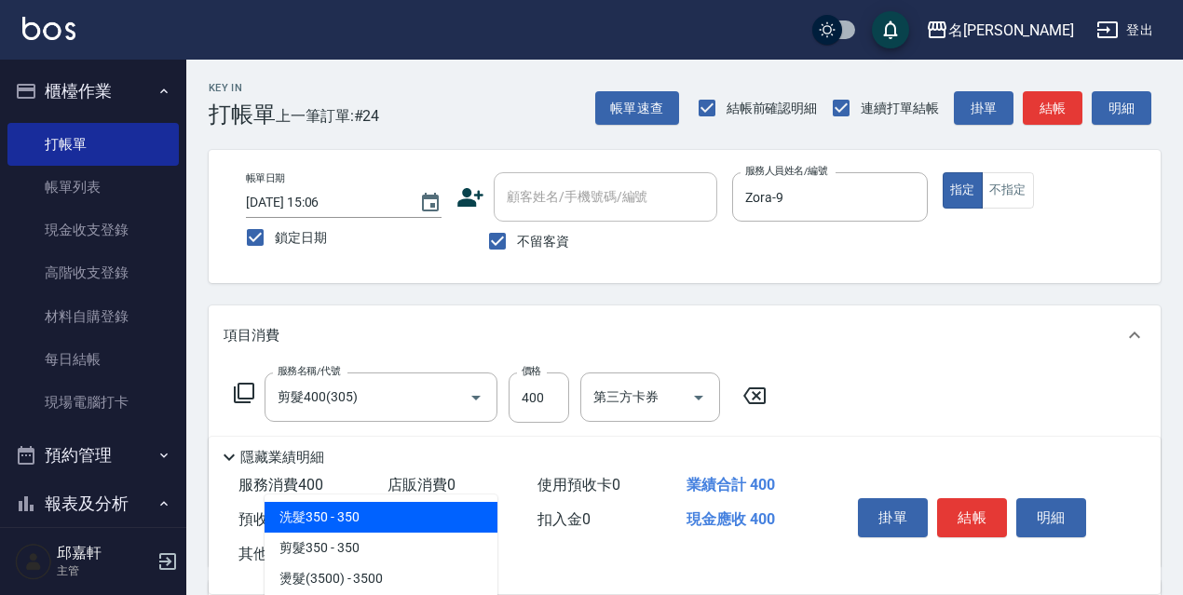
scroll to position [186, 0]
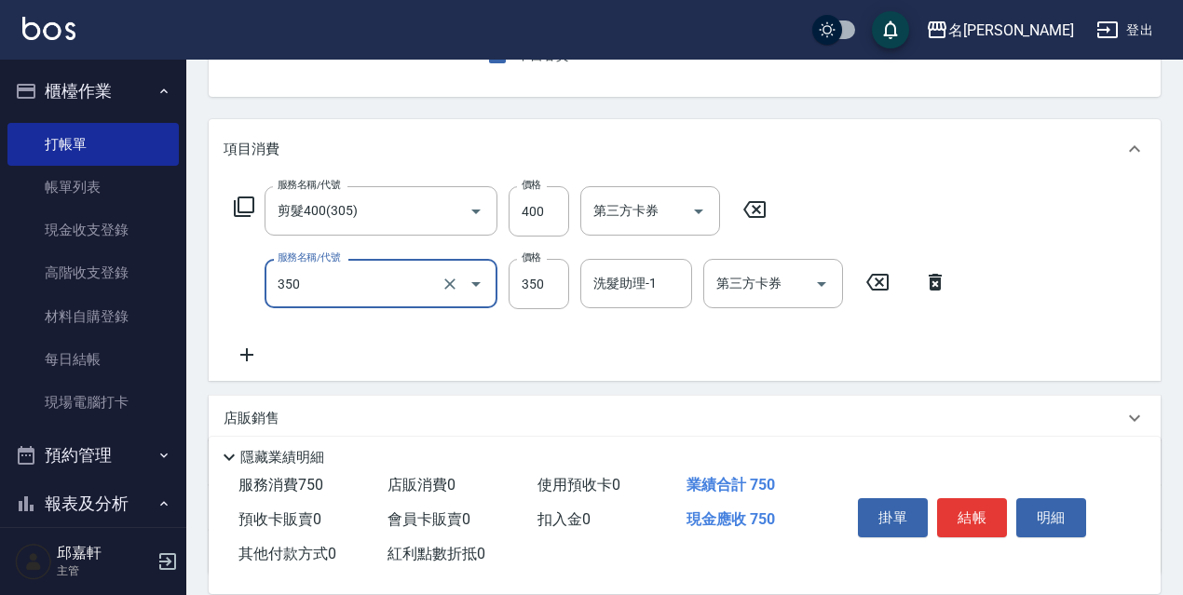
type input "洗髮350(350)"
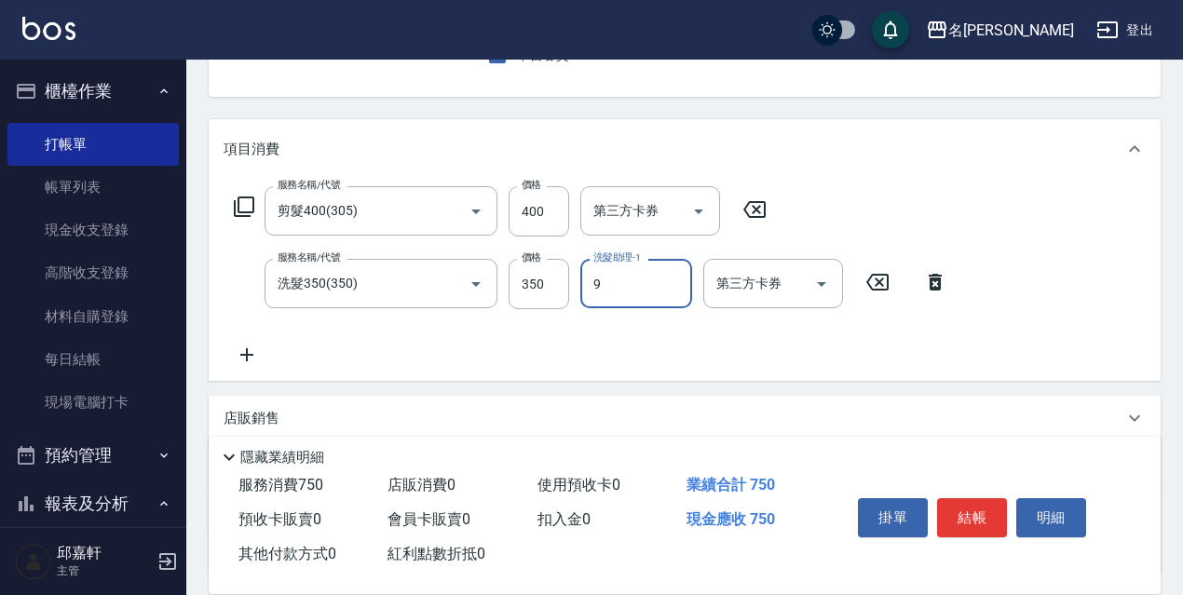
type input "Zora-9"
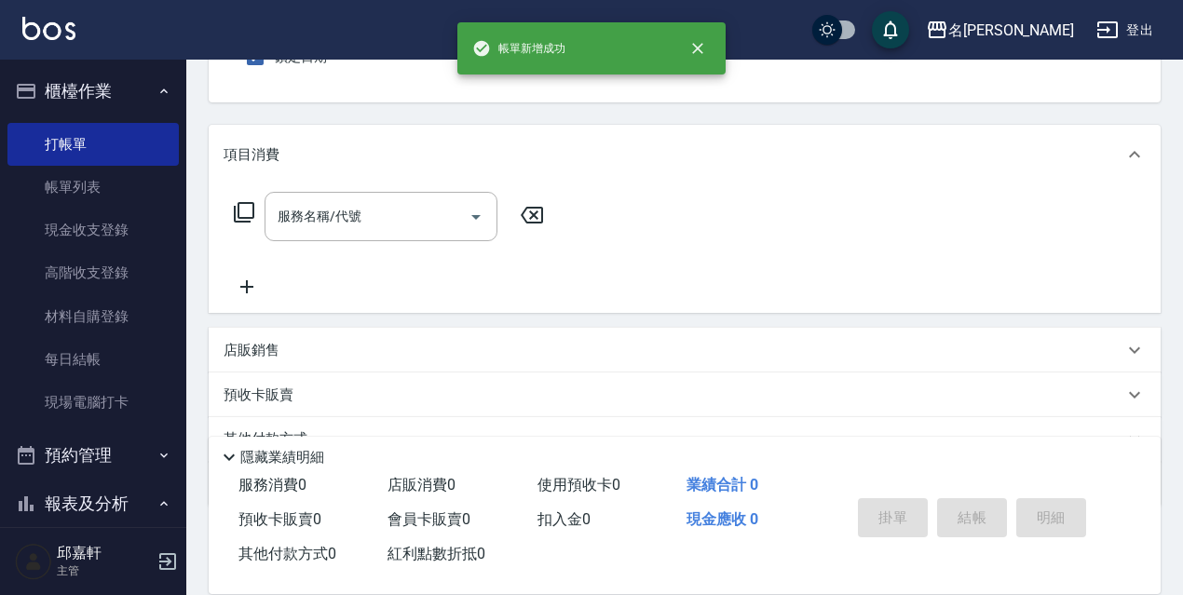
scroll to position [0, 0]
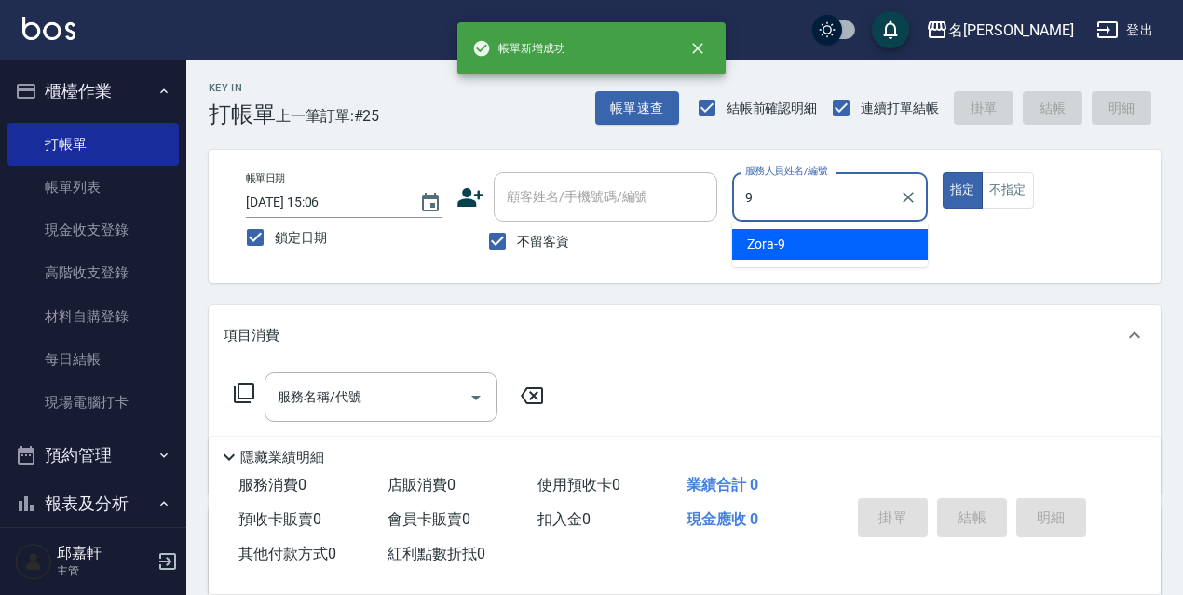
type input "Zora-9"
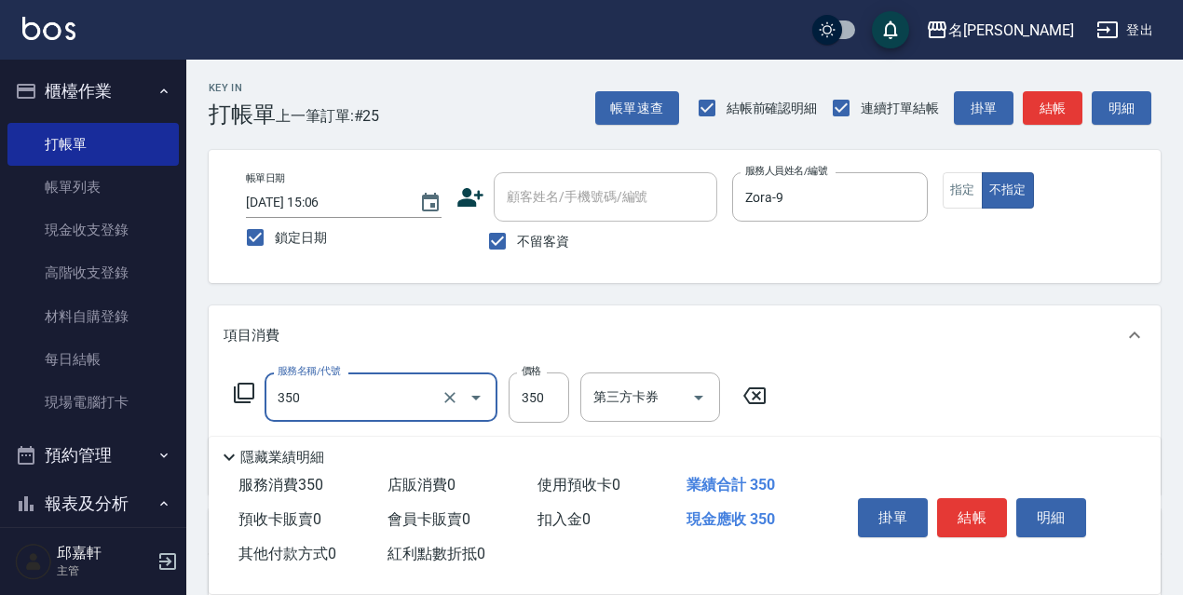
type input "洗髮350(350)"
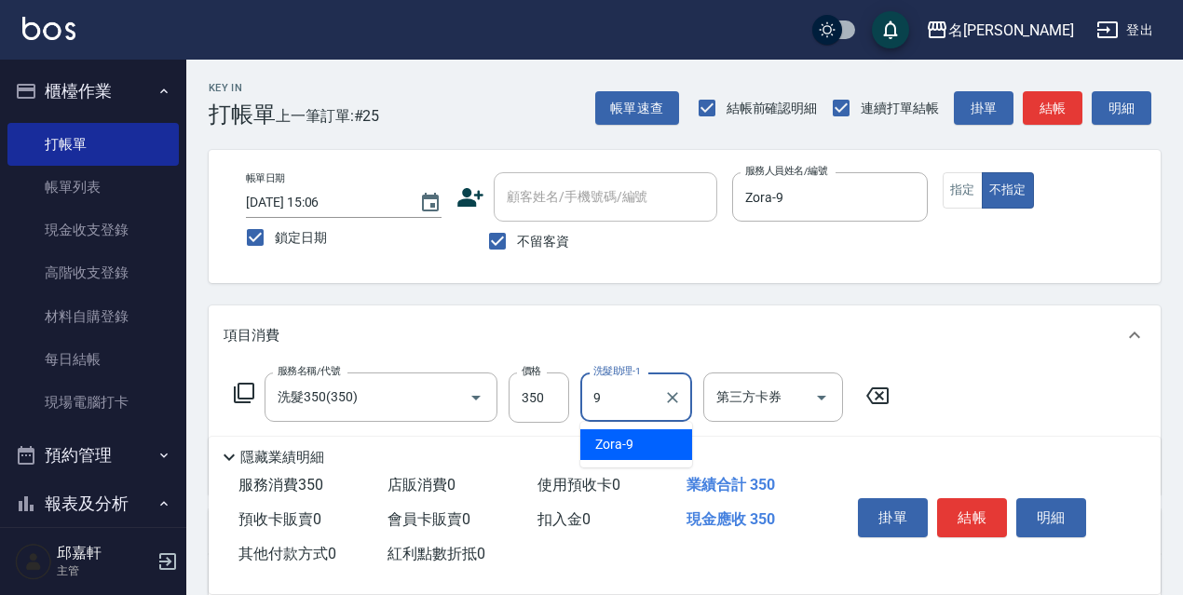
type input "Zora-9"
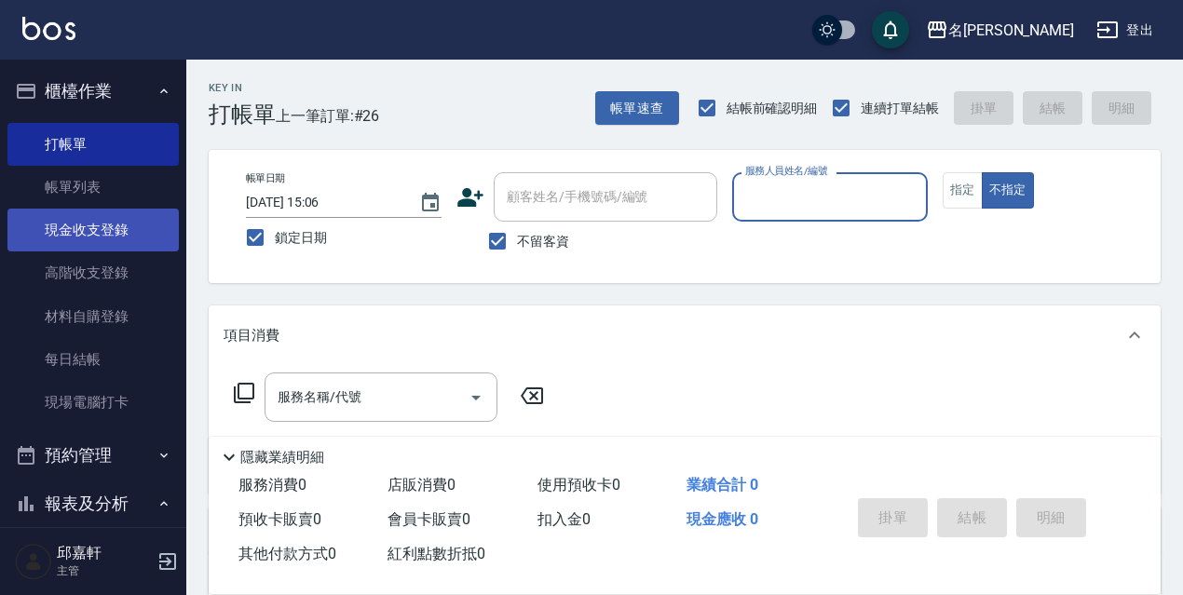
click at [112, 247] on link "現金收支登錄" at bounding box center [92, 230] width 171 height 43
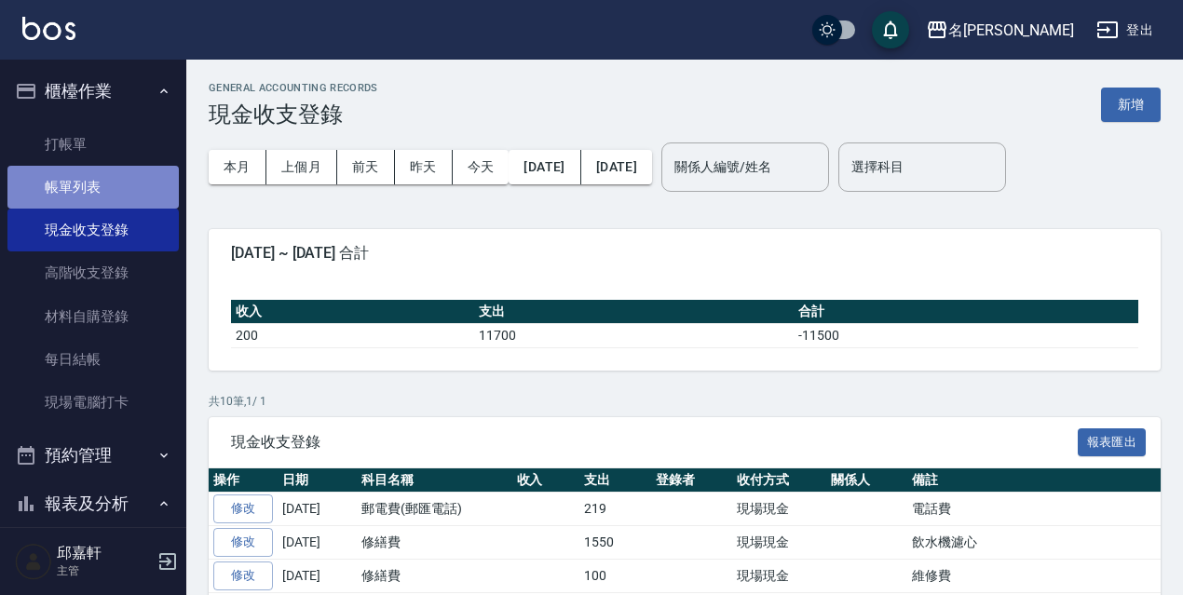
click at [115, 199] on link "帳單列表" at bounding box center [92, 187] width 171 height 43
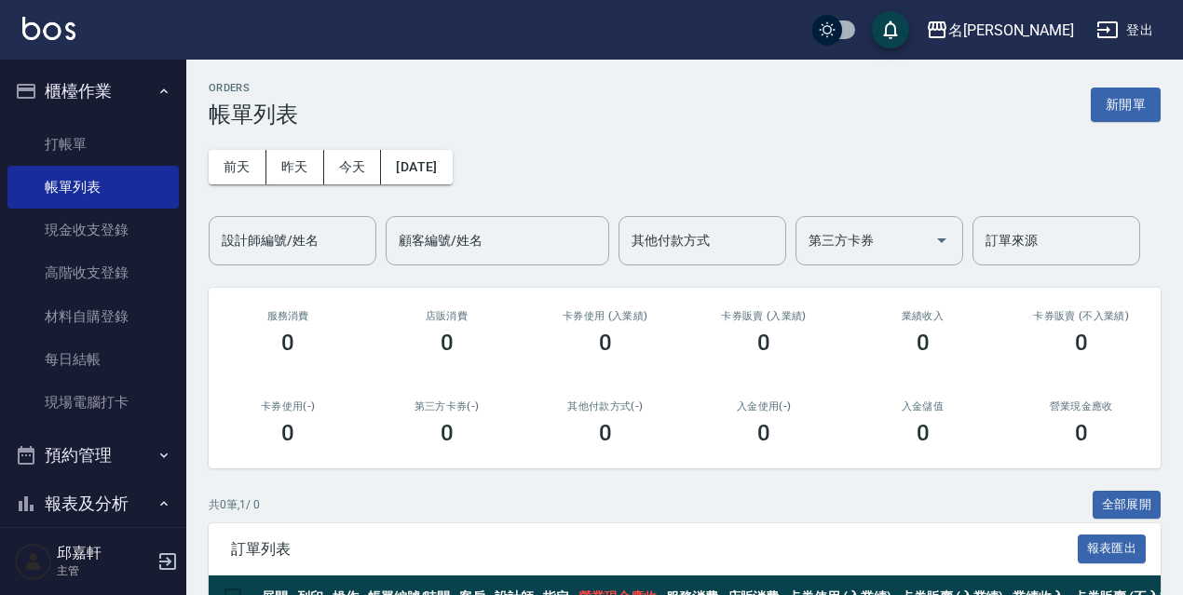
click at [297, 186] on div "[DATE] [DATE] [DATE] [DATE] 設計師編號/姓名 設計師編號/姓名 顧客編號/姓名 顧客編號/姓名 其他付款方式 其他付款方式 第三方…" at bounding box center [685, 197] width 952 height 138
click at [295, 180] on button "昨天" at bounding box center [295, 167] width 58 height 34
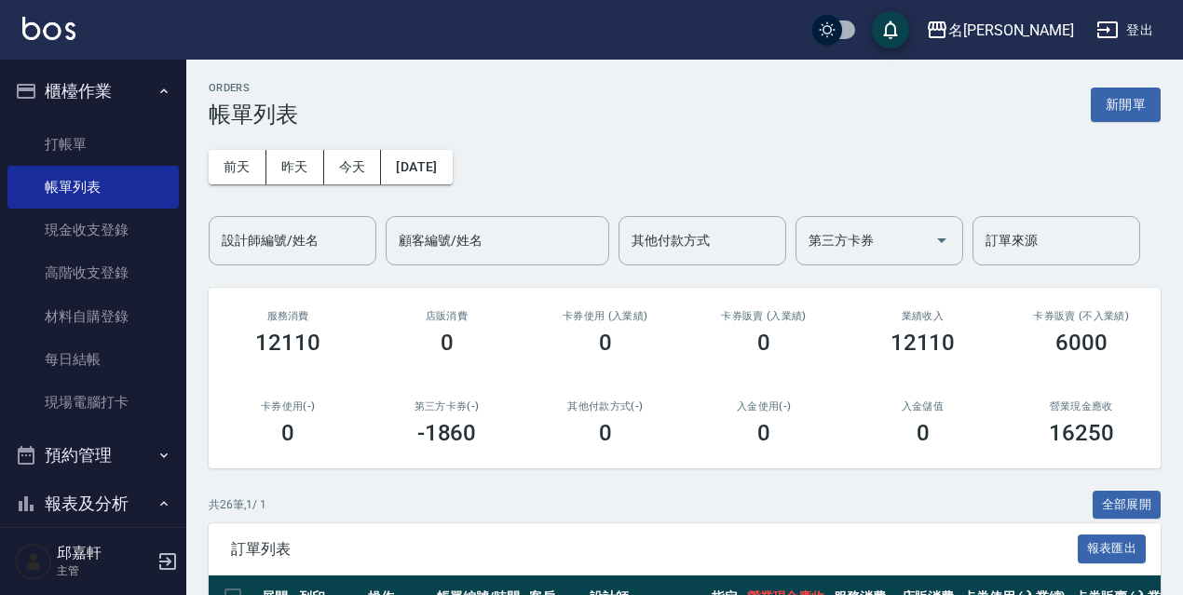
scroll to position [186, 0]
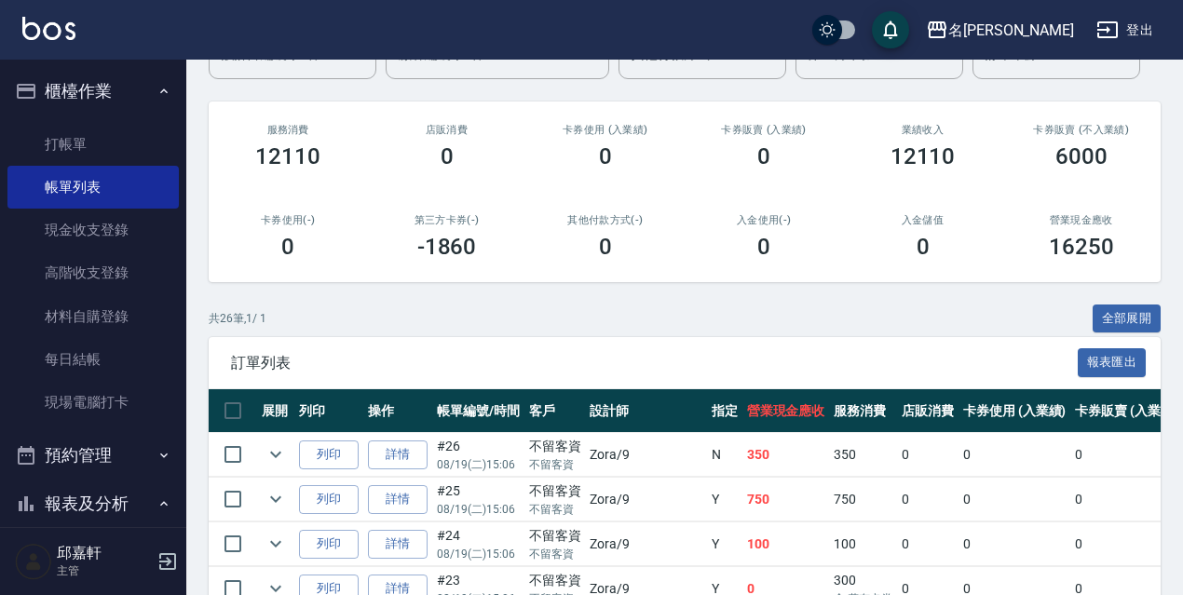
drag, startPoint x: 1101, startPoint y: 341, endPoint x: 1101, endPoint y: 331, distance: 10.2
click at [1101, 331] on button "全部展開" at bounding box center [1127, 319] width 69 height 29
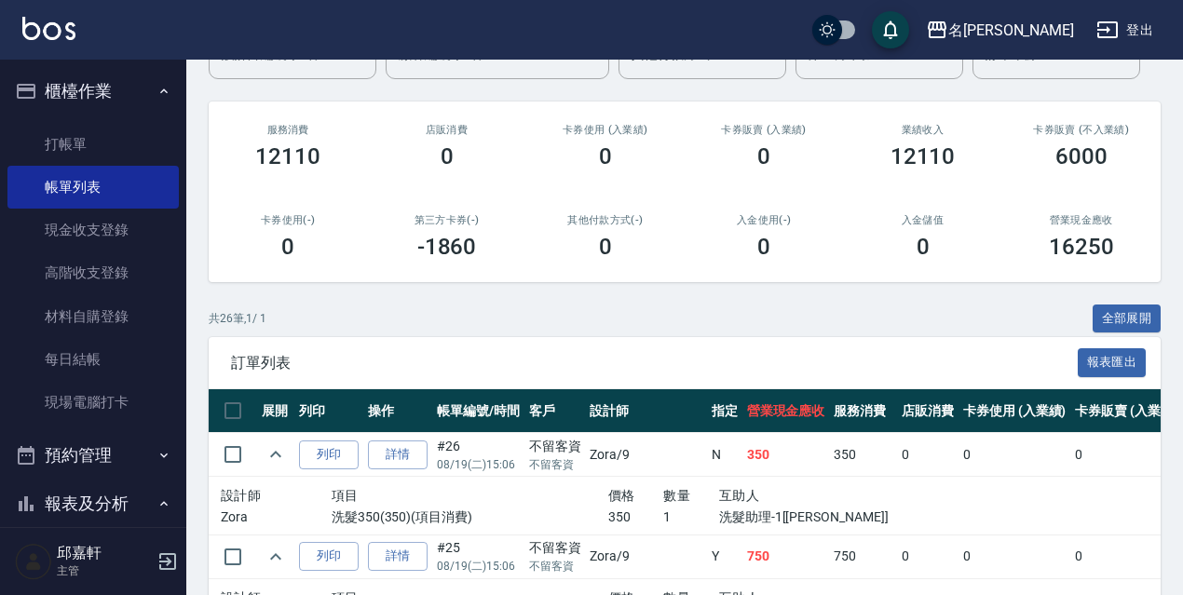
scroll to position [2997, 0]
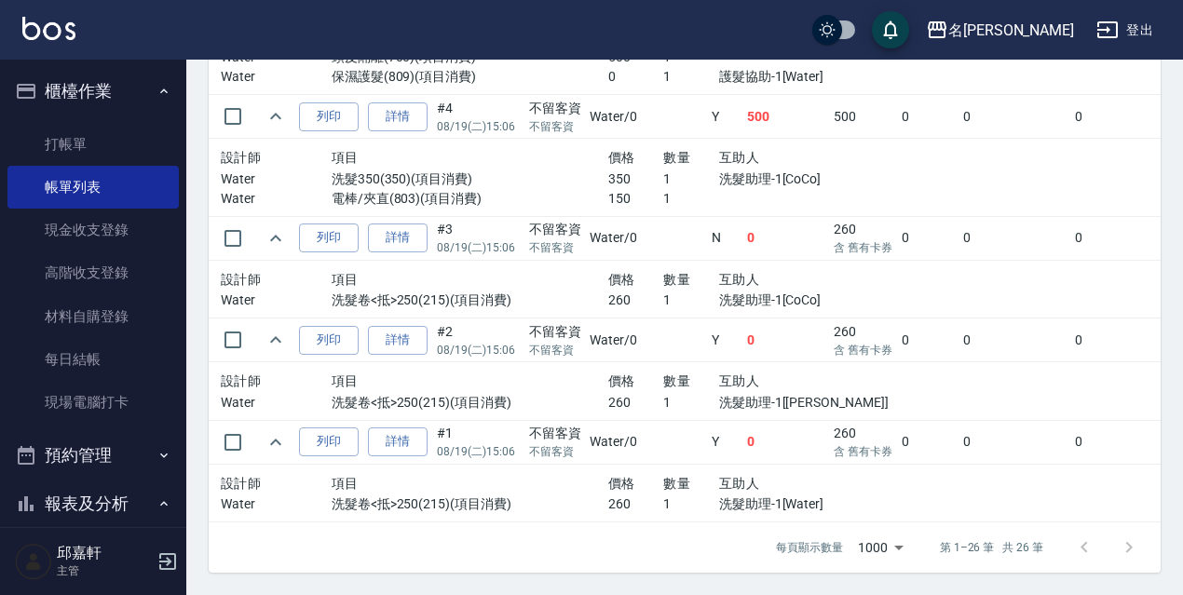
click at [707, 438] on td "Y" at bounding box center [724, 442] width 35 height 44
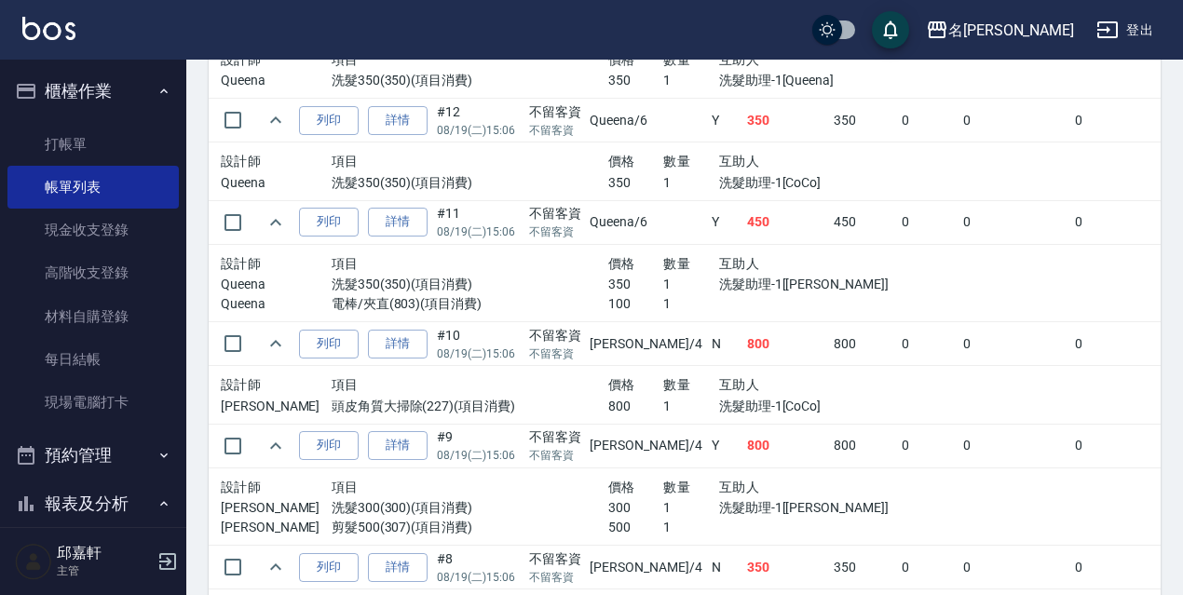
scroll to position [1786, 0]
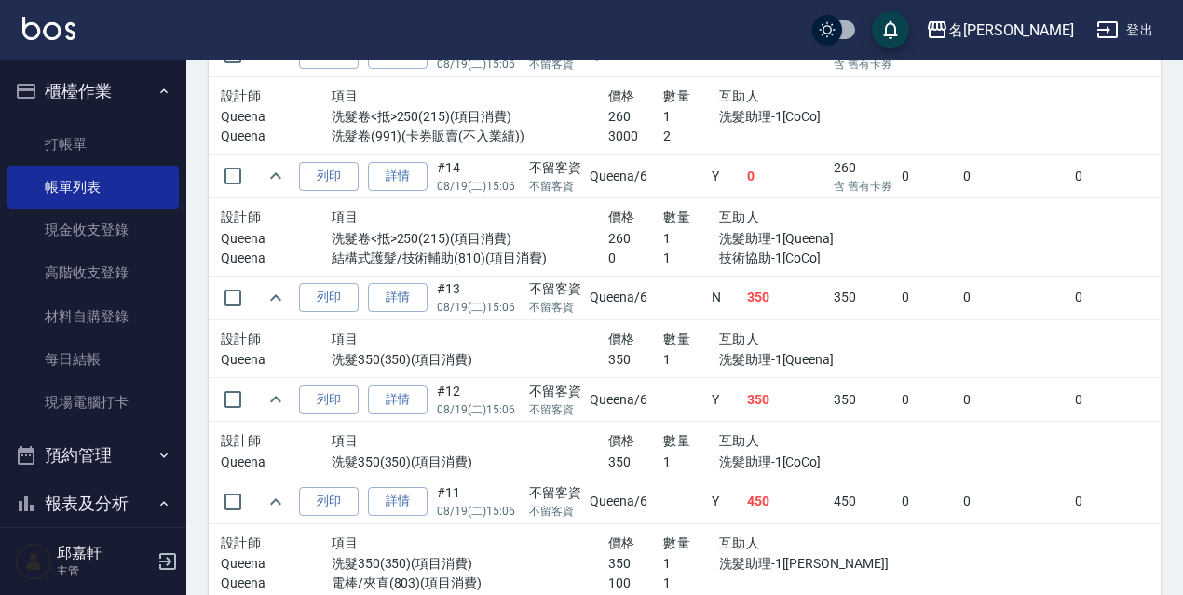
click at [719, 459] on p "洗髮助理-1[CoCo]" at bounding box center [802, 463] width 166 height 20
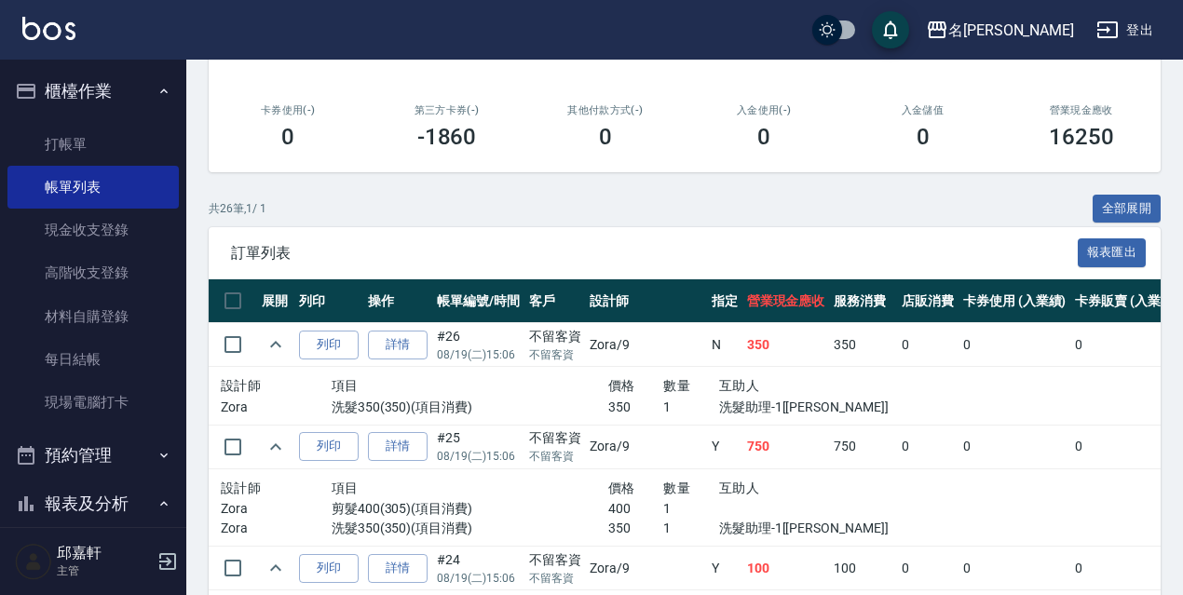
scroll to position [203, 0]
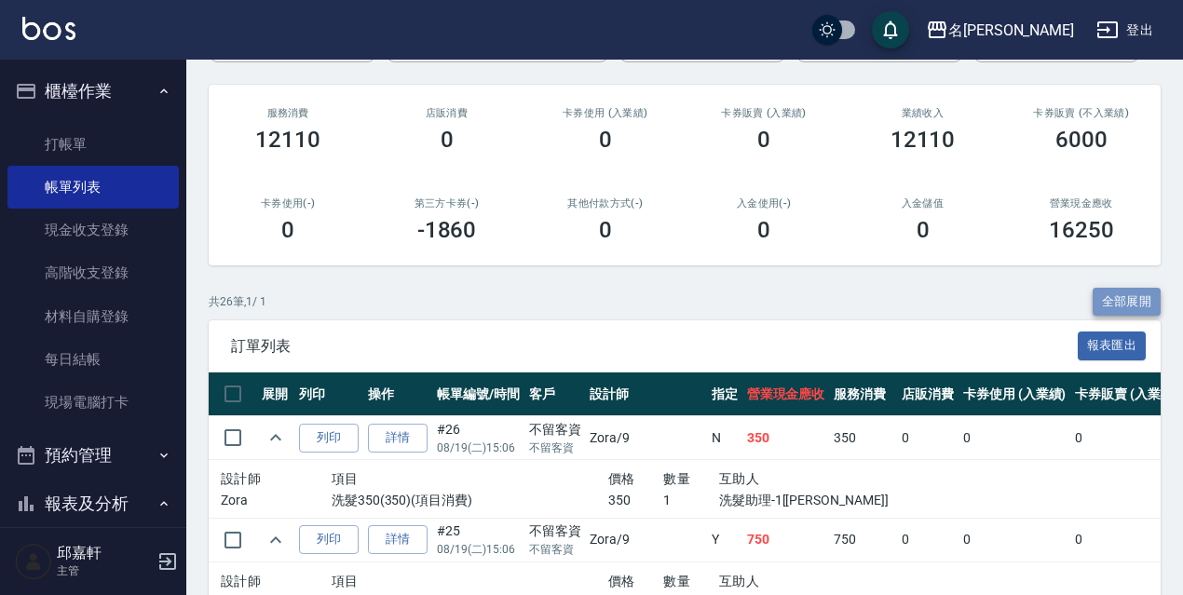
click at [1134, 315] on button "全部展開" at bounding box center [1127, 302] width 69 height 29
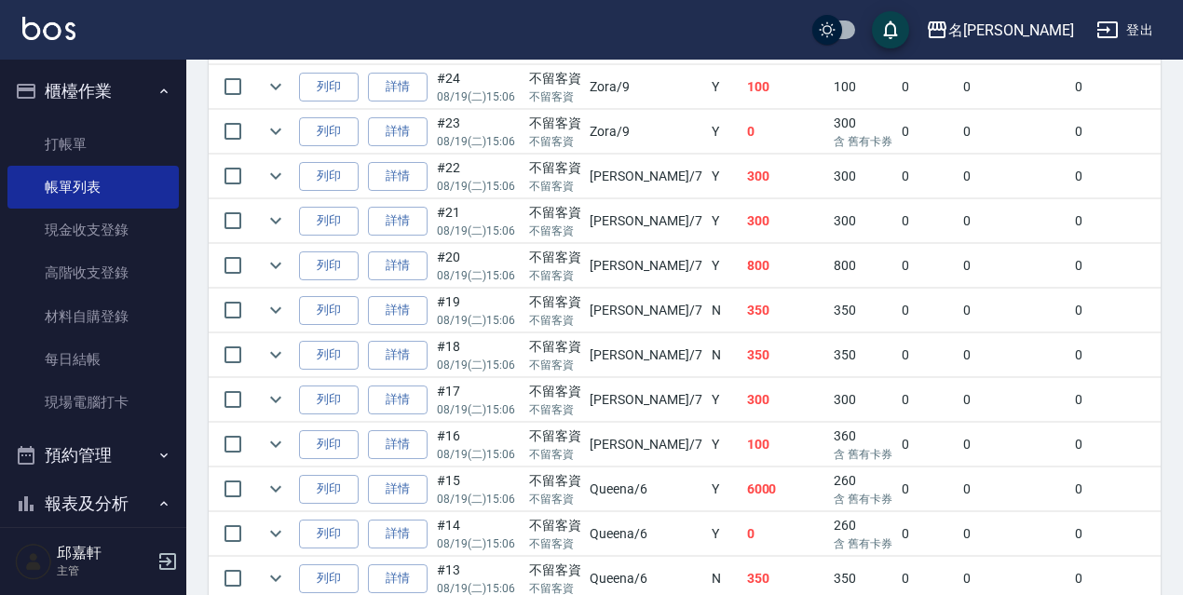
scroll to position [1273, 0]
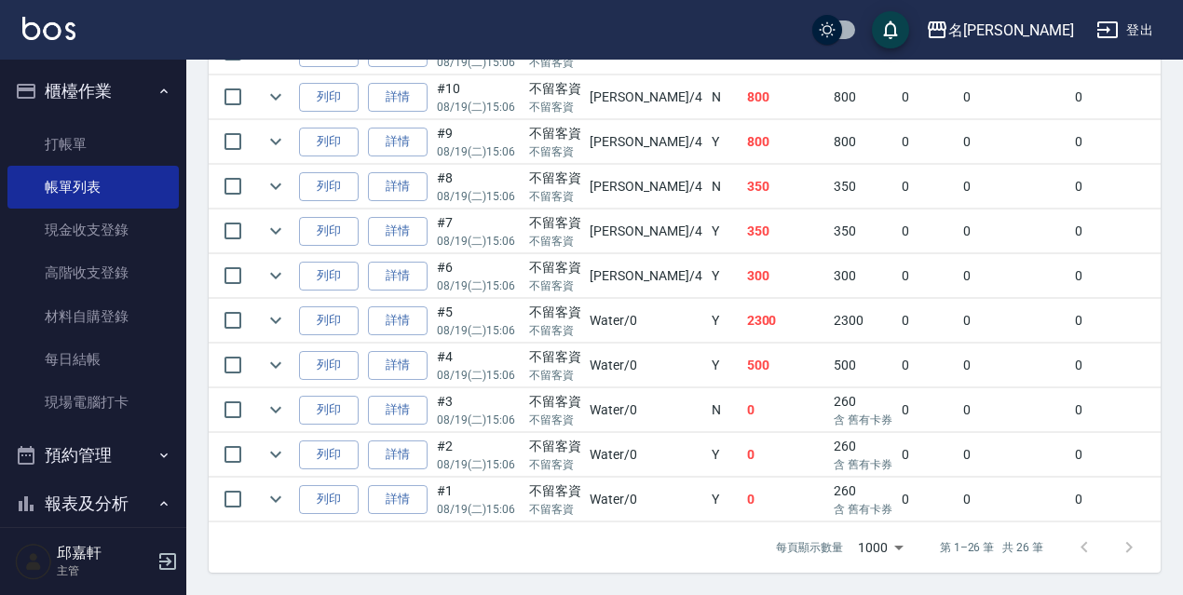
click at [742, 344] on td "500" at bounding box center [786, 366] width 88 height 44
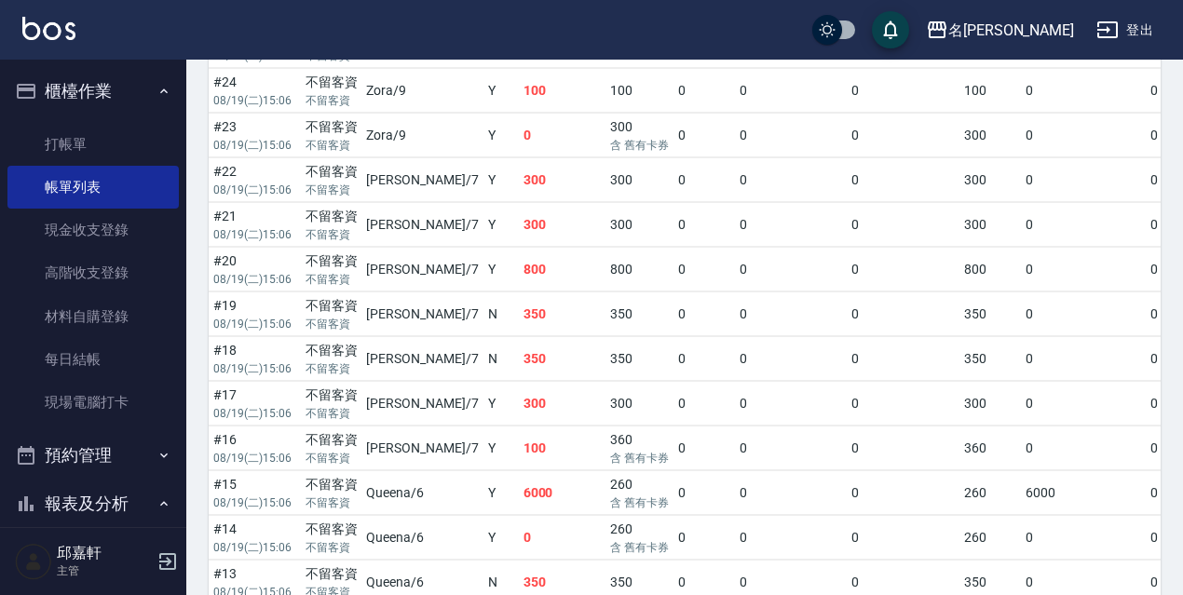
scroll to position [174, 0]
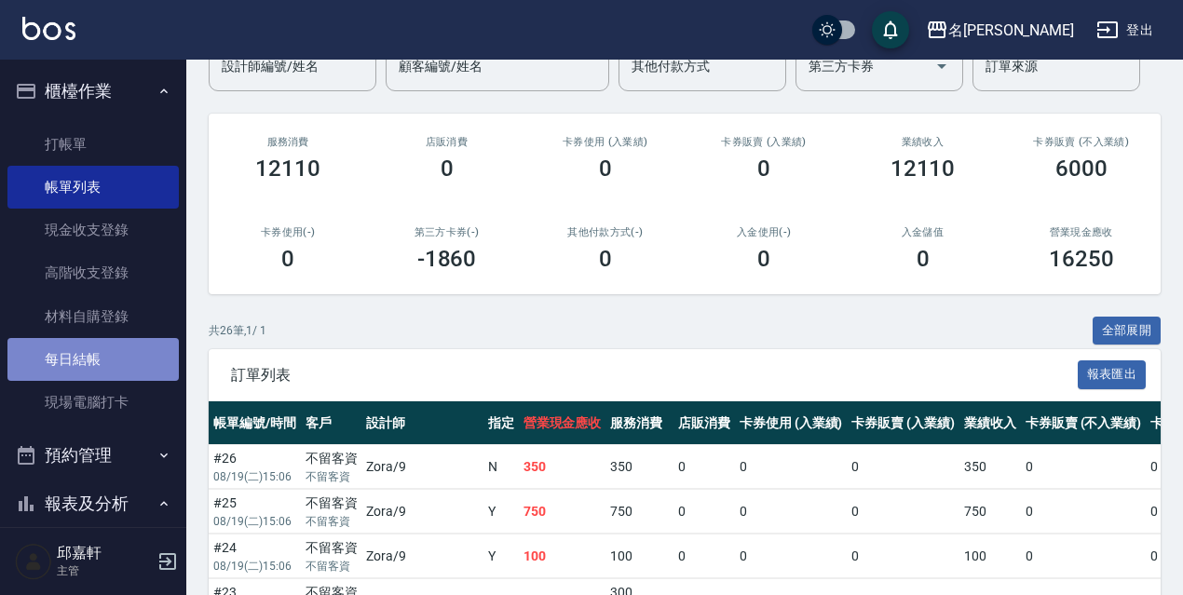
click at [139, 361] on link "每日結帳" at bounding box center [92, 359] width 171 height 43
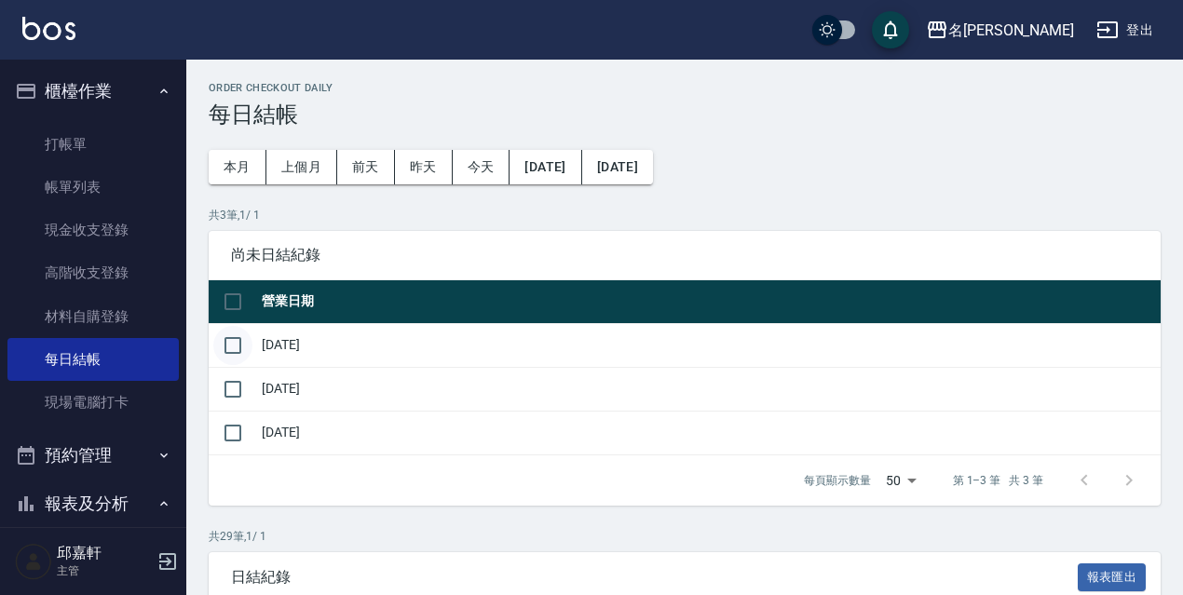
click at [248, 339] on input "checkbox" at bounding box center [232, 345] width 39 height 39
checkbox input "true"
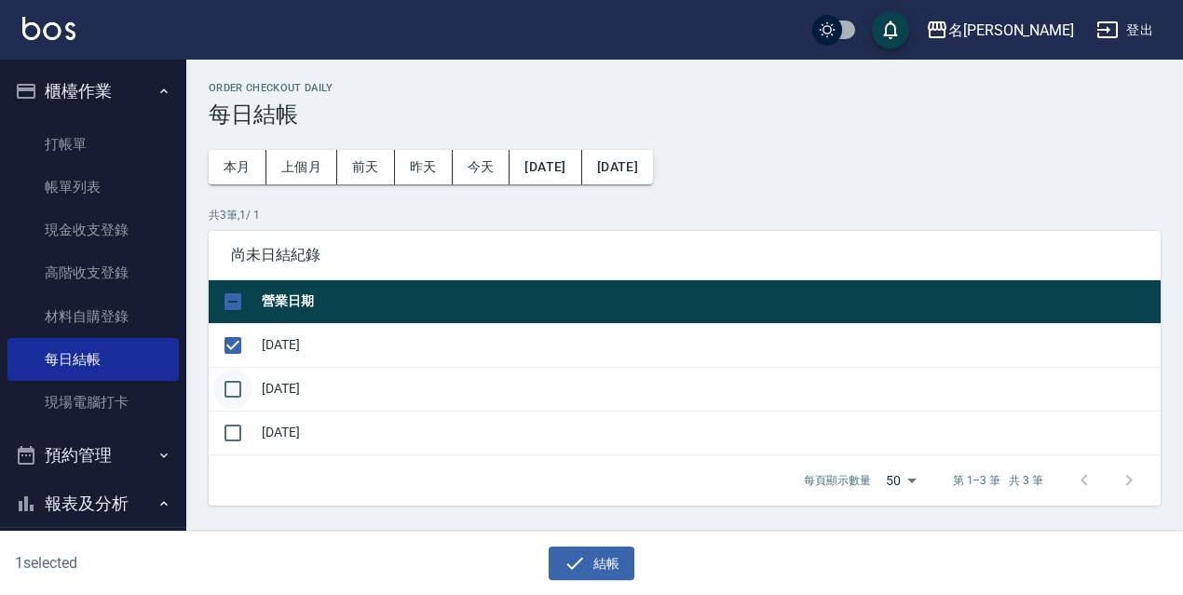
click at [230, 377] on input "checkbox" at bounding box center [232, 389] width 39 height 39
checkbox input "true"
drag, startPoint x: 576, startPoint y: 577, endPoint x: 571, endPoint y: 362, distance: 214.3
click at [574, 571] on button "結帳" at bounding box center [592, 564] width 87 height 34
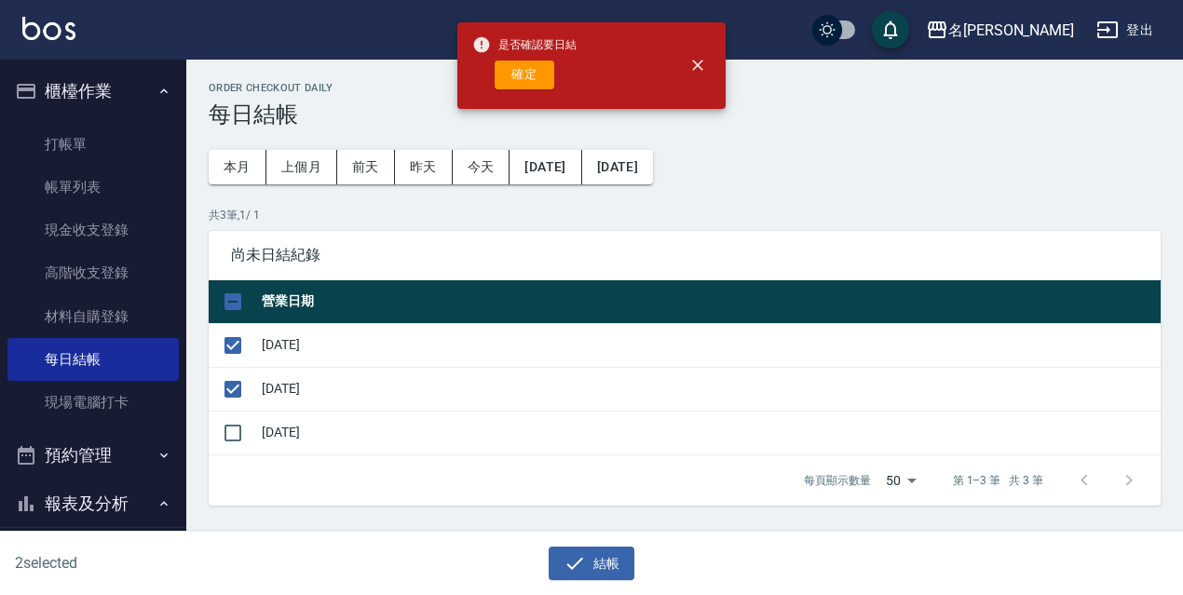
click at [512, 92] on div "是否確認要日結 確定" at bounding box center [524, 65] width 104 height 75
click at [516, 89] on div "是否確認要日結 確定" at bounding box center [524, 65] width 104 height 75
click at [514, 79] on button "確定" at bounding box center [525, 75] width 60 height 29
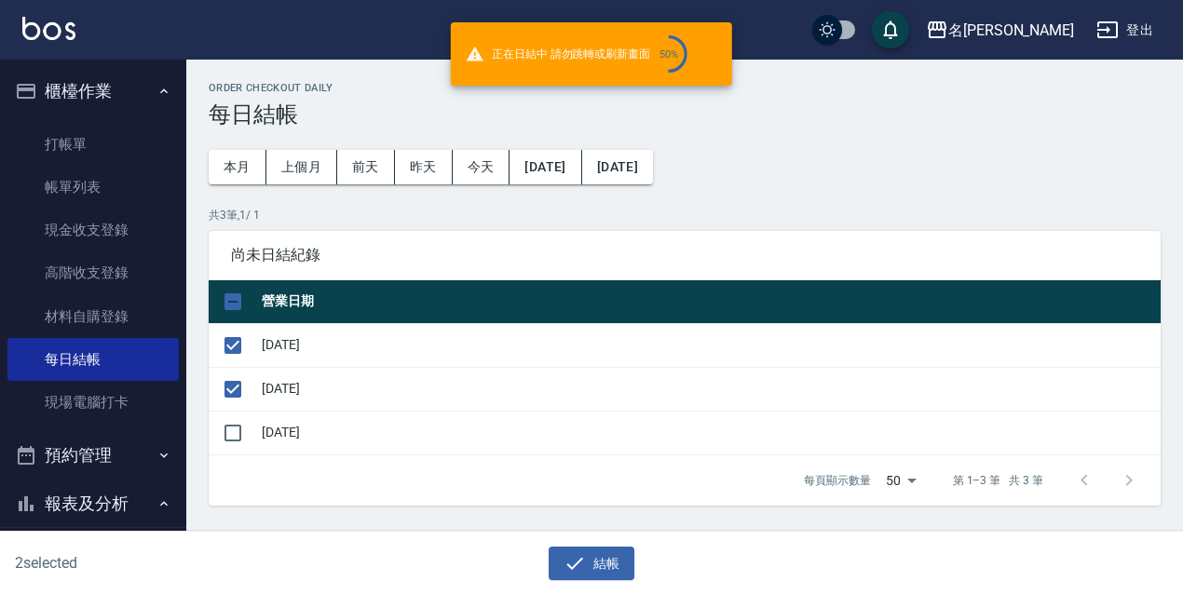
checkbox input "false"
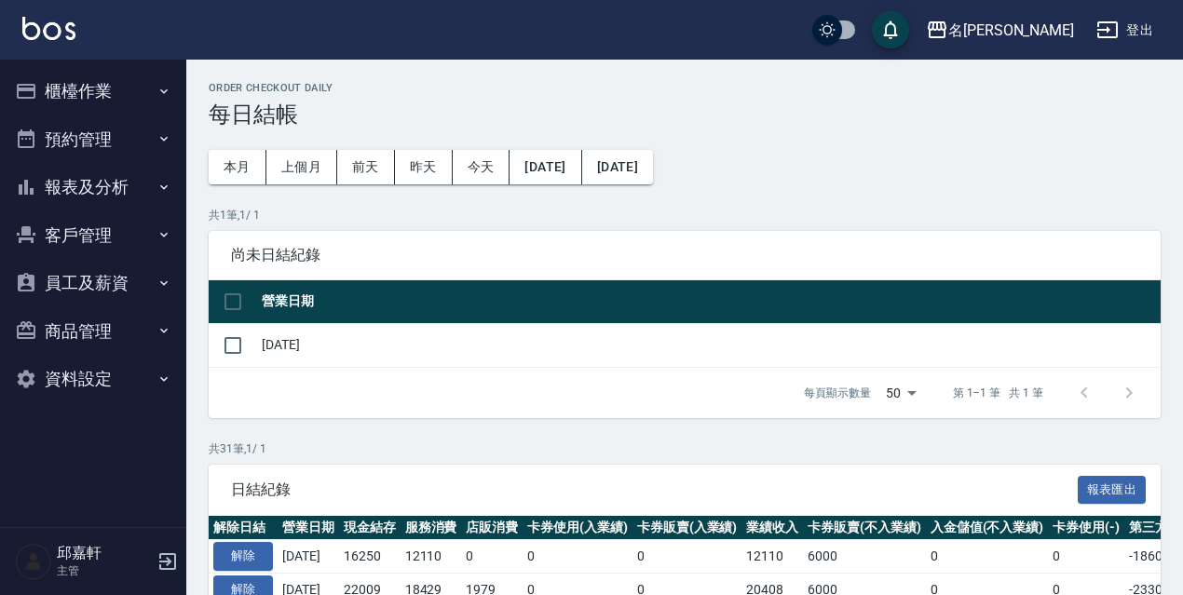
click at [79, 214] on button "客戶管理" at bounding box center [92, 235] width 171 height 48
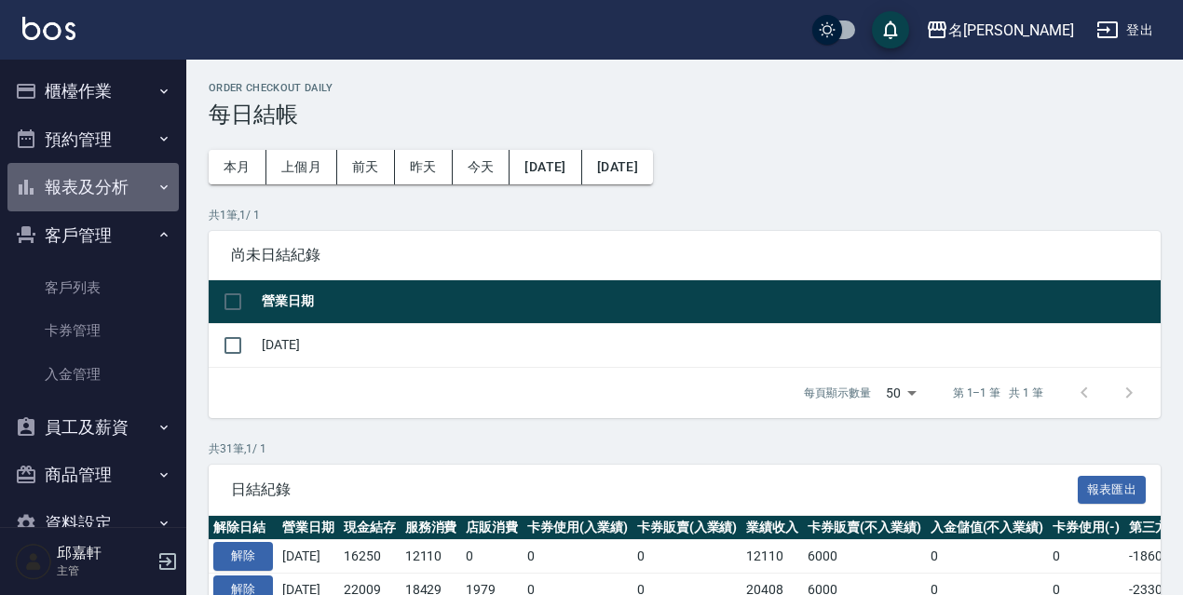
click at [115, 199] on button "報表及分析" at bounding box center [92, 187] width 171 height 48
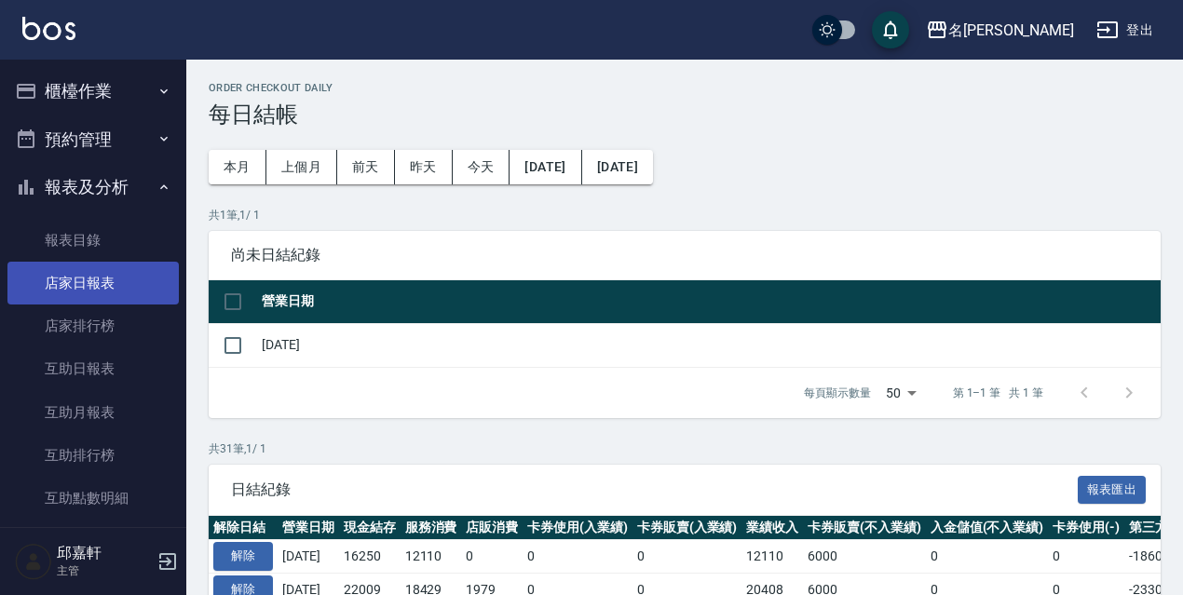
scroll to position [186, 0]
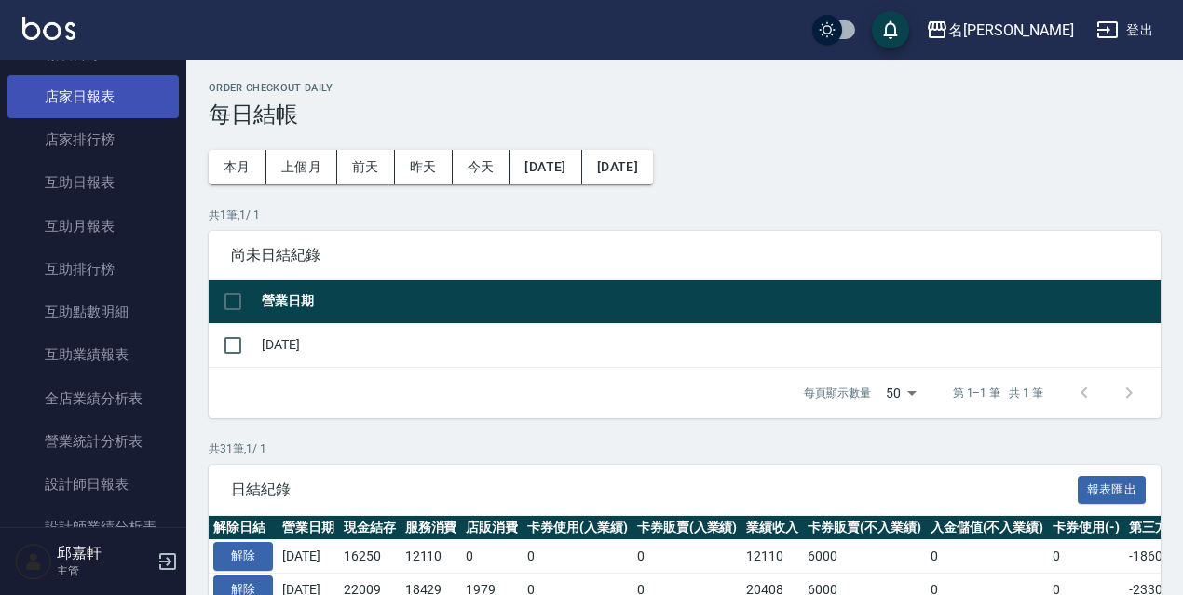
click at [109, 112] on link "店家日報表" at bounding box center [92, 96] width 171 height 43
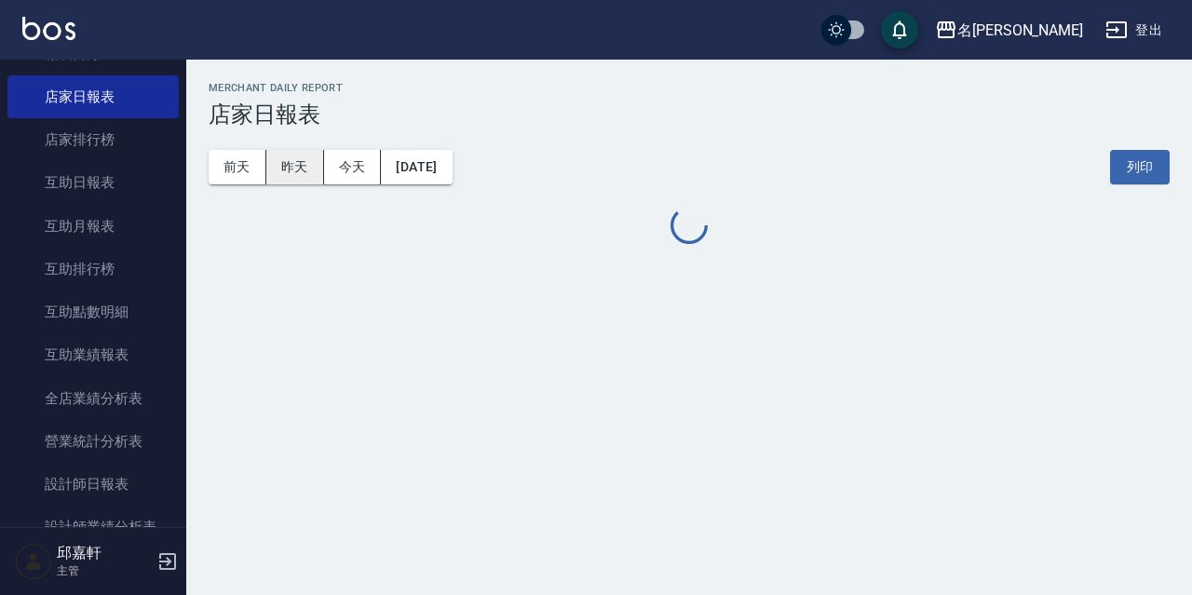
click at [292, 165] on button "昨天" at bounding box center [295, 167] width 58 height 34
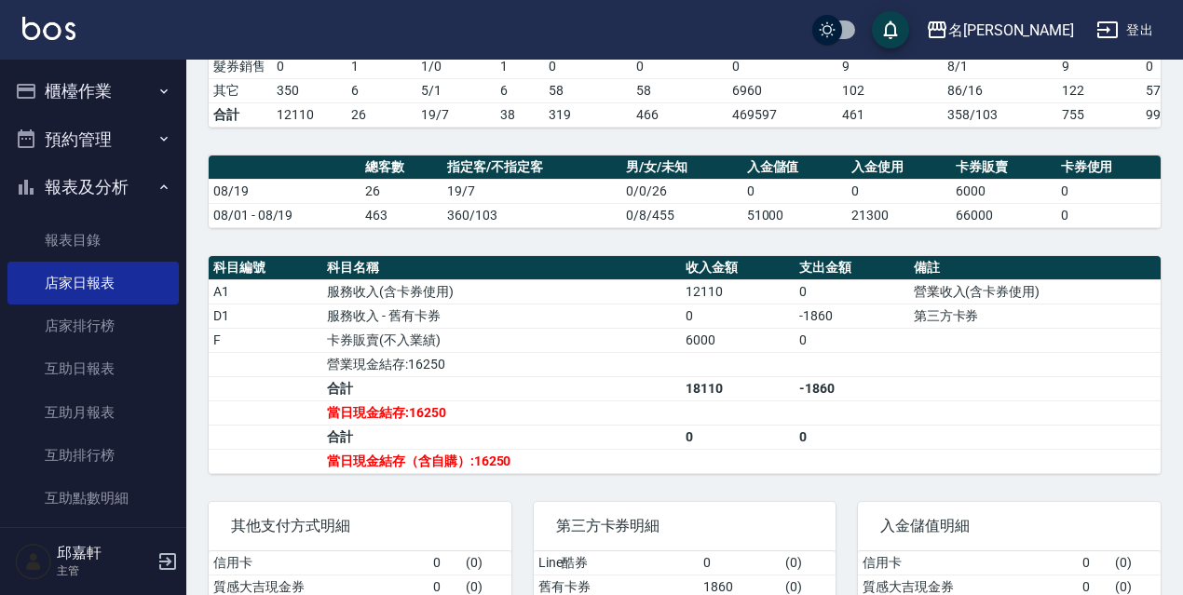
click at [92, 115] on button "預約管理" at bounding box center [92, 139] width 171 height 48
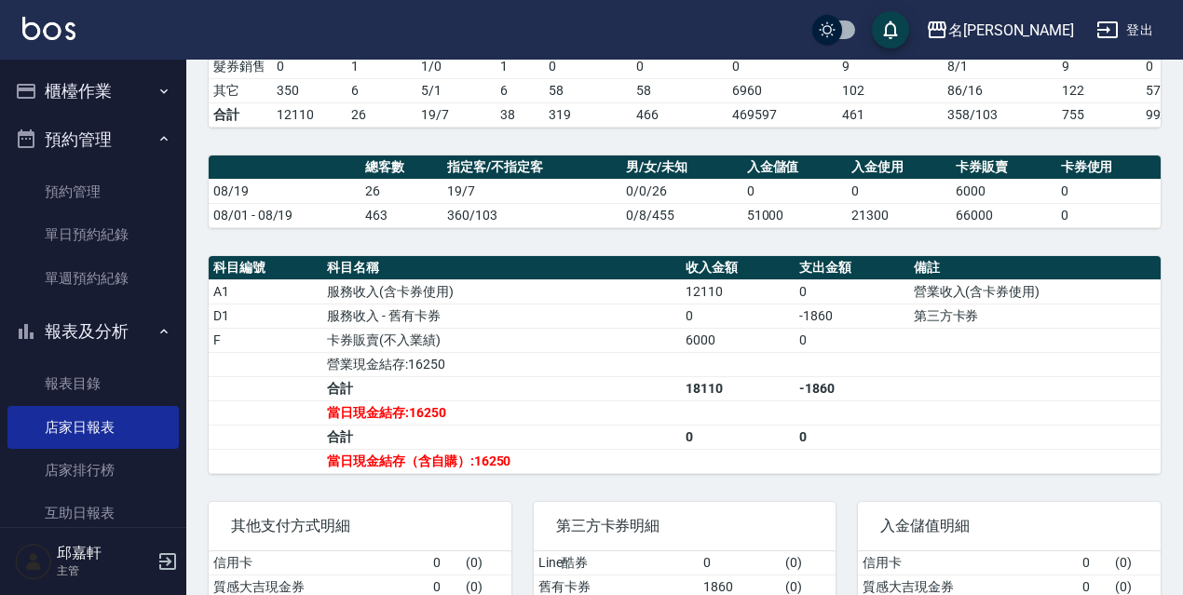
click at [119, 82] on button "櫃檯作業" at bounding box center [92, 91] width 171 height 48
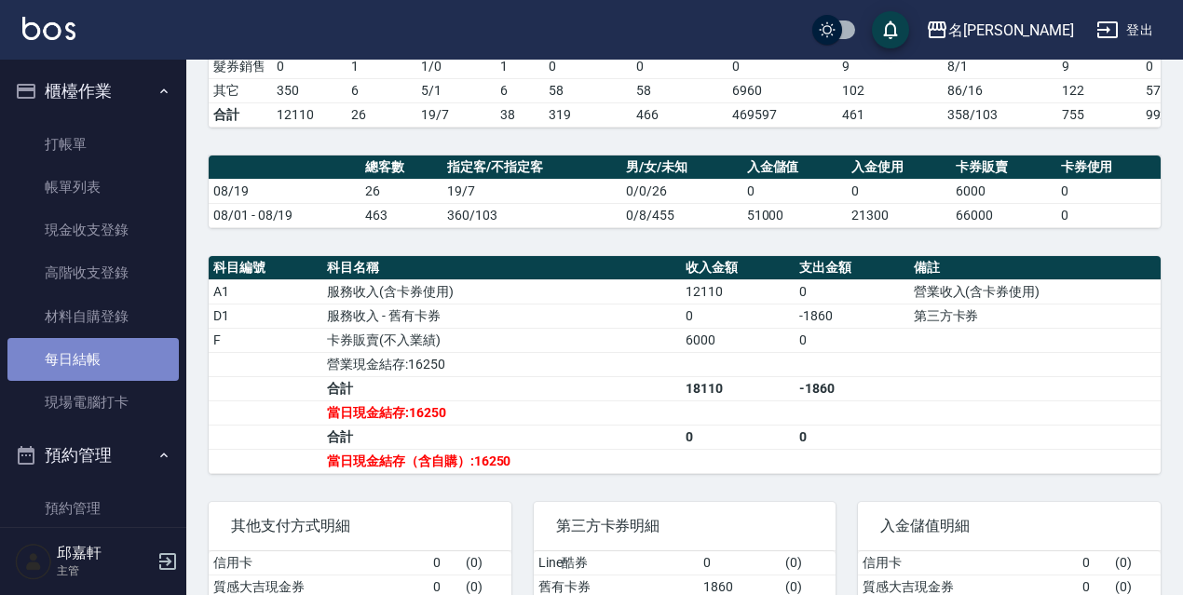
click at [98, 376] on link "每日結帳" at bounding box center [92, 359] width 171 height 43
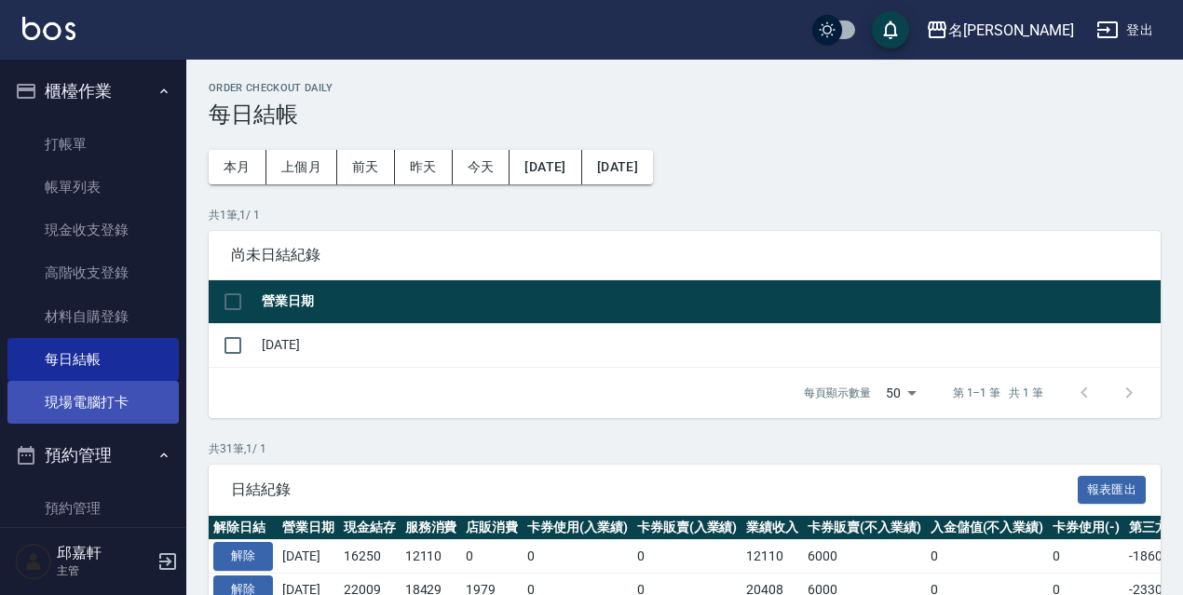
click at [111, 404] on link "現場電腦打卡" at bounding box center [92, 402] width 171 height 43
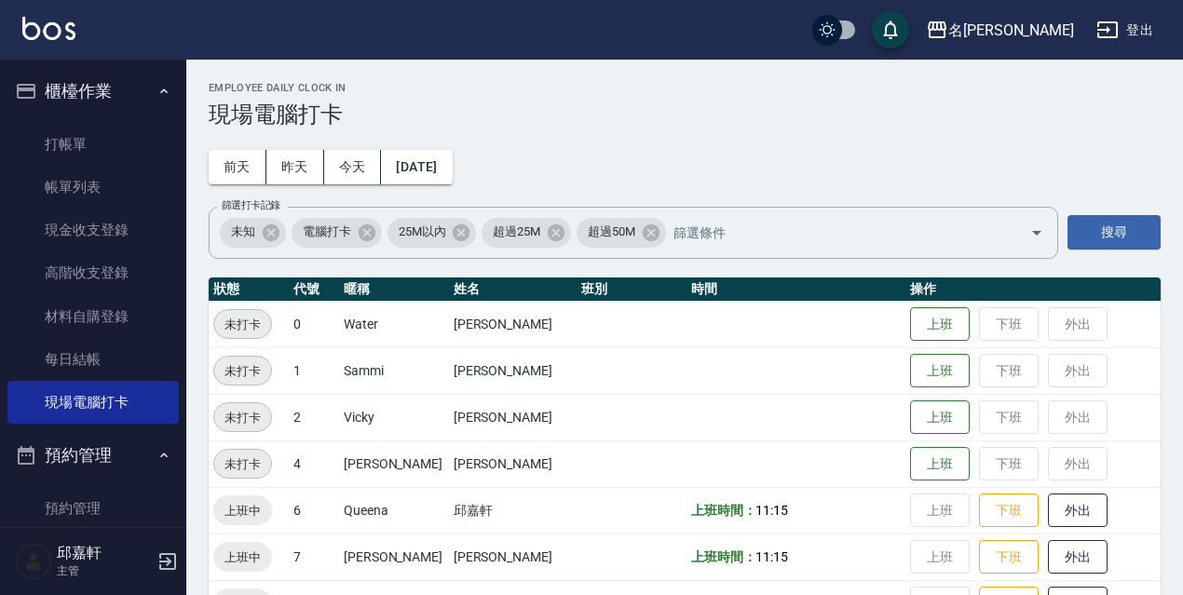
scroll to position [186, 0]
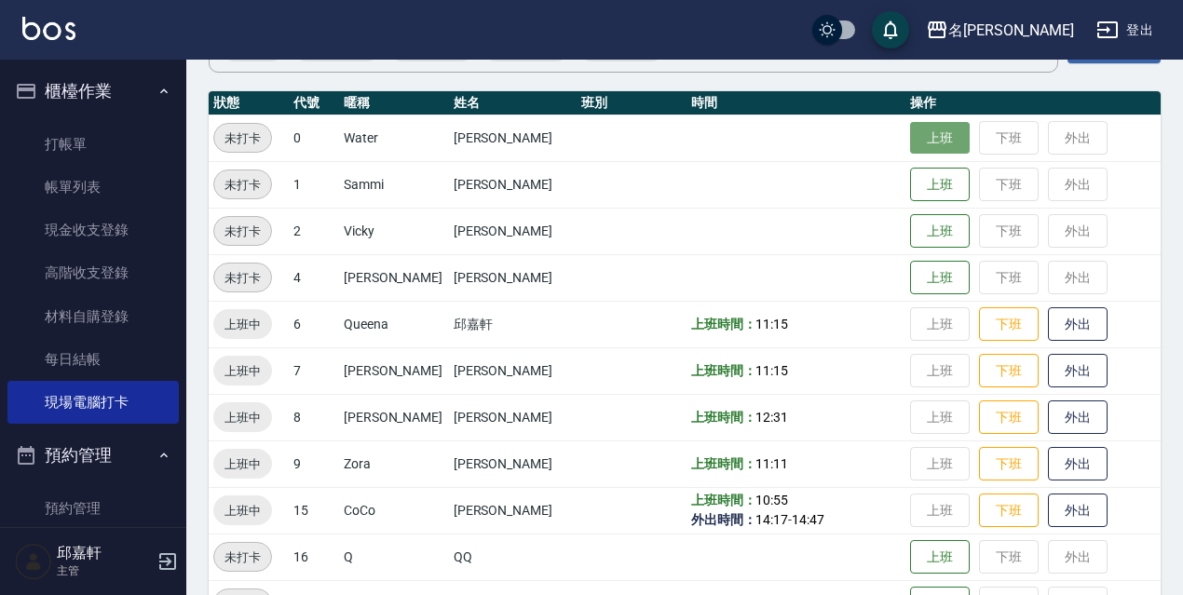
click at [910, 134] on button "上班" at bounding box center [940, 138] width 60 height 33
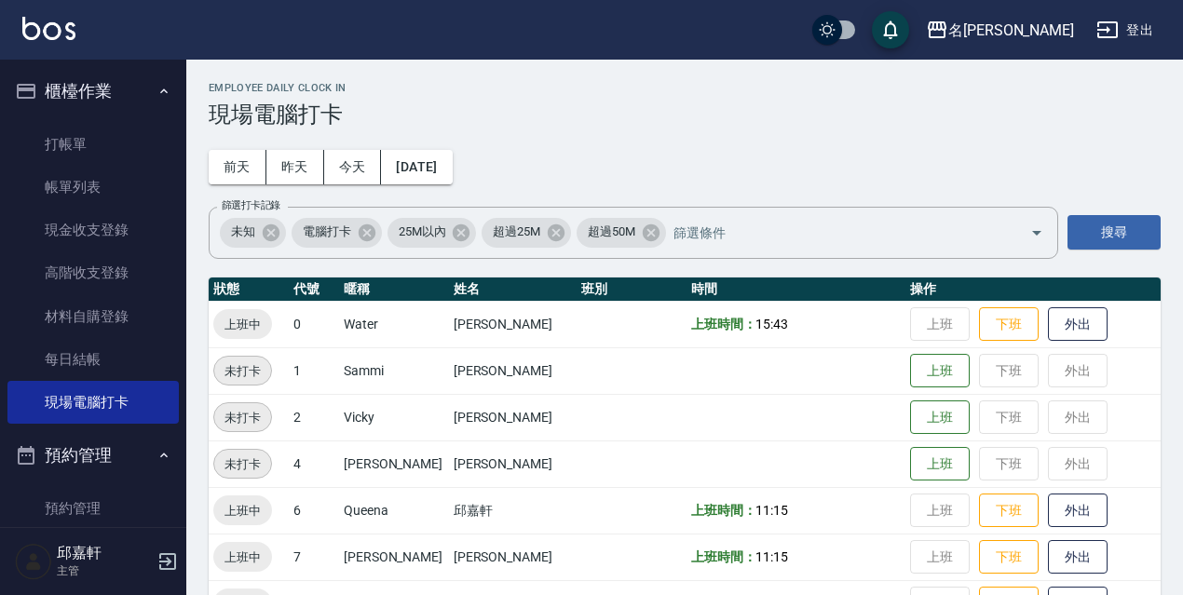
scroll to position [279, 0]
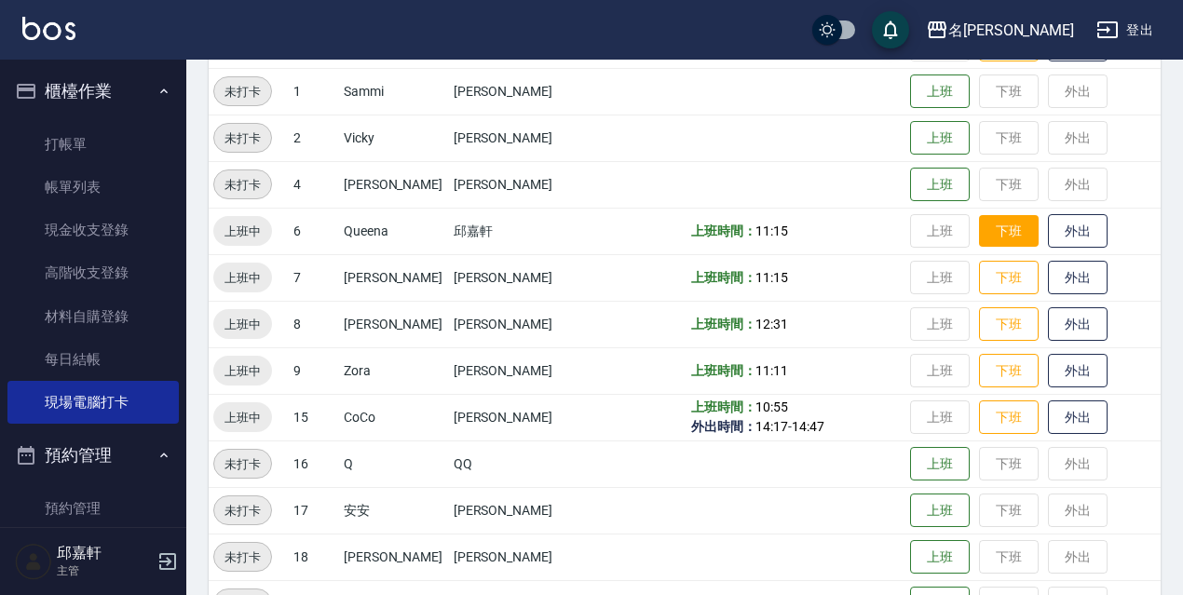
click at [990, 227] on button "下班" at bounding box center [1009, 231] width 60 height 33
